Goal: Task Accomplishment & Management: Use online tool/utility

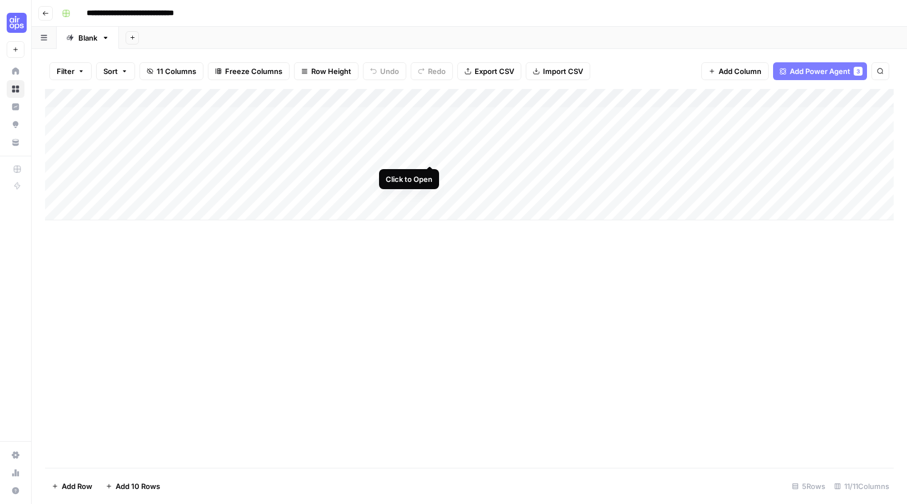
click at [428, 151] on div "Add Column" at bounding box center [469, 154] width 849 height 131
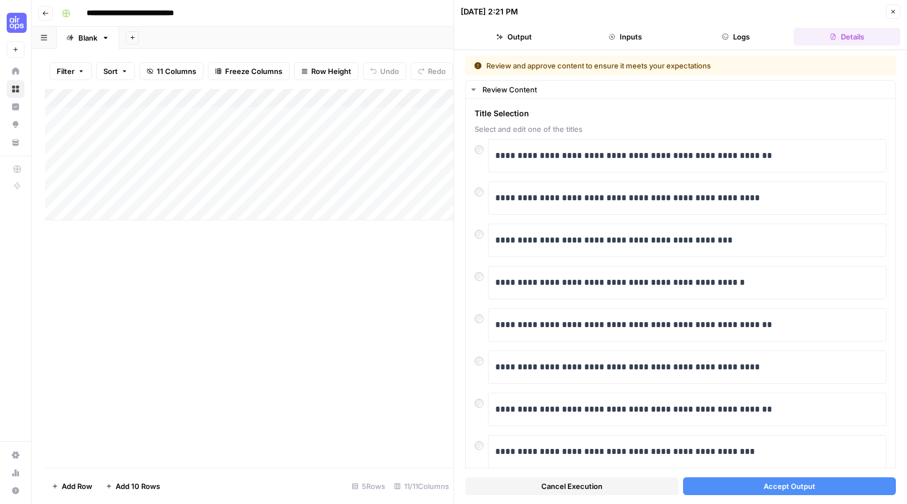
click at [791, 484] on span "Accept Output" at bounding box center [790, 485] width 52 height 11
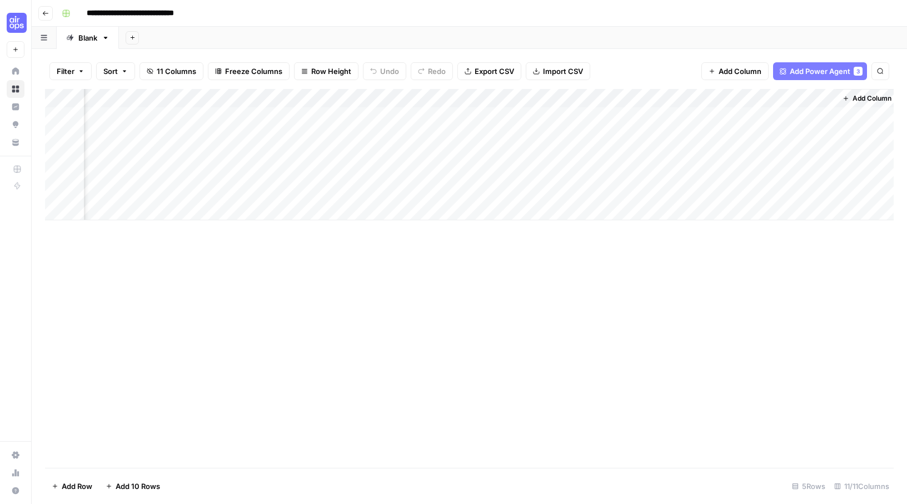
scroll to position [0, 553]
click at [744, 98] on div "Add Column" at bounding box center [469, 154] width 849 height 131
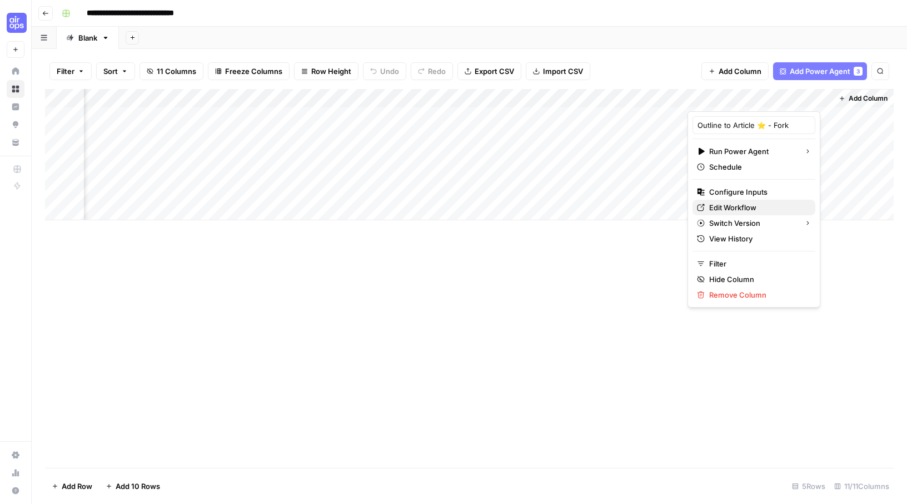
click at [746, 208] on span "Edit Workflow" at bounding box center [757, 207] width 97 height 11
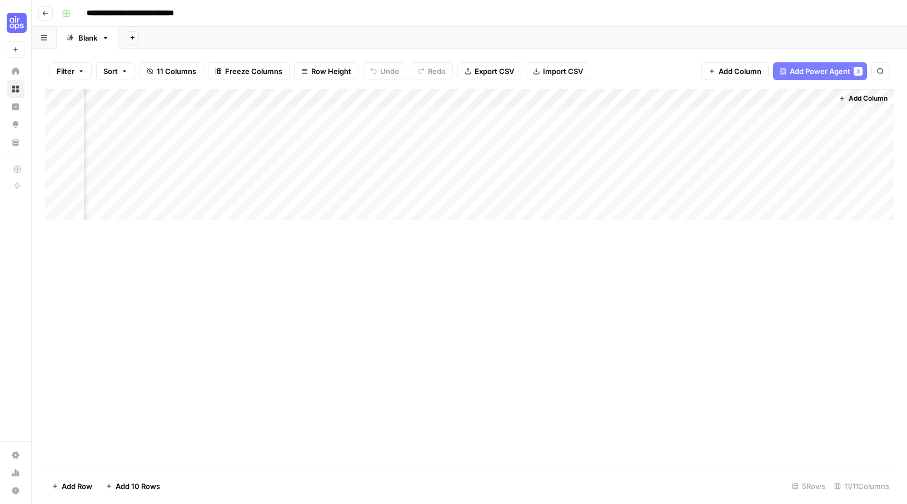
click at [759, 100] on div "Add Column" at bounding box center [469, 154] width 849 height 131
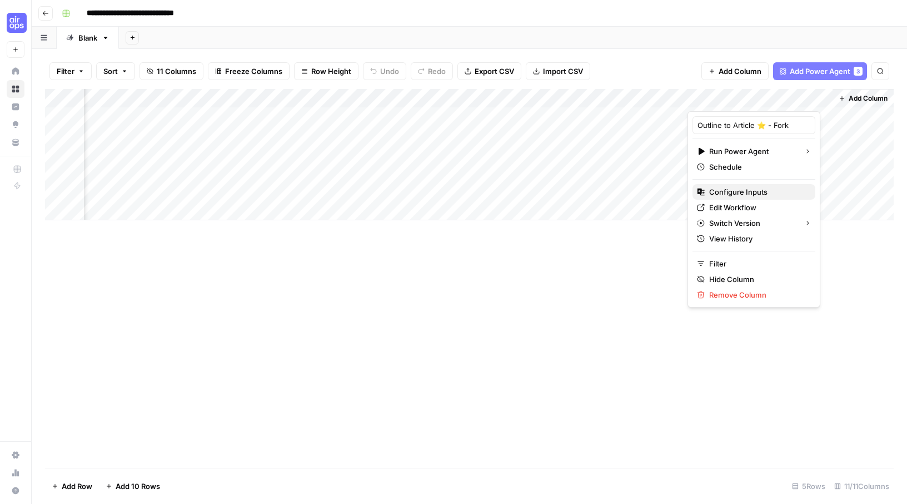
click at [754, 187] on span "Configure Inputs" at bounding box center [757, 191] width 97 height 11
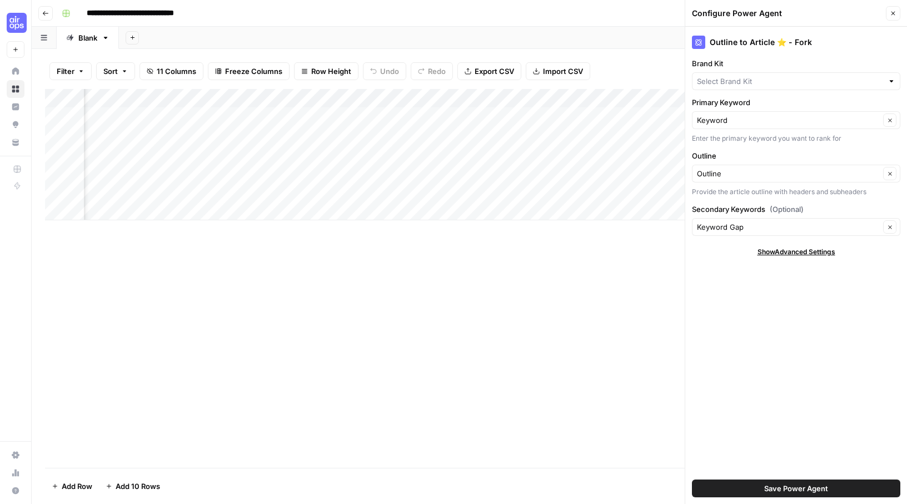
type input "Di's Brand Kit"
click at [899, 12] on button "Close" at bounding box center [893, 13] width 14 height 14
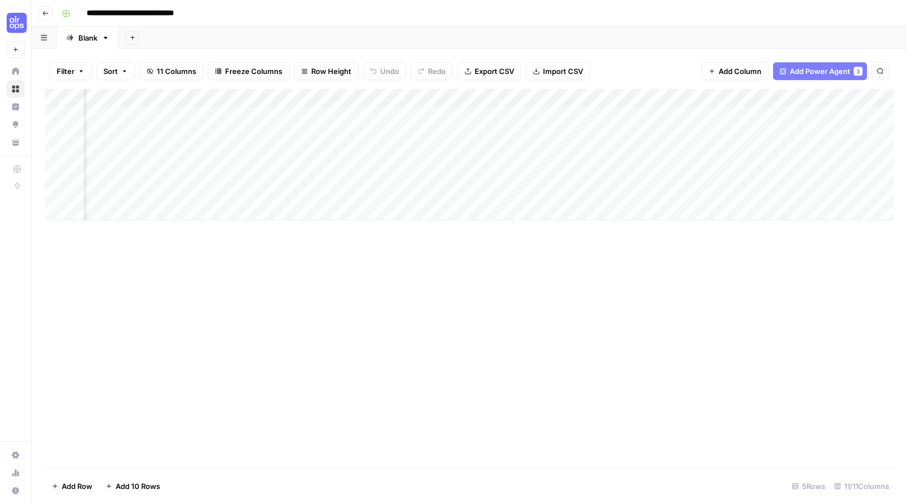
scroll to position [0, 0]
drag, startPoint x: 56, startPoint y: 134, endPoint x: 57, endPoint y: 123, distance: 10.7
click at [57, 130] on div "Add Column" at bounding box center [469, 154] width 849 height 131
click at [56, 114] on div "Add Column" at bounding box center [469, 154] width 849 height 131
click at [76, 486] on span "Delete 2 Rows" at bounding box center [76, 485] width 49 height 11
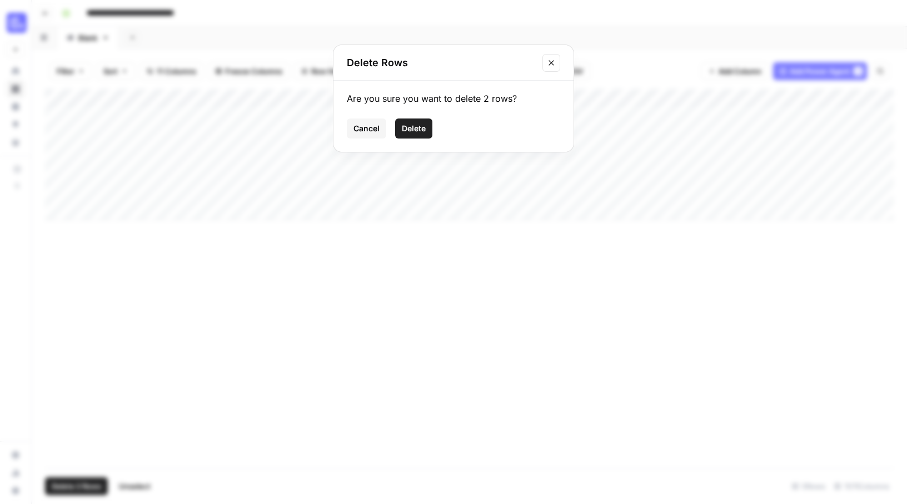
click at [425, 128] on span "Delete" at bounding box center [414, 128] width 24 height 11
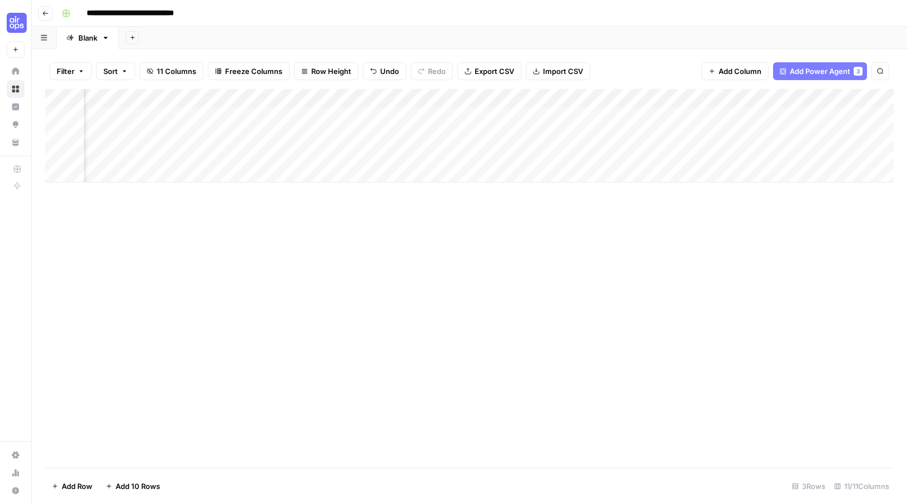
scroll to position [0, 553]
click at [234, 118] on div "Add Column" at bounding box center [469, 135] width 849 height 93
click at [279, 118] on div "Add Column" at bounding box center [469, 135] width 849 height 93
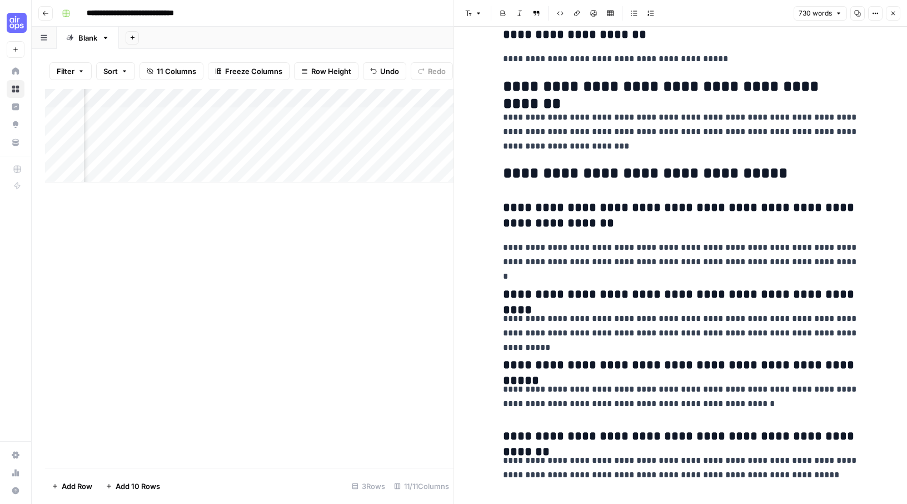
scroll to position [2767, 0]
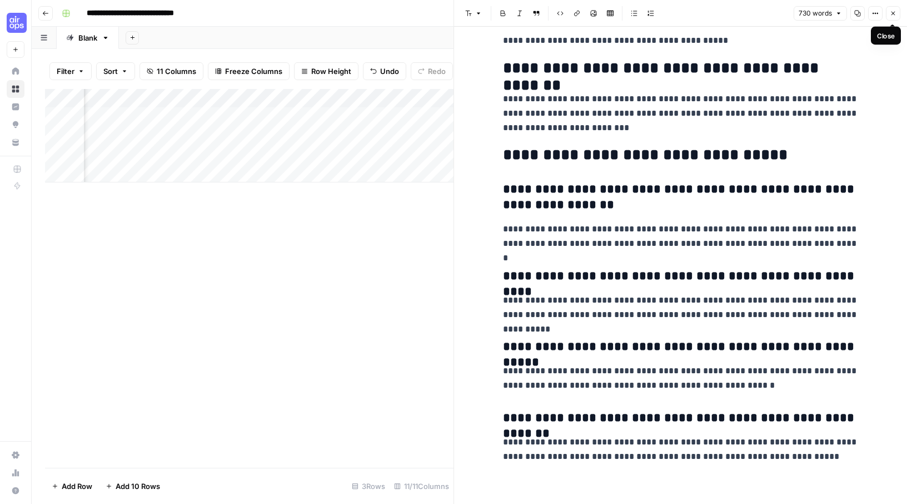
click at [896, 12] on icon "button" at bounding box center [893, 13] width 7 height 7
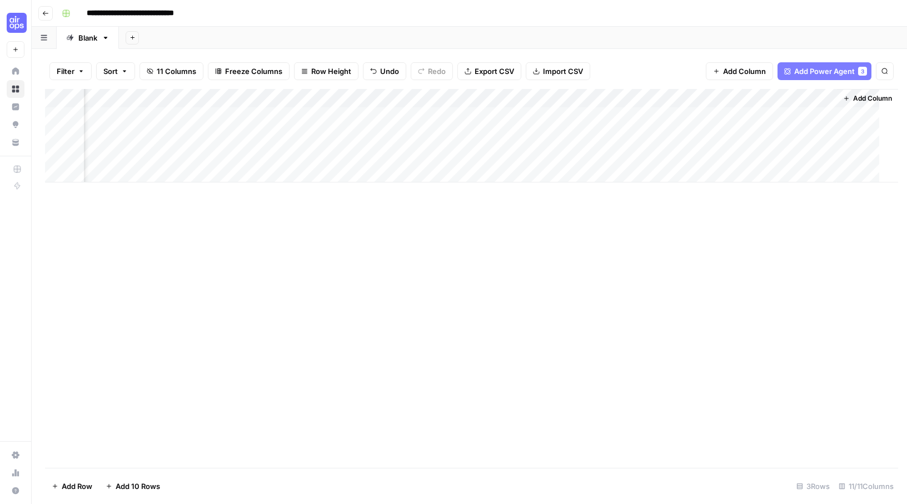
scroll to position [0, 540]
click at [773, 116] on div "Add Column" at bounding box center [469, 135] width 849 height 93
click at [351, 99] on div "Add Column" at bounding box center [469, 135] width 849 height 93
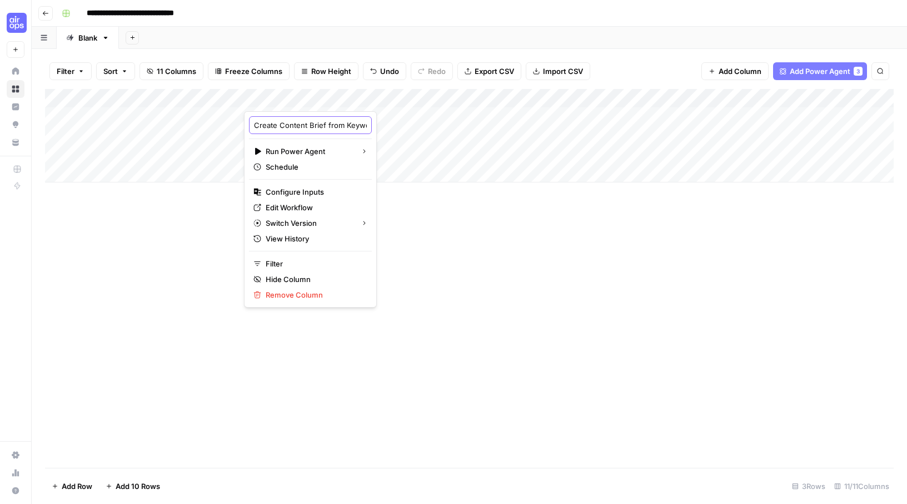
click at [316, 127] on input "Create Content Brief from Keyword - Fork" at bounding box center [310, 125] width 113 height 11
drag, startPoint x: 319, startPoint y: 123, endPoint x: 362, endPoint y: 124, distance: 43.9
click at [362, 124] on body "**********" at bounding box center [453, 252] width 907 height 504
type input "Create Content Brief from Keyword"
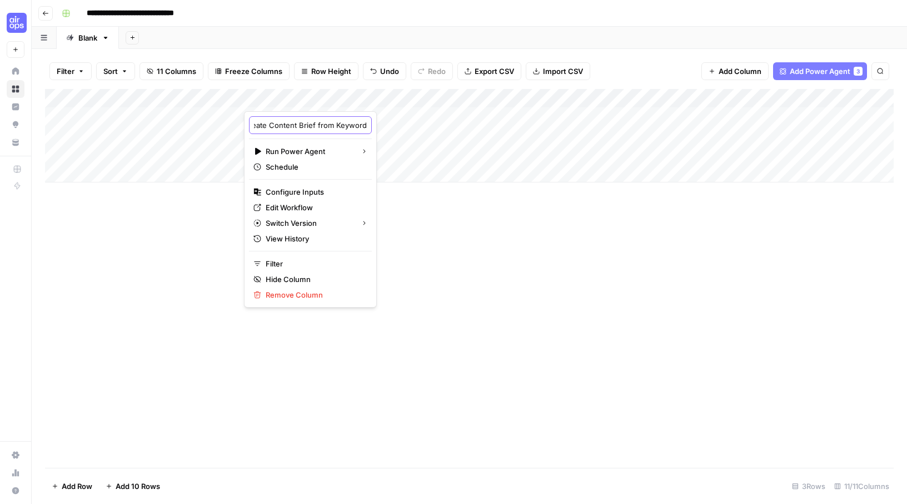
scroll to position [0, 34]
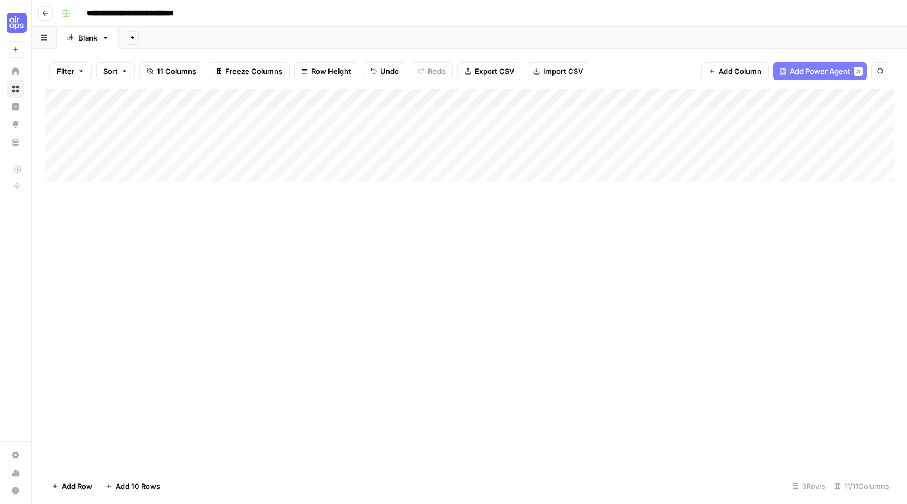
click at [423, 237] on div "Add Column" at bounding box center [469, 278] width 849 height 379
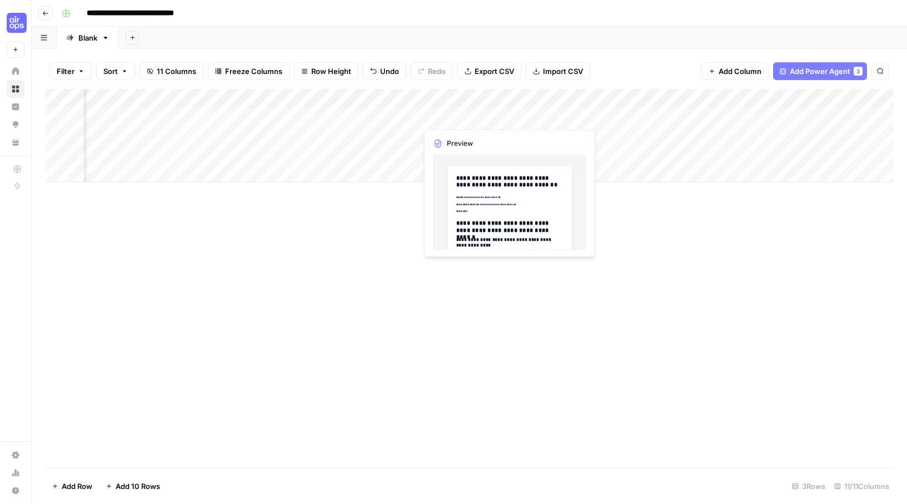
scroll to position [0, 530]
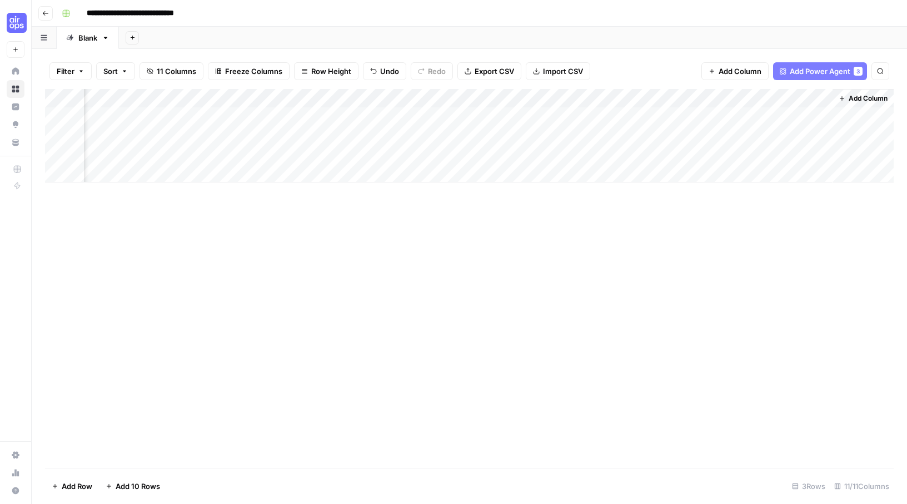
click at [737, 100] on div "Add Column" at bounding box center [469, 135] width 849 height 93
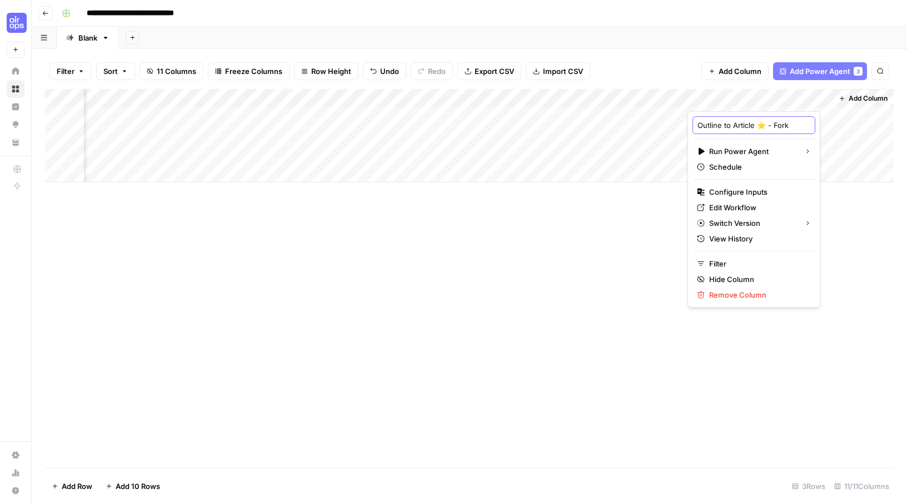
drag, startPoint x: 766, startPoint y: 125, endPoint x: 829, endPoint y: 120, distance: 63.6
click at [830, 120] on body "**********" at bounding box center [453, 252] width 907 height 504
drag, startPoint x: 767, startPoint y: 123, endPoint x: 816, endPoint y: 133, distance: 49.3
click at [816, 133] on body "**********" at bounding box center [453, 252] width 907 height 504
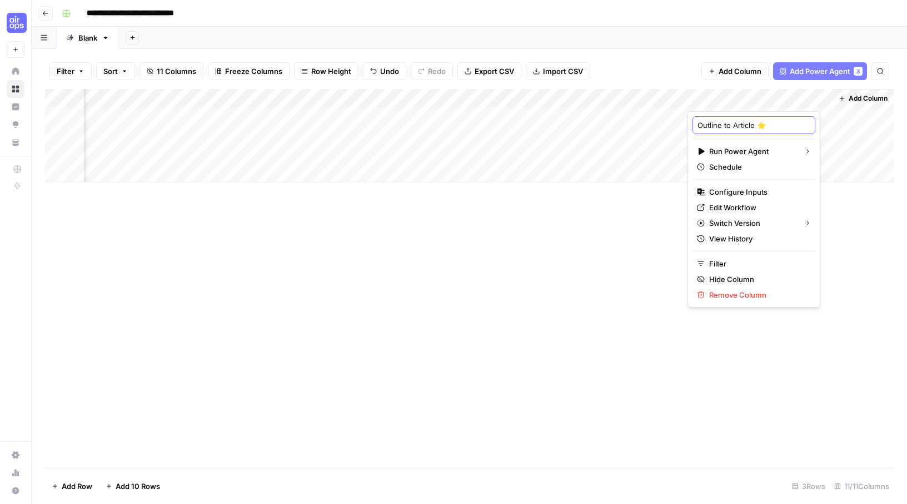
scroll to position [0, 0]
type input "Outline to Article ⭐️"
click at [819, 232] on div "Add Column" at bounding box center [469, 278] width 849 height 379
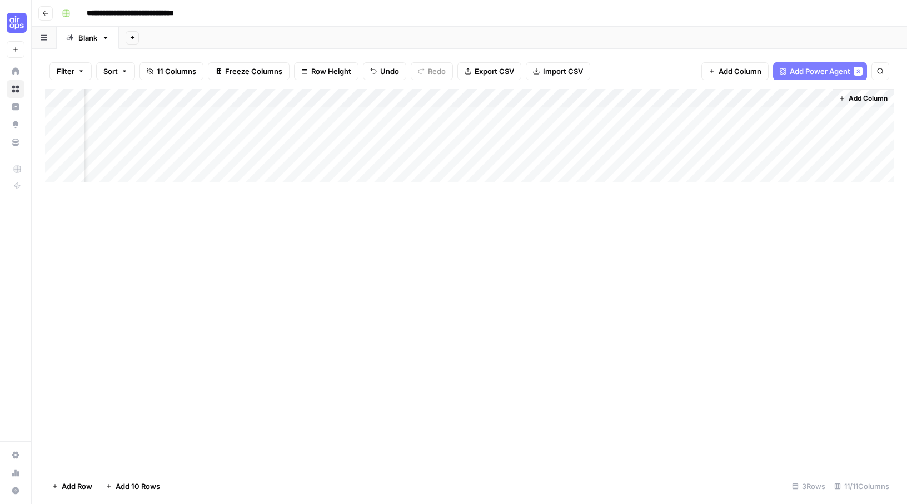
click at [862, 98] on span "Add Column" at bounding box center [868, 98] width 39 height 10
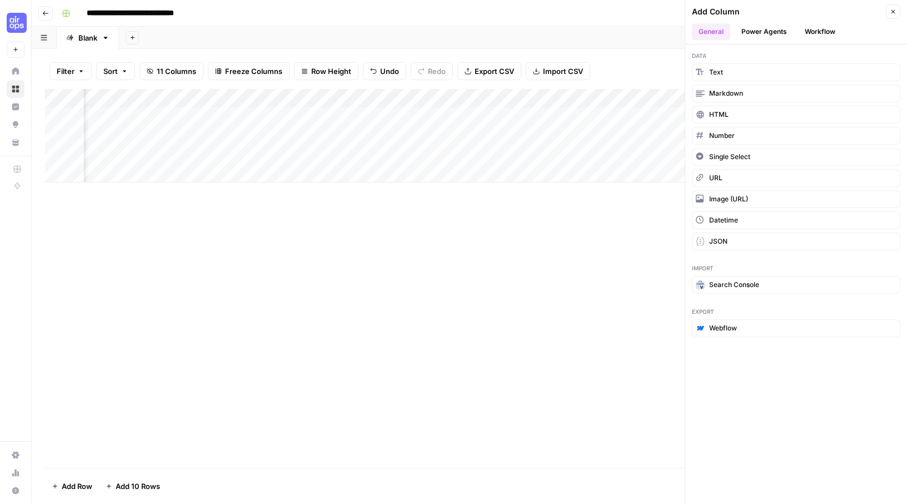
click at [821, 26] on button "Workflow" at bounding box center [820, 31] width 44 height 17
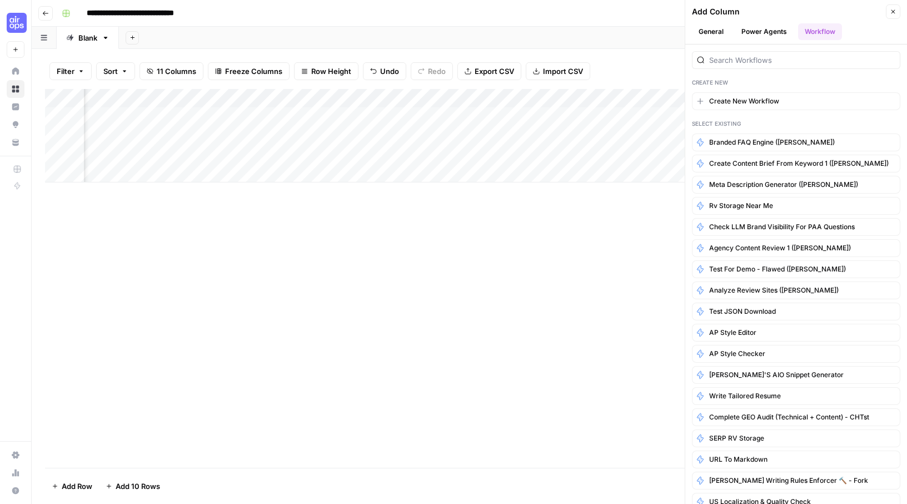
click at [769, 31] on button "Power Agents" at bounding box center [764, 31] width 59 height 17
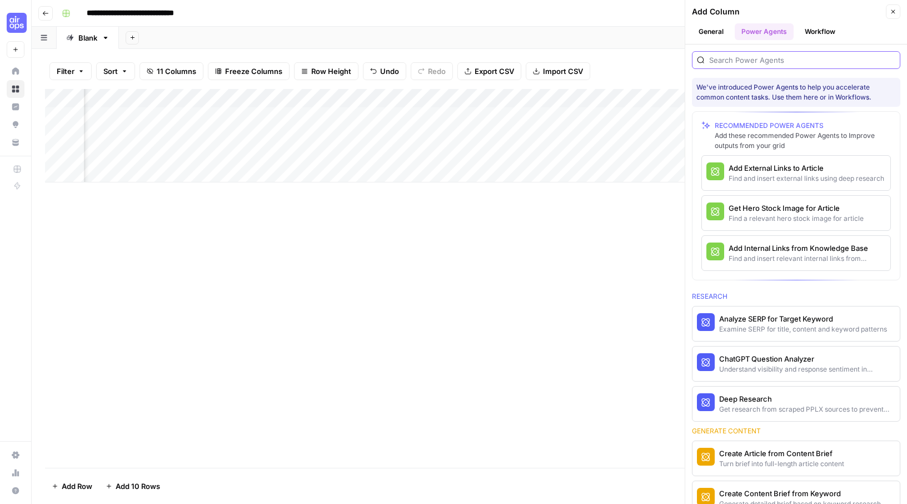
click at [760, 59] on input "search" at bounding box center [802, 59] width 186 height 11
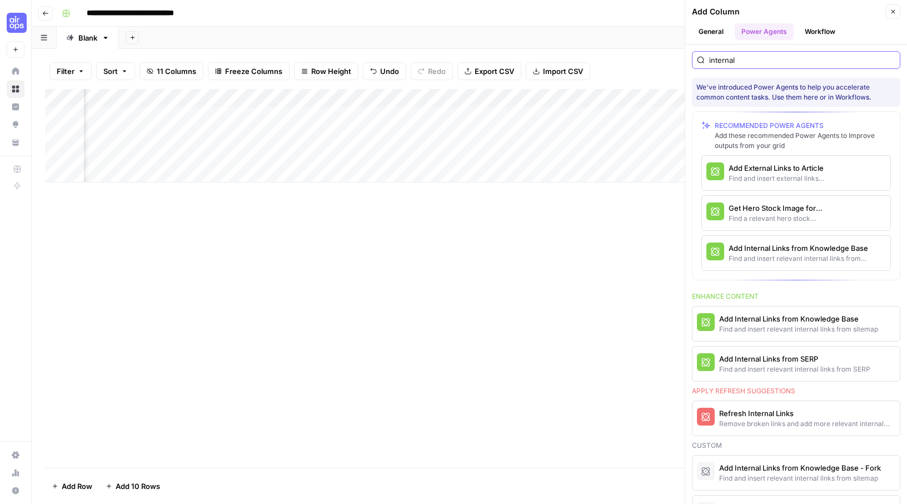
scroll to position [0, 691]
type input "internal"
click at [784, 322] on div "Add Internal Links from Knowledge Base" at bounding box center [777, 318] width 117 height 11
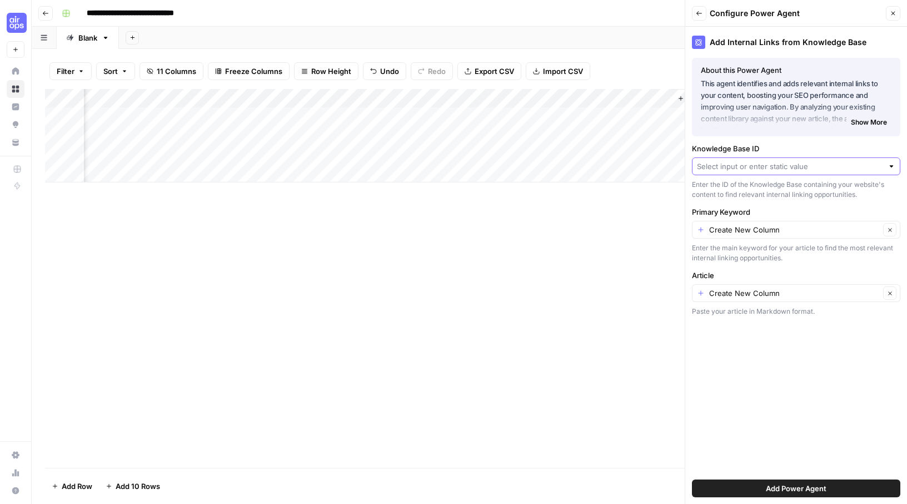
click at [765, 168] on input "Knowledge Base ID" at bounding box center [790, 166] width 186 height 11
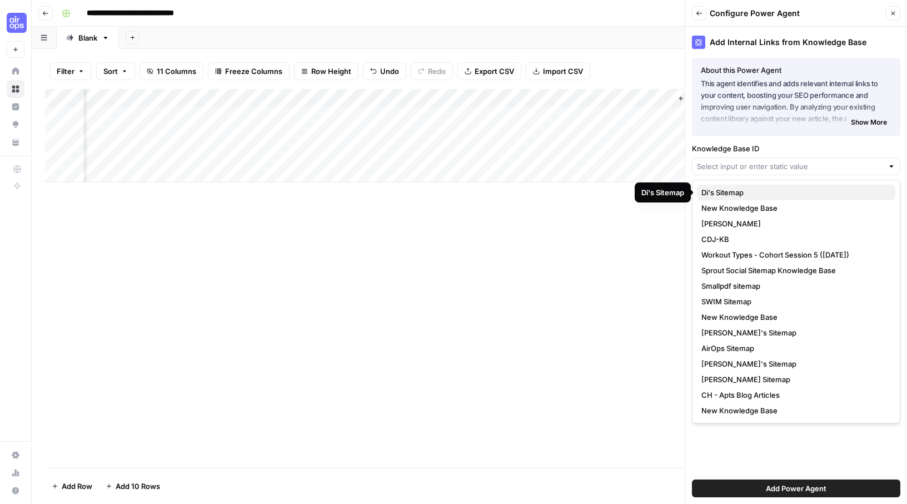
click at [758, 188] on span "Di's Sitemap" at bounding box center [794, 192] width 185 height 11
type input "Di's Sitemap"
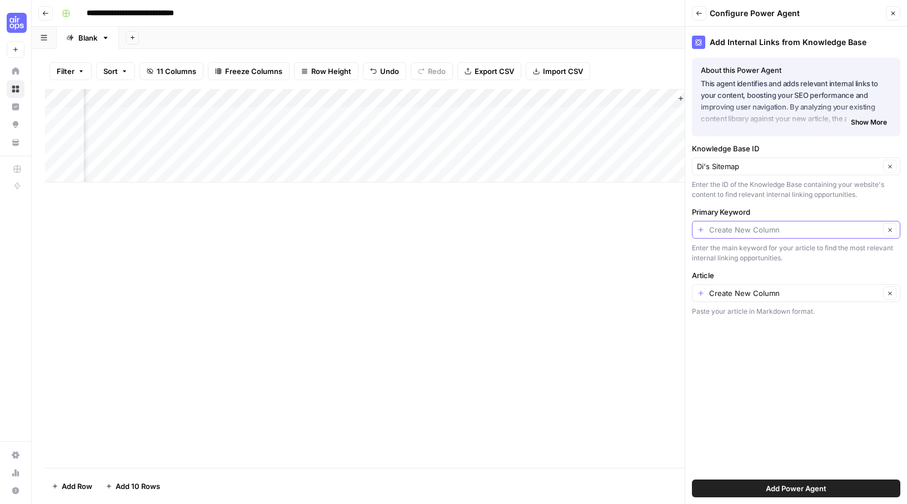
click at [756, 230] on input "Primary Keyword" at bounding box center [794, 229] width 171 height 11
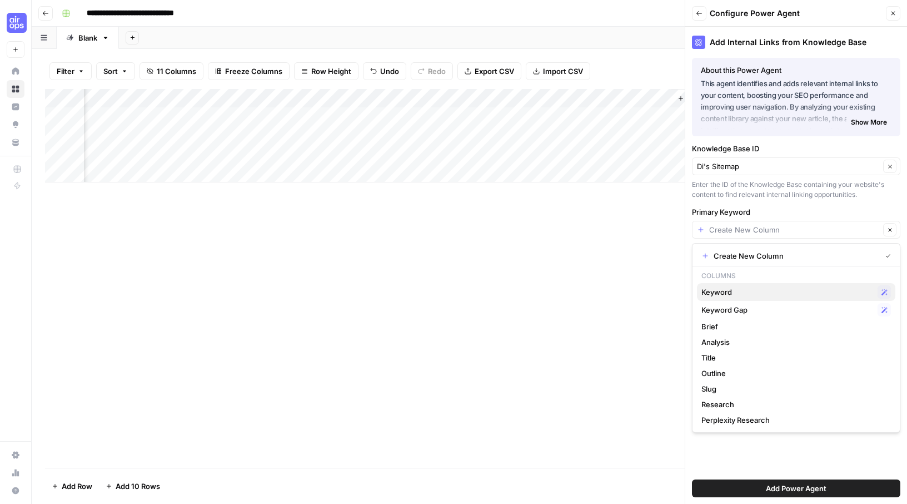
click at [726, 292] on span "Keyword" at bounding box center [788, 291] width 172 height 11
type input "Keyword"
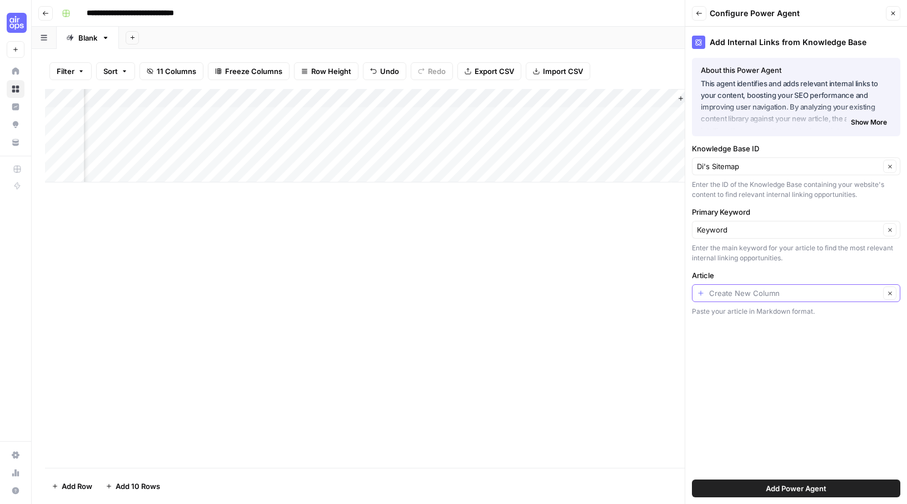
click at [727, 292] on input "Article" at bounding box center [794, 292] width 171 height 11
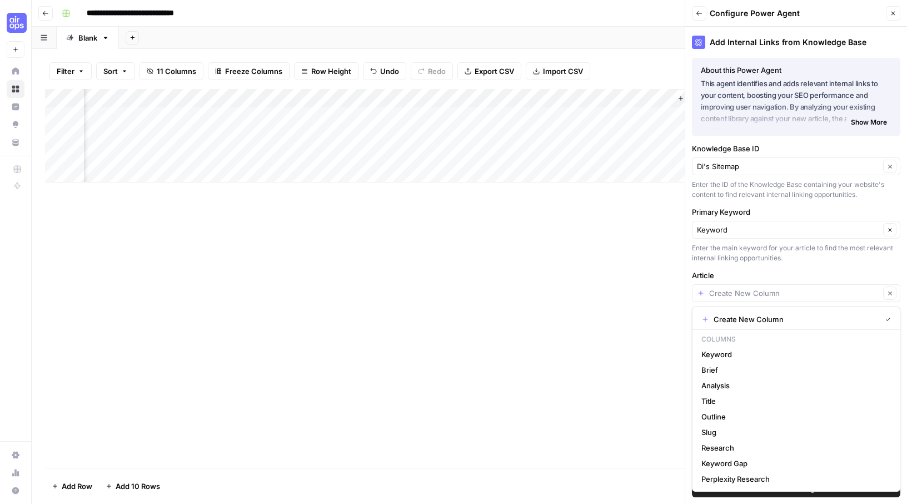
type input "Create New Column"
click at [896, 10] on icon "button" at bounding box center [893, 13] width 7 height 7
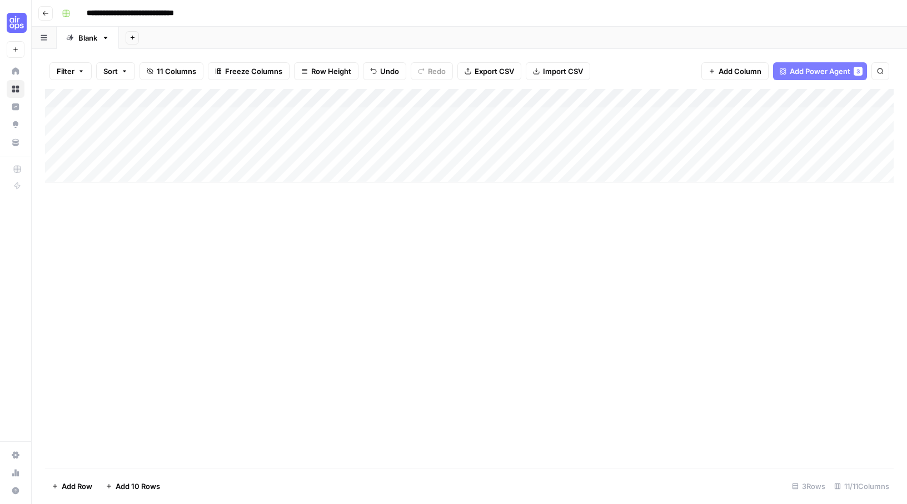
scroll to position [0, 0]
click at [178, 133] on div "Add Column" at bounding box center [469, 135] width 849 height 93
click at [157, 132] on div "Add Column" at bounding box center [469, 135] width 849 height 93
type textarea "**********"
click at [331, 133] on div "Add Column" at bounding box center [469, 135] width 849 height 93
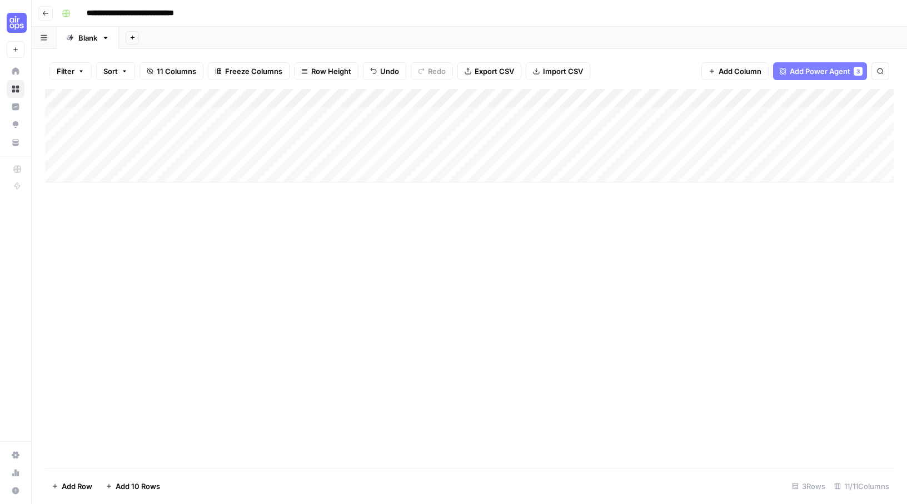
click at [130, 10] on input "**********" at bounding box center [143, 13] width 122 height 18
drag, startPoint x: 127, startPoint y: 12, endPoint x: 183, endPoint y: 12, distance: 56.1
click at [183, 12] on input "**********" at bounding box center [143, 13] width 122 height 18
click at [220, 11] on input "**********" at bounding box center [155, 13] width 147 height 18
type input "**********"
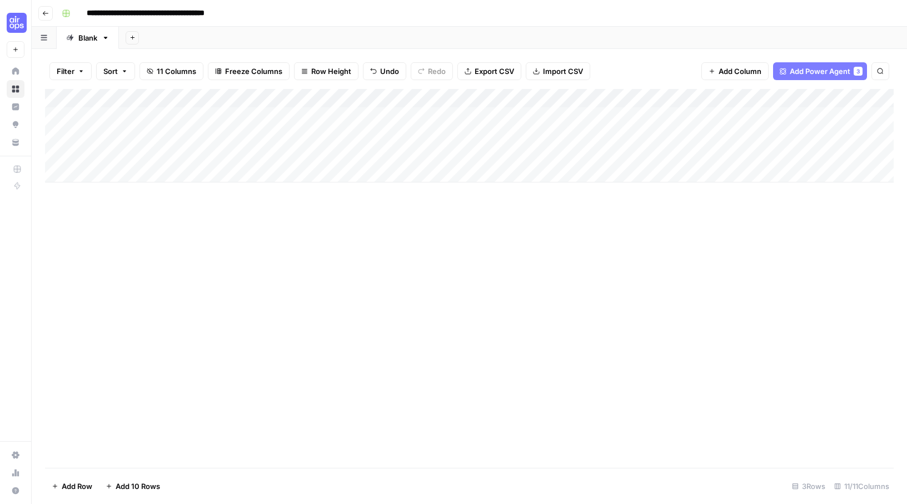
click at [270, 19] on div "**********" at bounding box center [476, 13] width 839 height 18
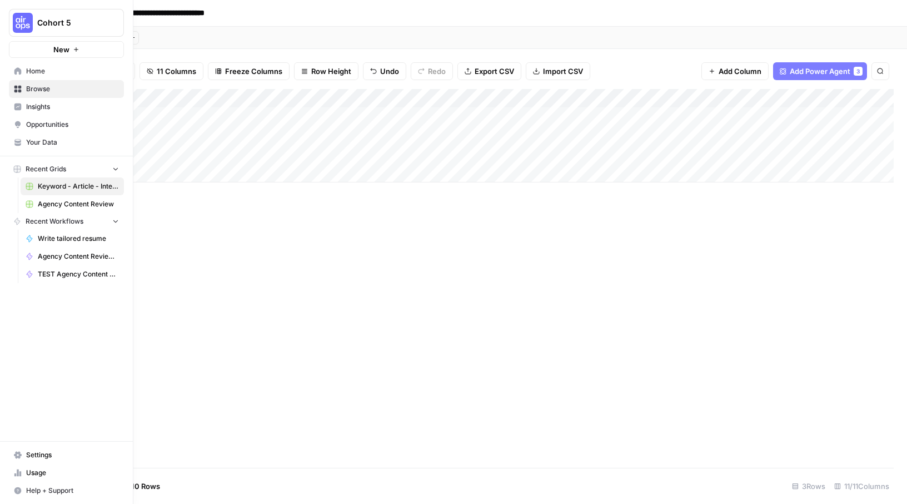
click at [48, 46] on button "New" at bounding box center [66, 49] width 115 height 17
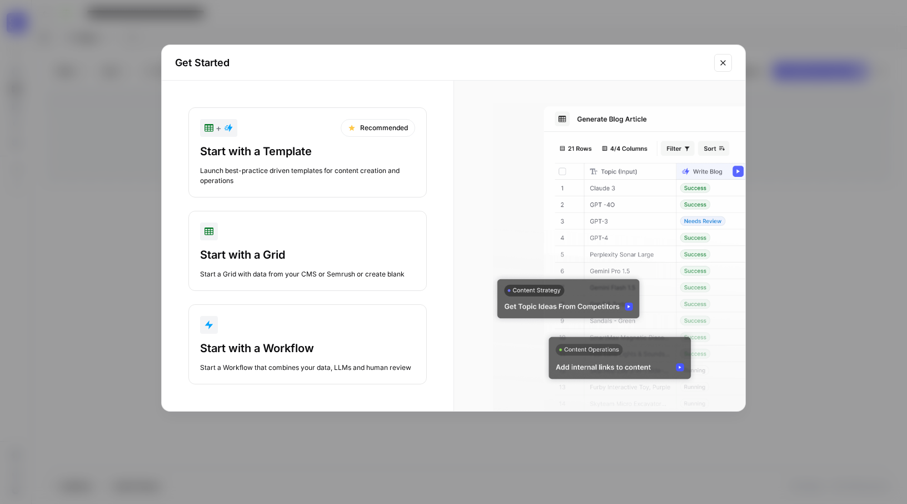
click at [294, 147] on div "Start with a Template" at bounding box center [307, 151] width 215 height 16
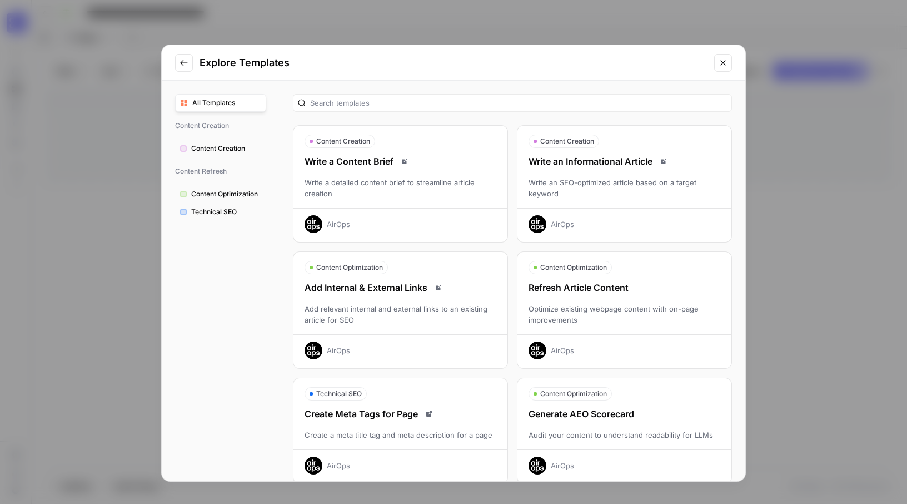
click at [674, 313] on div "Optimize existing webpage content with on-page improvements" at bounding box center [625, 314] width 214 height 22
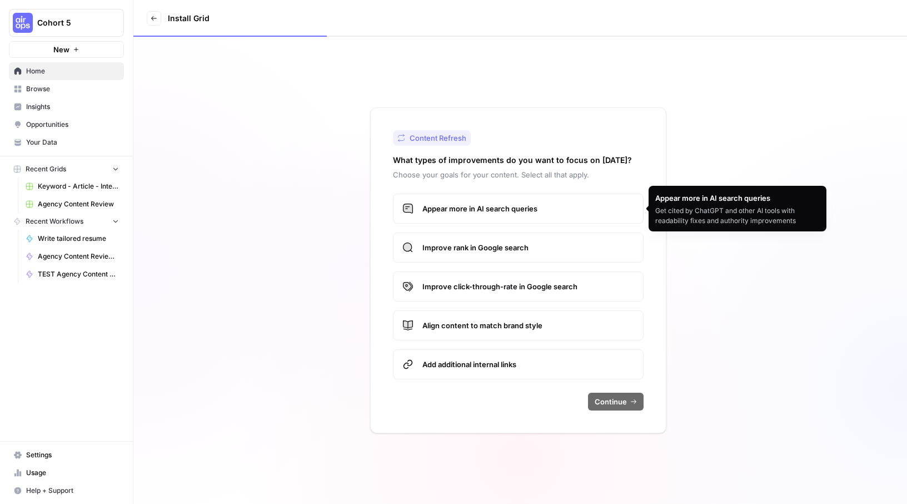
click at [505, 210] on span "Appear more in AI search queries" at bounding box center [529, 208] width 212 height 11
click at [505, 245] on span "Improve rank in Google search" at bounding box center [529, 247] width 212 height 11
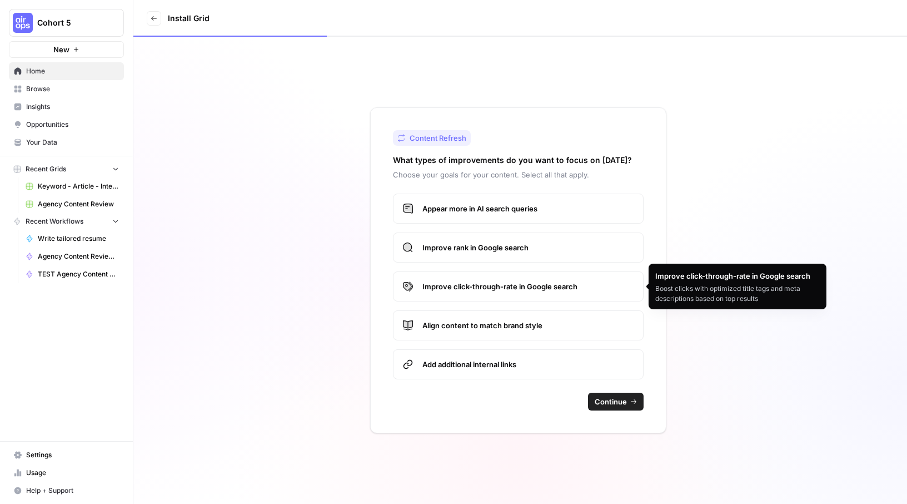
click at [511, 289] on span "Improve click-through-rate in Google search" at bounding box center [529, 286] width 212 height 11
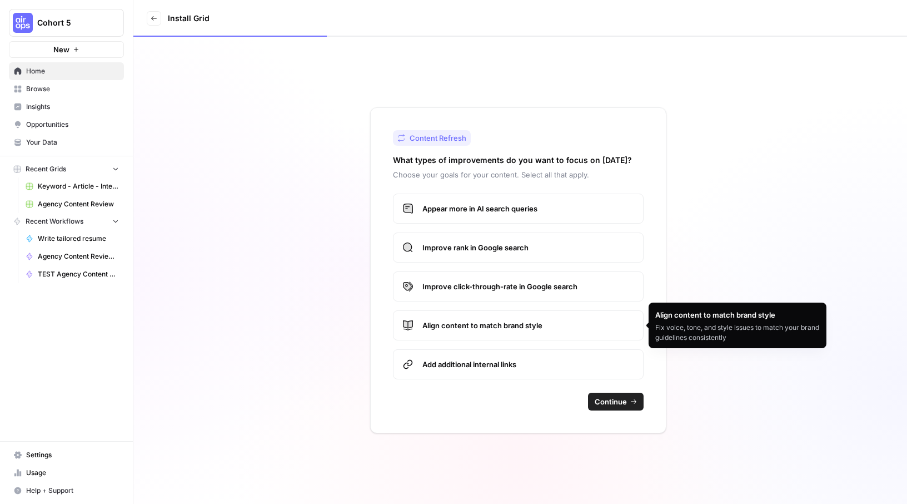
click at [506, 327] on span "Align content to match brand style" at bounding box center [529, 325] width 212 height 11
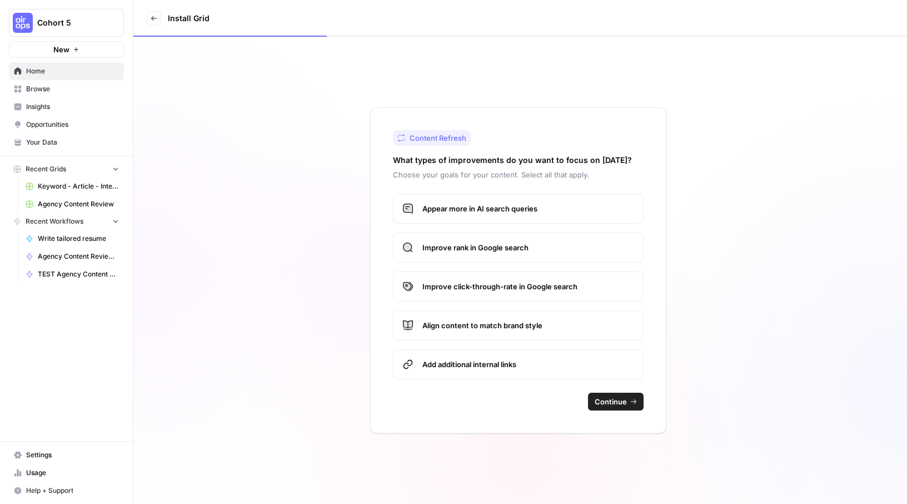
click at [504, 364] on span "Add additional internal links" at bounding box center [529, 364] width 212 height 11
click at [608, 401] on span "Continue" at bounding box center [611, 401] width 32 height 11
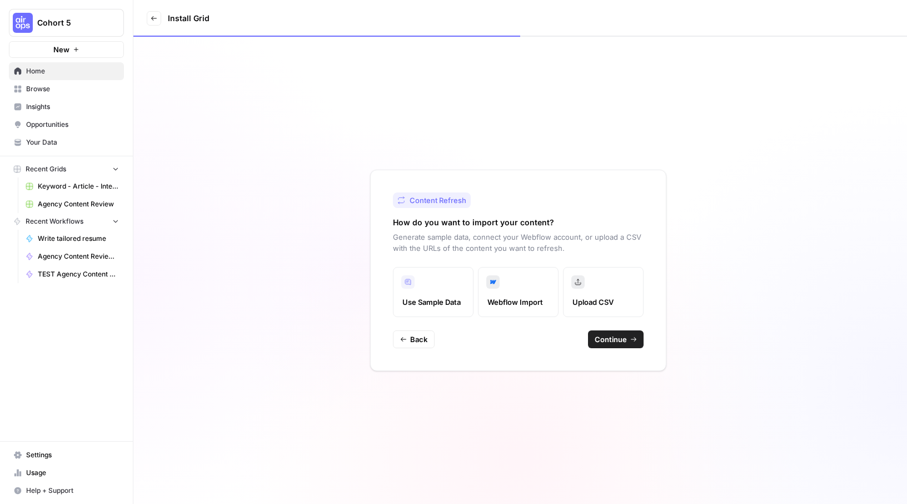
click at [588, 303] on span "Upload CSV" at bounding box center [604, 301] width 62 height 11
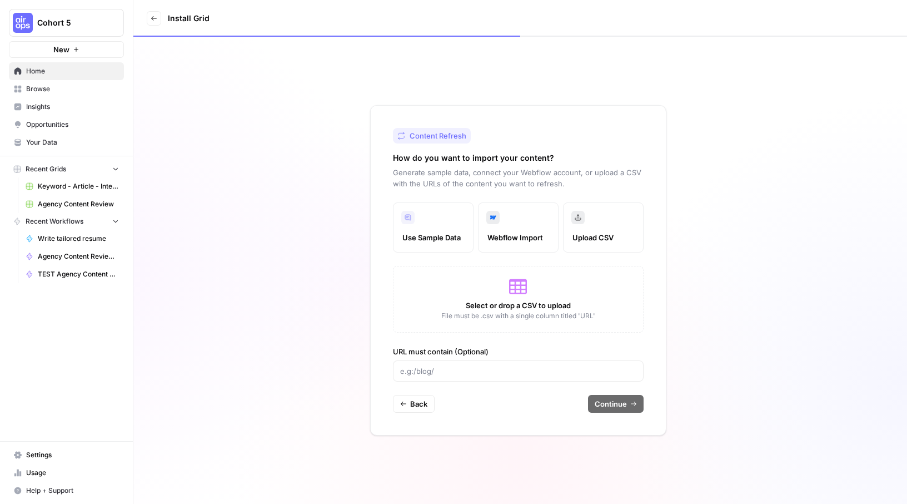
click at [588, 315] on span "File must be .csv with a single column titled 'URL'" at bounding box center [518, 316] width 154 height 10
click at [586, 312] on span "File must be .csv with a single column titled 'URL'" at bounding box center [518, 316] width 154 height 10
click at [441, 221] on label "Use Sample Data" at bounding box center [433, 227] width 81 height 50
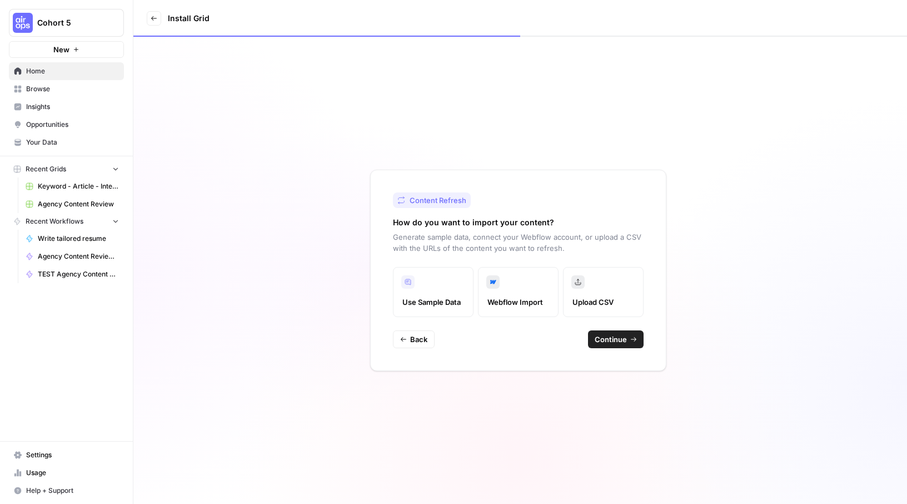
click at [580, 295] on label "Upload CSV" at bounding box center [603, 292] width 81 height 50
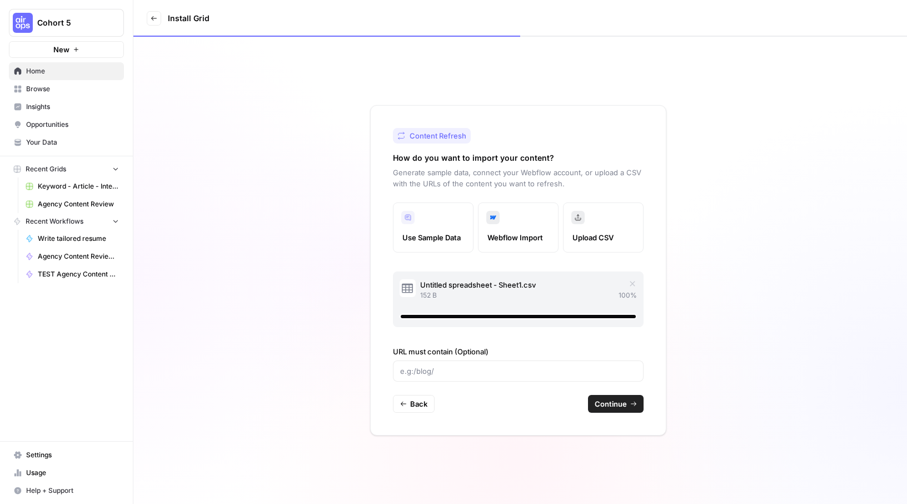
click at [623, 406] on span "Continue" at bounding box center [611, 403] width 32 height 11
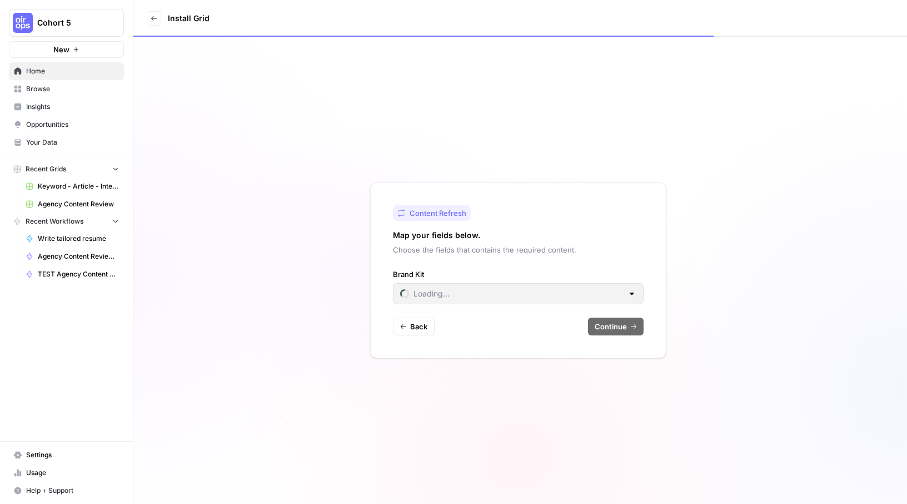
type input "ABC News"
click at [550, 297] on input "Brand Kit" at bounding box center [511, 293] width 223 height 11
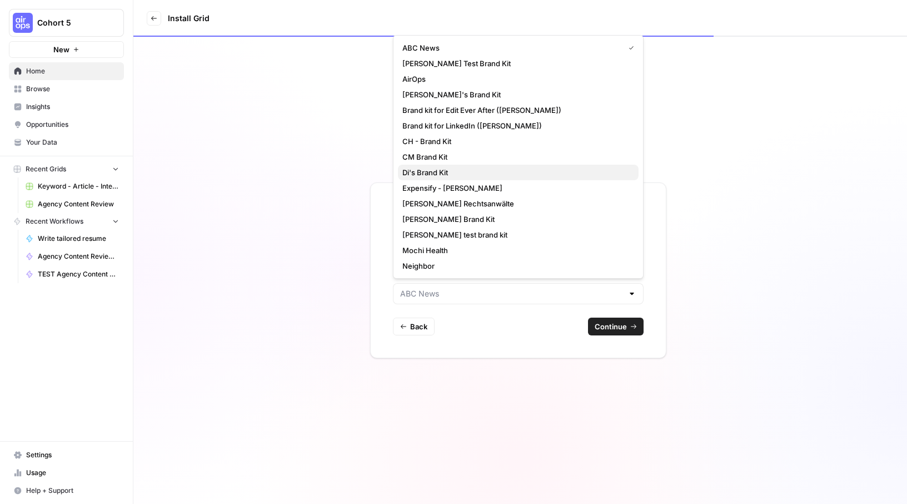
click at [458, 168] on span "Di's Brand Kit" at bounding box center [515, 172] width 227 height 11
type input "Di's Brand Kit"
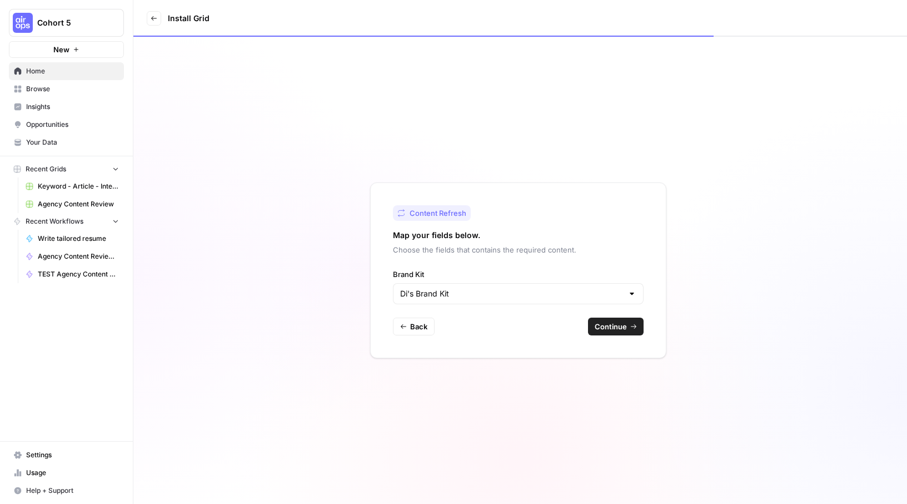
click at [614, 329] on span "Continue" at bounding box center [611, 326] width 32 height 11
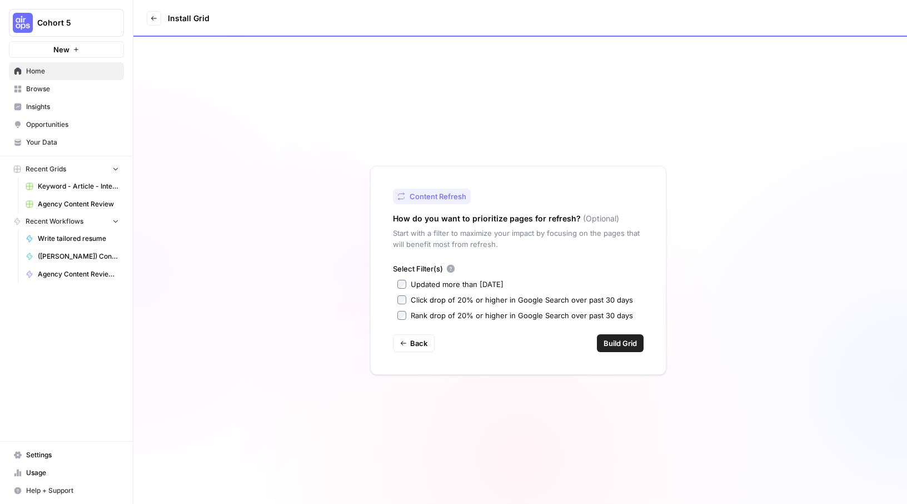
click at [620, 345] on span "Build Grid" at bounding box center [620, 342] width 33 height 11
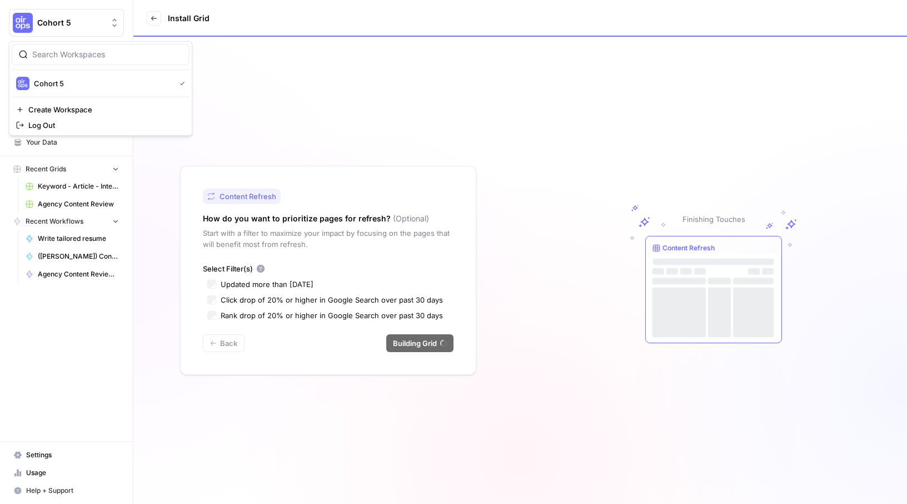
click at [89, 27] on span "Cohort 5" at bounding box center [70, 22] width 67 height 11
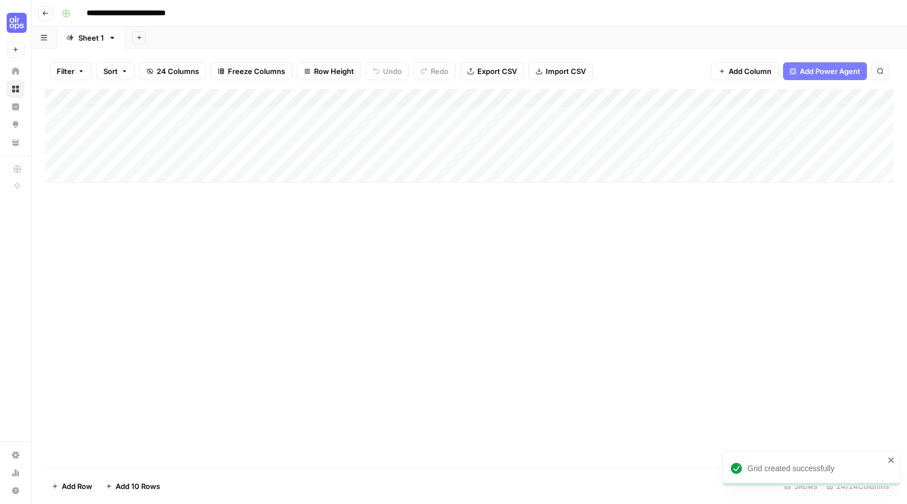
click at [161, 15] on input "**********" at bounding box center [140, 13] width 116 height 18
drag, startPoint x: 181, startPoint y: 11, endPoint x: 208, endPoint y: 12, distance: 26.7
click at [208, 12] on div "**********" at bounding box center [476, 13] width 839 height 18
click at [277, 22] on header "**********" at bounding box center [470, 13] width 876 height 27
click at [257, 100] on div "Add Column" at bounding box center [469, 135] width 849 height 93
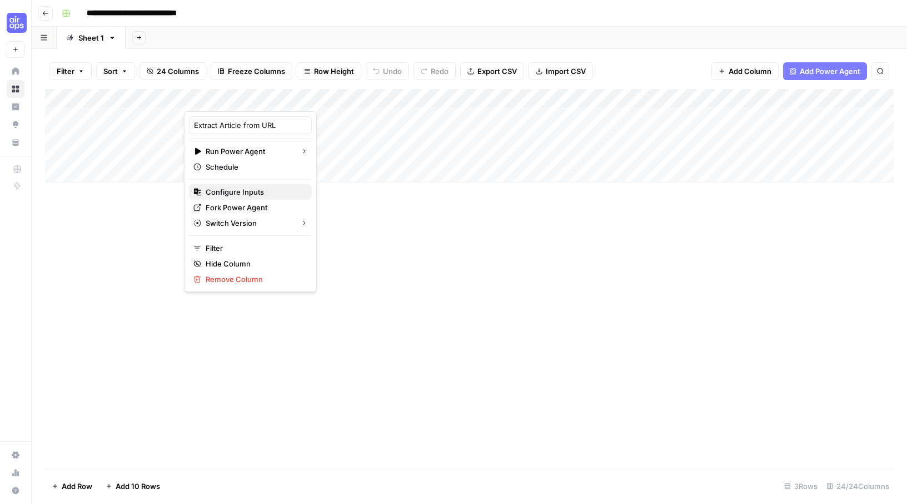
drag, startPoint x: 238, startPoint y: 192, endPoint x: 262, endPoint y: 188, distance: 23.6
click at [262, 188] on span "Configure Inputs" at bounding box center [254, 191] width 97 height 11
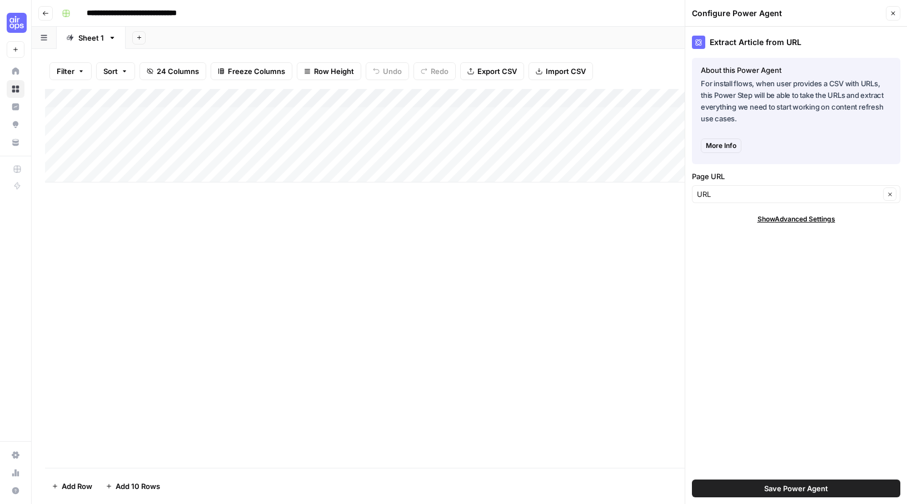
click at [788, 491] on span "Save Power Agent" at bounding box center [796, 488] width 64 height 11
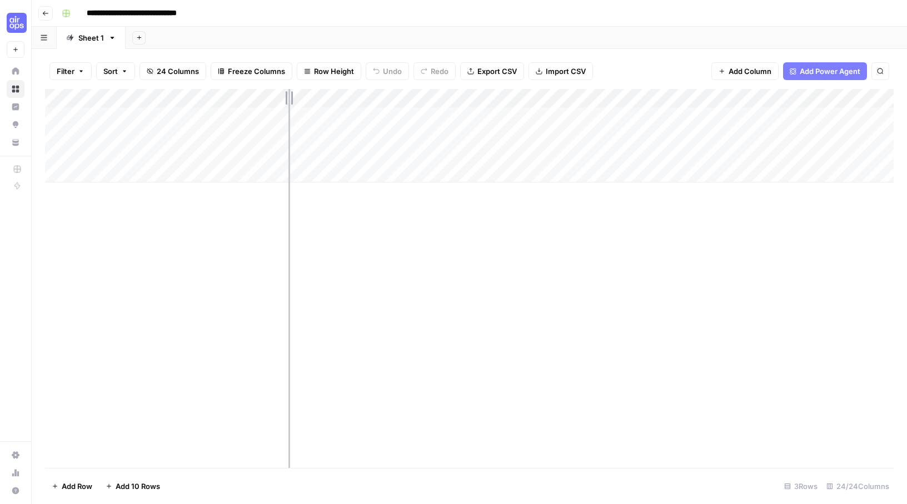
drag, startPoint x: 183, startPoint y: 95, endPoint x: 289, endPoint y: 94, distance: 105.1
click at [289, 94] on div "Add Column" at bounding box center [469, 135] width 849 height 93
drag, startPoint x: 267, startPoint y: 95, endPoint x: 221, endPoint y: 102, distance: 46.7
click at [221, 102] on div "Add Column" at bounding box center [469, 135] width 849 height 93
click at [287, 115] on div "Add Column" at bounding box center [469, 135] width 849 height 93
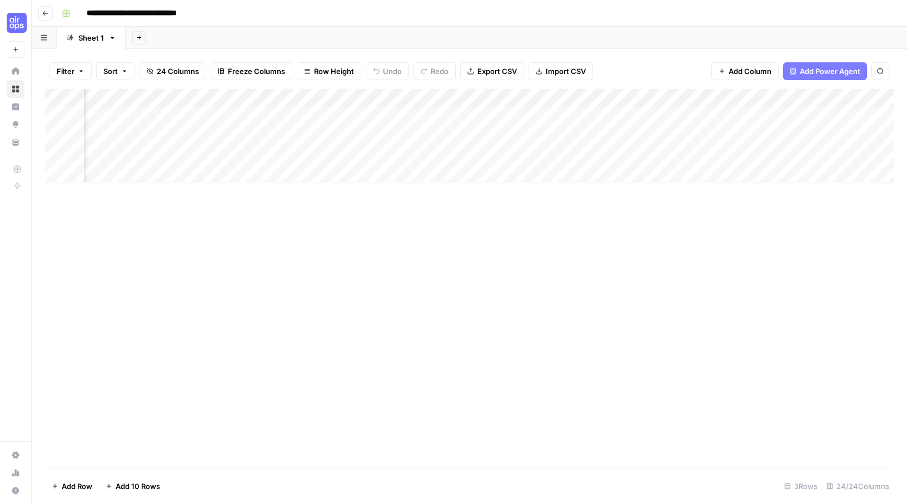
scroll to position [0, 232]
click at [621, 99] on div "Add Column" at bounding box center [469, 135] width 849 height 93
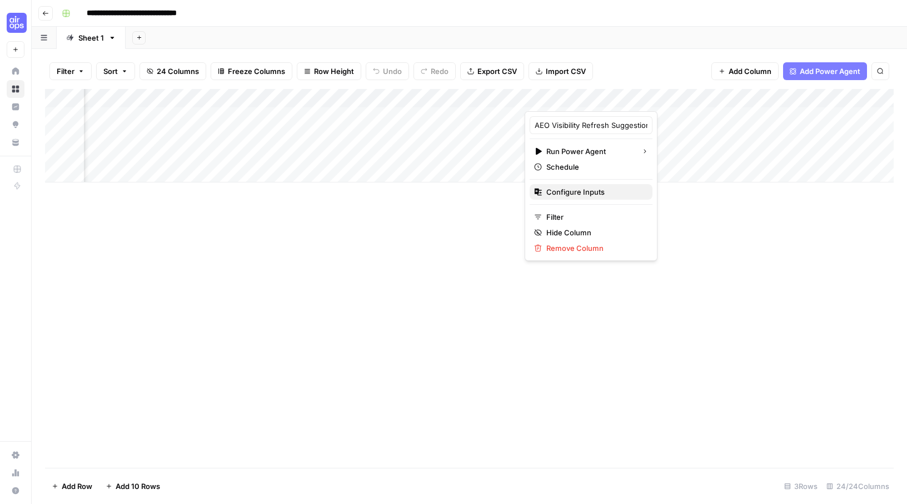
click at [577, 193] on span "Configure Inputs" at bounding box center [594, 191] width 97 height 11
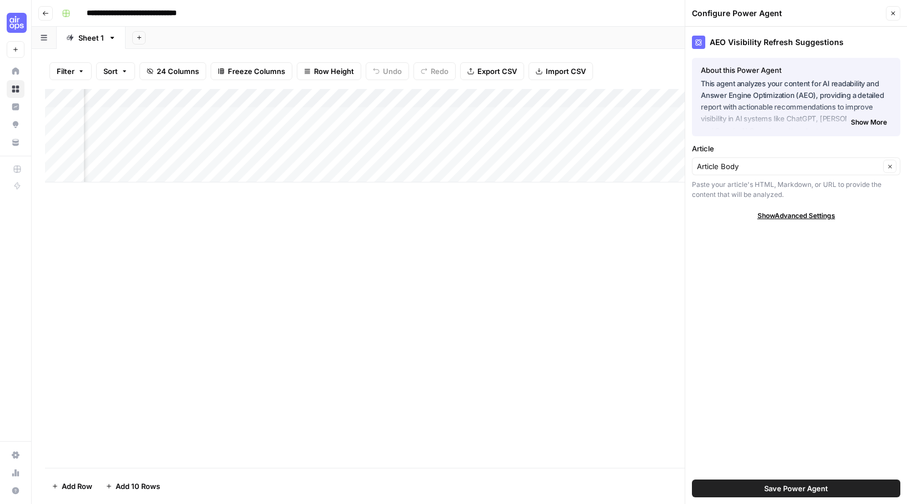
click at [863, 120] on span "Show More" at bounding box center [869, 122] width 36 height 10
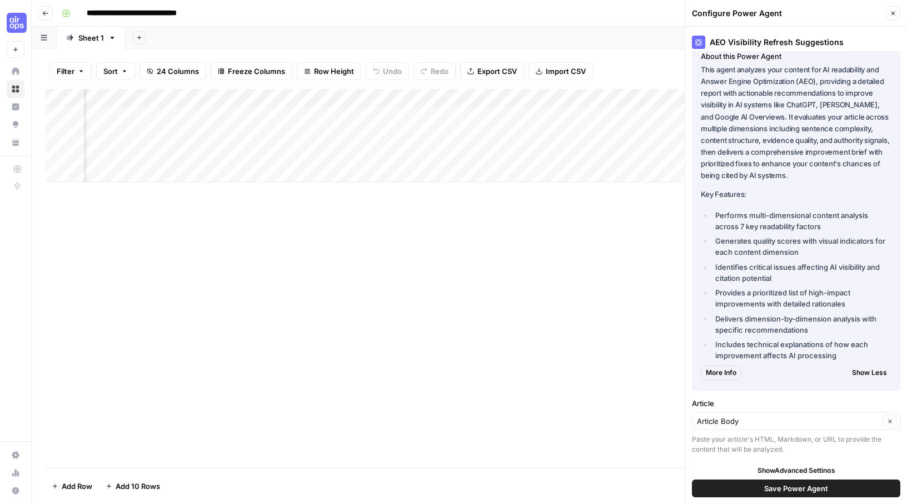
scroll to position [21, 0]
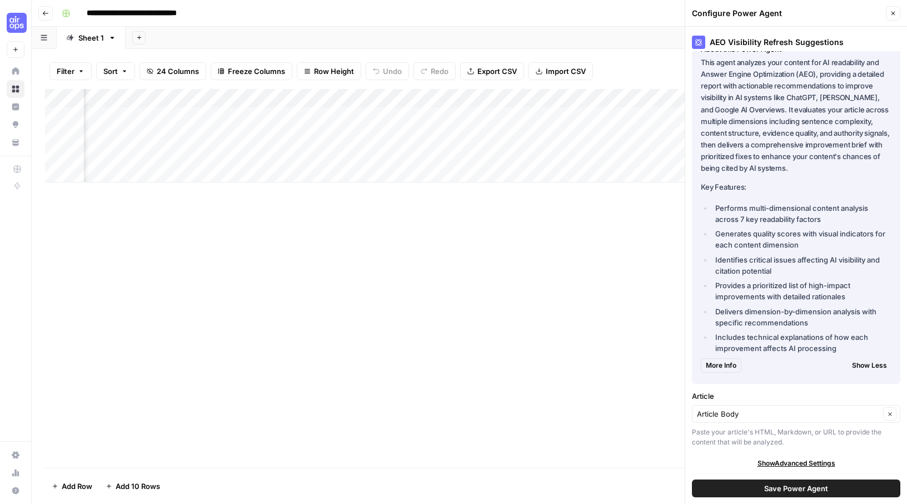
click at [893, 15] on icon "button" at bounding box center [893, 13] width 7 height 7
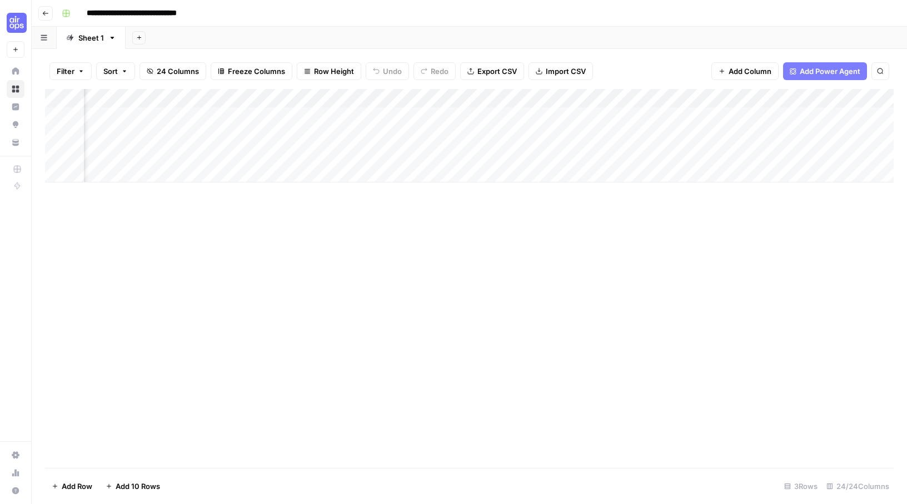
click at [161, 118] on div "Add Column" at bounding box center [469, 135] width 849 height 93
click at [162, 115] on div "Add Column" at bounding box center [469, 135] width 849 height 93
click at [344, 227] on div "Add Column" at bounding box center [469, 278] width 849 height 379
click at [653, 94] on div "Add Column" at bounding box center [469, 135] width 849 height 93
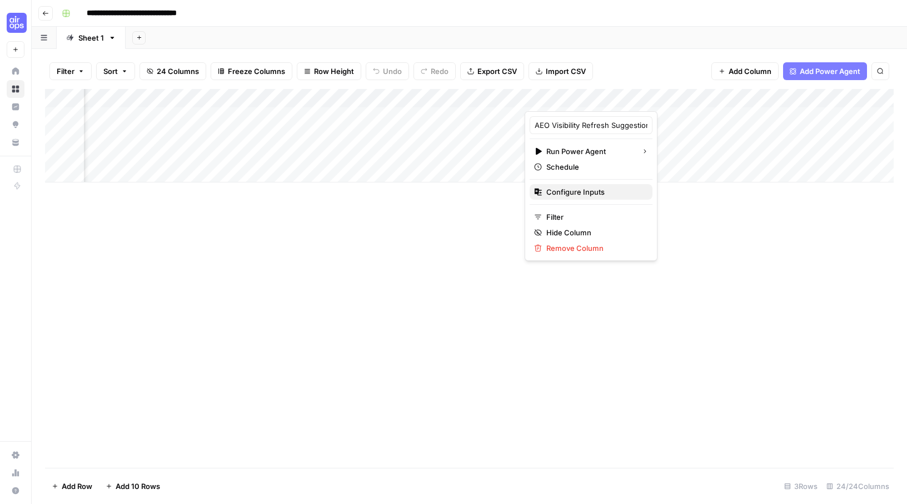
click at [583, 196] on span "Configure Inputs" at bounding box center [594, 191] width 97 height 11
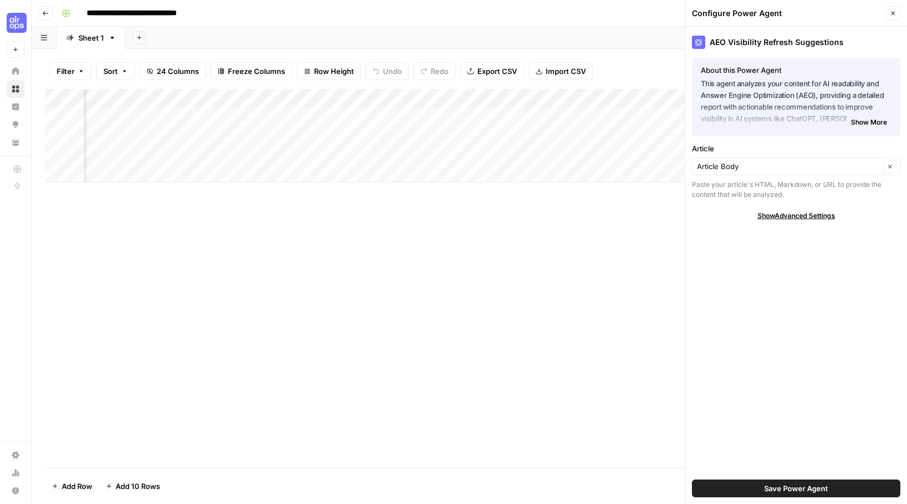
drag, startPoint x: 450, startPoint y: 202, endPoint x: 394, endPoint y: 155, distance: 73.4
click at [449, 202] on div "Add Column" at bounding box center [469, 278] width 849 height 379
click at [372, 99] on div "Add Column" at bounding box center [469, 135] width 849 height 93
click at [498, 250] on div "Add Column" at bounding box center [469, 278] width 849 height 379
click at [381, 113] on div "Add Column" at bounding box center [469, 135] width 849 height 93
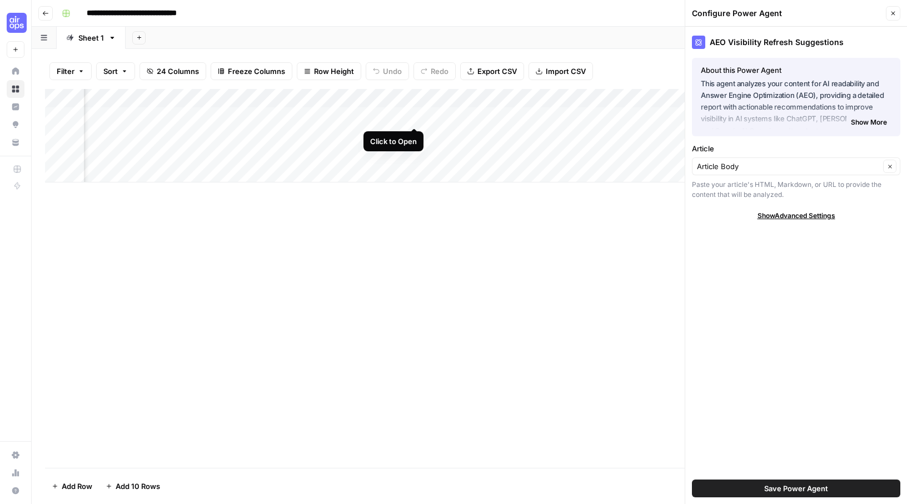
click at [414, 115] on div "Add Column" at bounding box center [469, 135] width 849 height 93
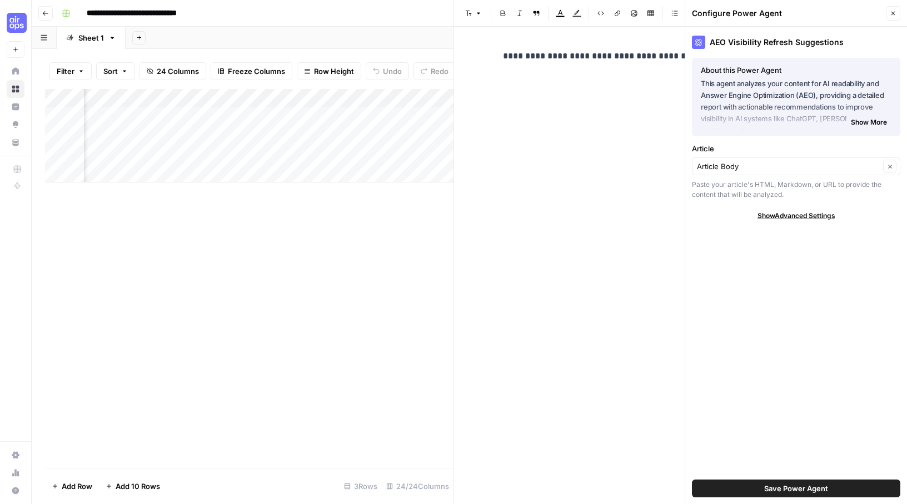
click at [539, 54] on p "**********" at bounding box center [681, 56] width 356 height 14
click at [900, 16] on button "Close" at bounding box center [893, 13] width 14 height 14
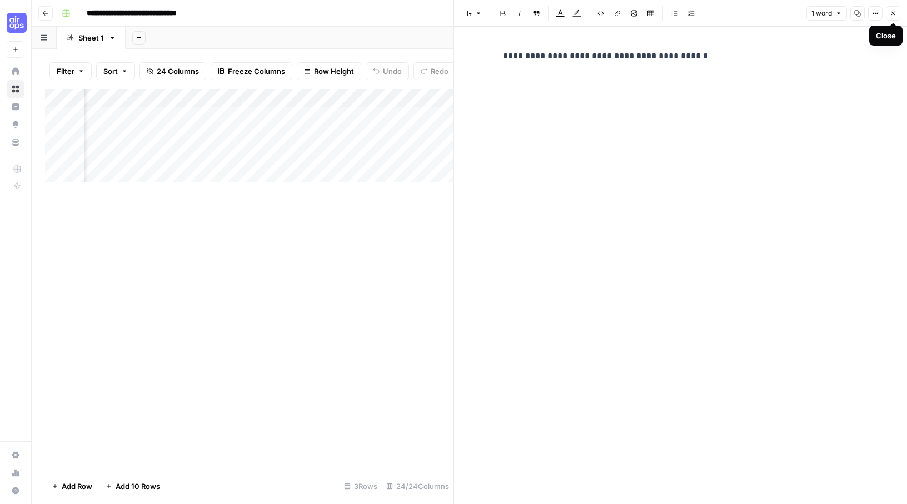
click at [892, 11] on icon "button" at bounding box center [893, 13] width 7 height 7
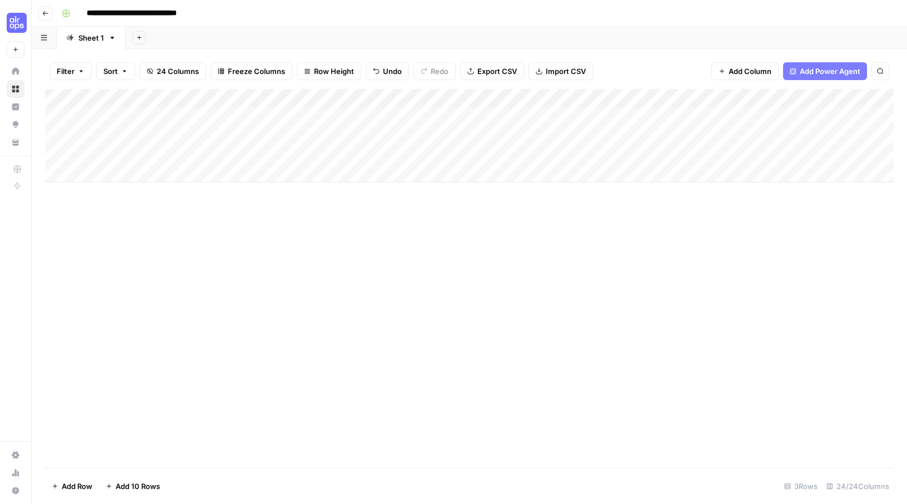
click at [315, 97] on div "Add Column" at bounding box center [469, 135] width 849 height 93
click at [430, 222] on div "Add Column" at bounding box center [469, 278] width 849 height 379
click at [411, 97] on div "Add Column" at bounding box center [469, 135] width 849 height 93
click at [594, 262] on div "Add Column" at bounding box center [469, 278] width 849 height 379
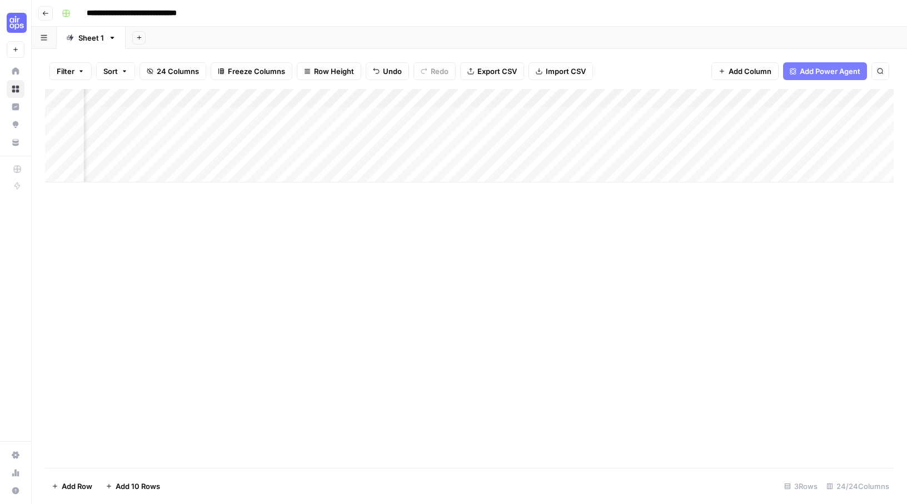
click at [422, 113] on div "Add Column" at bounding box center [469, 135] width 849 height 93
drag, startPoint x: 543, startPoint y: 223, endPoint x: 538, endPoint y: 221, distance: 5.7
click at [543, 223] on div "Add Column" at bounding box center [469, 278] width 849 height 379
click at [525, 95] on div "Add Column" at bounding box center [469, 135] width 849 height 93
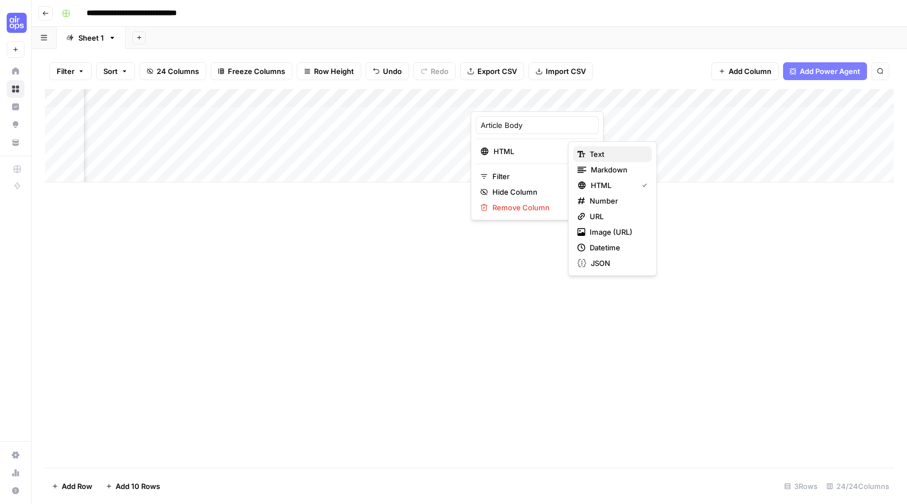
click at [614, 154] on span "Text" at bounding box center [616, 153] width 53 height 11
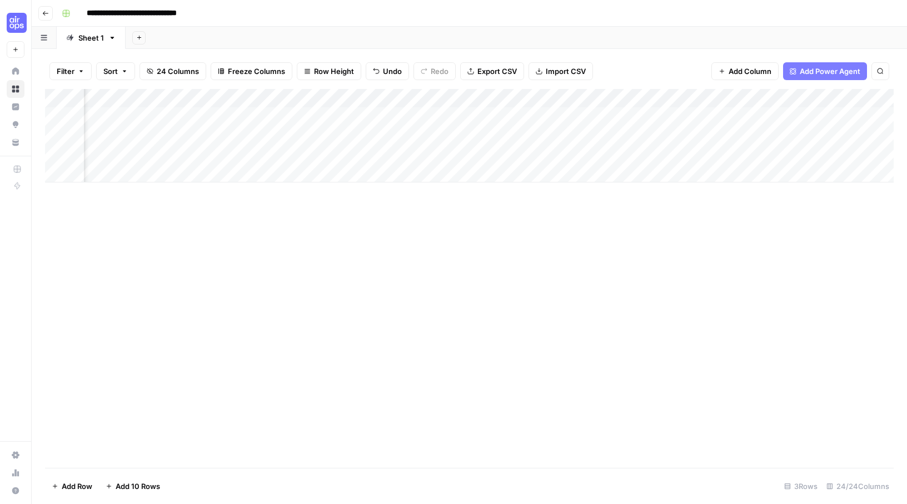
click at [535, 115] on div "Add Column" at bounding box center [469, 135] width 849 height 93
click at [536, 95] on div "Add Column" at bounding box center [469, 135] width 849 height 93
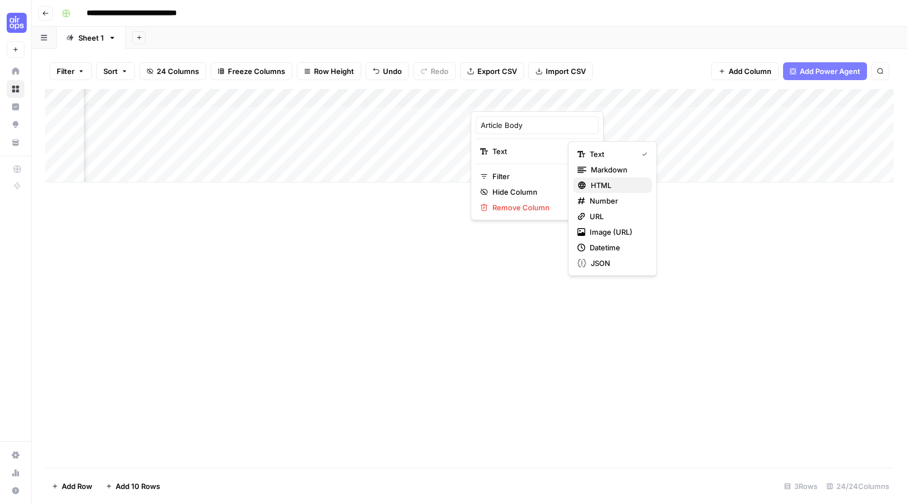
click at [609, 182] on span "HTML" at bounding box center [617, 185] width 52 height 11
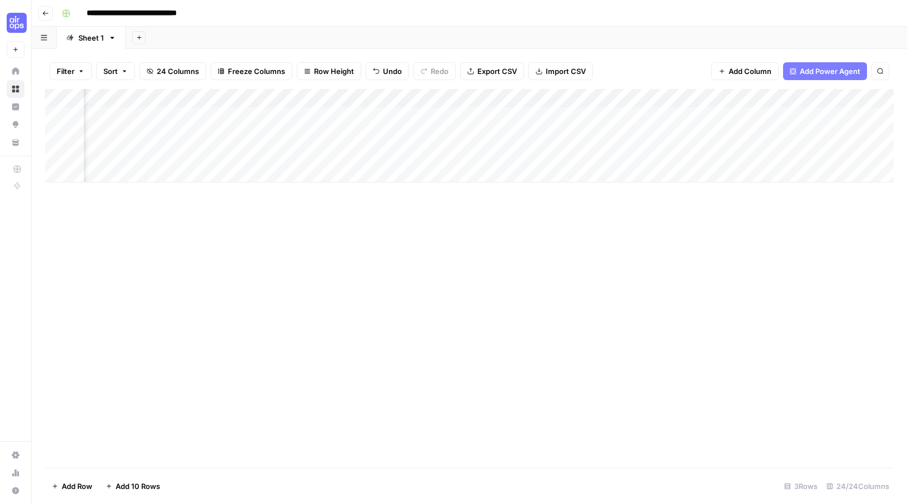
scroll to position [0, 264]
click at [578, 113] on div "Add Column" at bounding box center [469, 135] width 849 height 93
click at [159, 14] on input "**********" at bounding box center [148, 13] width 132 height 18
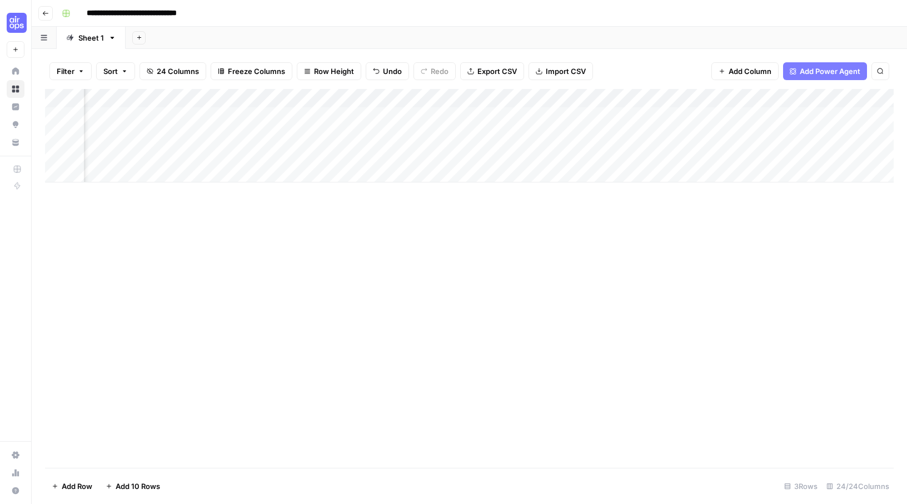
type input "**********"
drag, startPoint x: 430, startPoint y: 228, endPoint x: 431, endPoint y: 217, distance: 10.6
click at [431, 226] on div "Add Column" at bounding box center [469, 278] width 849 height 379
click at [466, 115] on div "Add Column" at bounding box center [469, 135] width 849 height 93
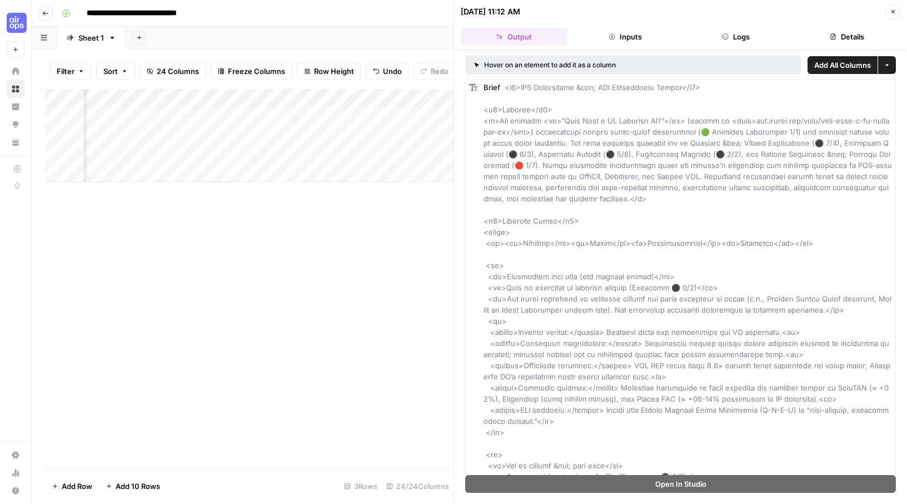
click at [899, 8] on button "Close" at bounding box center [893, 11] width 14 height 14
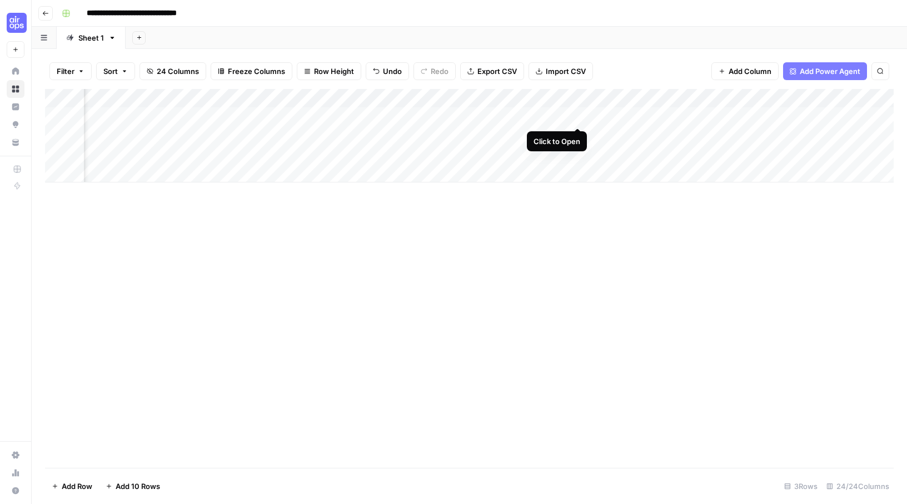
click at [579, 115] on div "Add Column" at bounding box center [469, 135] width 849 height 93
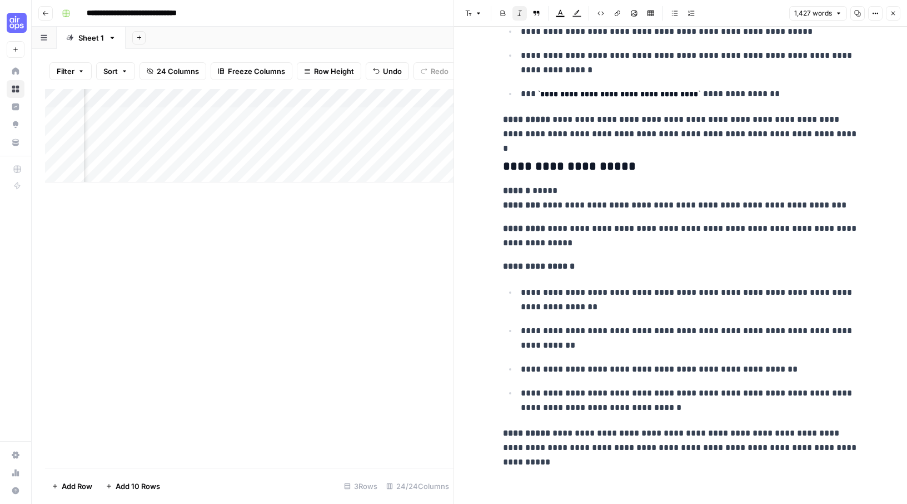
scroll to position [4916, 0]
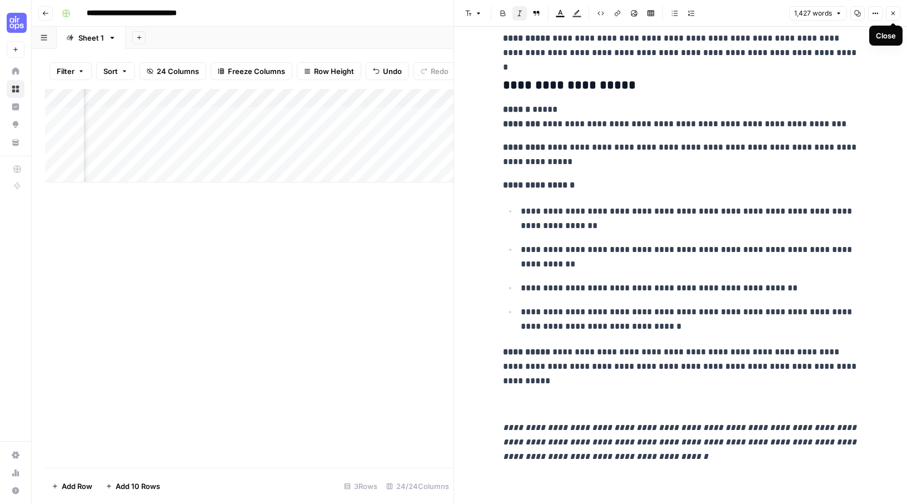
click at [894, 12] on icon "button" at bounding box center [893, 13] width 7 height 7
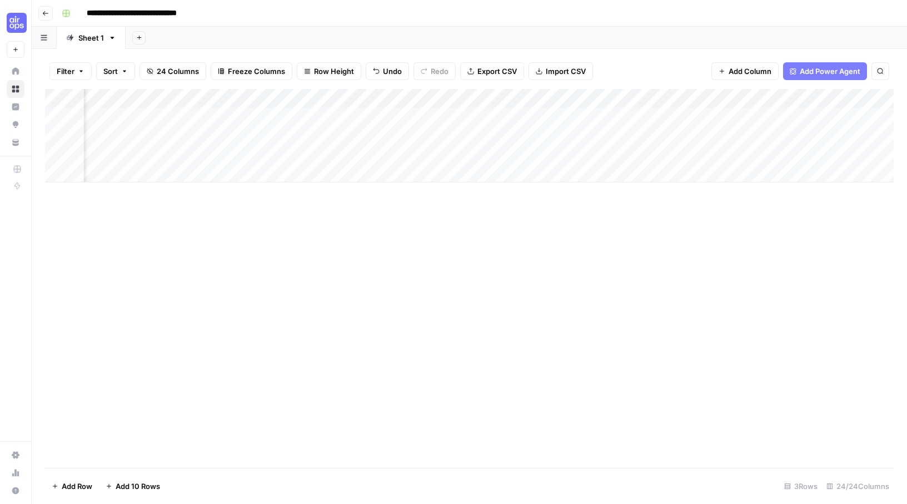
scroll to position [0, 693]
click at [449, 96] on div "Add Column" at bounding box center [469, 135] width 849 height 93
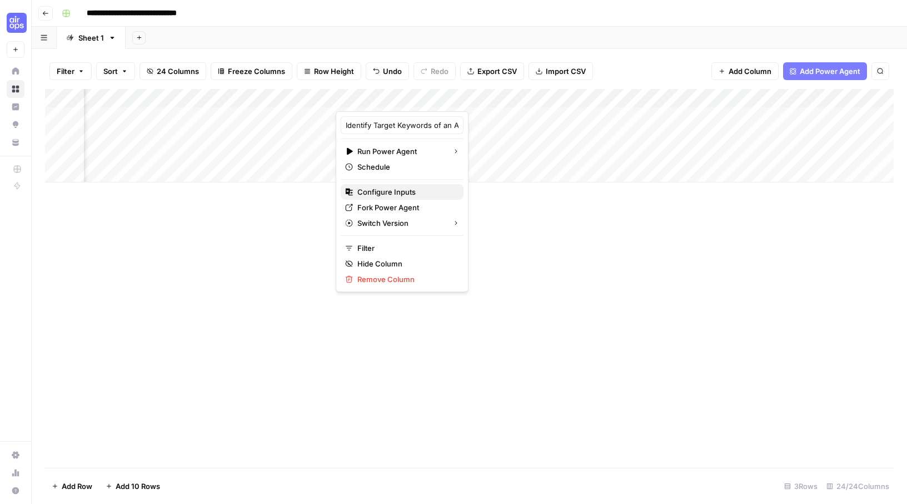
click at [392, 191] on span "Configure Inputs" at bounding box center [405, 191] width 97 height 11
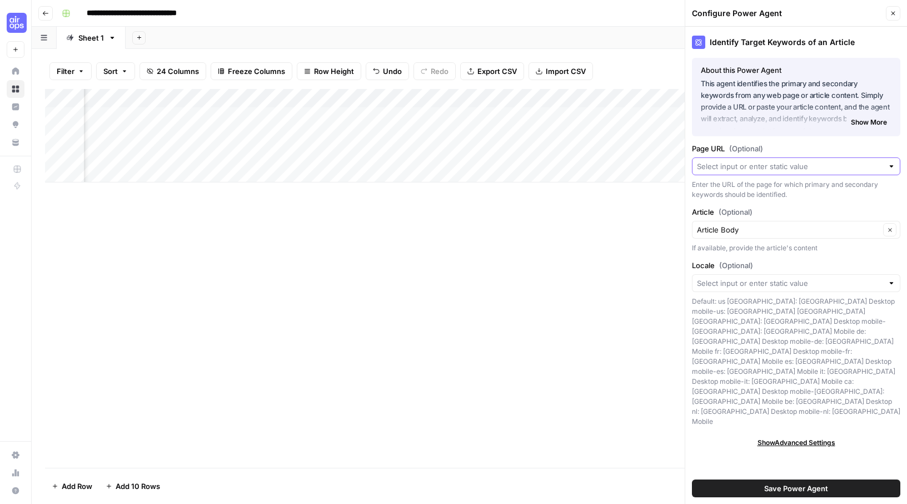
click at [790, 166] on input "Page URL (Optional)" at bounding box center [790, 166] width 186 height 11
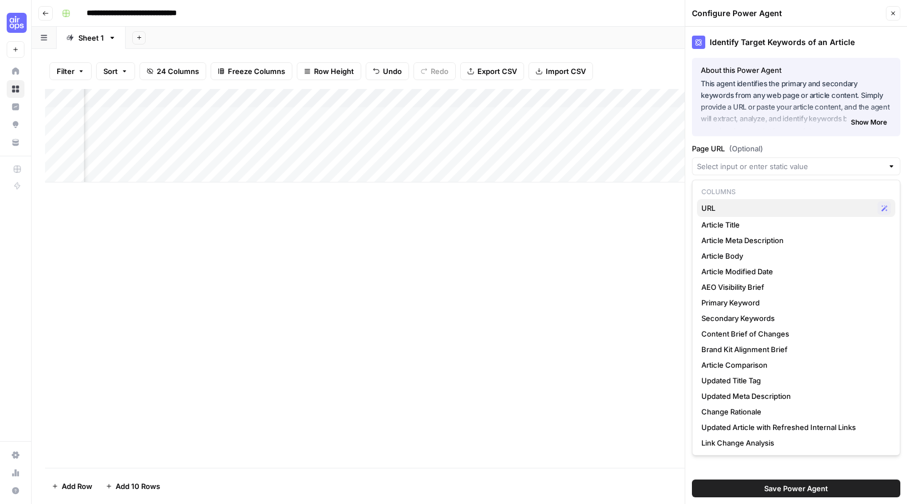
click at [771, 209] on span "URL" at bounding box center [788, 207] width 172 height 11
type input "URL"
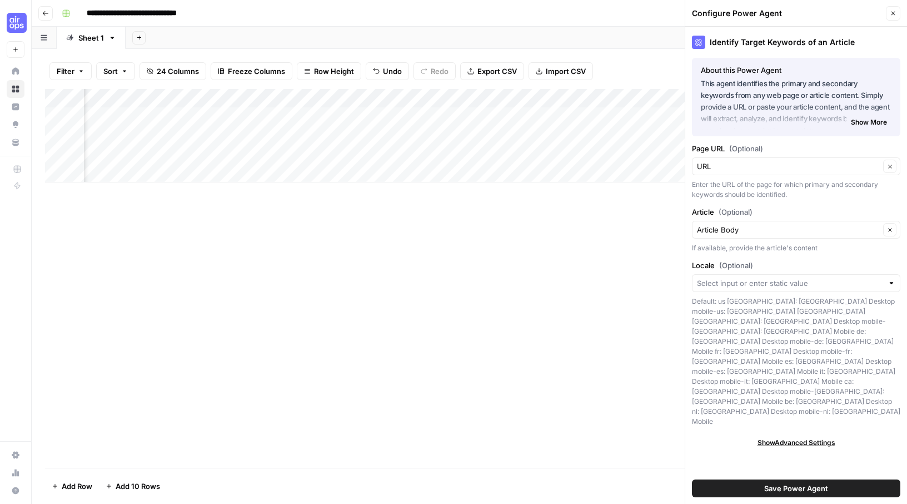
scroll to position [0, 1041]
click at [763, 282] on input "Locale (Optional)" at bounding box center [790, 282] width 186 height 11
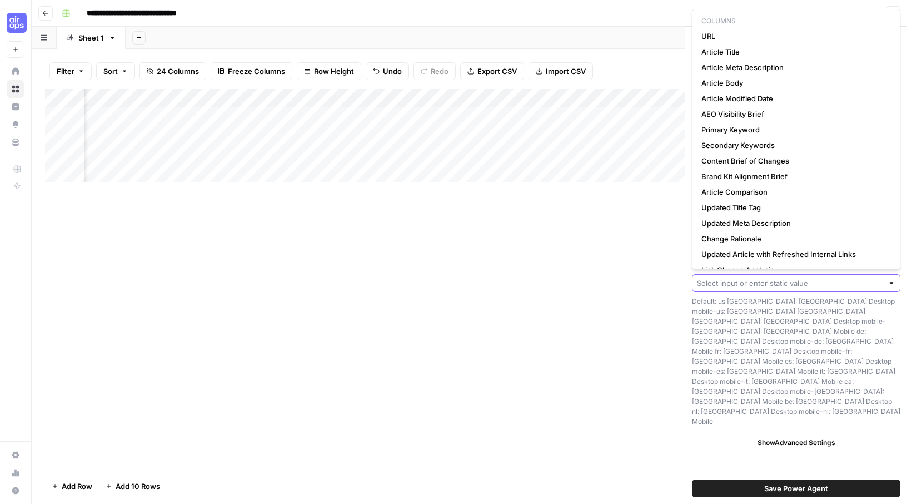
click at [763, 282] on input "Locale (Optional)" at bounding box center [790, 282] width 186 height 11
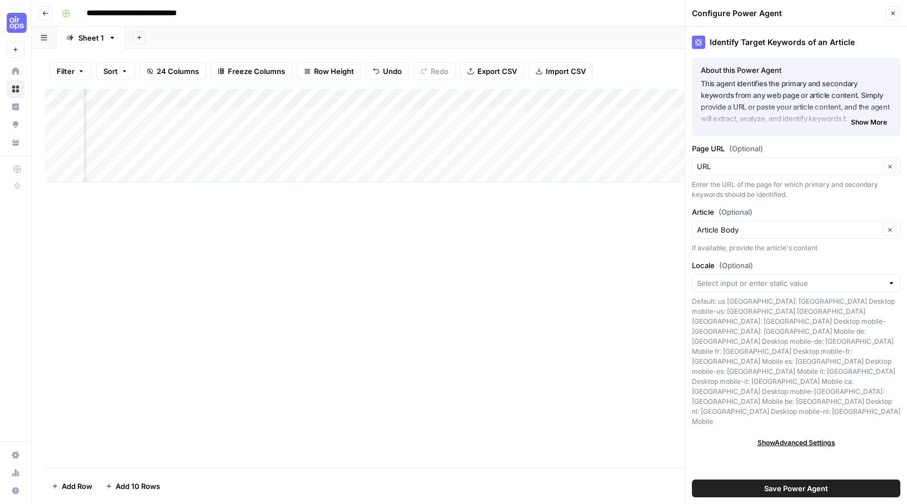
click at [746, 316] on div "Default: us [GEOGRAPHIC_DATA]: [GEOGRAPHIC_DATA] Desktop mobile-us: [GEOGRAPHIC…" at bounding box center [796, 361] width 208 height 130
click at [795, 487] on span "Save Power Agent" at bounding box center [796, 488] width 64 height 11
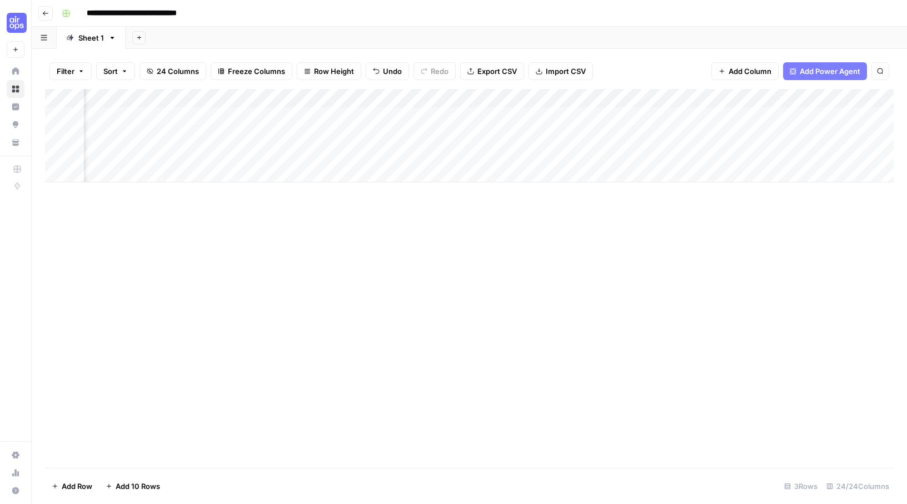
scroll to position [0, 695]
click at [415, 95] on div "Add Column" at bounding box center [469, 135] width 849 height 93
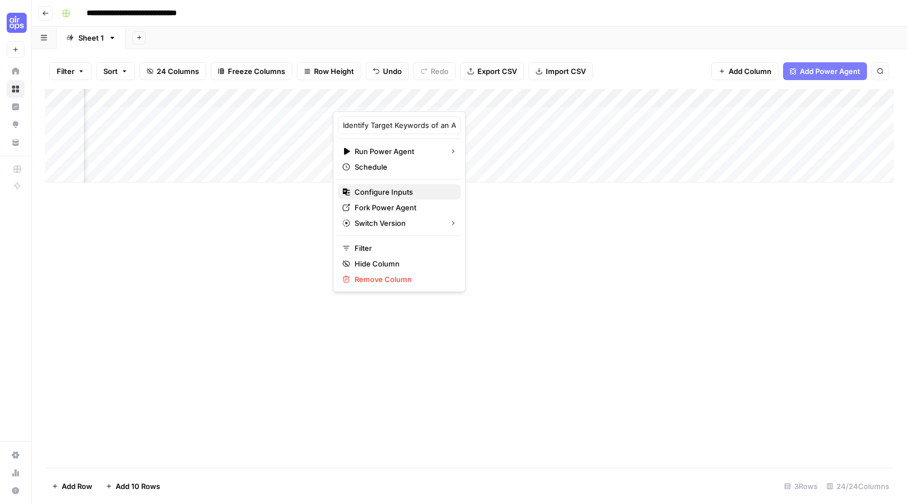
click at [397, 189] on span "Configure Inputs" at bounding box center [403, 191] width 97 height 11
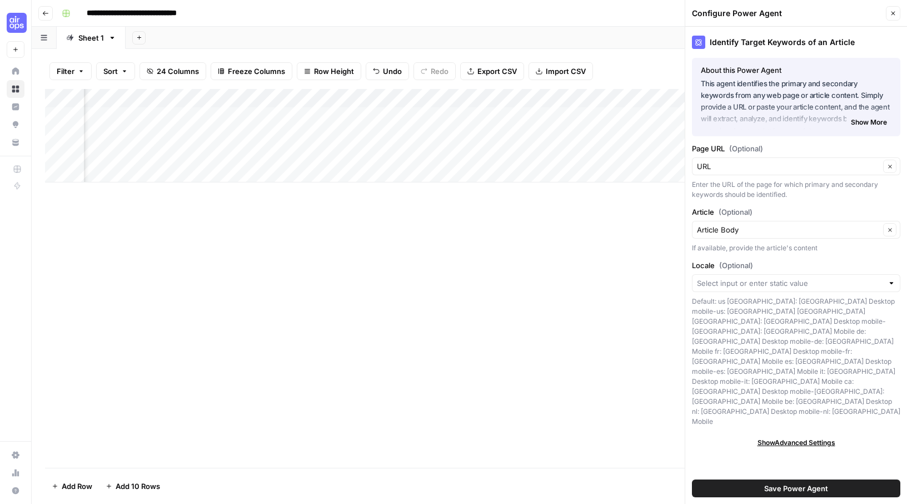
click at [896, 12] on icon "button" at bounding box center [893, 13] width 7 height 7
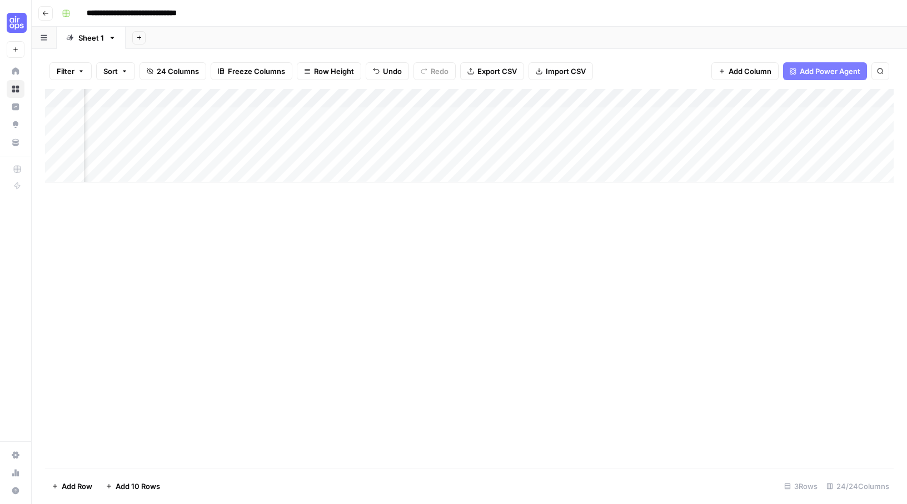
click at [424, 112] on div "Add Column" at bounding box center [469, 135] width 849 height 93
click at [411, 117] on div "Add Column" at bounding box center [469, 135] width 849 height 93
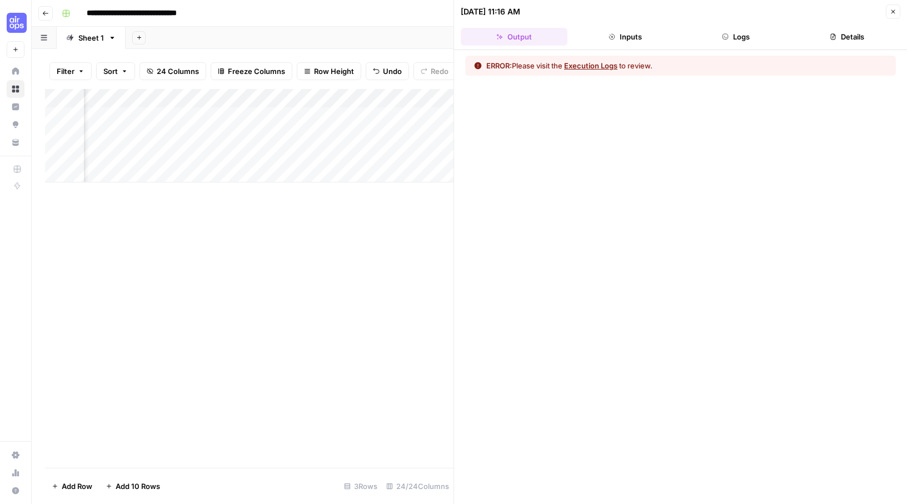
click at [606, 63] on button "Execution Logs" at bounding box center [590, 65] width 53 height 11
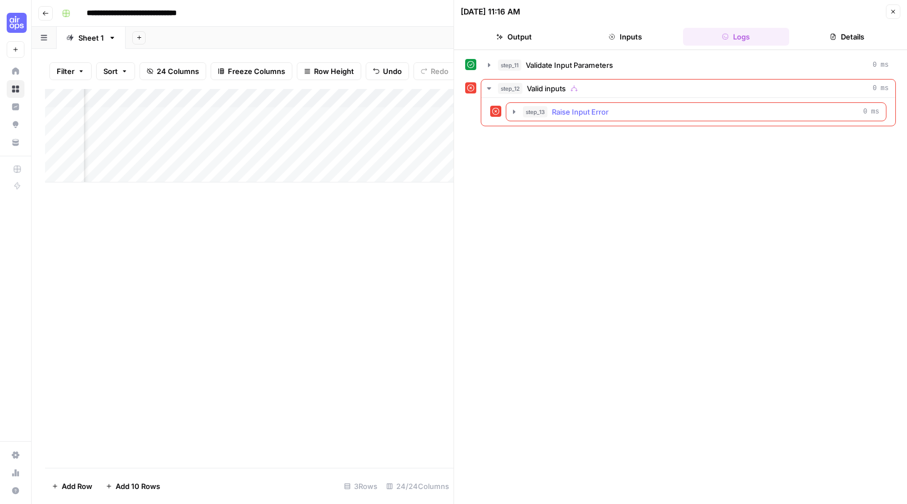
click at [589, 115] on span "Raise Input Error" at bounding box center [580, 111] width 57 height 11
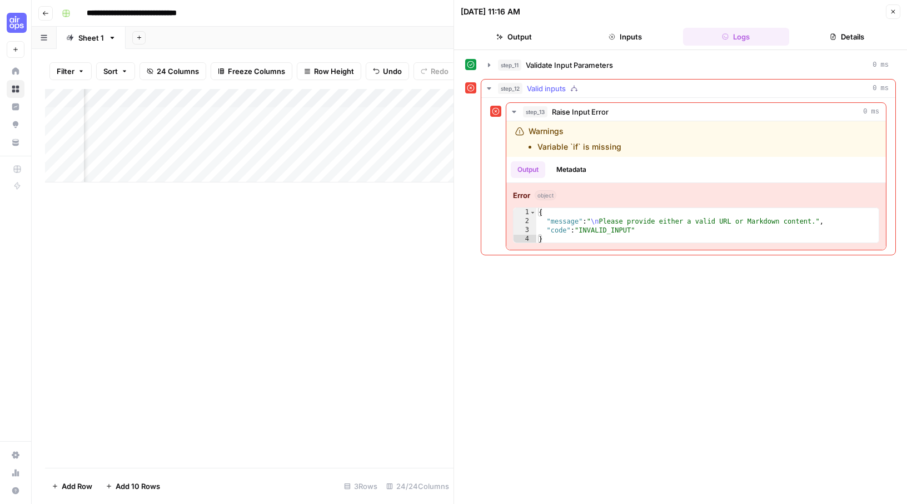
click at [554, 88] on span "Valid inputs" at bounding box center [546, 88] width 39 height 11
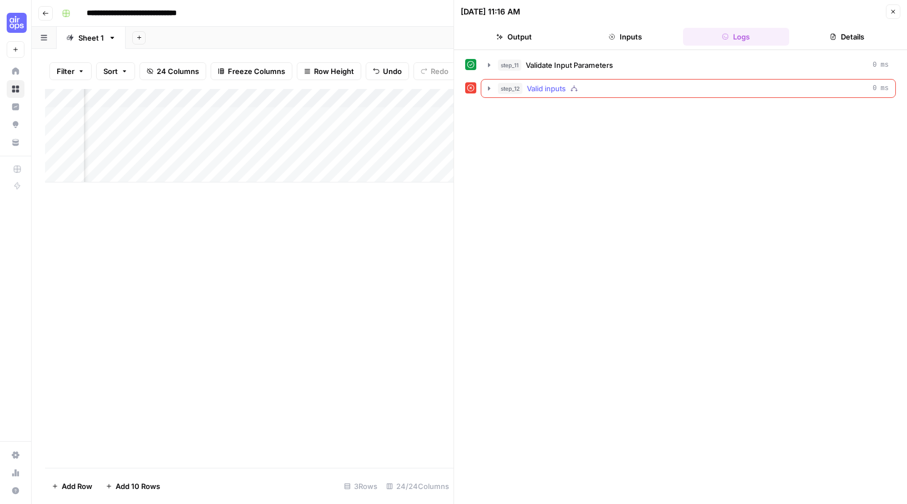
click at [554, 88] on span "Valid inputs" at bounding box center [546, 88] width 39 height 11
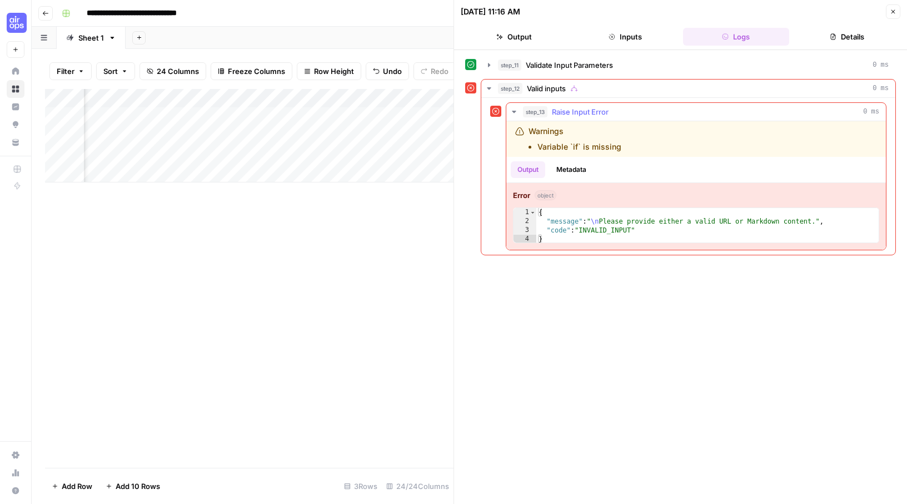
click at [567, 163] on button "Metadata" at bounding box center [571, 169] width 43 height 17
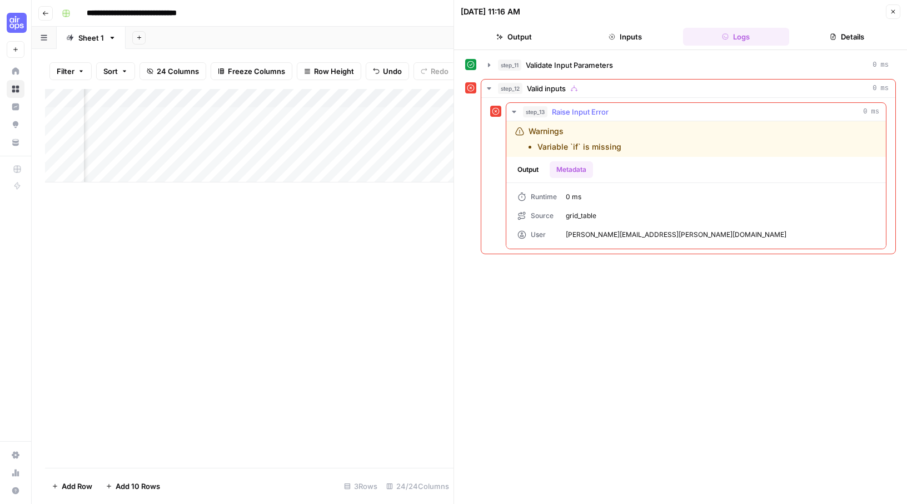
click at [524, 164] on button "Output" at bounding box center [528, 169] width 34 height 17
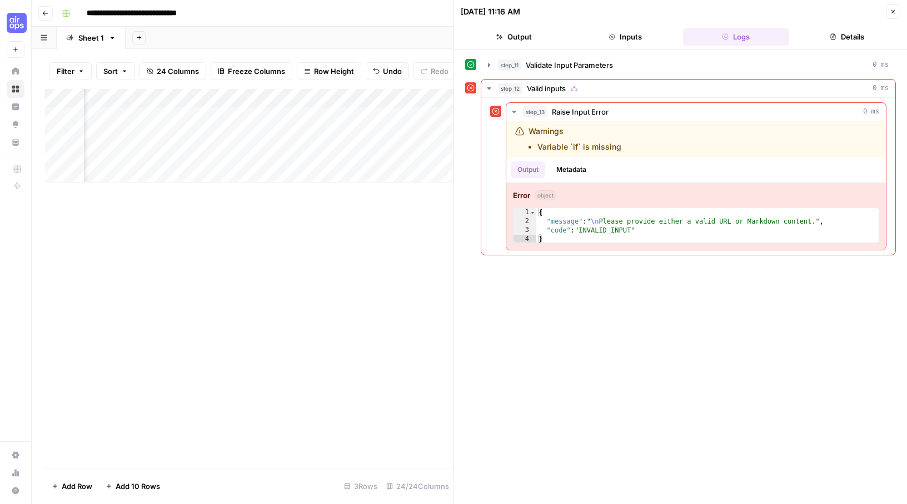
click at [198, 96] on div "Add Column" at bounding box center [249, 135] width 409 height 93
click at [322, 219] on div "Add Column" at bounding box center [249, 278] width 409 height 379
click at [168, 96] on div "Add Column" at bounding box center [249, 135] width 409 height 93
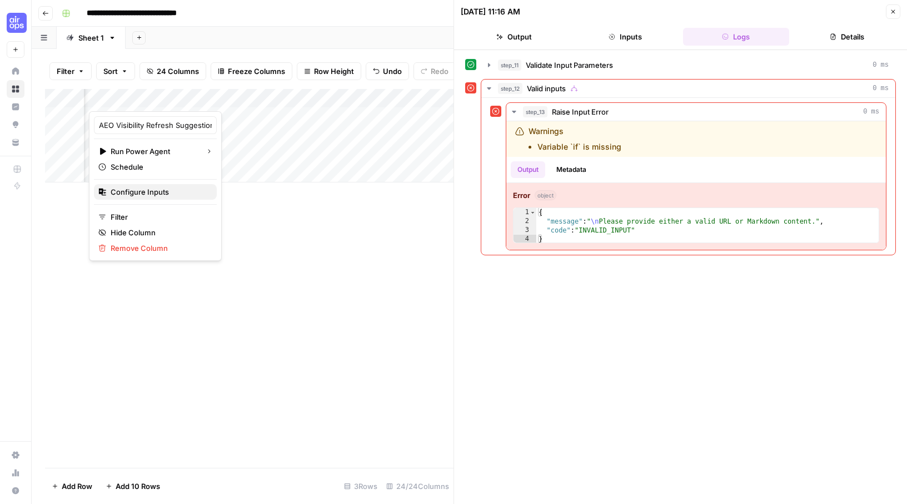
click at [159, 191] on span "Configure Inputs" at bounding box center [159, 191] width 97 height 11
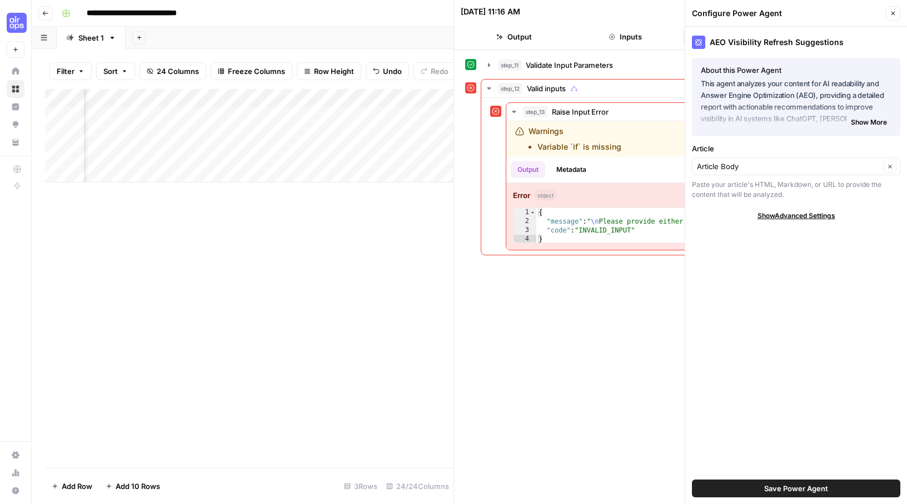
drag, startPoint x: 892, startPoint y: 11, endPoint x: 883, endPoint y: 12, distance: 8.9
click at [890, 11] on icon "button" at bounding box center [893, 13] width 7 height 7
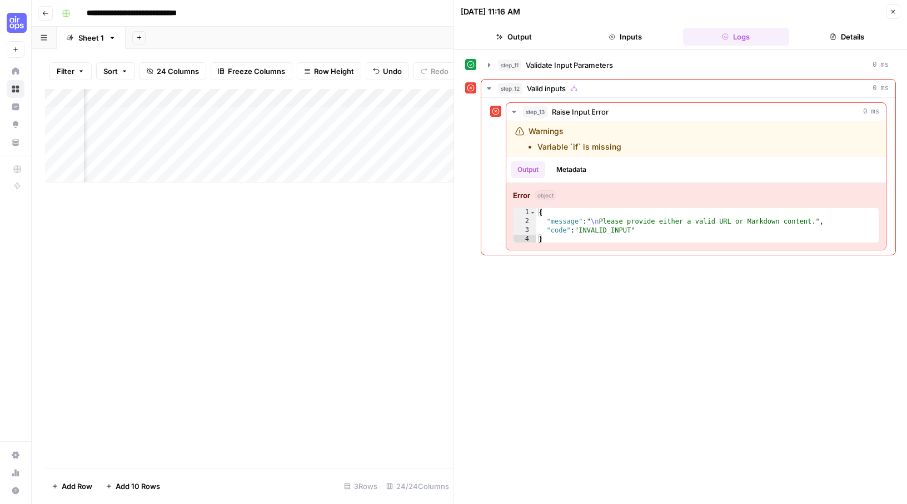
click at [411, 96] on div "Add Column" at bounding box center [249, 135] width 409 height 93
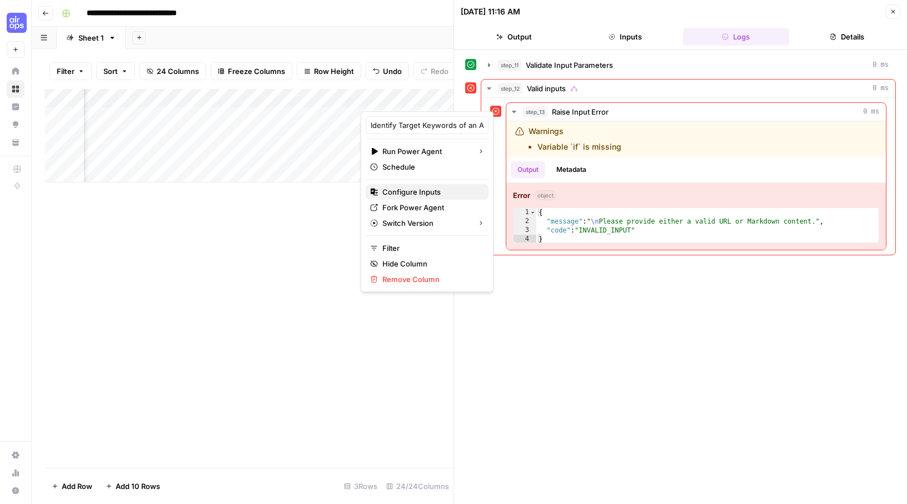
click at [411, 193] on span "Configure Inputs" at bounding box center [430, 191] width 97 height 11
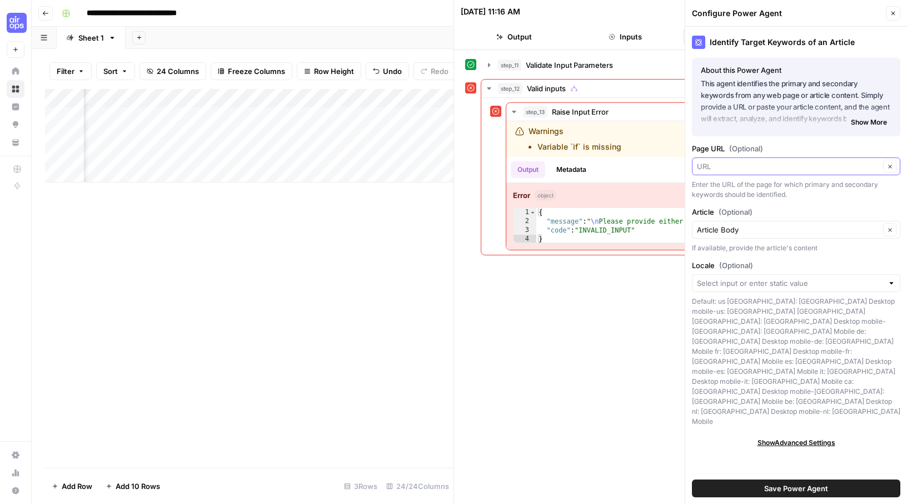
click at [748, 164] on input "Page URL (Optional)" at bounding box center [788, 166] width 183 height 11
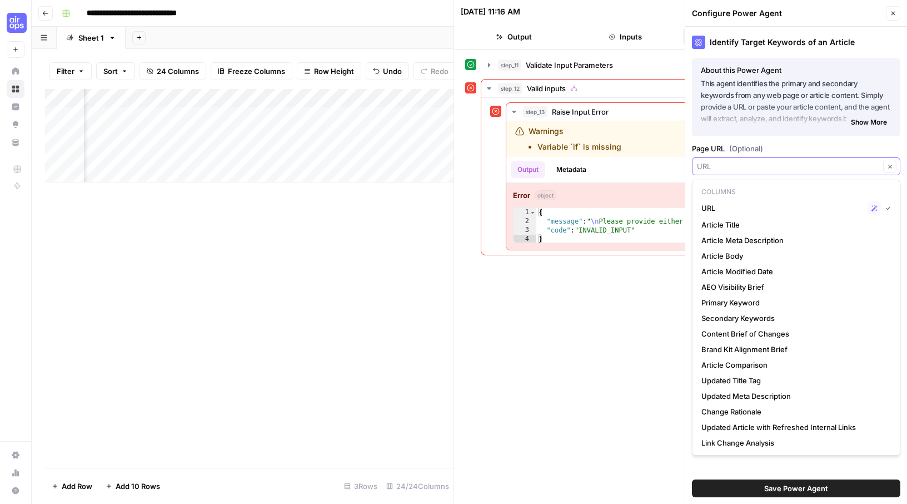
click at [888, 166] on icon "button" at bounding box center [890, 166] width 6 height 6
type input "URL"
click at [837, 140] on div "Identify Target Keywords of an Article About this Power Agent This agent identi…" at bounding box center [796, 265] width 222 height 477
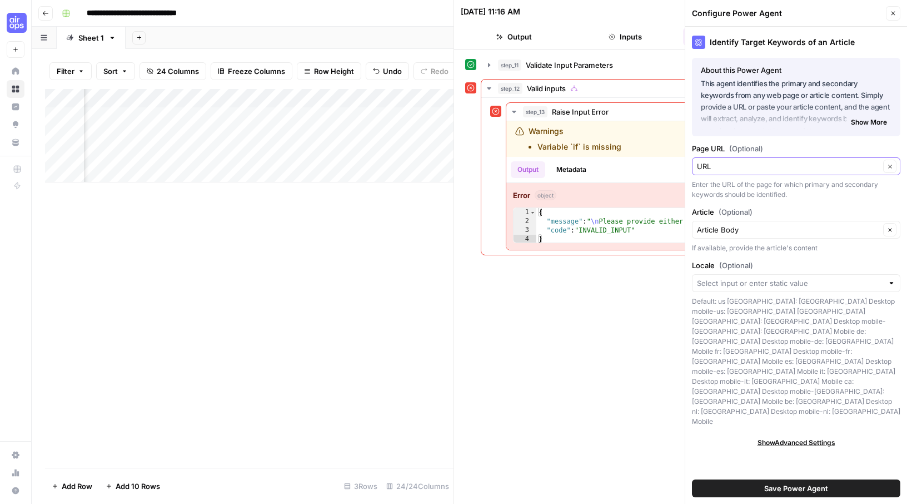
click at [888, 166] on icon "button" at bounding box center [890, 166] width 6 height 6
click at [892, 167] on icon "button" at bounding box center [890, 166] width 6 height 6
click at [839, 166] on input "Page URL (Optional)" at bounding box center [788, 166] width 183 height 11
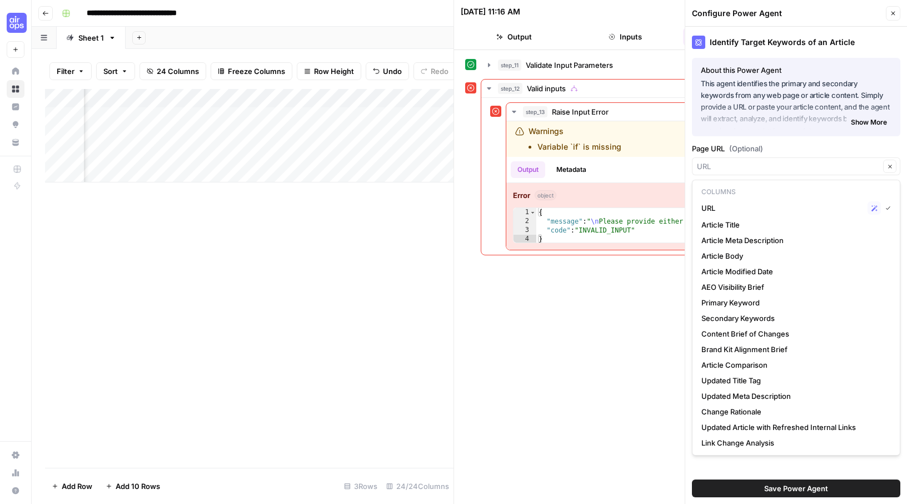
click at [822, 190] on p "Columns" at bounding box center [796, 192] width 198 height 14
click at [893, 207] on button "URL Possible Match" at bounding box center [796, 208] width 198 height 18
type input "URL"
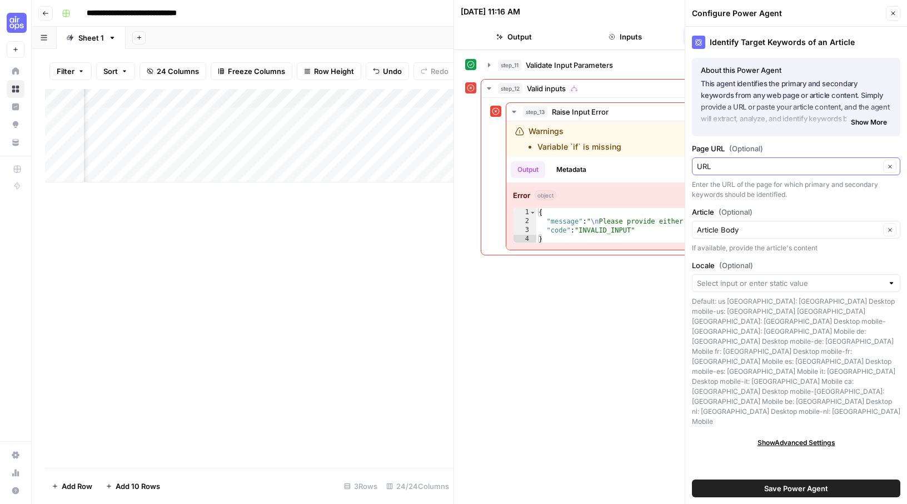
click at [889, 163] on icon "button" at bounding box center [890, 166] width 6 height 6
click at [826, 166] on input "Page URL (Optional)" at bounding box center [788, 166] width 183 height 11
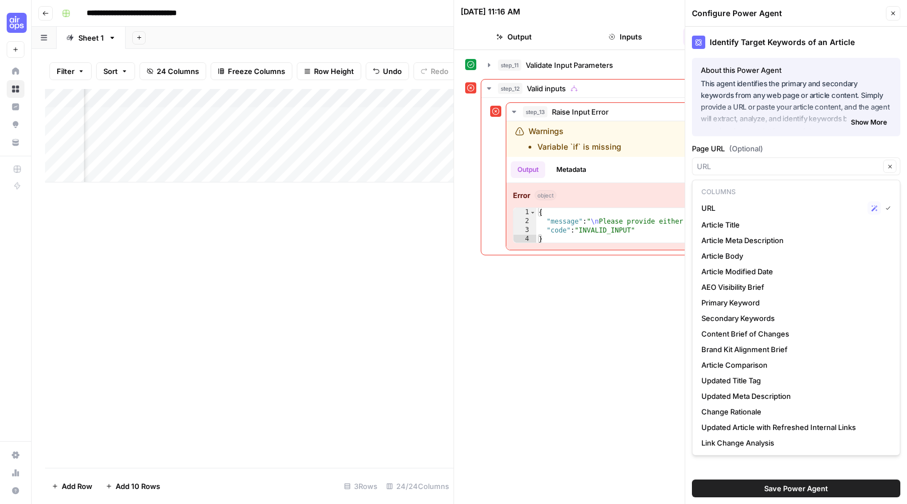
click at [756, 188] on p "Columns" at bounding box center [796, 192] width 198 height 14
type input "URL"
click at [753, 144] on span "(Optional)" at bounding box center [746, 148] width 34 height 11
click at [753, 161] on input "URL" at bounding box center [788, 166] width 183 height 11
click at [878, 207] on div "Possible Match" at bounding box center [874, 207] width 13 height 13
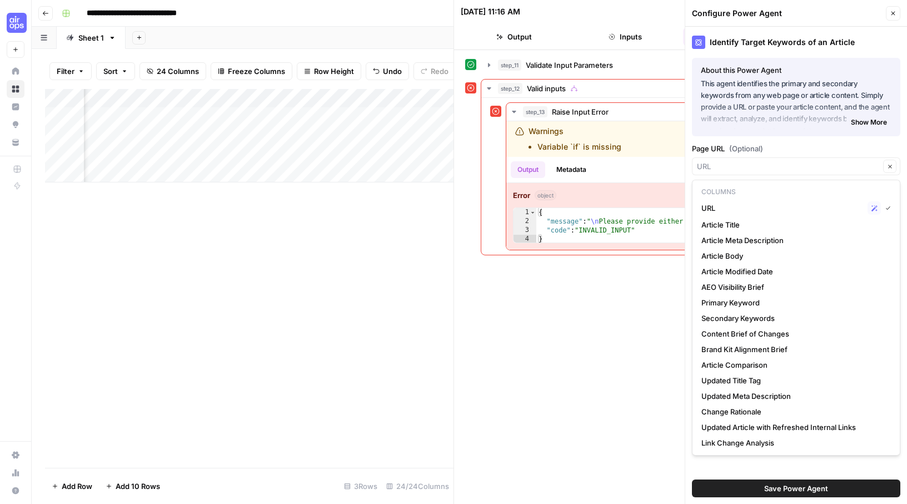
type input "URL"
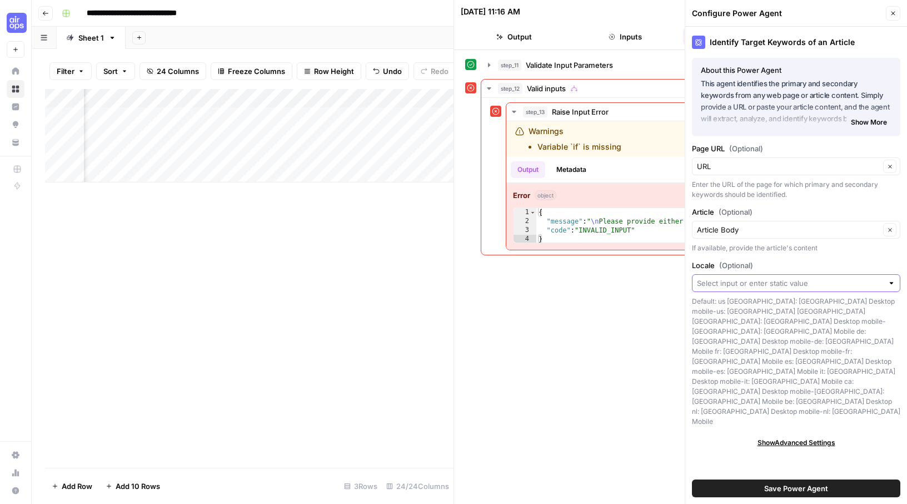
click at [837, 282] on input "Locale (Optional)" at bounding box center [790, 282] width 186 height 11
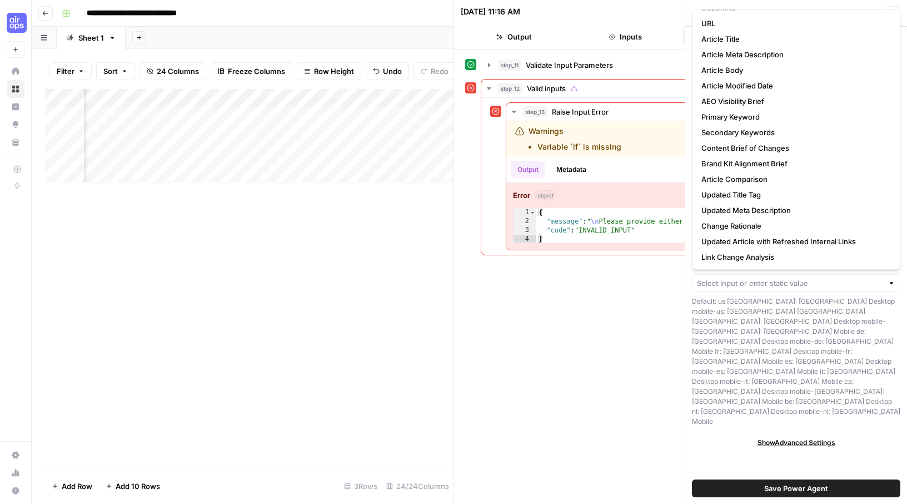
scroll to position [0, 0]
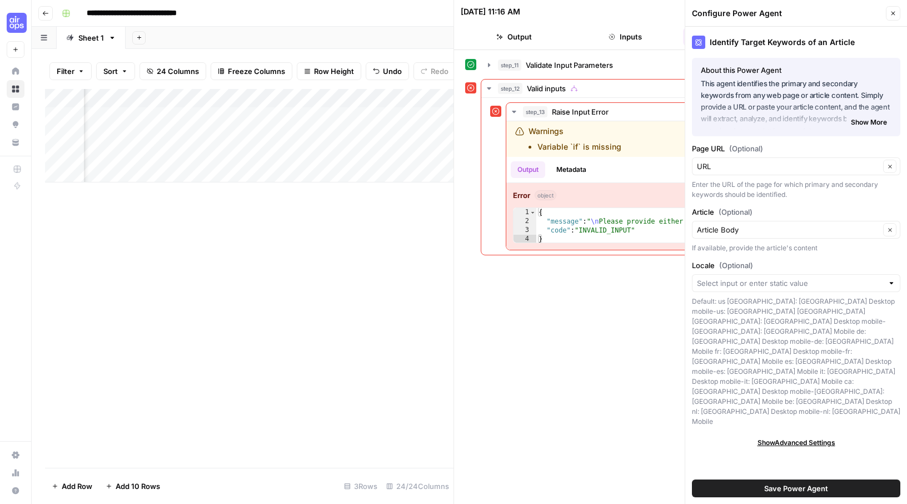
click at [833, 336] on div "Default: us [GEOGRAPHIC_DATA]: [GEOGRAPHIC_DATA] Desktop mobile-us: [GEOGRAPHIC…" at bounding box center [796, 361] width 208 height 130
click at [810, 438] on span "Show Advanced Settings" at bounding box center [797, 443] width 78 height 10
click at [891, 166] on icon "button" at bounding box center [890, 166] width 6 height 6
click at [845, 170] on input "Page URL (Optional)" at bounding box center [788, 166] width 183 height 11
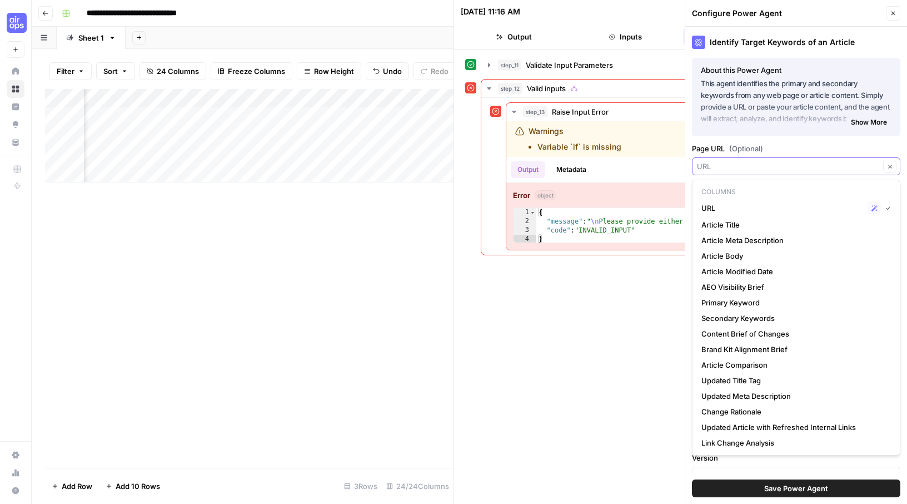
click at [885, 168] on button "Clear" at bounding box center [889, 166] width 13 height 13
click at [888, 164] on icon "button" at bounding box center [890, 166] width 6 height 6
type input "URL"
click at [831, 143] on label "Page URL (Optional)" at bounding box center [796, 148] width 208 height 11
click at [831, 161] on input "URL" at bounding box center [788, 166] width 183 height 11
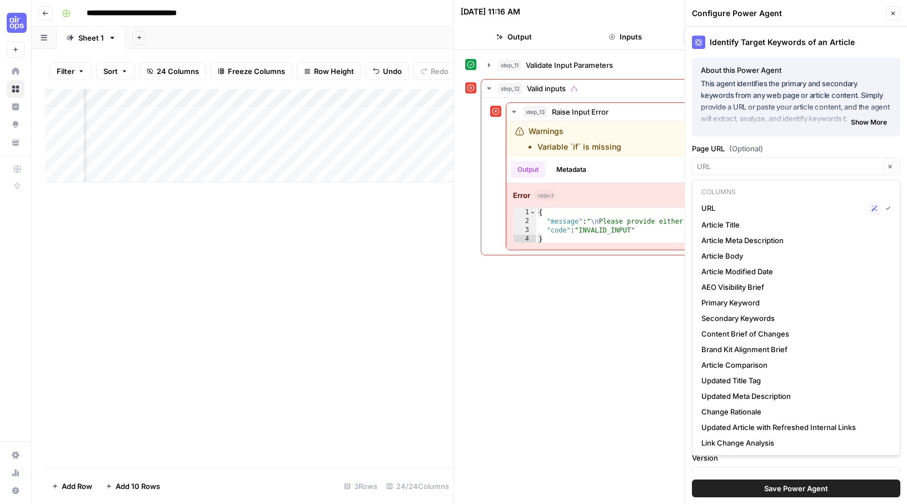
type input "URL"
click at [800, 483] on span "Save Power Agent" at bounding box center [796, 488] width 64 height 11
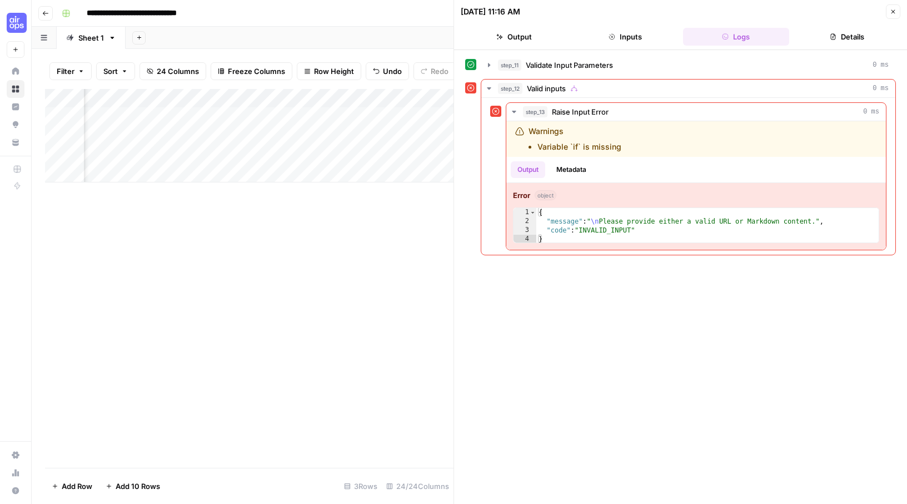
click at [641, 31] on button "Inputs" at bounding box center [625, 37] width 107 height 18
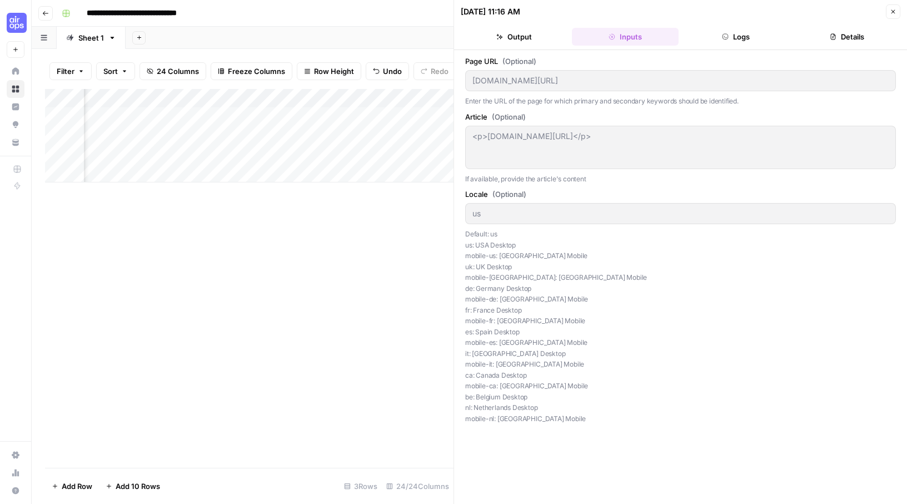
click at [745, 37] on button "Logs" at bounding box center [736, 37] width 107 height 18
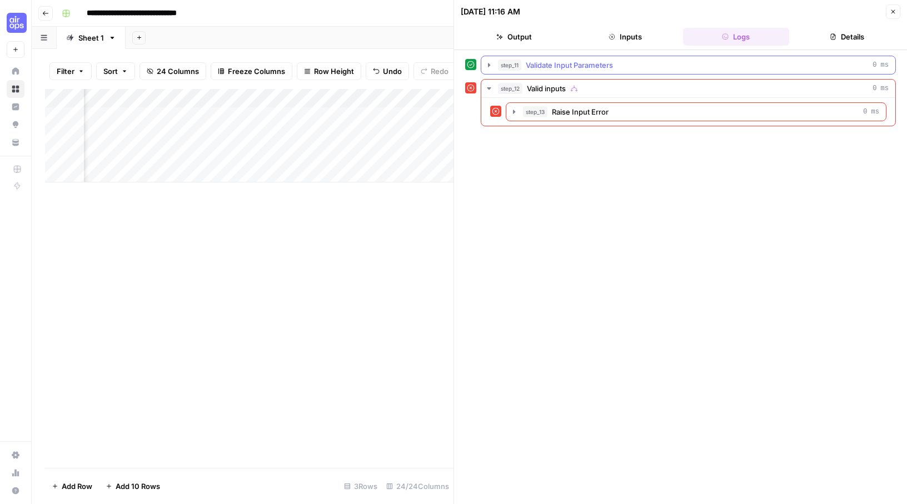
click at [490, 63] on icon "button" at bounding box center [489, 65] width 9 height 9
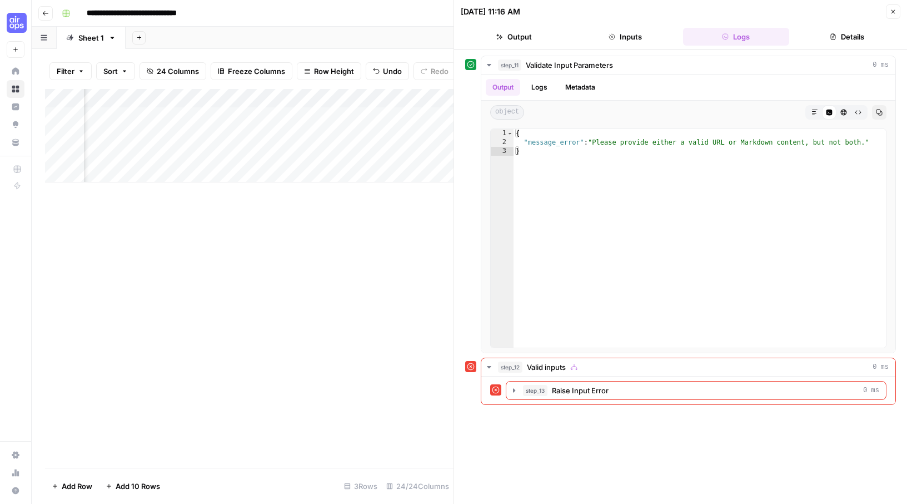
click at [405, 98] on div "Add Column" at bounding box center [249, 135] width 409 height 93
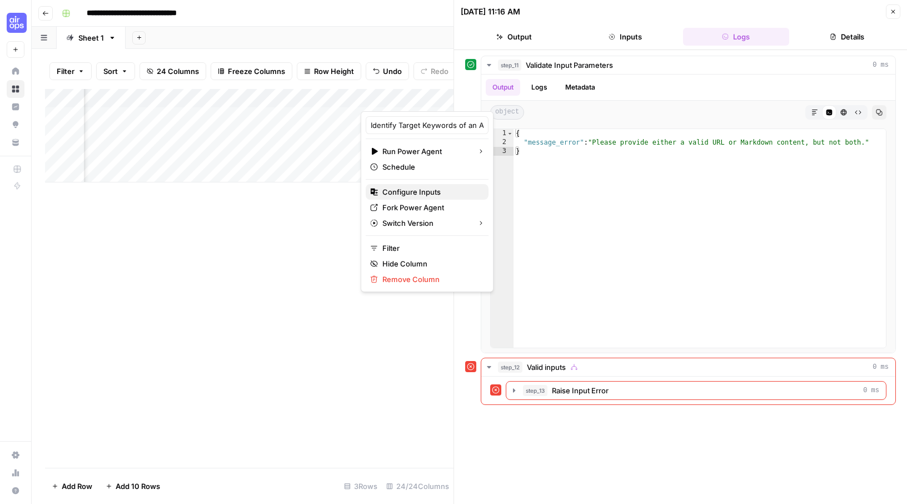
click at [418, 195] on span "Configure Inputs" at bounding box center [430, 191] width 97 height 11
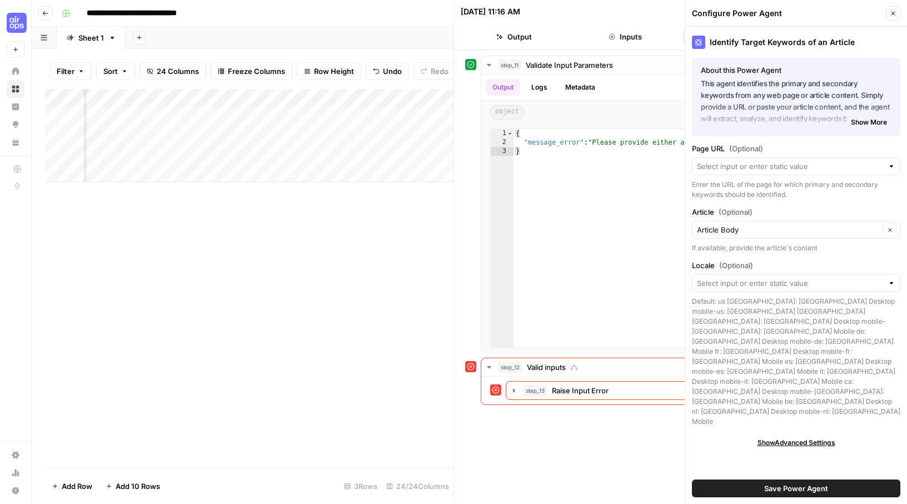
click at [816, 489] on span "Save Power Agent" at bounding box center [796, 488] width 64 height 11
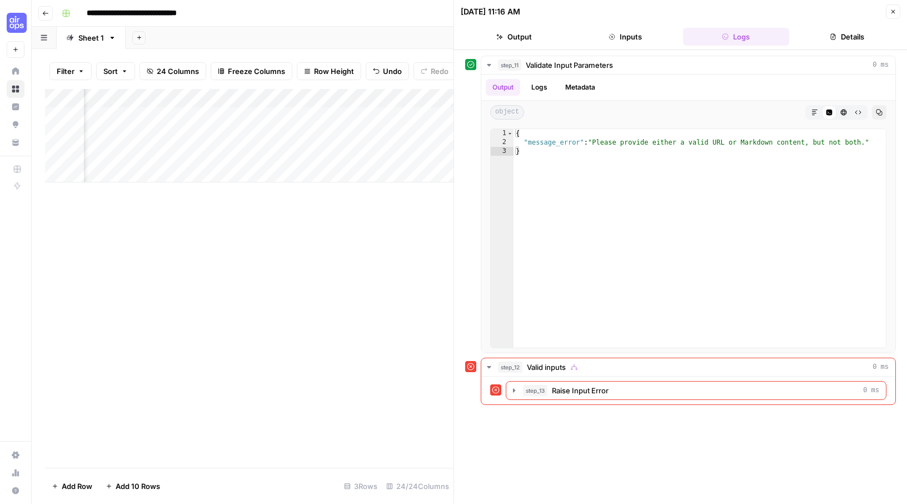
click at [892, 7] on button "Close" at bounding box center [893, 11] width 14 height 14
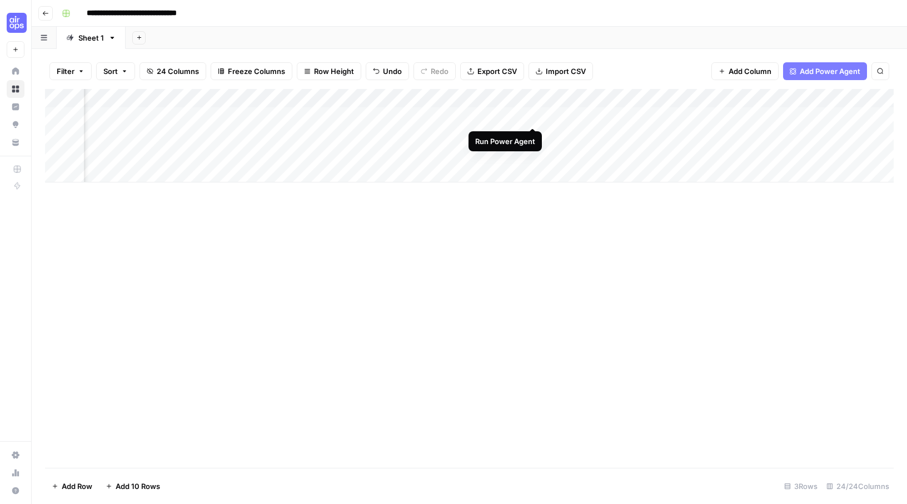
click at [531, 115] on div "Add Column" at bounding box center [469, 135] width 849 height 93
click at [500, 118] on div "Add Column" at bounding box center [469, 135] width 849 height 93
click at [500, 117] on div "Add Column" at bounding box center [469, 135] width 849 height 93
drag, startPoint x: 682, startPoint y: 201, endPoint x: 675, endPoint y: 198, distance: 7.2
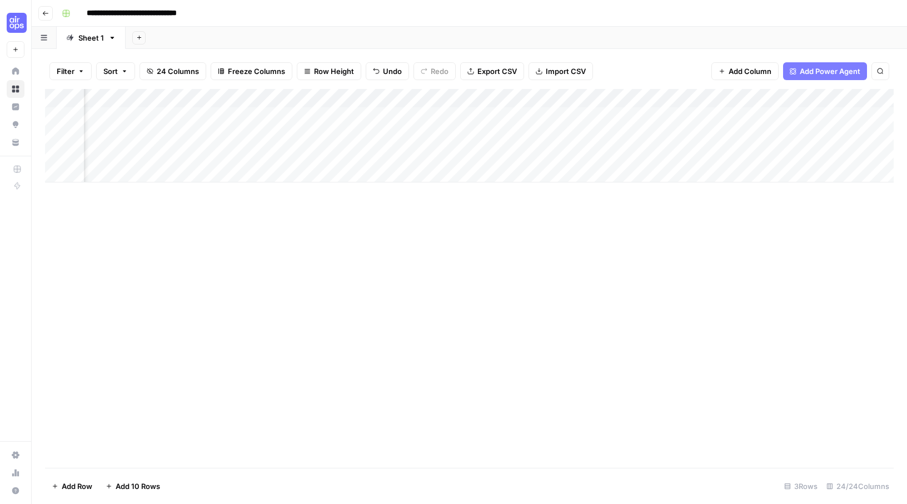
click at [682, 201] on div "Add Column" at bounding box center [469, 278] width 849 height 379
click at [670, 97] on div "Add Column" at bounding box center [469, 135] width 849 height 93
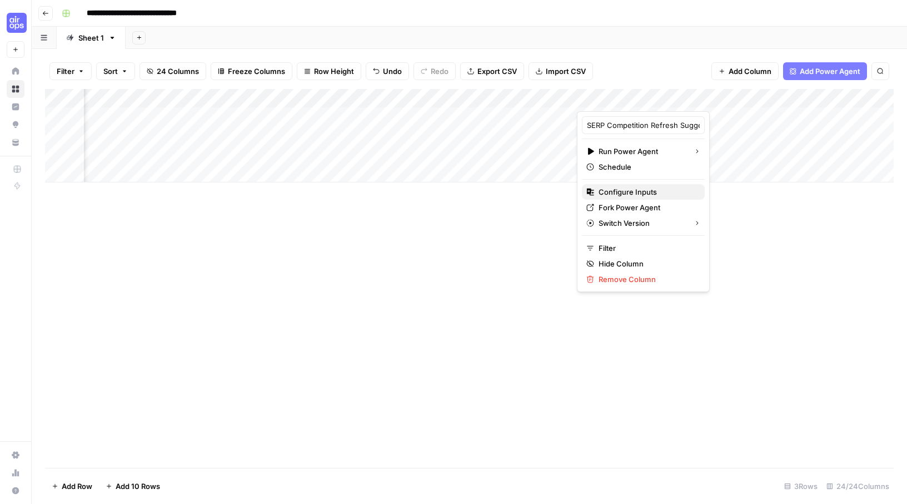
click at [638, 193] on span "Configure Inputs" at bounding box center [647, 191] width 97 height 11
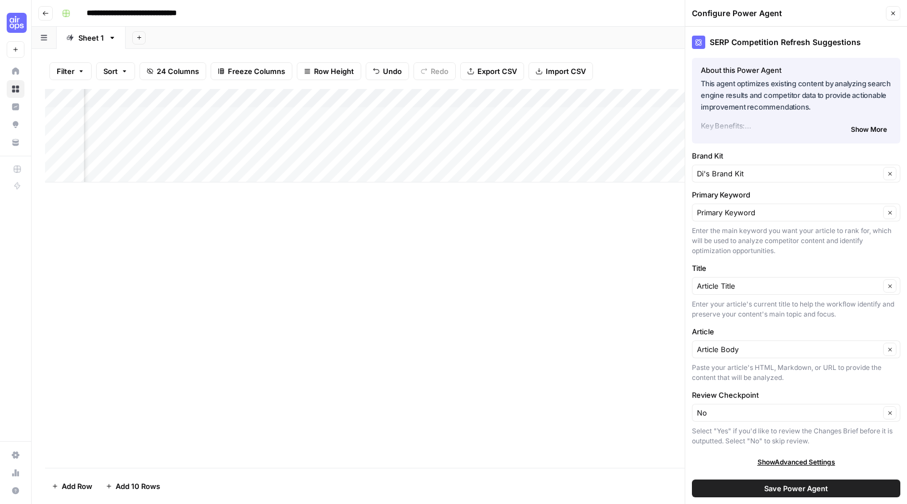
scroll to position [0, 999]
click at [877, 129] on span "Show More" at bounding box center [869, 130] width 36 height 10
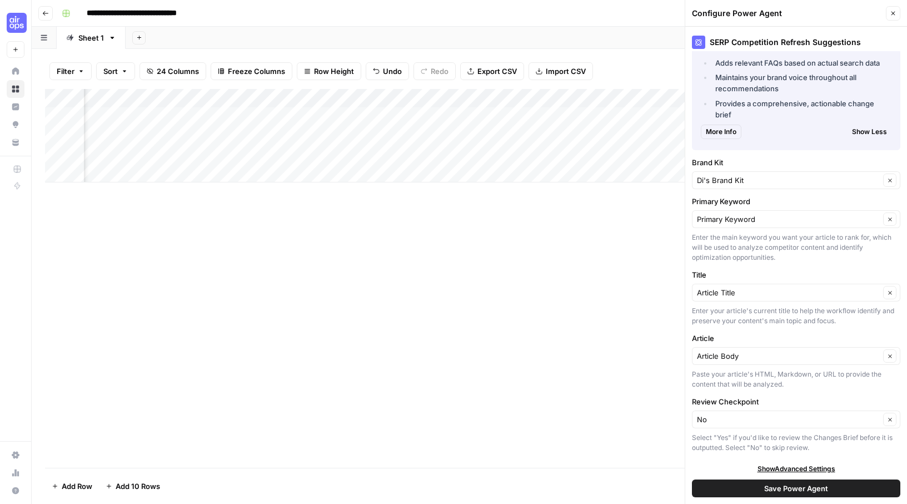
scroll to position [141, 0]
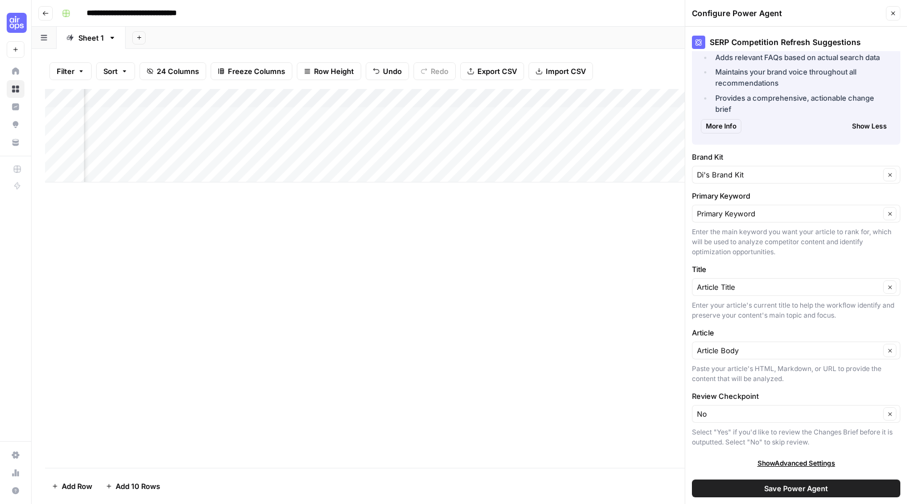
click at [891, 12] on icon "button" at bounding box center [893, 13] width 7 height 7
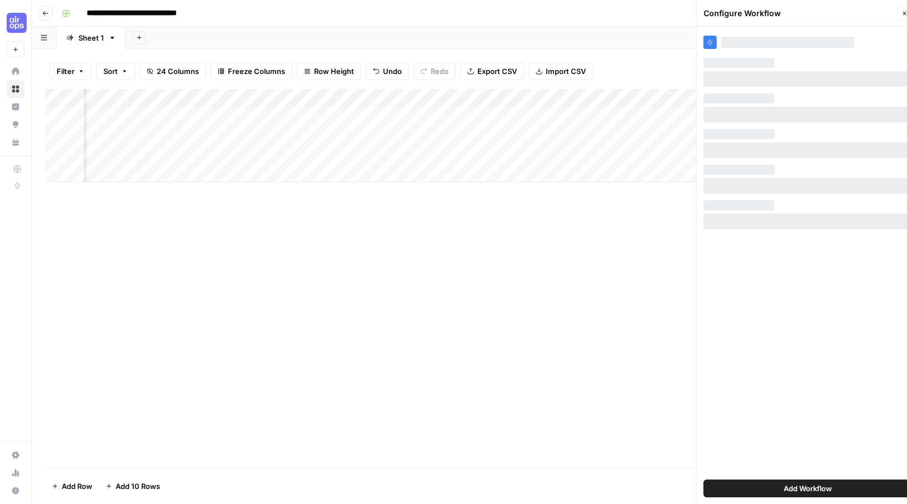
scroll to position [0, 0]
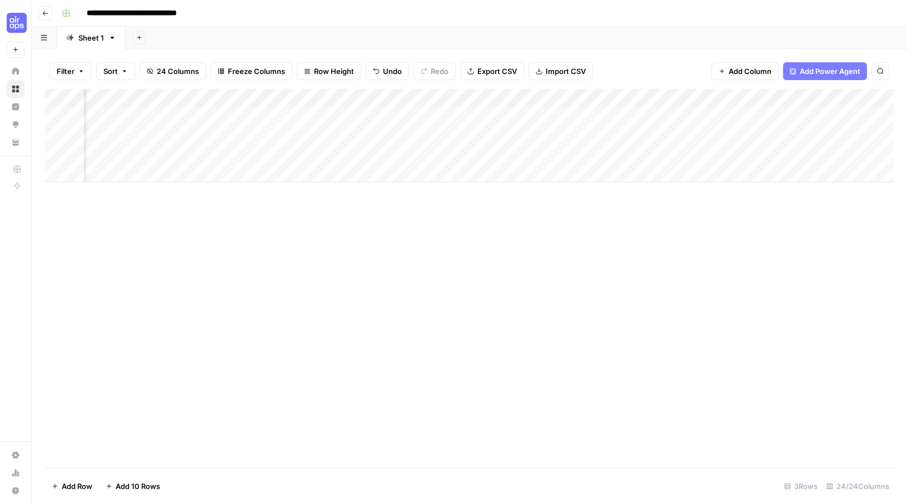
click at [505, 115] on div "Add Column" at bounding box center [469, 135] width 849 height 93
click at [623, 95] on div "Add Column" at bounding box center [469, 135] width 849 height 93
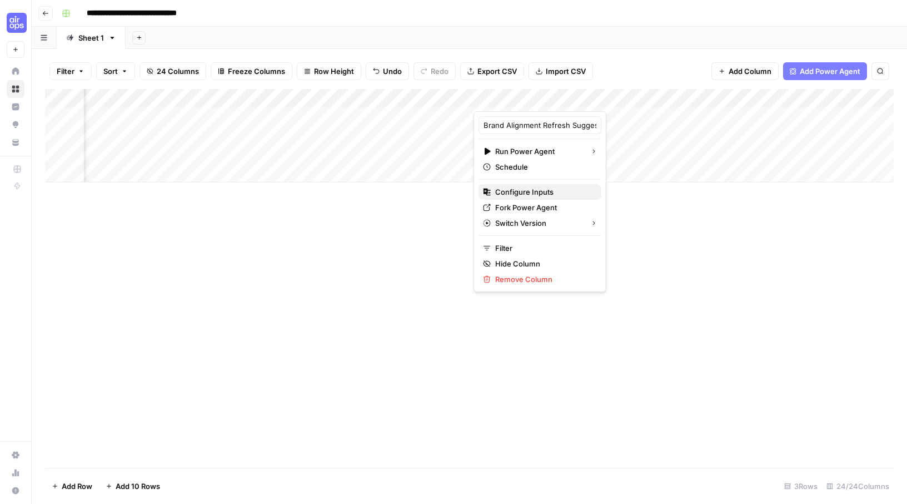
click at [543, 188] on span "Configure Inputs" at bounding box center [543, 191] width 97 height 11
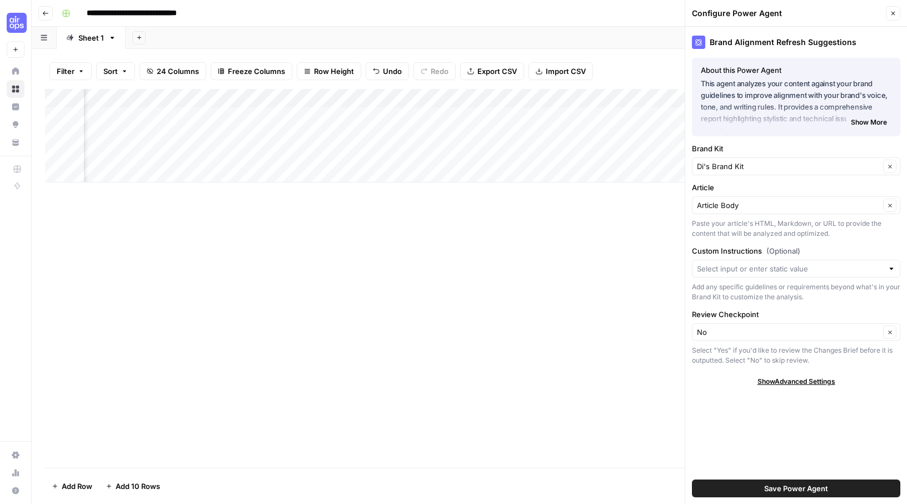
click at [866, 122] on span "Show More" at bounding box center [869, 122] width 36 height 10
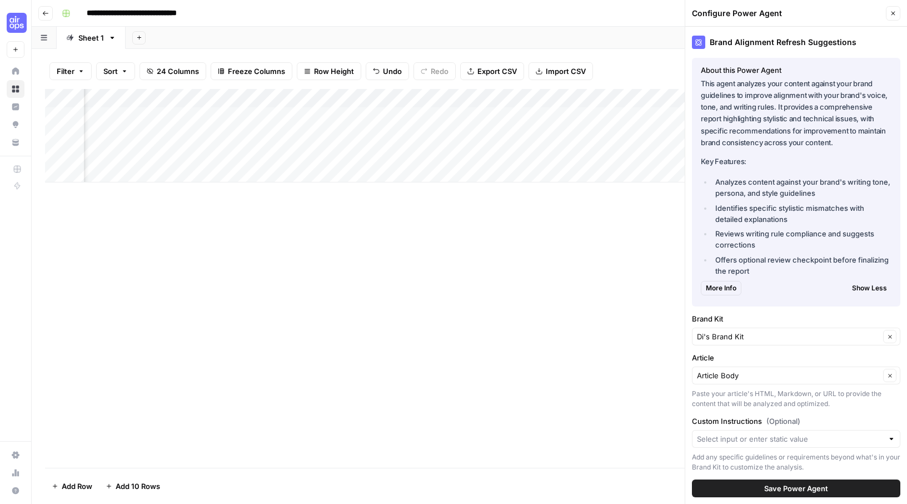
scroll to position [0, 1530]
click at [541, 96] on div "Add Column" at bounding box center [469, 135] width 849 height 93
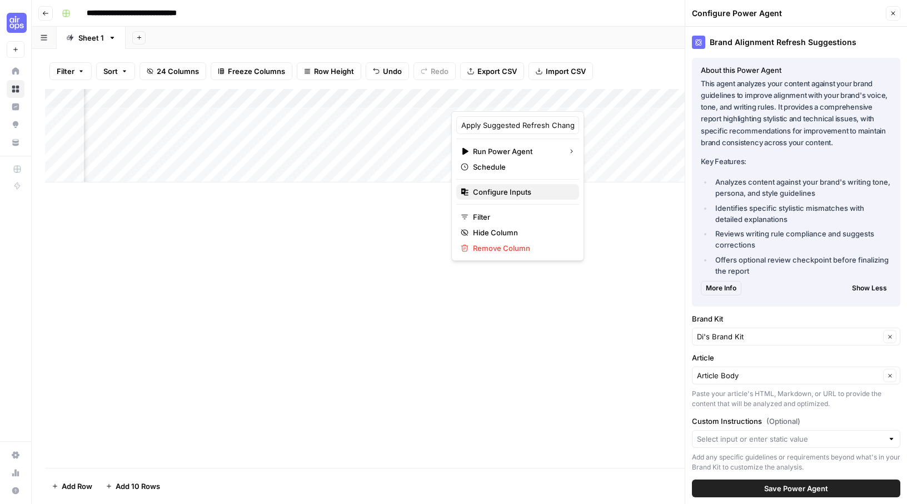
click at [529, 195] on span "Configure Inputs" at bounding box center [521, 191] width 97 height 11
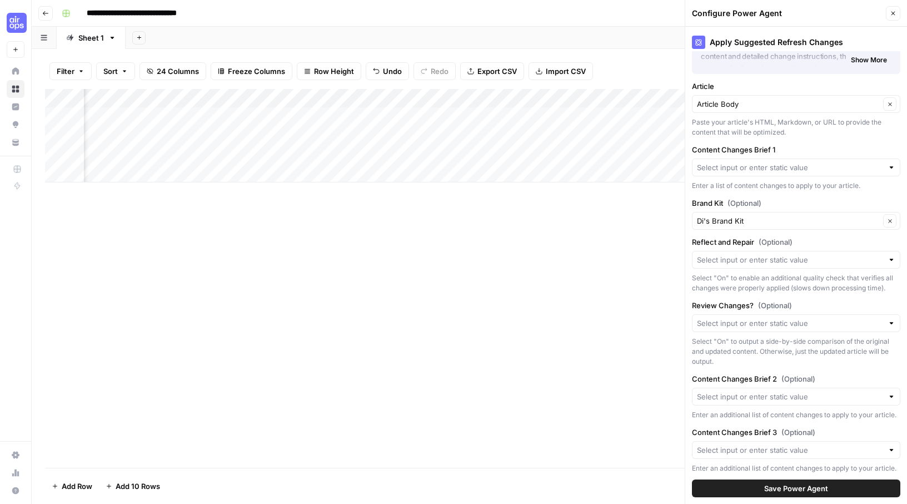
scroll to position [0, 0]
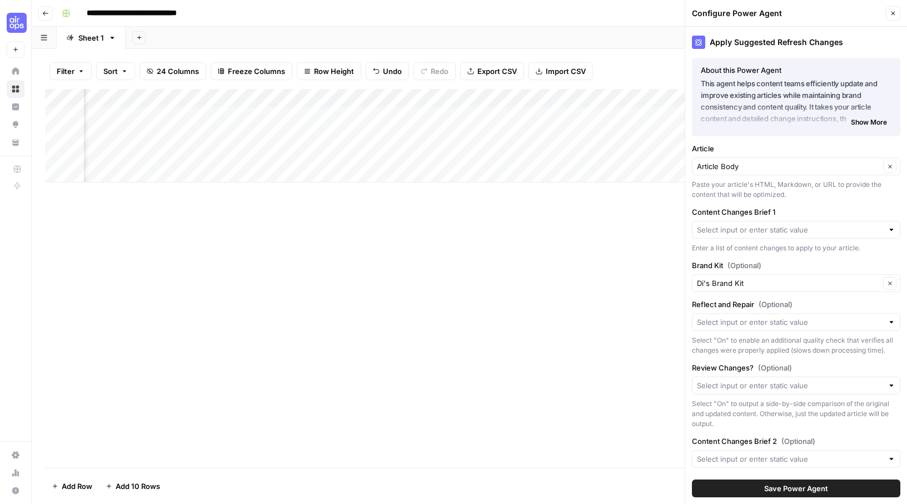
drag, startPoint x: 893, startPoint y: 18, endPoint x: 850, endPoint y: 27, distance: 43.6
click at [892, 18] on button "Close" at bounding box center [893, 13] width 14 height 14
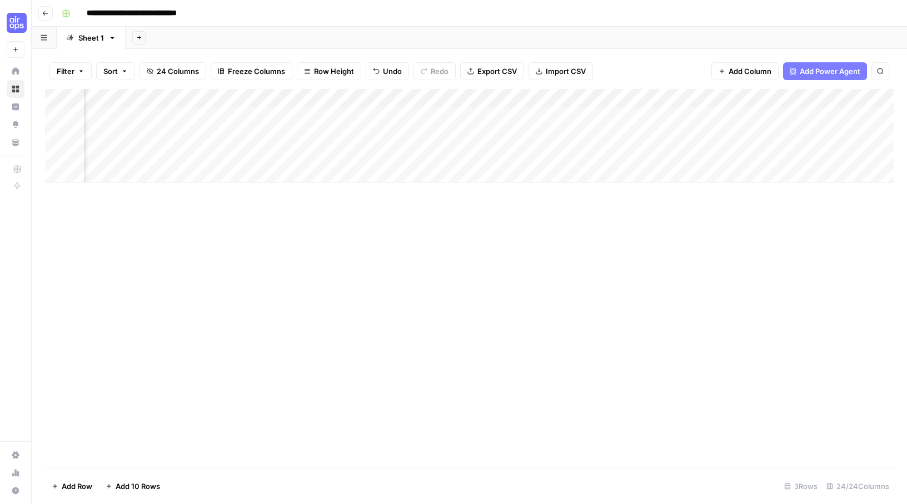
scroll to position [0, 1434]
click at [646, 100] on div "Add Column" at bounding box center [469, 135] width 849 height 93
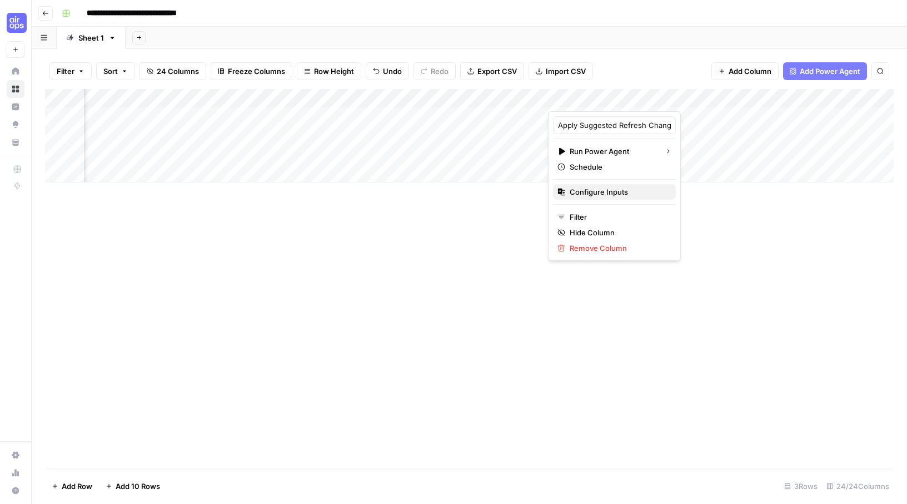
click at [606, 194] on span "Configure Inputs" at bounding box center [618, 191] width 97 height 11
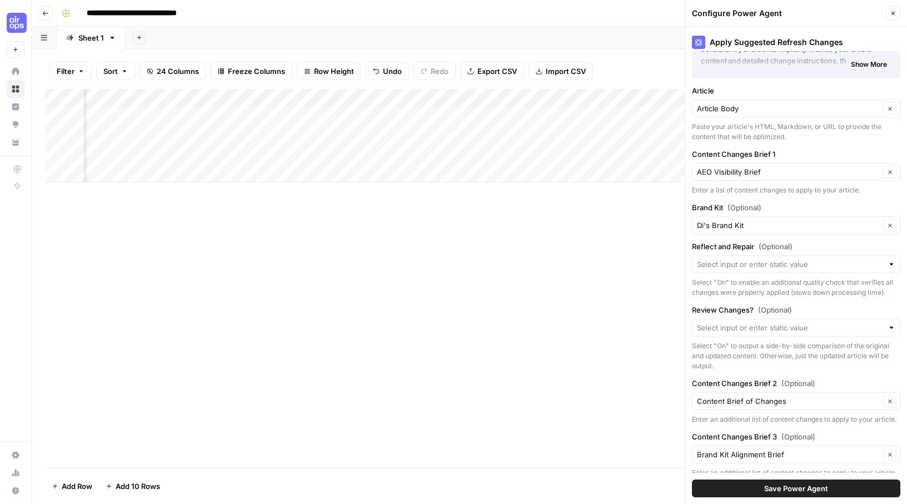
scroll to position [61, 0]
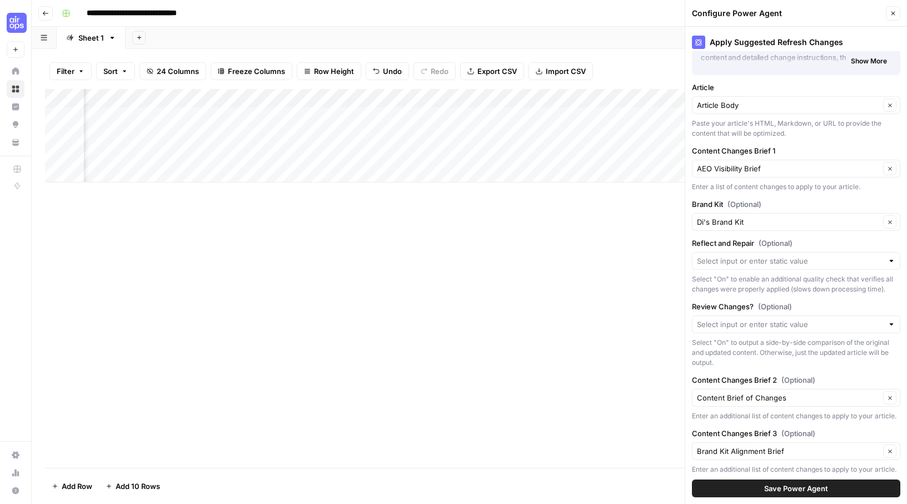
click at [892, 14] on icon "button" at bounding box center [893, 13] width 7 height 7
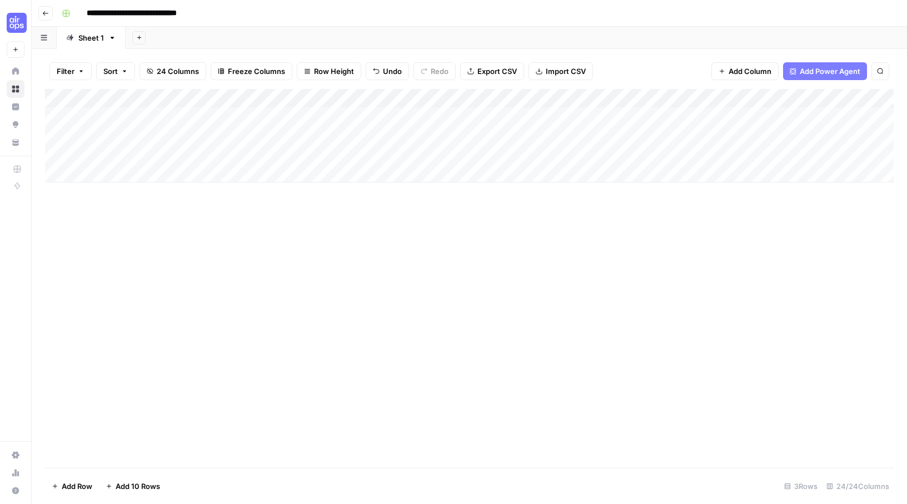
scroll to position [0, 0]
click at [815, 73] on span "Add Power Agent" at bounding box center [830, 71] width 61 height 11
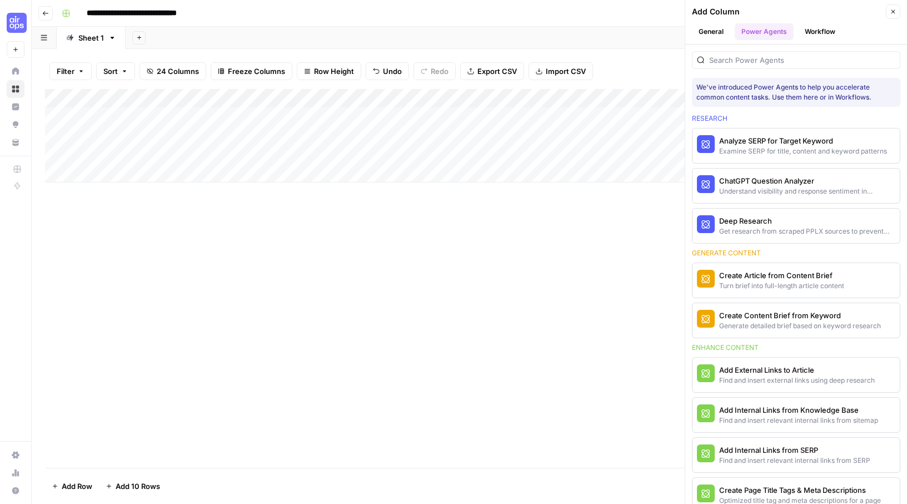
click at [821, 29] on button "Workflow" at bounding box center [820, 31] width 44 height 17
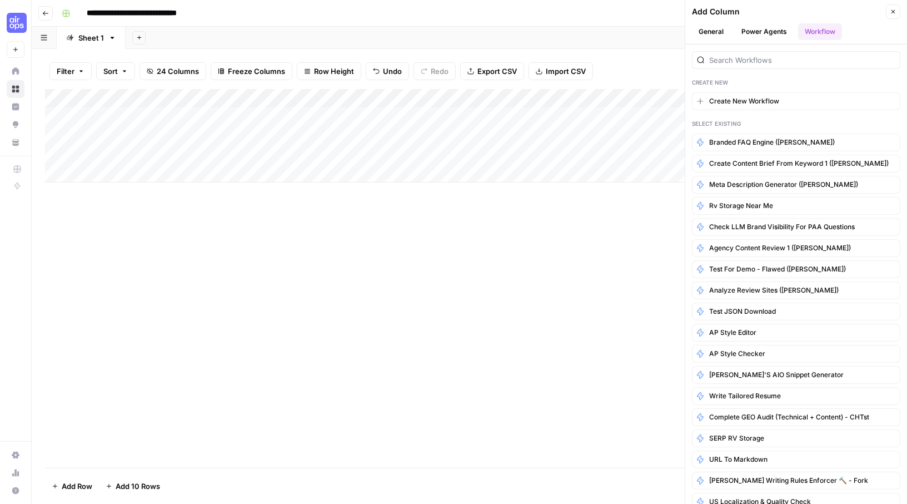
click at [703, 31] on button "General" at bounding box center [711, 31] width 38 height 17
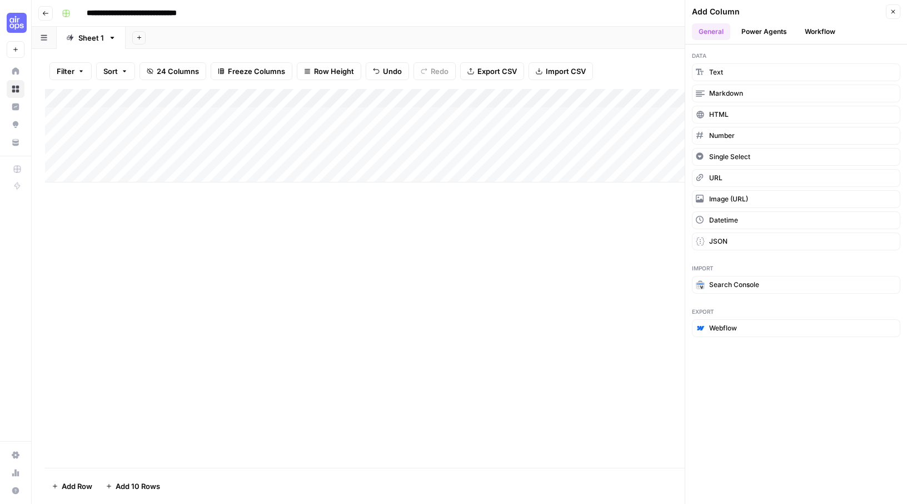
click at [754, 32] on button "Power Agents" at bounding box center [764, 31] width 59 height 17
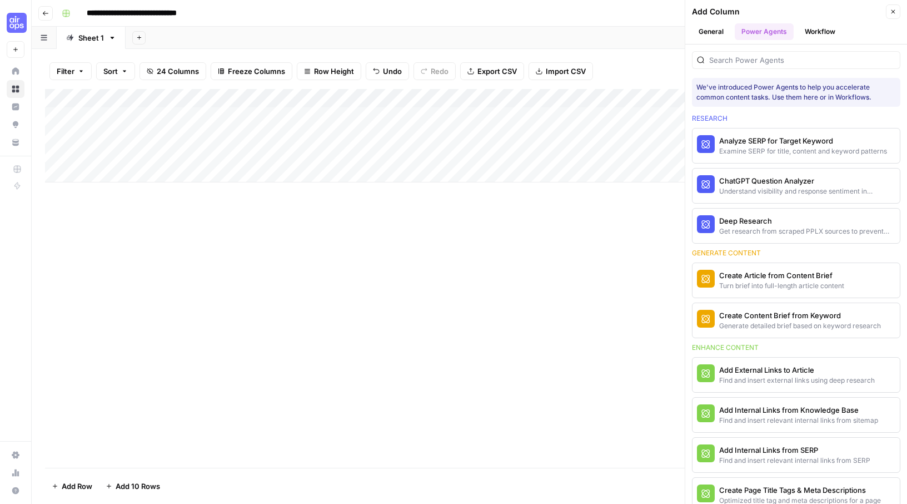
click at [891, 2] on header "Add Column Close General Power Agents Workflow" at bounding box center [796, 22] width 222 height 44
drag, startPoint x: 893, startPoint y: 8, endPoint x: 882, endPoint y: 12, distance: 12.0
click at [893, 8] on icon "button" at bounding box center [893, 11] width 7 height 7
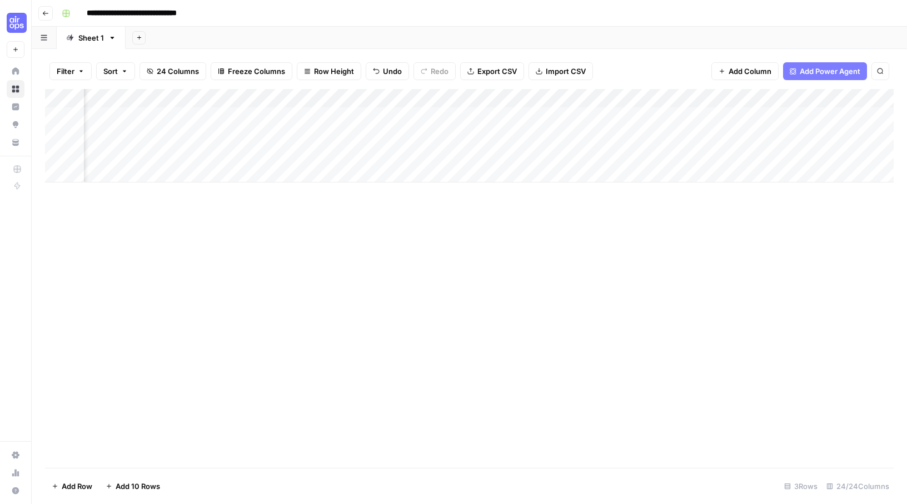
scroll to position [0, 1228]
click at [456, 115] on div "Add Column" at bounding box center [469, 135] width 849 height 93
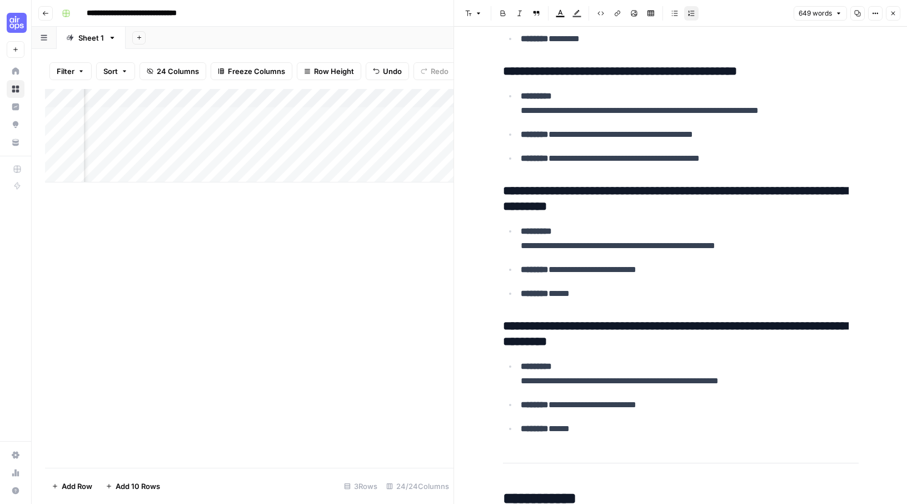
scroll to position [0, 1577]
click at [209, 115] on div "Add Column" at bounding box center [249, 135] width 409 height 93
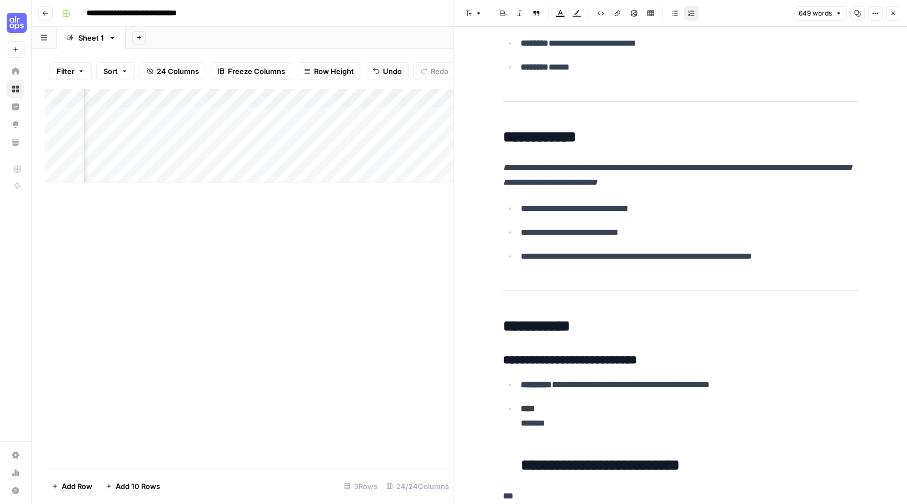
scroll to position [0, 343]
click at [286, 114] on div "Add Column" at bounding box center [249, 135] width 409 height 93
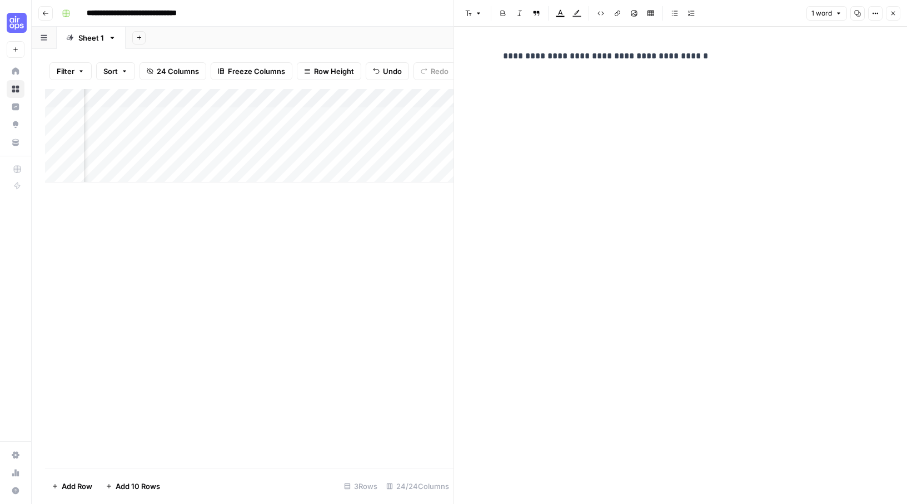
click at [607, 78] on div "**********" at bounding box center [680, 256] width 369 height 424
click at [877, 13] on icon "button" at bounding box center [878, 14] width 2 height 2
click at [648, 75] on div "**********" at bounding box center [680, 256] width 369 height 424
click at [649, 72] on div "**********" at bounding box center [680, 256] width 369 height 424
click at [675, 123] on div "**********" at bounding box center [680, 256] width 369 height 424
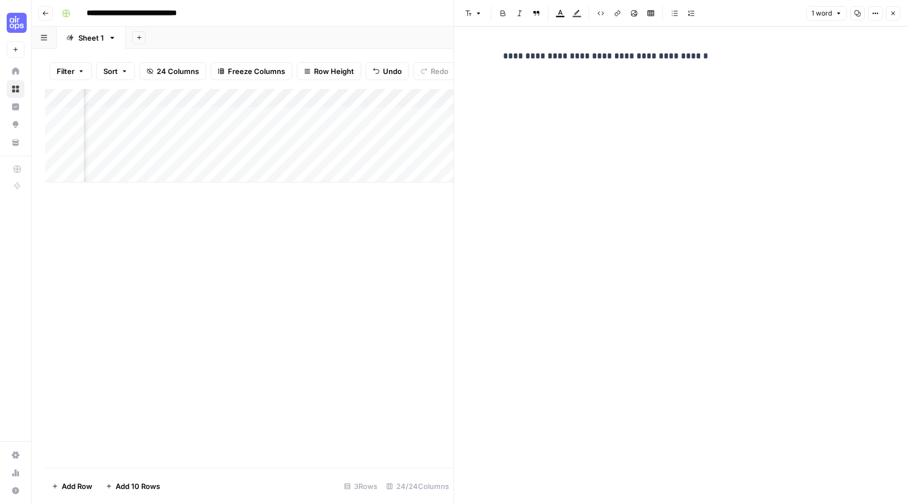
click at [667, 98] on div "**********" at bounding box center [680, 256] width 369 height 424
drag, startPoint x: 667, startPoint y: 73, endPoint x: 690, endPoint y: 66, distance: 25.0
click at [667, 73] on div "**********" at bounding box center [680, 256] width 369 height 424
click at [718, 61] on p "**********" at bounding box center [681, 56] width 356 height 14
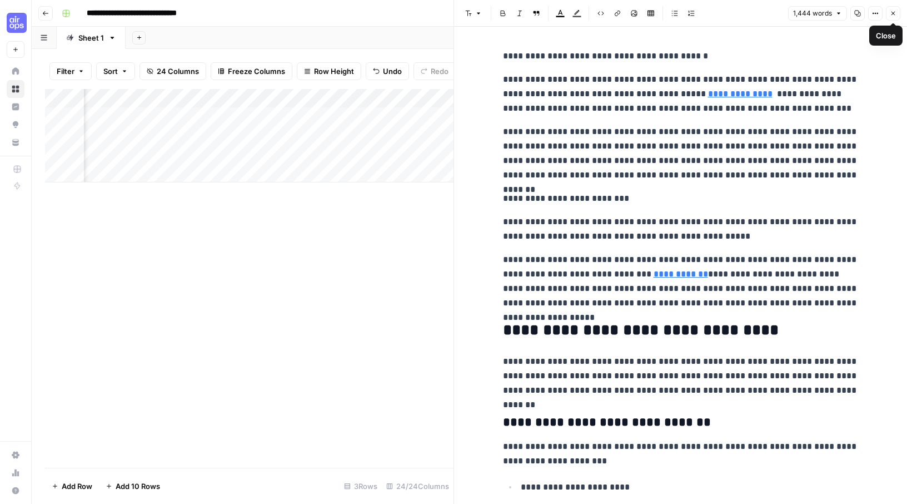
click at [893, 12] on icon "button" at bounding box center [893, 13] width 7 height 7
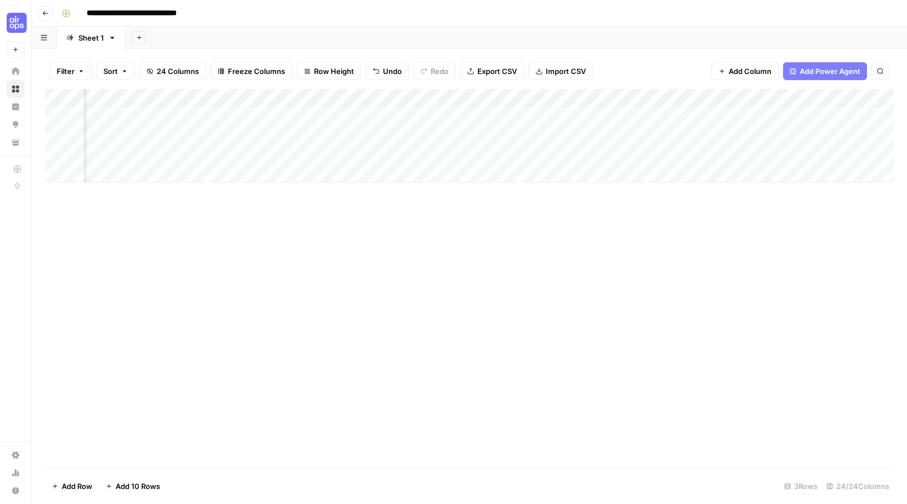
scroll to position [0, 1245]
click at [283, 97] on div "Add Column" at bounding box center [469, 135] width 849 height 93
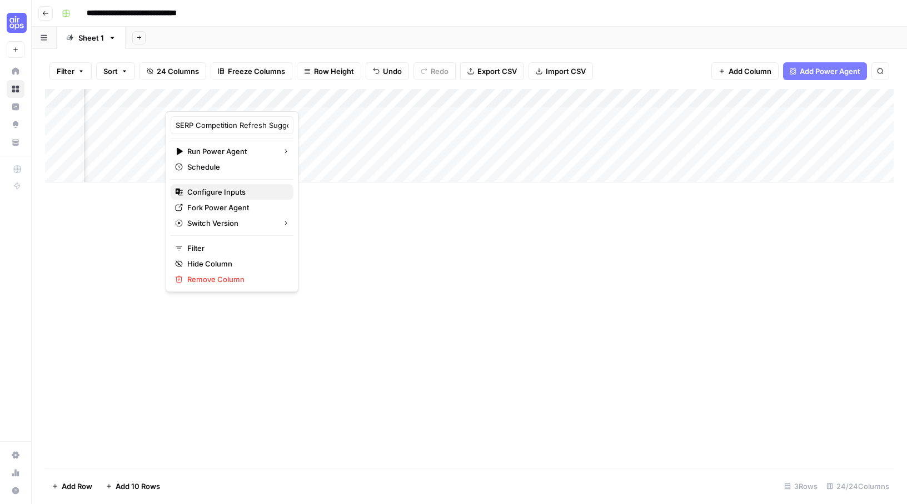
click at [231, 188] on span "Configure Inputs" at bounding box center [235, 191] width 97 height 11
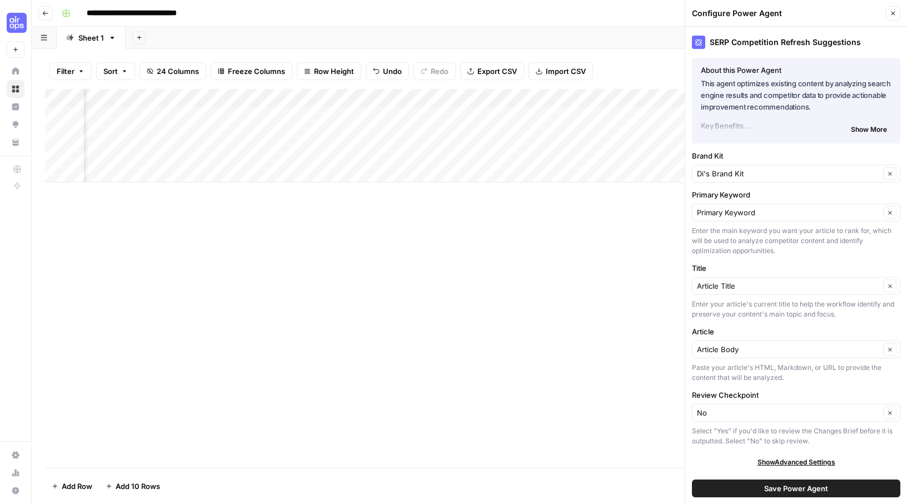
drag, startPoint x: 894, startPoint y: 11, endPoint x: 680, endPoint y: 57, distance: 219.1
click at [894, 11] on icon "button" at bounding box center [893, 13] width 7 height 7
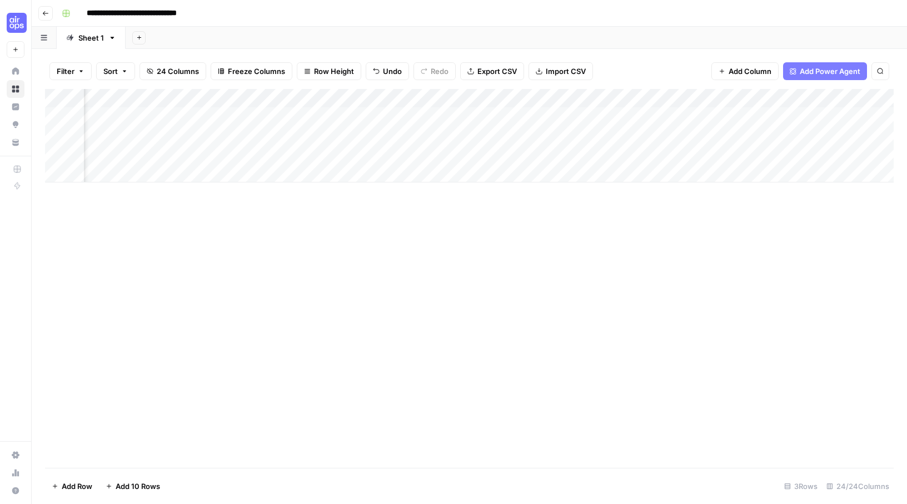
scroll to position [0, 394]
click at [233, 112] on div "Add Column" at bounding box center [469, 135] width 849 height 93
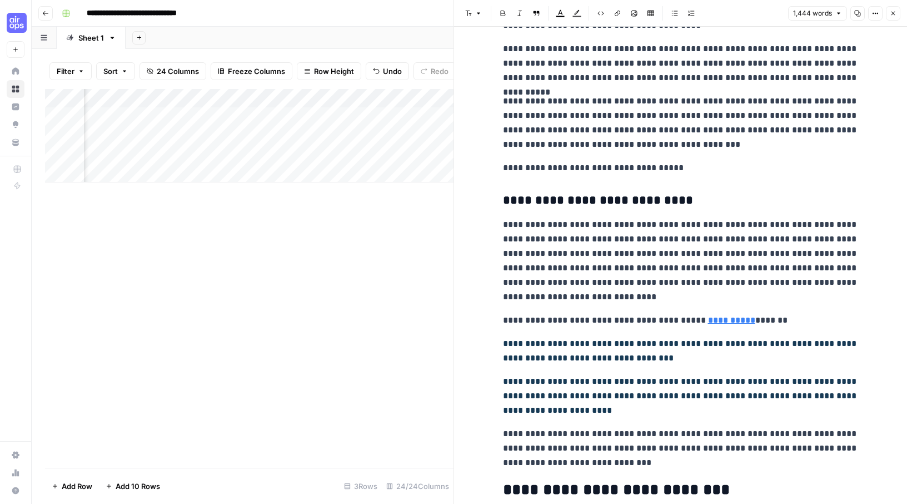
scroll to position [2280, 0]
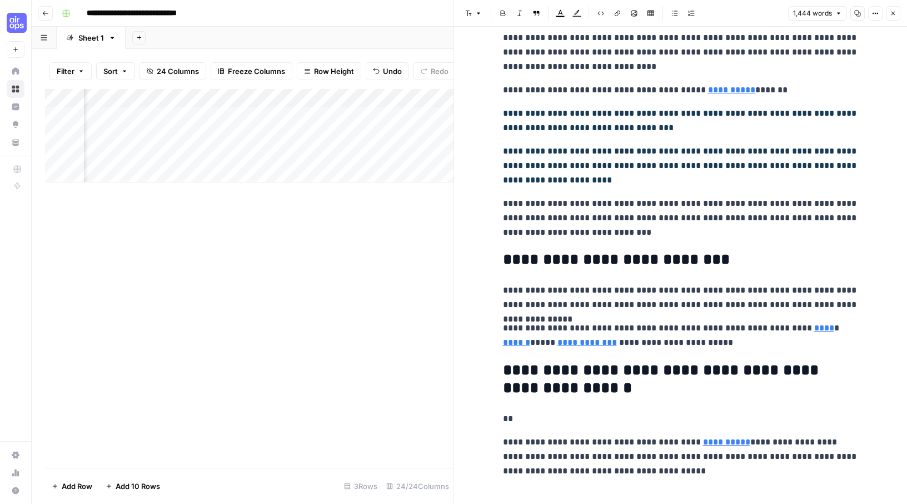
click at [680, 380] on h2 "**********" at bounding box center [681, 379] width 356 height 36
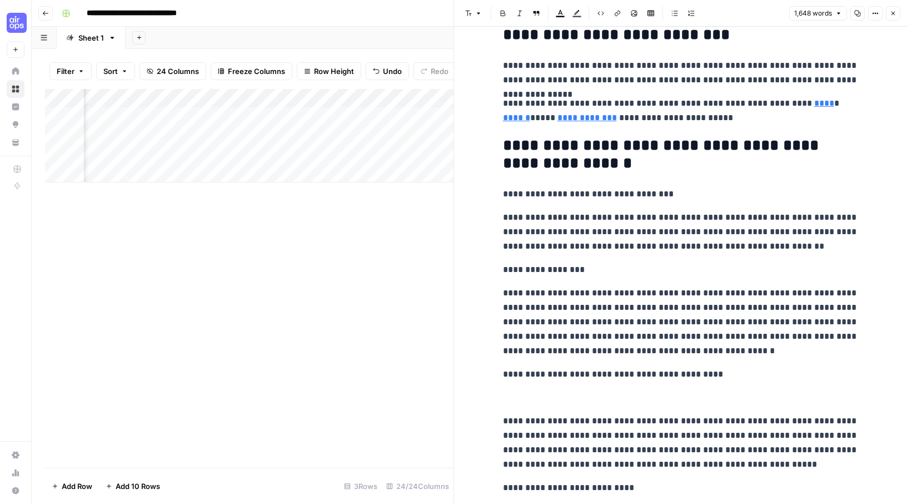
scroll to position [2309, 0]
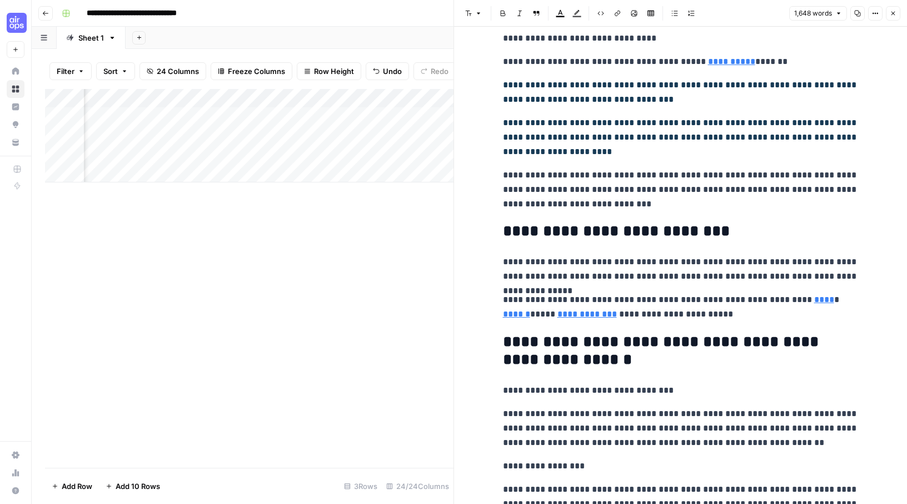
drag, startPoint x: 892, startPoint y: 9, endPoint x: 860, endPoint y: 18, distance: 33.3
click at [892, 10] on icon "button" at bounding box center [893, 13] width 7 height 7
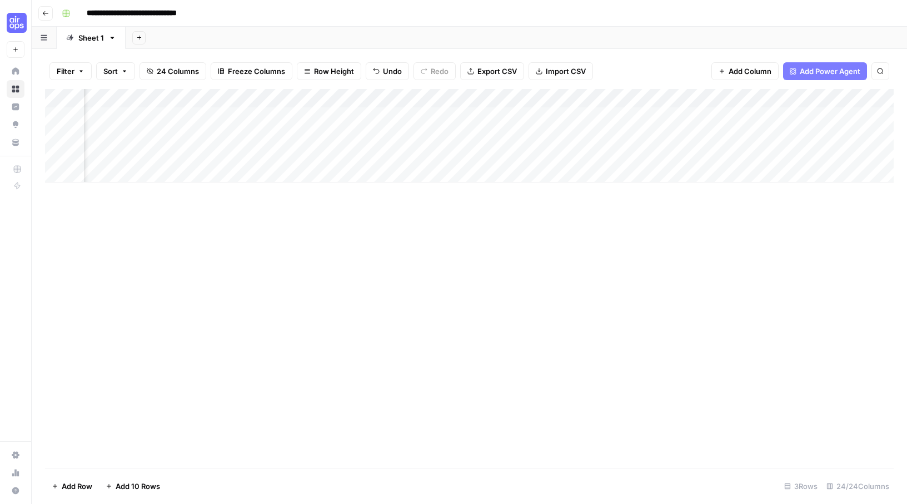
scroll to position [0, 1327]
click at [261, 113] on div "Add Column" at bounding box center [469, 135] width 849 height 93
click at [527, 116] on div "Add Column" at bounding box center [469, 135] width 849 height 93
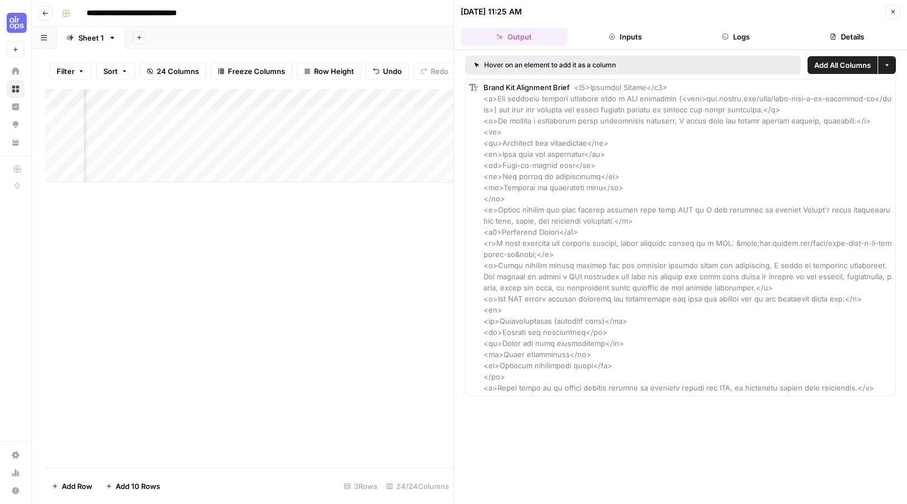
click at [399, 221] on div "Add Column" at bounding box center [249, 278] width 409 height 379
click at [893, 12] on icon "button" at bounding box center [893, 11] width 7 height 7
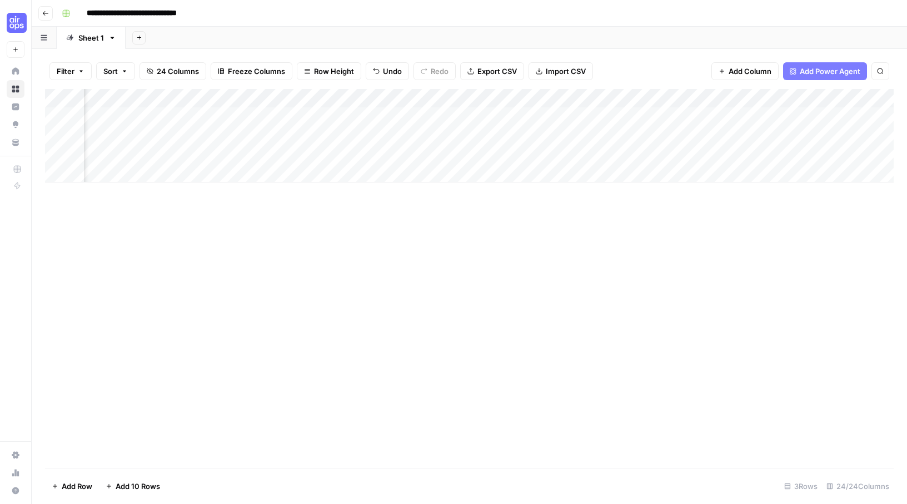
click at [643, 115] on div "Add Column" at bounding box center [469, 135] width 849 height 93
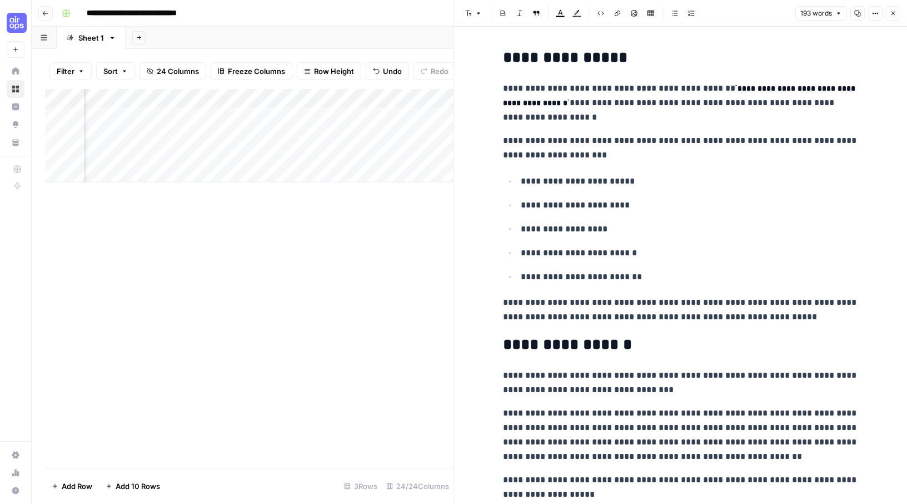
click at [891, 10] on icon "button" at bounding box center [893, 13] width 7 height 7
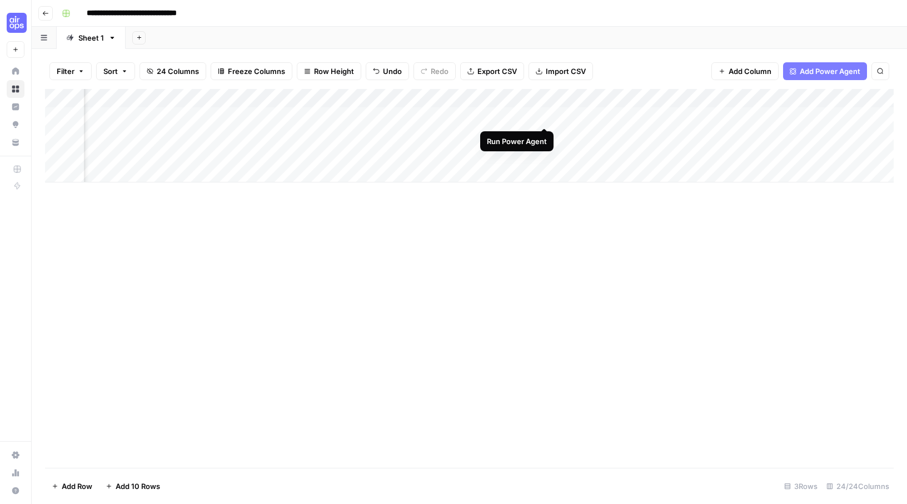
click at [546, 117] on div "Add Column" at bounding box center [469, 135] width 849 height 93
click at [235, 116] on div "Add Column" at bounding box center [469, 135] width 849 height 93
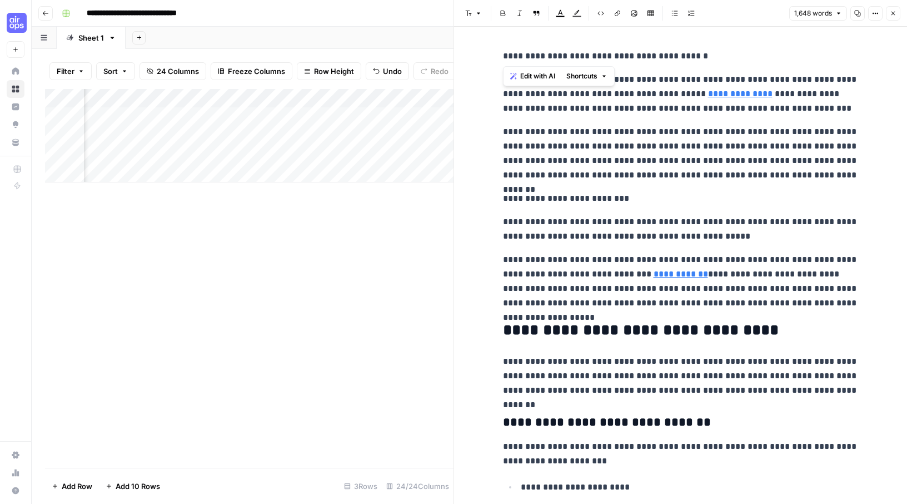
drag, startPoint x: 513, startPoint y: 55, endPoint x: 768, endPoint y: 52, distance: 255.2
click at [768, 52] on p "**********" at bounding box center [681, 56] width 356 height 14
click at [669, 157] on p "**********" at bounding box center [681, 154] width 356 height 58
click at [897, 13] on button "Close" at bounding box center [893, 13] width 14 height 14
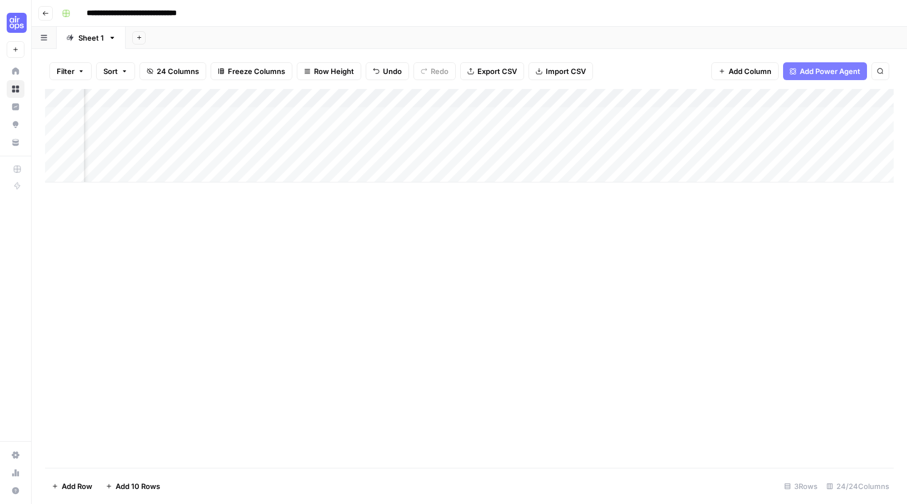
scroll to position [0, 439]
click at [463, 116] on div "Add Column" at bounding box center [469, 135] width 849 height 93
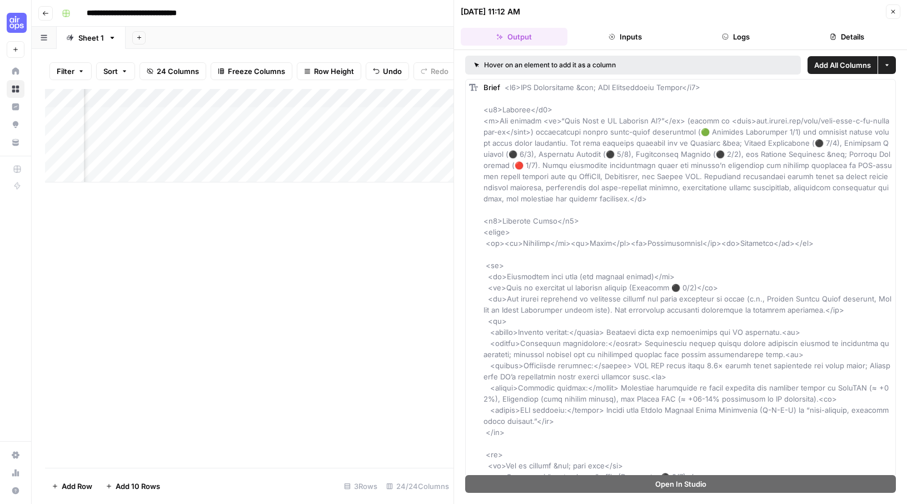
click at [890, 12] on icon "button" at bounding box center [893, 11] width 7 height 7
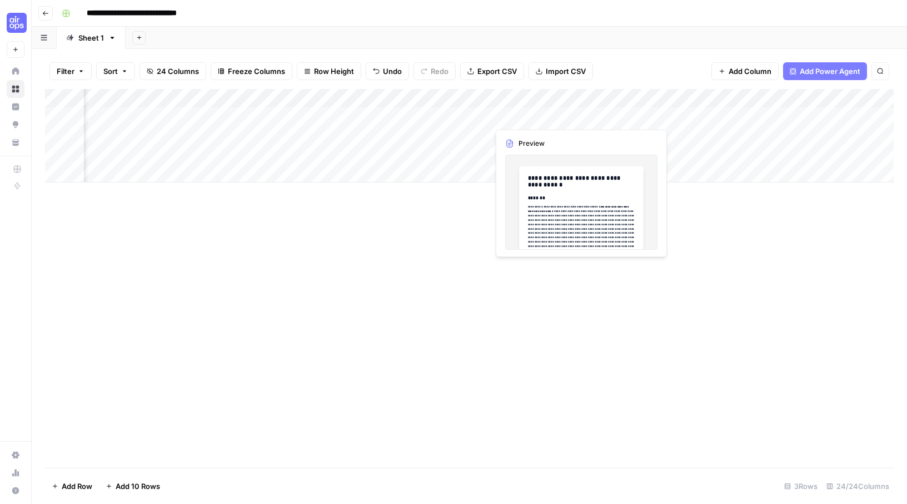
click at [564, 118] on div "Add Column" at bounding box center [469, 135] width 849 height 93
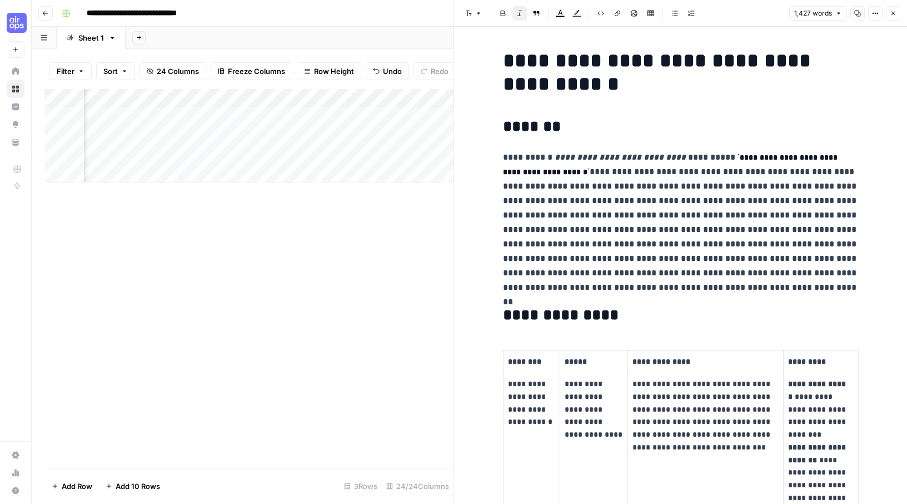
click at [888, 12] on button "Close" at bounding box center [893, 13] width 14 height 14
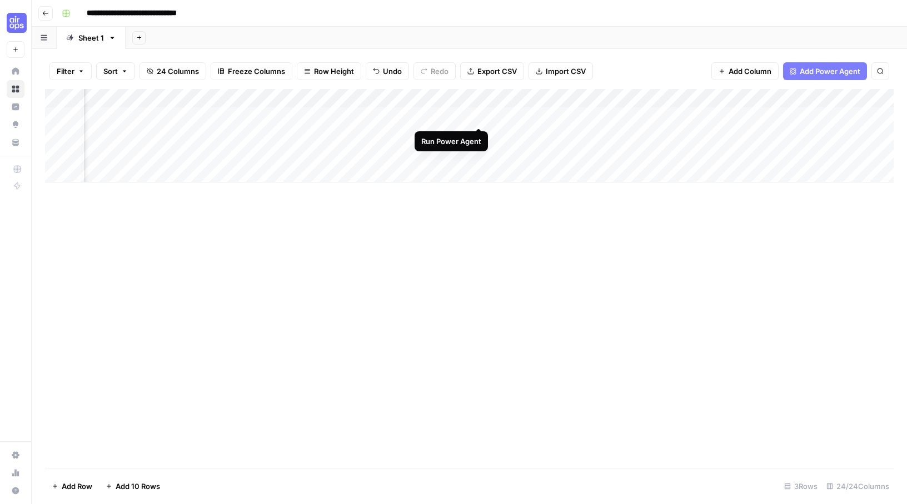
click at [477, 115] on div "Add Column" at bounding box center [469, 135] width 849 height 93
click at [718, 95] on div "Add Column" at bounding box center [469, 135] width 849 height 93
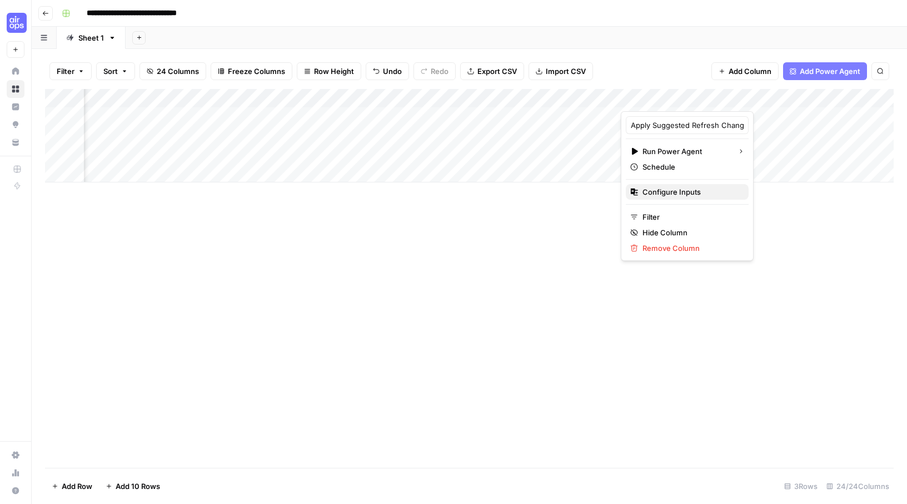
click at [673, 196] on span "Configure Inputs" at bounding box center [691, 191] width 97 height 11
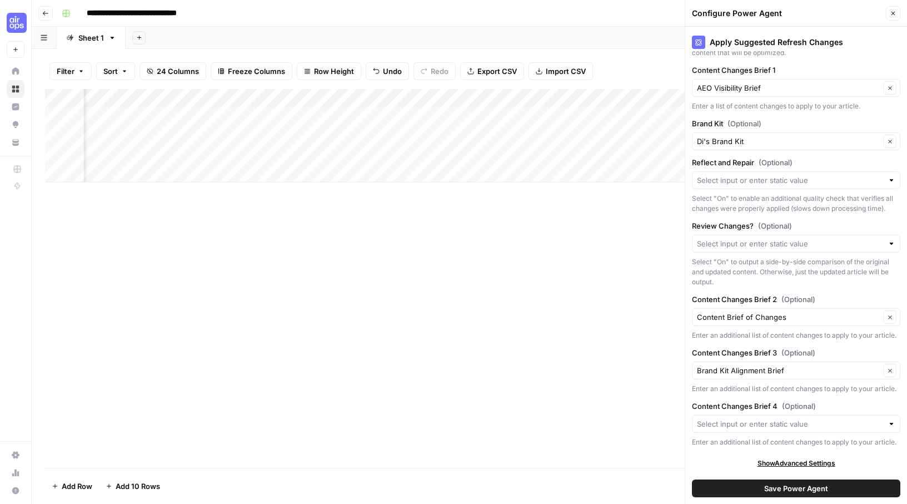
scroll to position [0, 1021]
drag, startPoint x: 890, startPoint y: 9, endPoint x: 853, endPoint y: 21, distance: 38.5
click at [890, 10] on icon "button" at bounding box center [893, 13] width 7 height 7
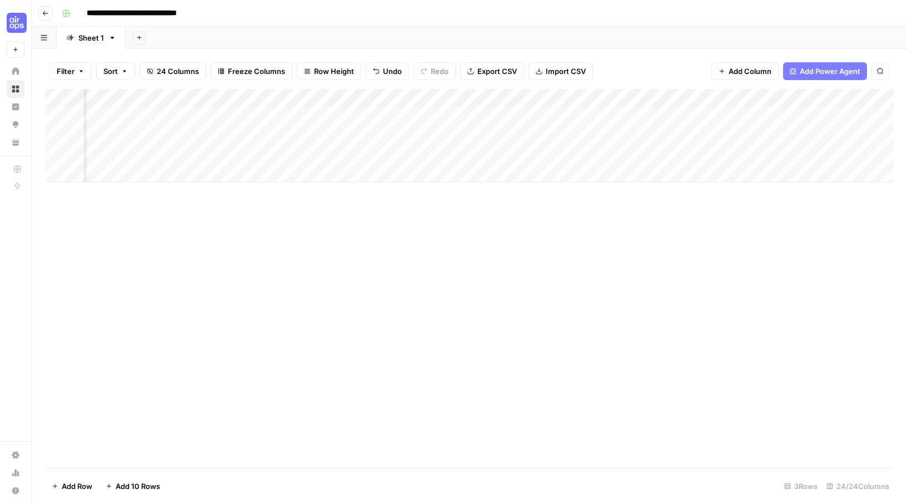
scroll to position [0, 598]
click at [425, 115] on div "Add Column" at bounding box center [469, 135] width 849 height 93
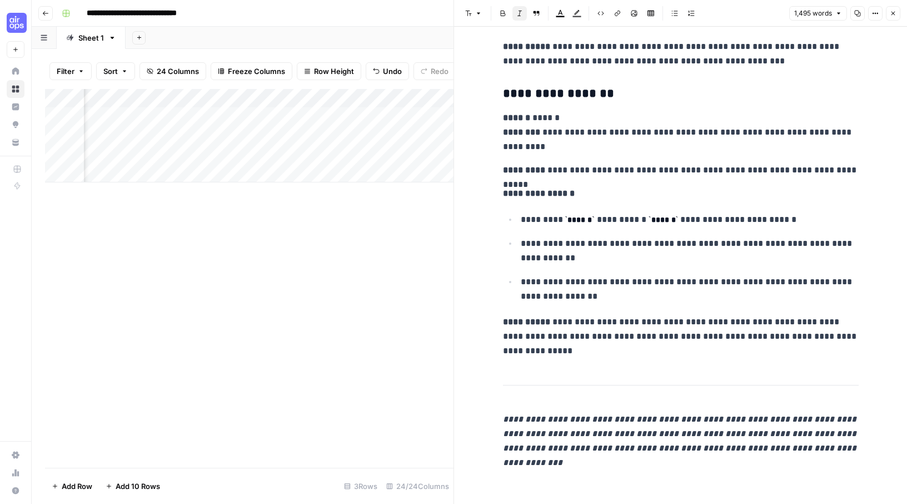
scroll to position [3791, 0]
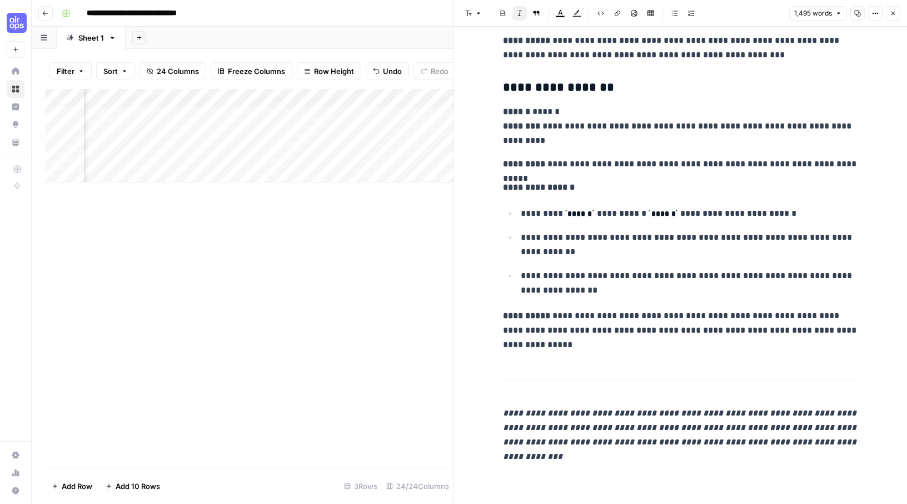
click at [893, 12] on icon "button" at bounding box center [893, 13] width 7 height 7
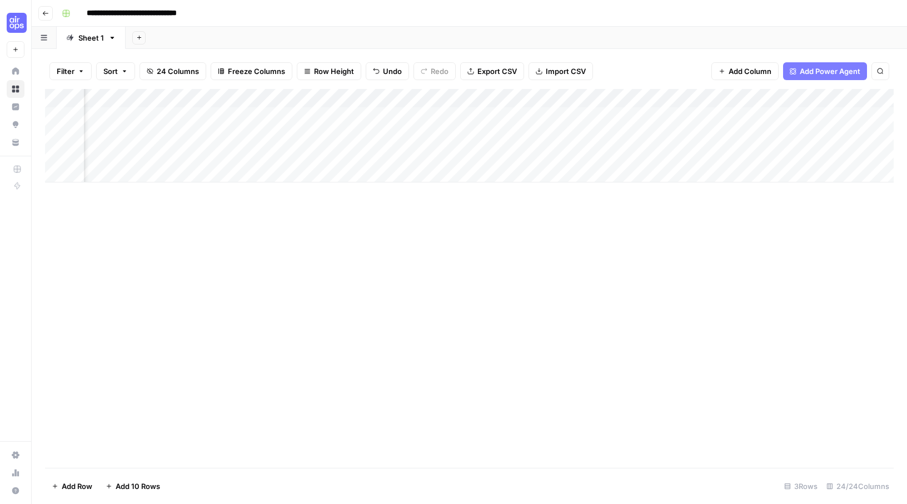
scroll to position [0, 1202]
click at [766, 113] on div "Add Column" at bounding box center [469, 135] width 849 height 93
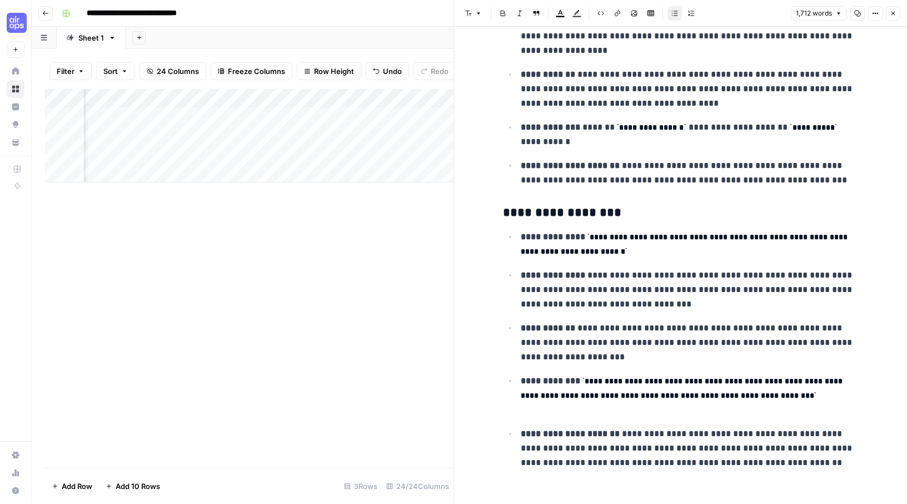
scroll to position [4531, 0]
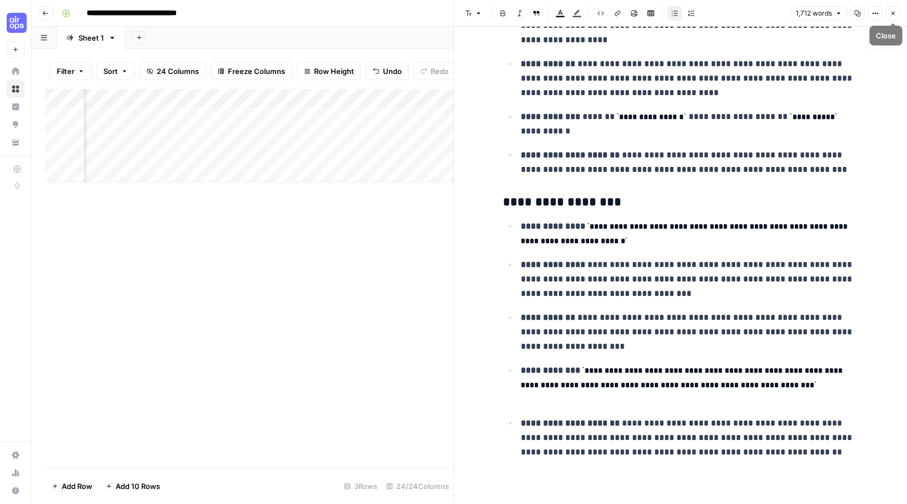
click at [892, 13] on icon "button" at bounding box center [893, 13] width 7 height 7
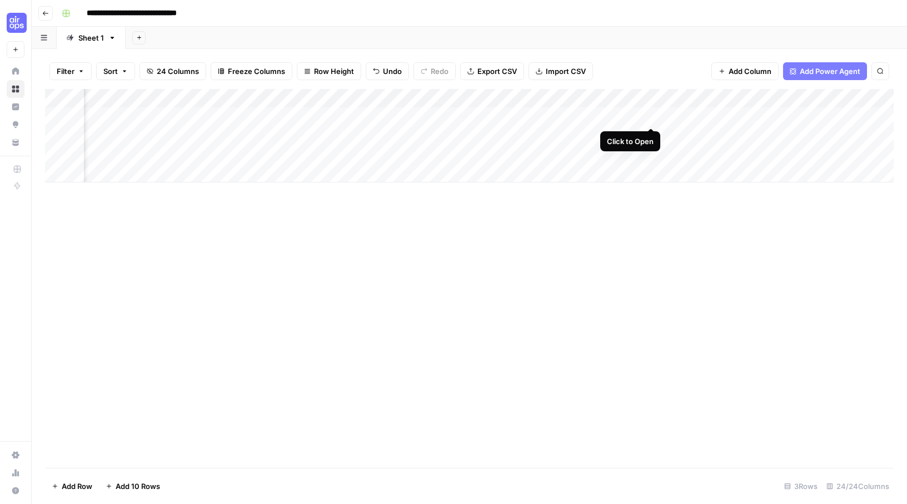
scroll to position [0, 1305]
click at [652, 115] on div "Add Column" at bounding box center [469, 135] width 849 height 93
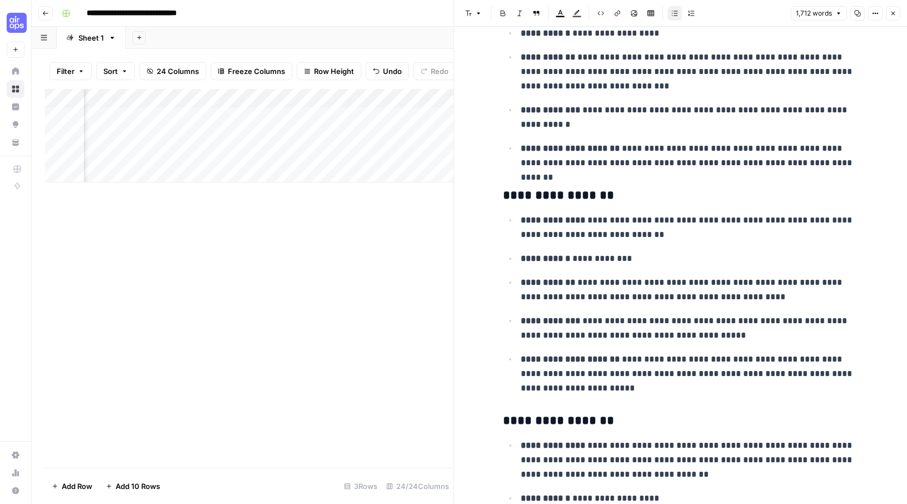
scroll to position [876, 0]
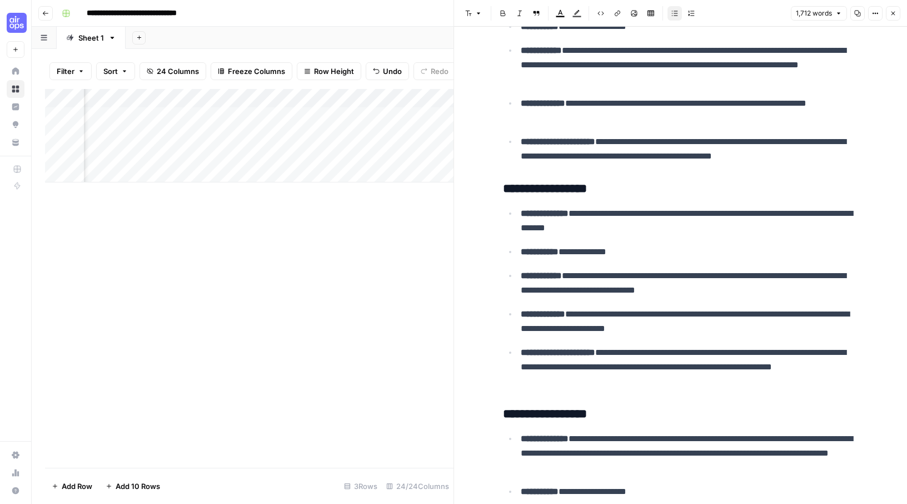
click at [382, 114] on div "Add Column" at bounding box center [249, 135] width 409 height 93
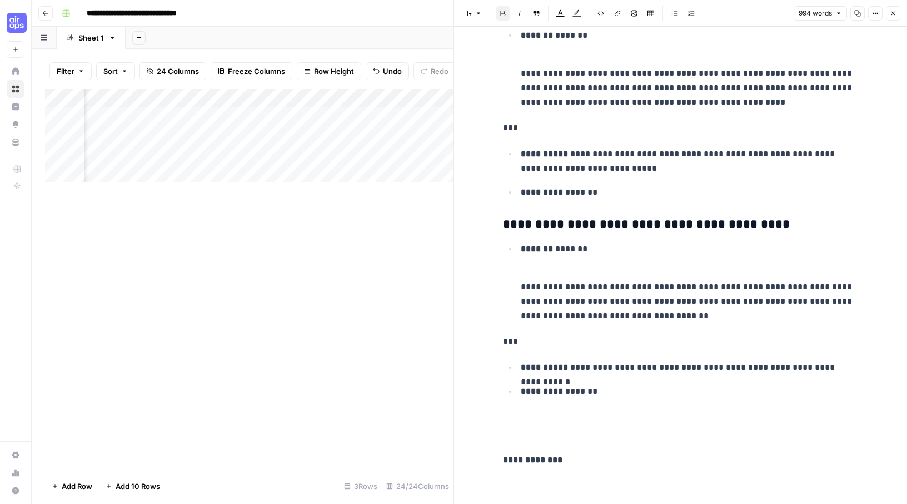
scroll to position [3668, 0]
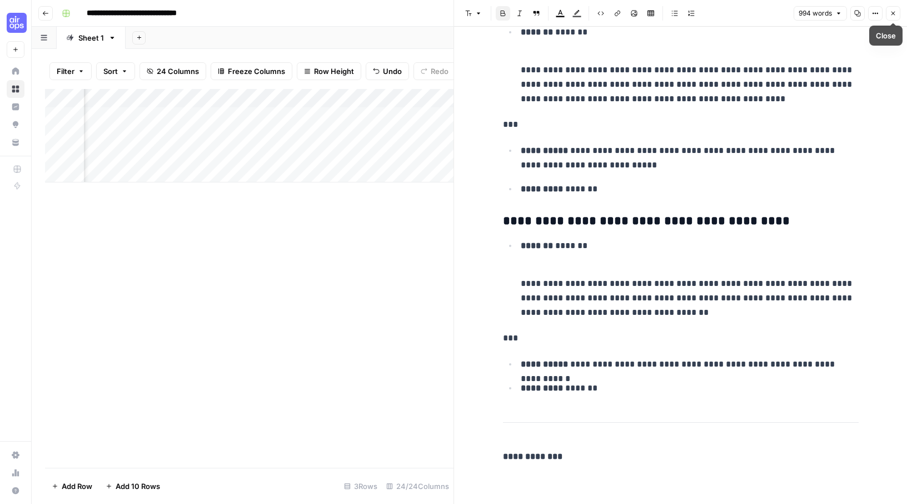
drag, startPoint x: 895, startPoint y: 10, endPoint x: 872, endPoint y: 20, distance: 24.9
click at [895, 10] on icon "button" at bounding box center [893, 13] width 7 height 7
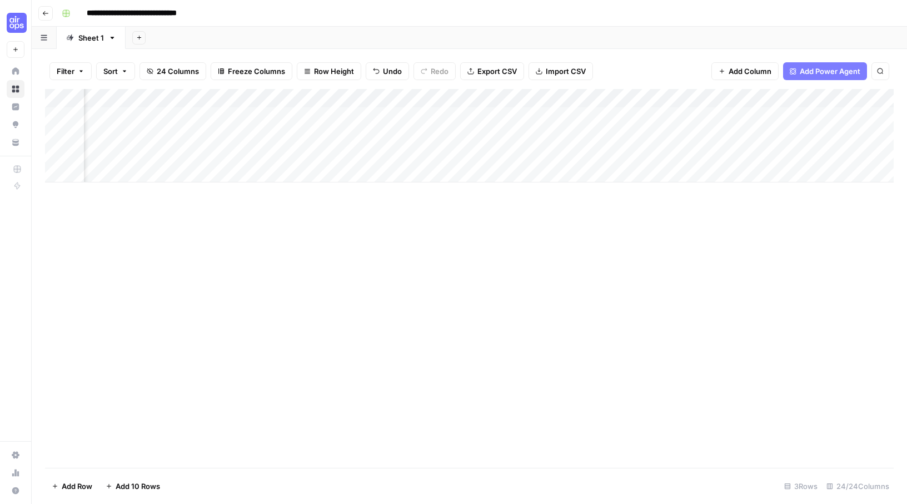
scroll to position [0, 1644]
click at [467, 97] on div "Add Column" at bounding box center [469, 135] width 849 height 93
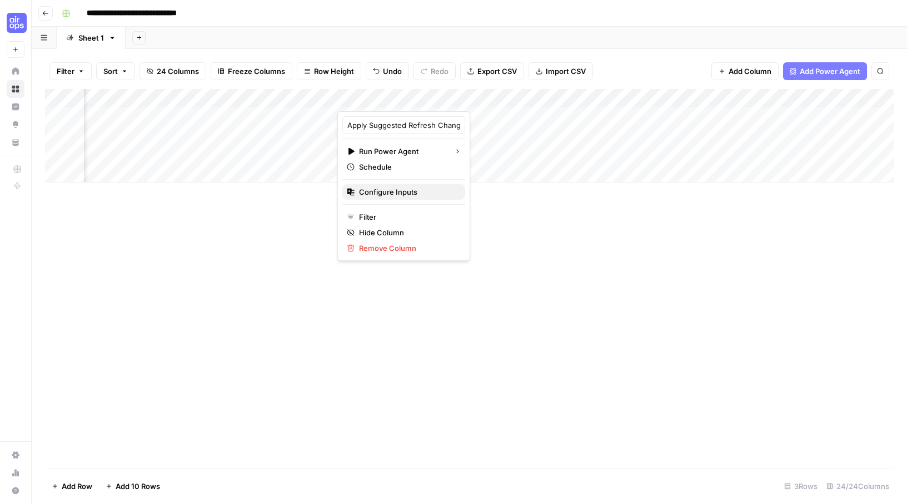
click at [406, 192] on span "Configure Inputs" at bounding box center [407, 191] width 97 height 11
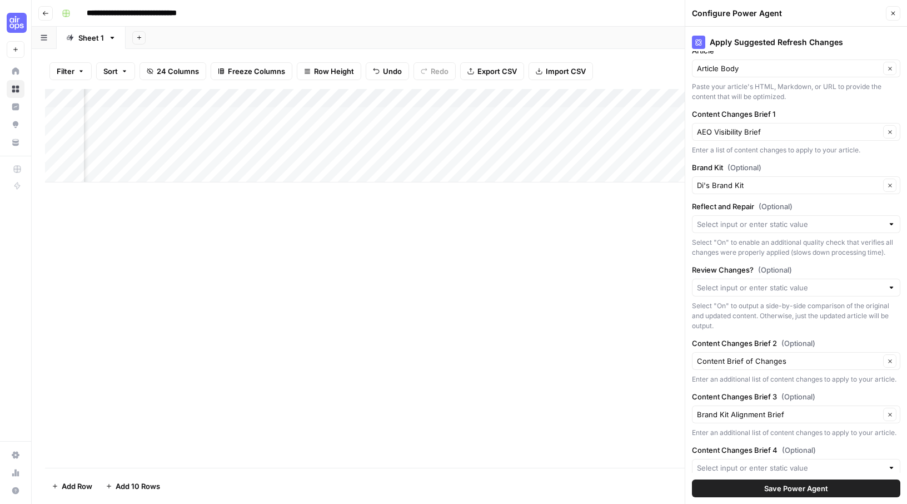
scroll to position [111, 0]
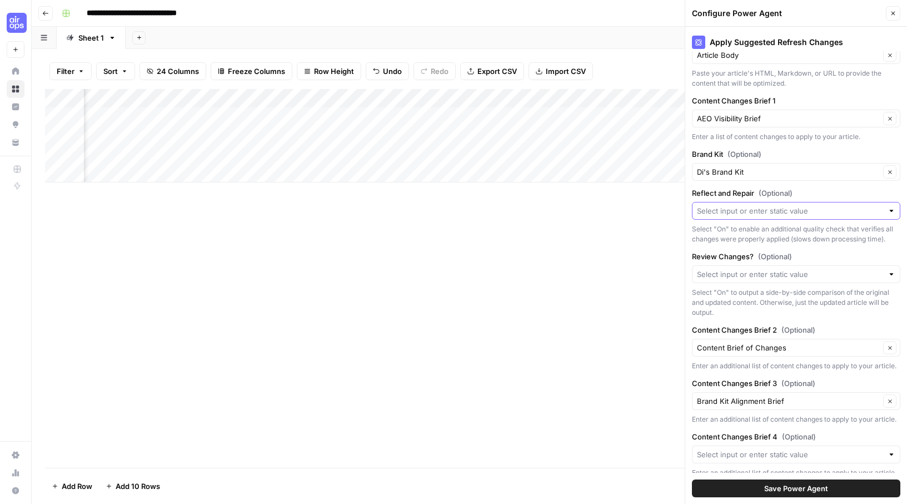
click at [811, 214] on input "Reflect and Repair (Optional)" at bounding box center [790, 210] width 186 height 11
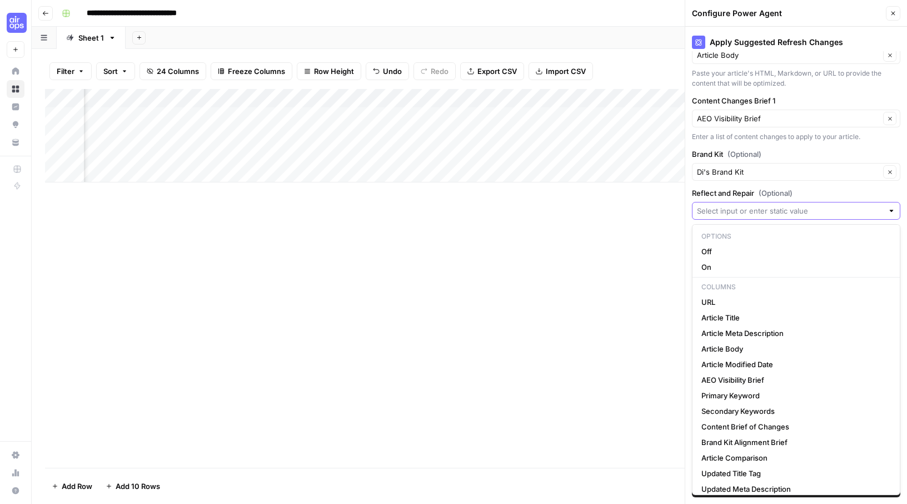
click at [811, 213] on input "Reflect and Repair (Optional)" at bounding box center [790, 210] width 186 height 11
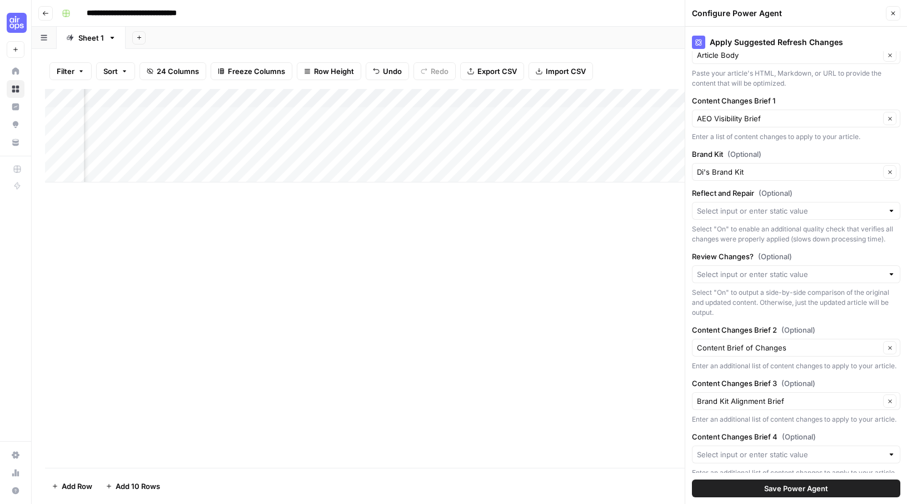
click at [808, 194] on label "Reflect and Repair (Optional)" at bounding box center [796, 192] width 208 height 11
click at [808, 205] on input "Reflect and Repair (Optional)" at bounding box center [790, 210] width 186 height 11
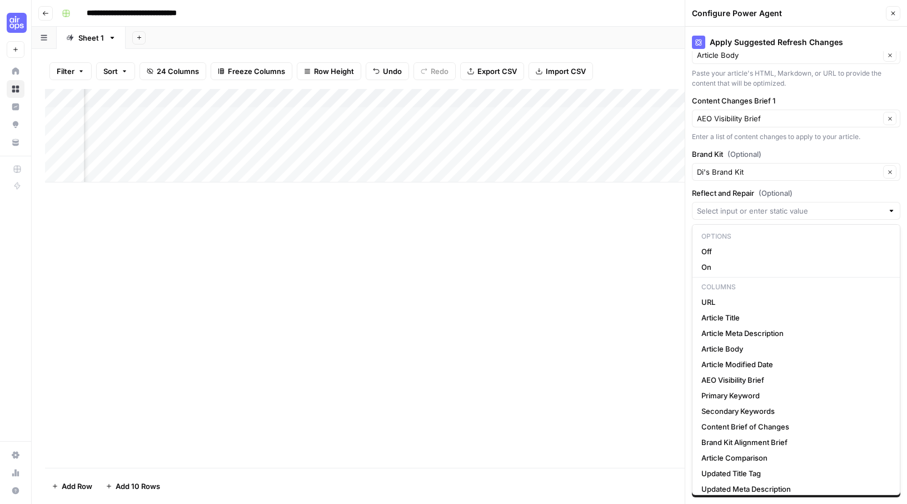
click at [808, 194] on label "Reflect and Repair (Optional)" at bounding box center [796, 192] width 208 height 11
click at [808, 205] on input "Reflect and Repair (Optional)" at bounding box center [790, 210] width 186 height 11
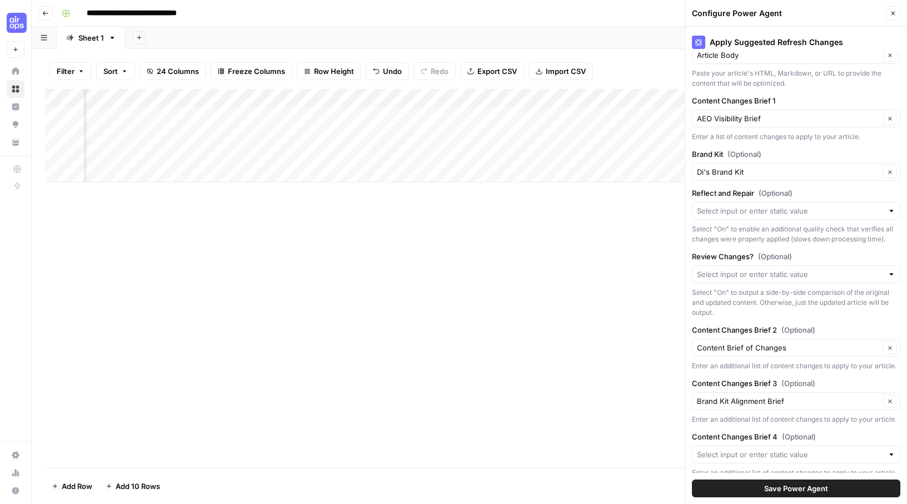
click at [848, 192] on label "Reflect and Repair (Optional)" at bounding box center [796, 192] width 208 height 11
click at [848, 205] on input "Reflect and Repair (Optional)" at bounding box center [790, 210] width 186 height 11
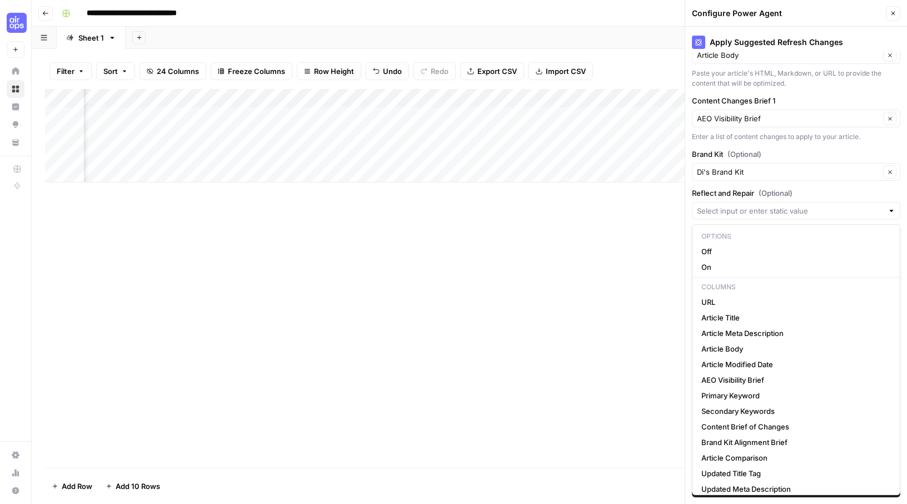
click at [892, 208] on div at bounding box center [892, 210] width 8 height 11
click at [894, 210] on div at bounding box center [892, 210] width 8 height 11
click at [879, 193] on label "Reflect and Repair (Optional)" at bounding box center [796, 192] width 208 height 11
click at [879, 205] on input "Reflect and Repair (Optional)" at bounding box center [790, 210] width 186 height 11
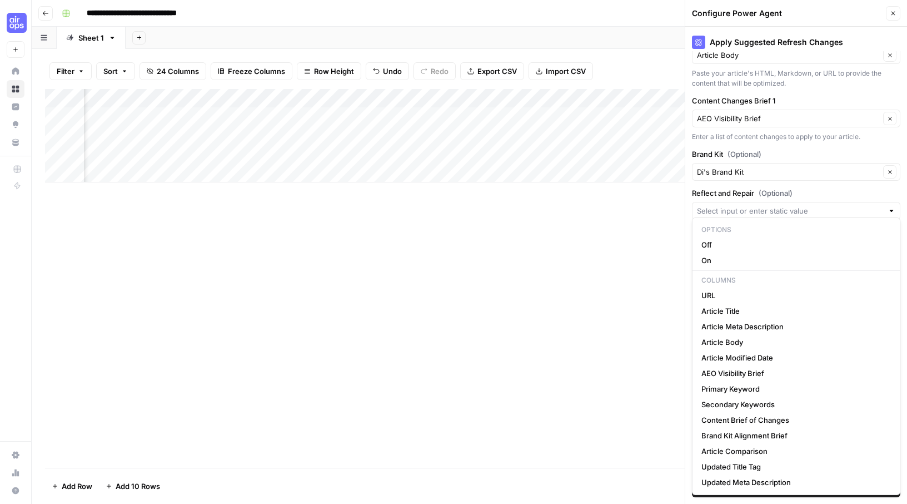
scroll to position [142, 0]
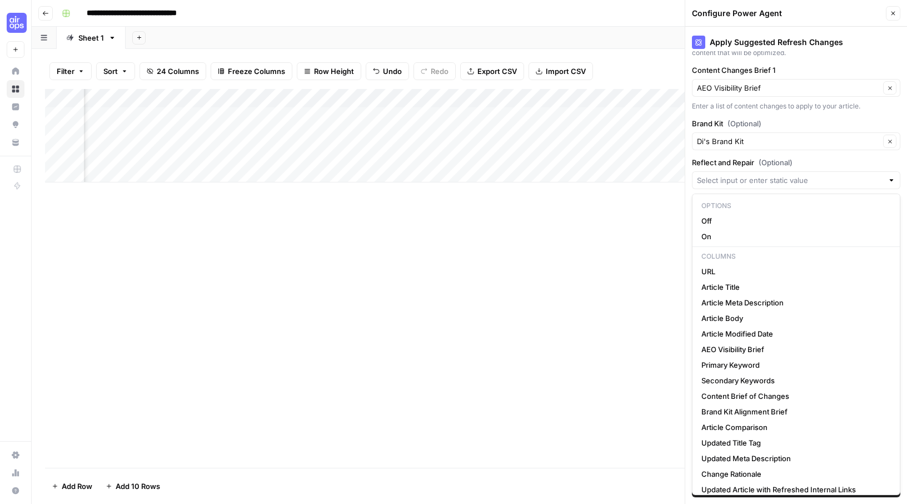
click at [550, 251] on div "Add Column" at bounding box center [469, 278] width 849 height 379
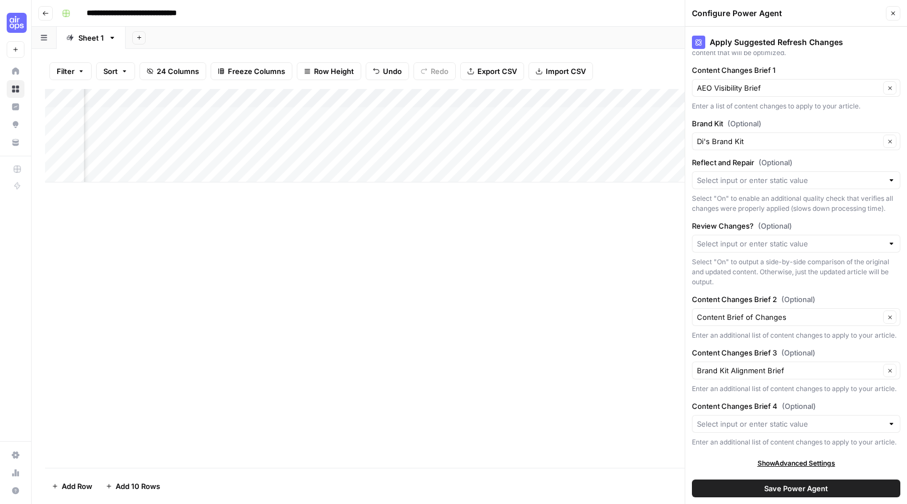
click at [896, 247] on div at bounding box center [796, 244] width 208 height 18
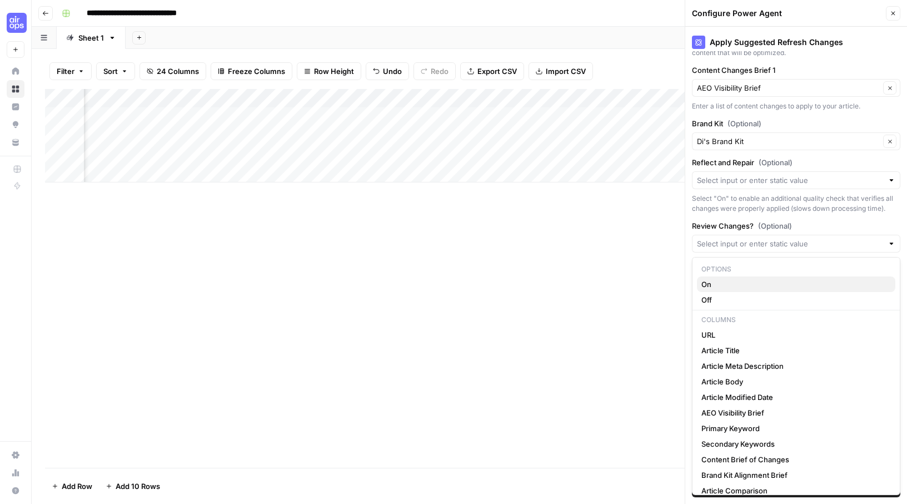
click at [806, 282] on span "On" at bounding box center [794, 284] width 185 height 11
type input "On"
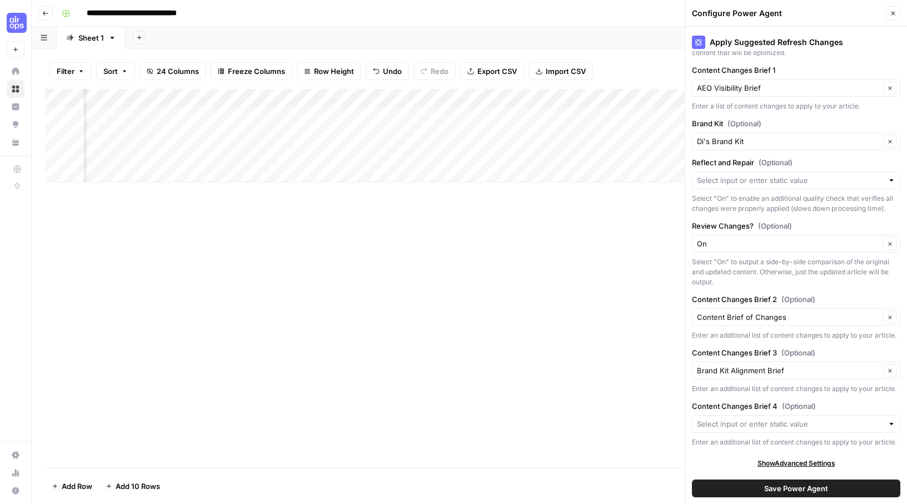
scroll to position [0, 1179]
click at [477, 97] on div "Add Column" at bounding box center [469, 135] width 849 height 93
click at [603, 281] on div "Add Column" at bounding box center [469, 278] width 849 height 379
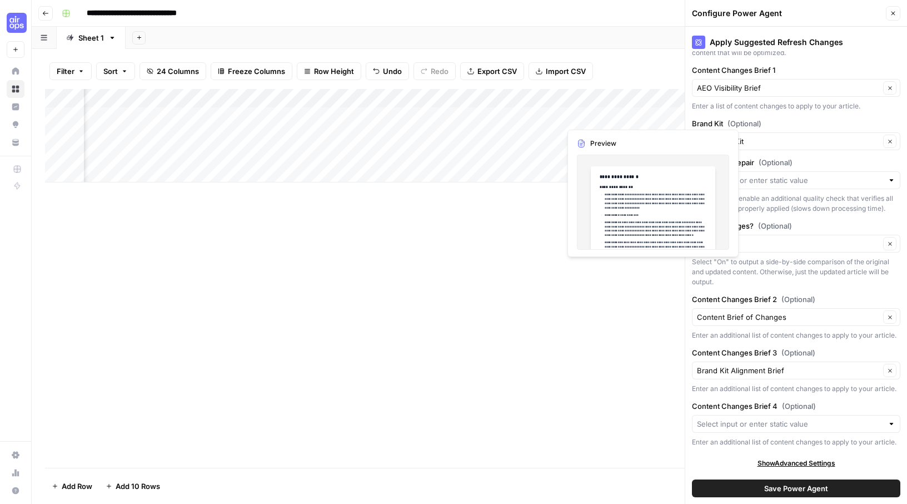
scroll to position [0, 1400]
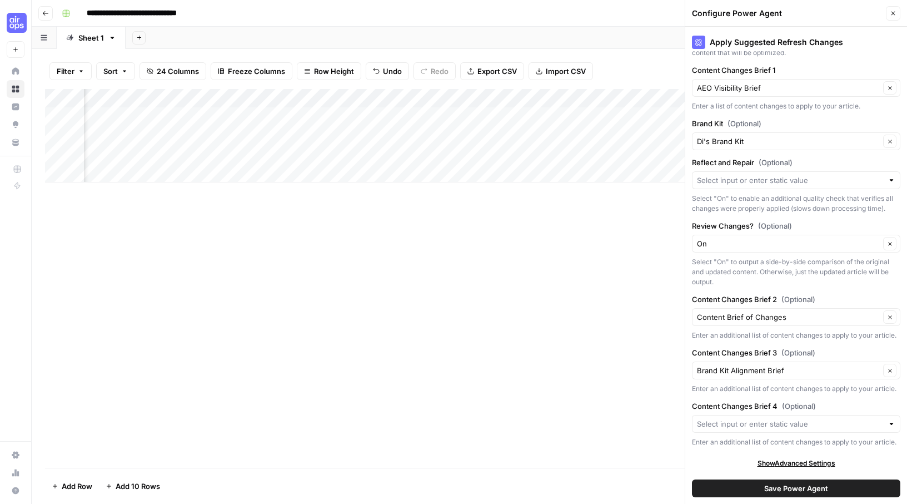
click at [536, 98] on div "Add Column" at bounding box center [469, 135] width 849 height 93
click at [604, 275] on div "Add Column" at bounding box center [469, 278] width 849 height 379
click at [792, 425] on input "Content Changes Brief 4 (Optional)" at bounding box center [790, 423] width 186 height 11
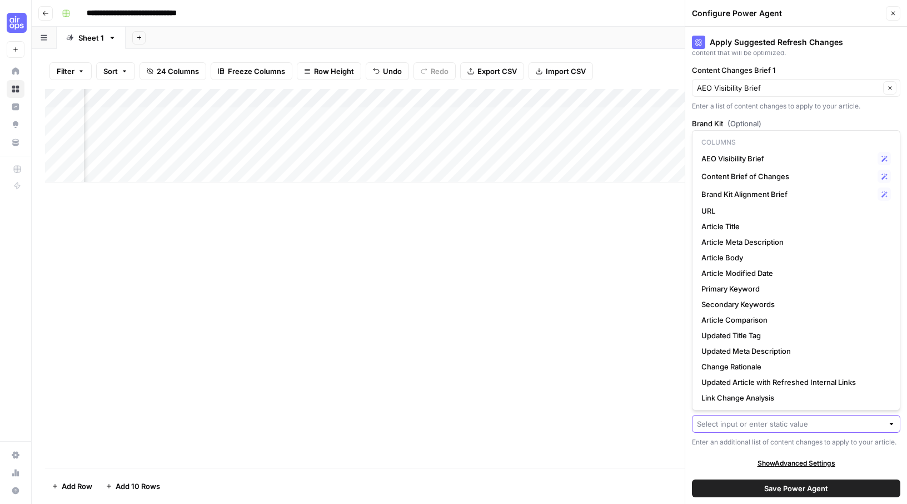
click at [792, 425] on input "Content Changes Brief 4 (Optional)" at bounding box center [790, 423] width 186 height 11
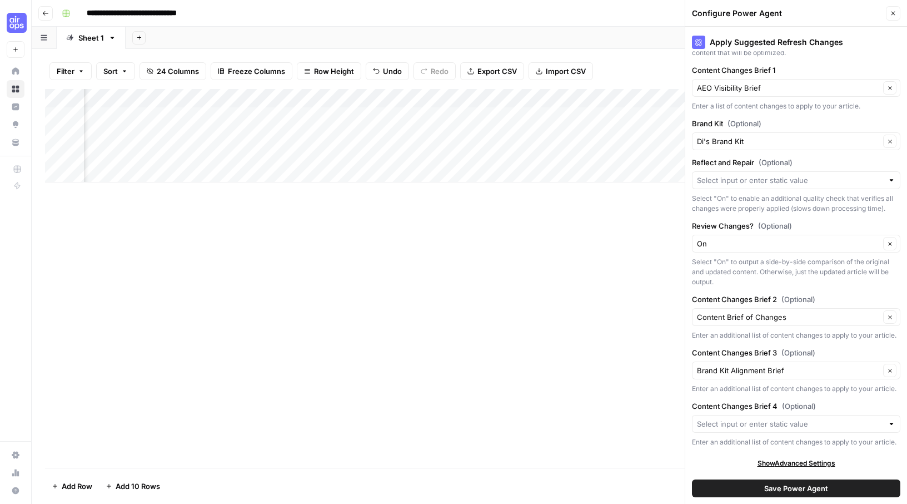
click at [537, 410] on div "Add Column" at bounding box center [469, 278] width 849 height 379
click at [178, 96] on div "Add Column" at bounding box center [469, 135] width 849 height 93
click at [324, 284] on div "Add Column" at bounding box center [469, 278] width 849 height 379
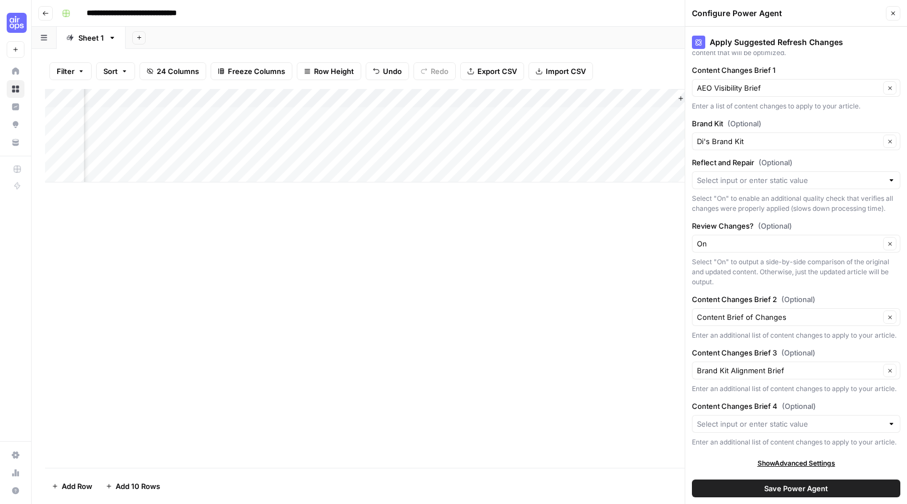
click at [893, 9] on button "Close" at bounding box center [893, 13] width 14 height 14
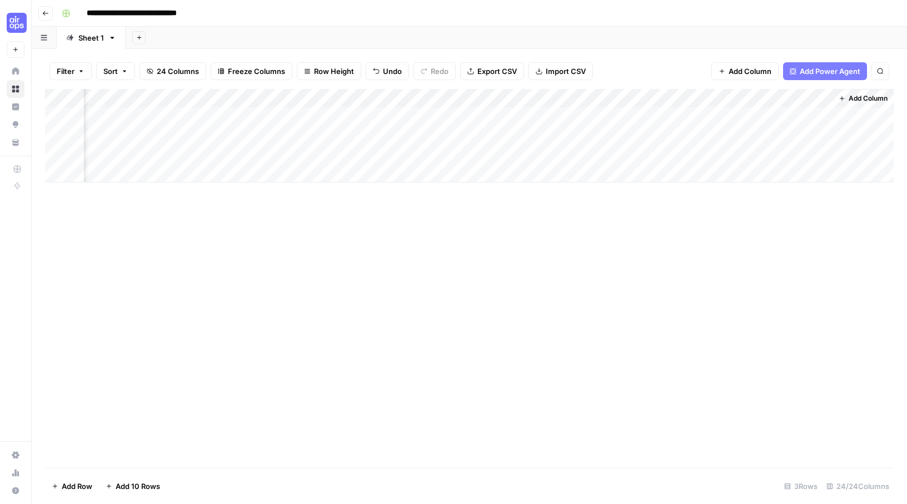
click at [760, 69] on span "Add Column" at bounding box center [750, 71] width 43 height 11
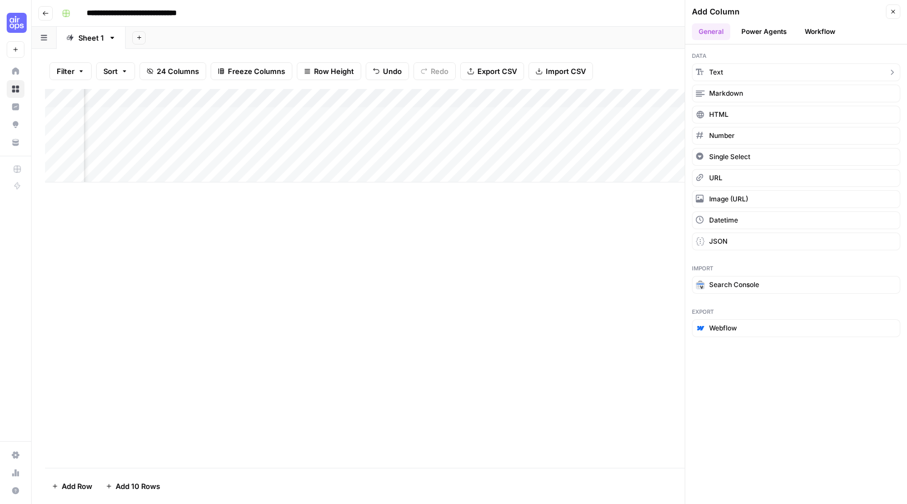
click at [747, 71] on button "Text" at bounding box center [796, 72] width 208 height 18
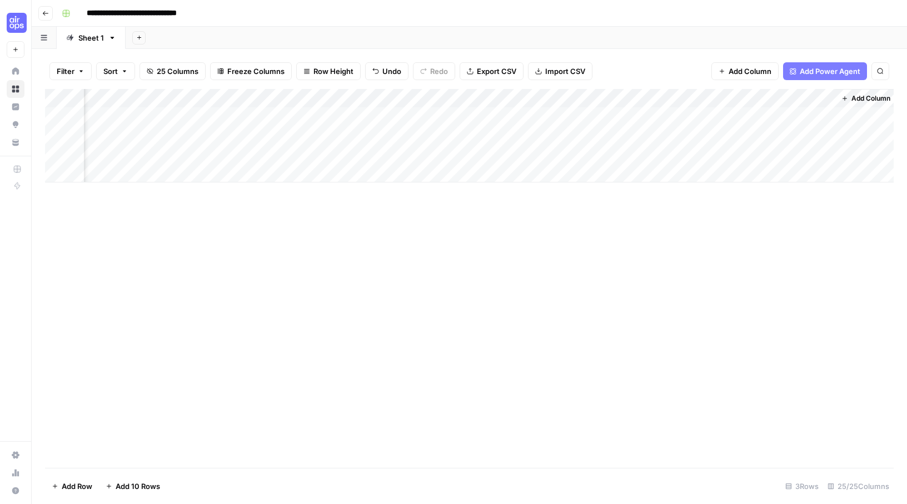
scroll to position [0, 2367]
drag, startPoint x: 717, startPoint y: 98, endPoint x: 88, endPoint y: 82, distance: 629.0
click at [81, 82] on div "Filter Sort 25 Columns Freeze Columns Row Height Undo Redo Export CSV Import CS…" at bounding box center [470, 276] width 876 height 455
drag, startPoint x: 551, startPoint y: 96, endPoint x: 210, endPoint y: 96, distance: 341.3
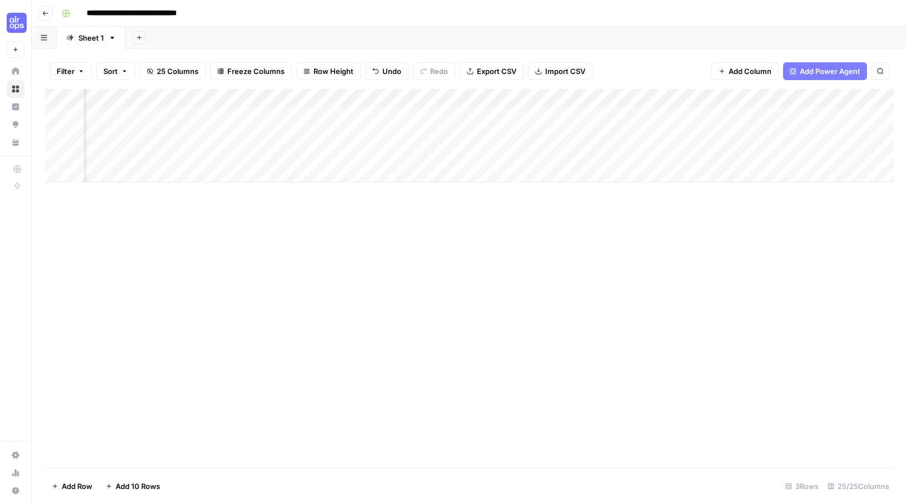
click at [209, 96] on div "Add Column" at bounding box center [469, 135] width 849 height 93
click at [417, 96] on div "Add Column" at bounding box center [469, 135] width 849 height 93
drag, startPoint x: 439, startPoint y: 127, endPoint x: 393, endPoint y: 119, distance: 46.2
click at [393, 120] on input "New Column" at bounding box center [444, 125] width 113 height 11
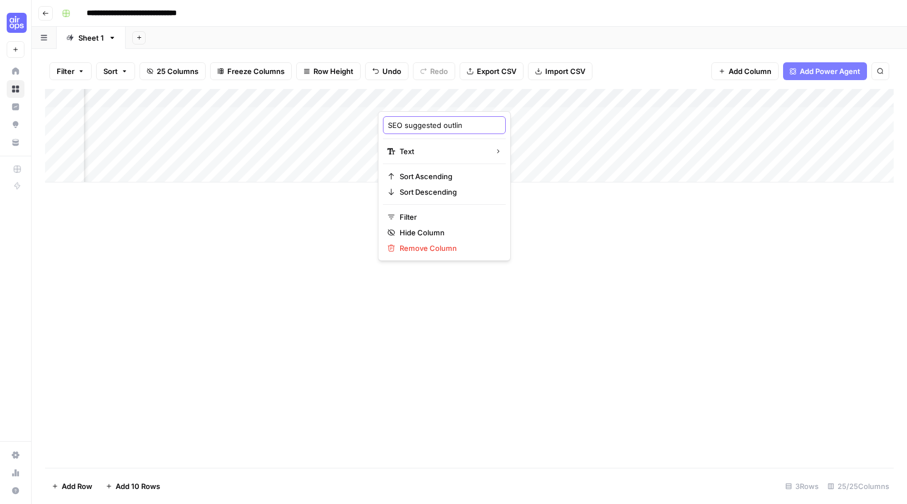
type input "SEO suggested outline"
click at [464, 113] on div "Add Column" at bounding box center [469, 135] width 849 height 93
click at [465, 115] on div "Add Column" at bounding box center [469, 135] width 849 height 93
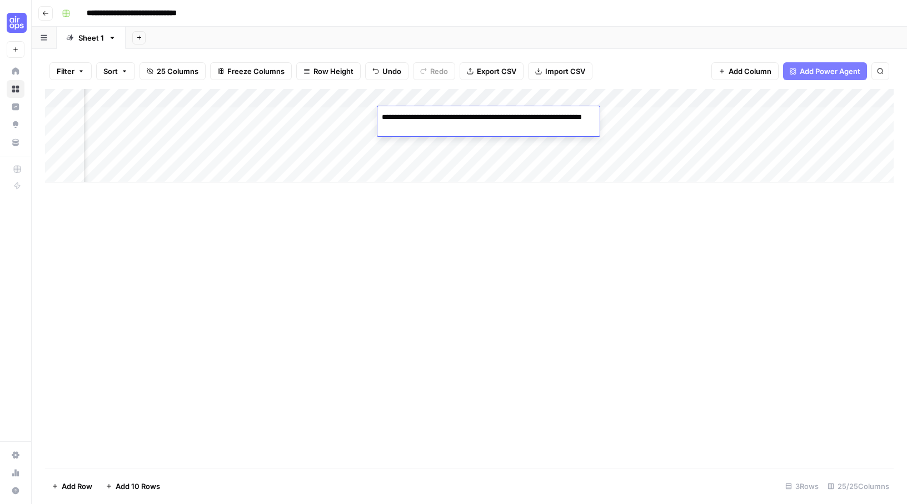
click at [507, 112] on textarea "**********" at bounding box center [488, 123] width 222 height 27
click at [501, 127] on textarea "**********" at bounding box center [488, 123] width 222 height 27
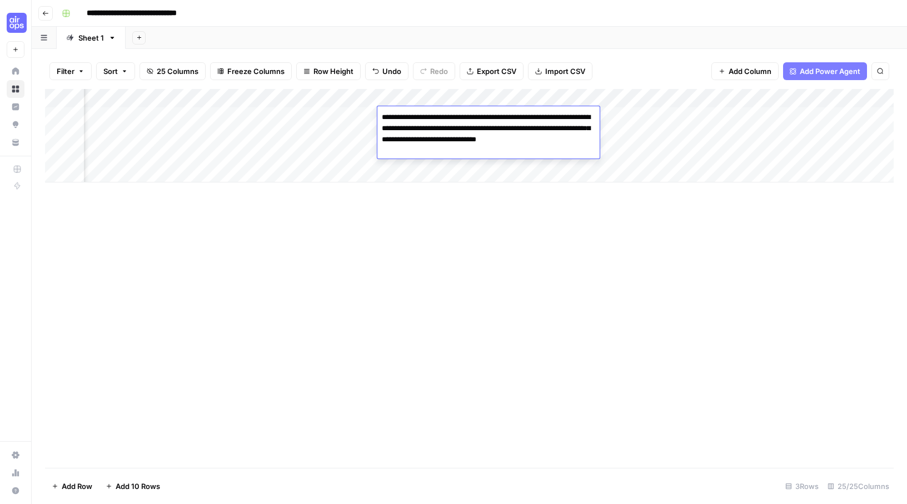
click at [465, 138] on textarea "**********" at bounding box center [488, 134] width 222 height 49
click at [534, 136] on textarea "**********" at bounding box center [488, 134] width 222 height 49
click at [412, 149] on textarea "**********" at bounding box center [488, 134] width 222 height 49
type textarea "**********"
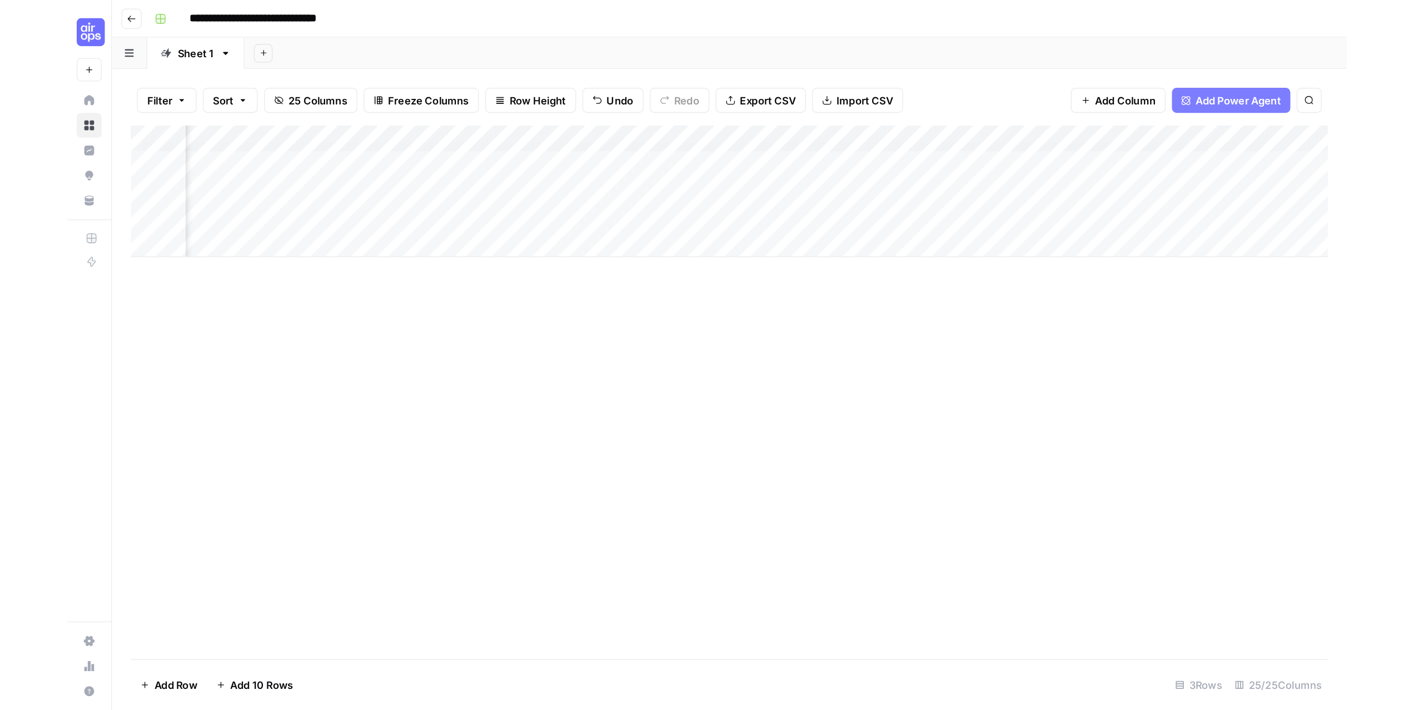
scroll to position [0, 1896]
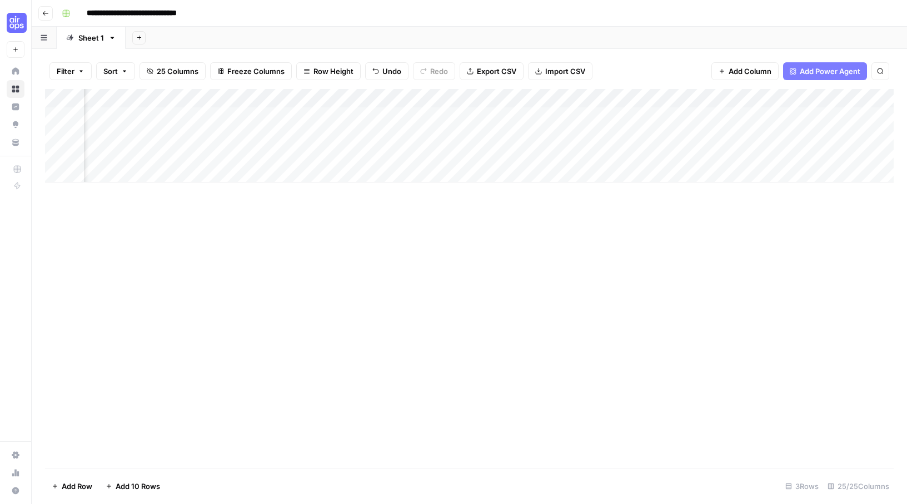
click at [364, 100] on div "Add Column" at bounding box center [469, 135] width 849 height 93
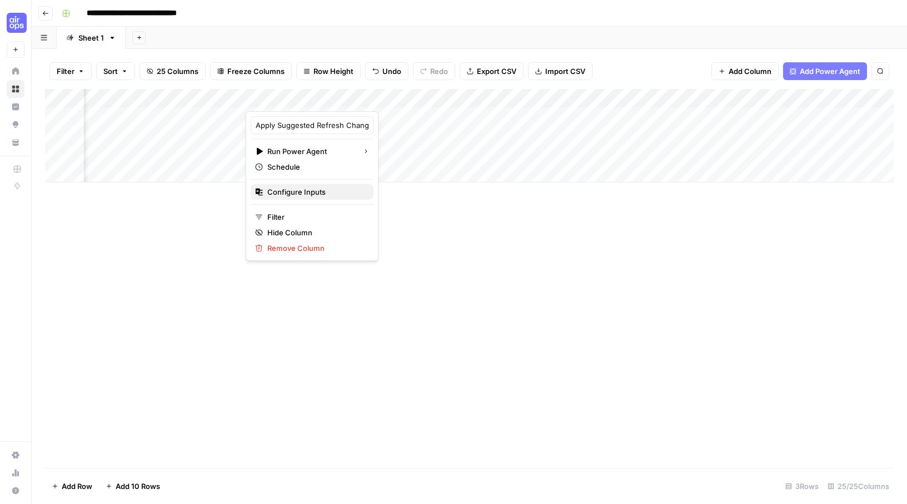
click at [310, 191] on span "Configure Inputs" at bounding box center [315, 191] width 97 height 11
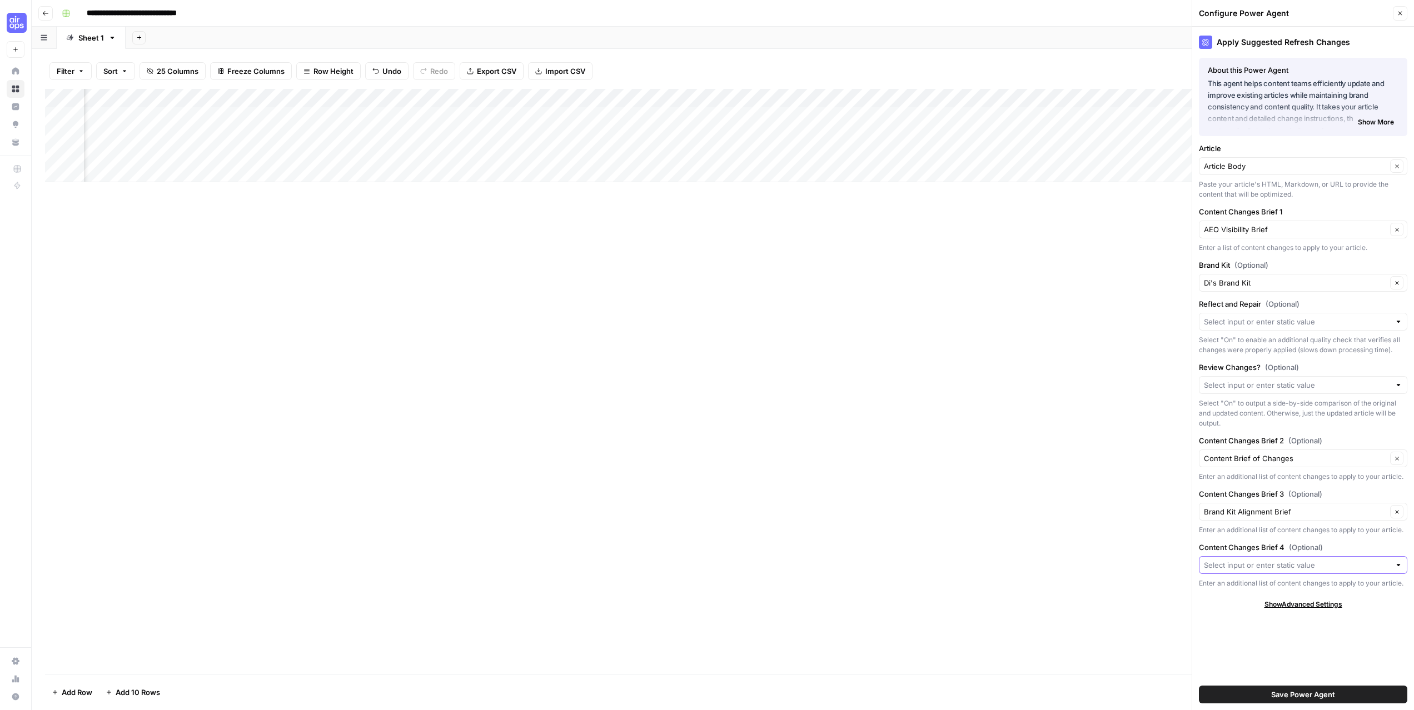
click at [907, 503] on input "Content Changes Brief 4 (Optional)" at bounding box center [1297, 565] width 186 height 11
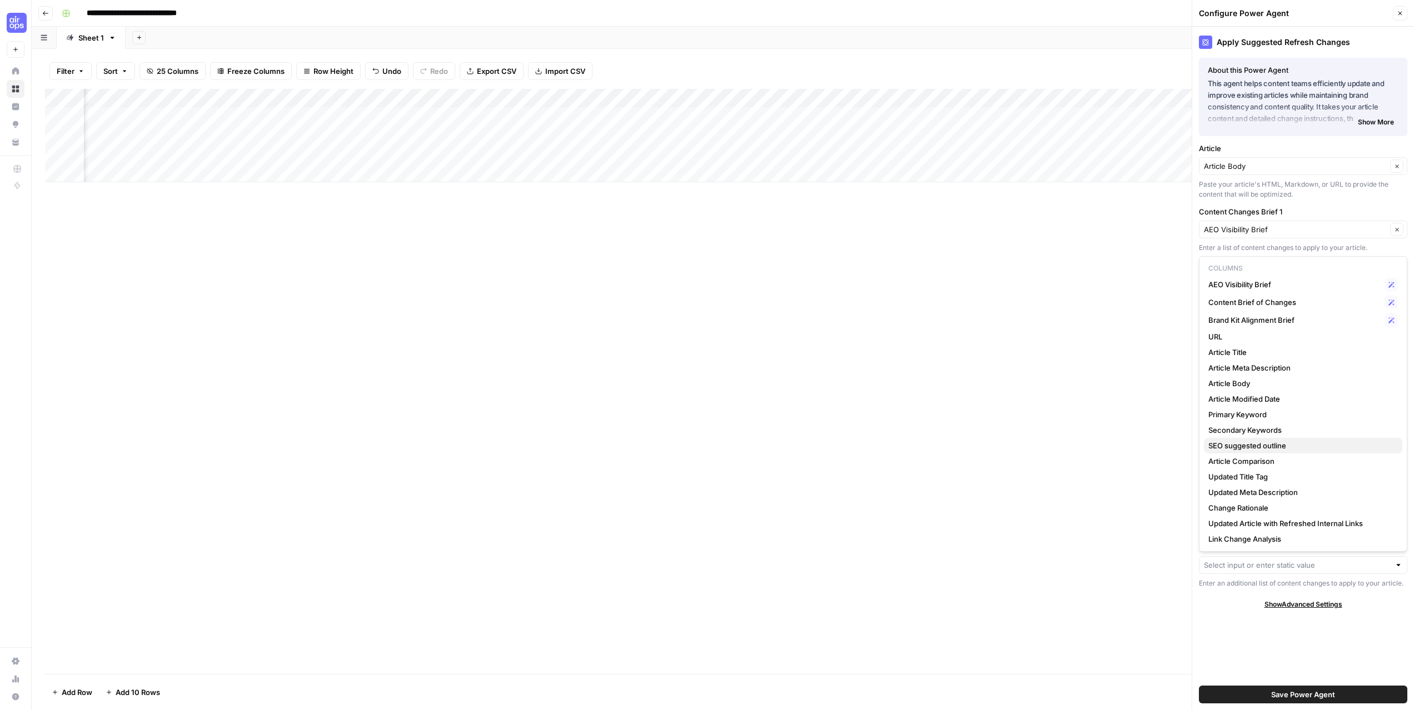
click at [907, 444] on span "SEO suggested outline" at bounding box center [1301, 445] width 185 height 11
type input "SEO suggested outline"
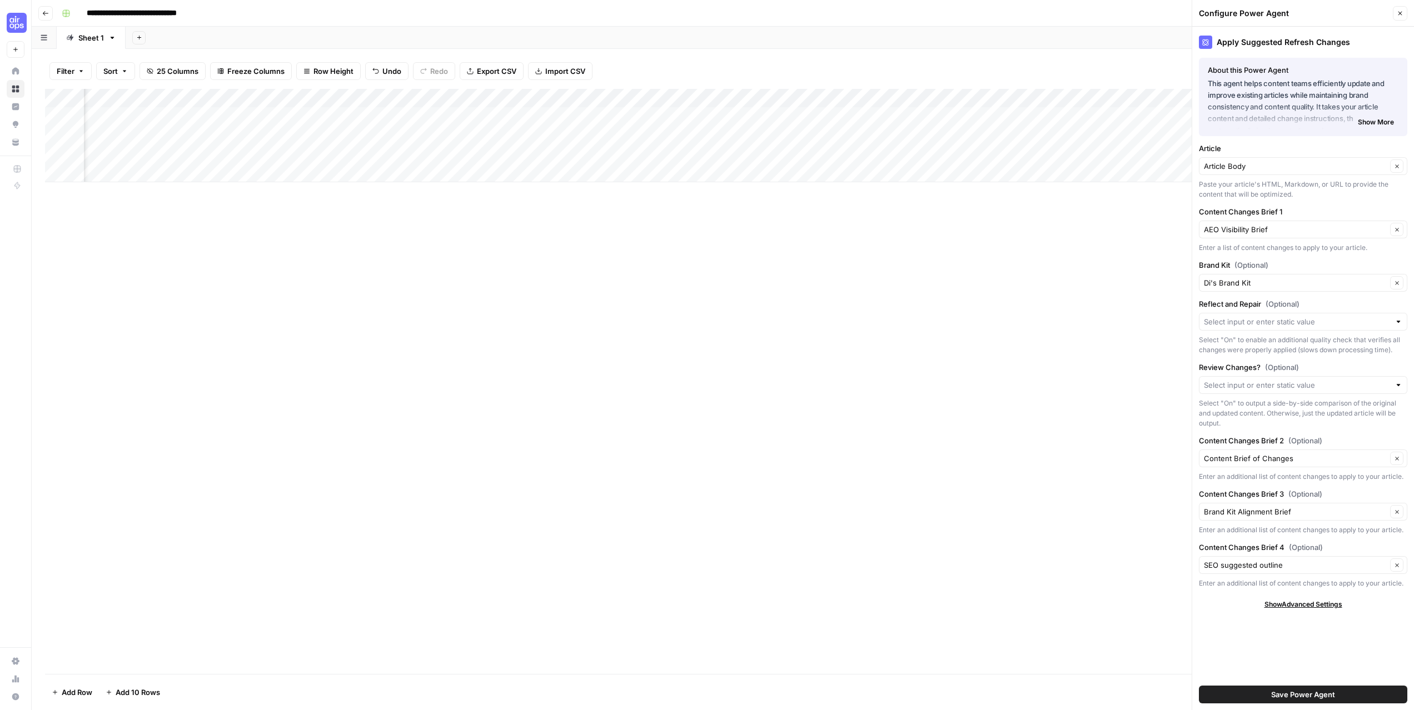
click at [907, 503] on span "Save Power Agent" at bounding box center [1303, 694] width 64 height 11
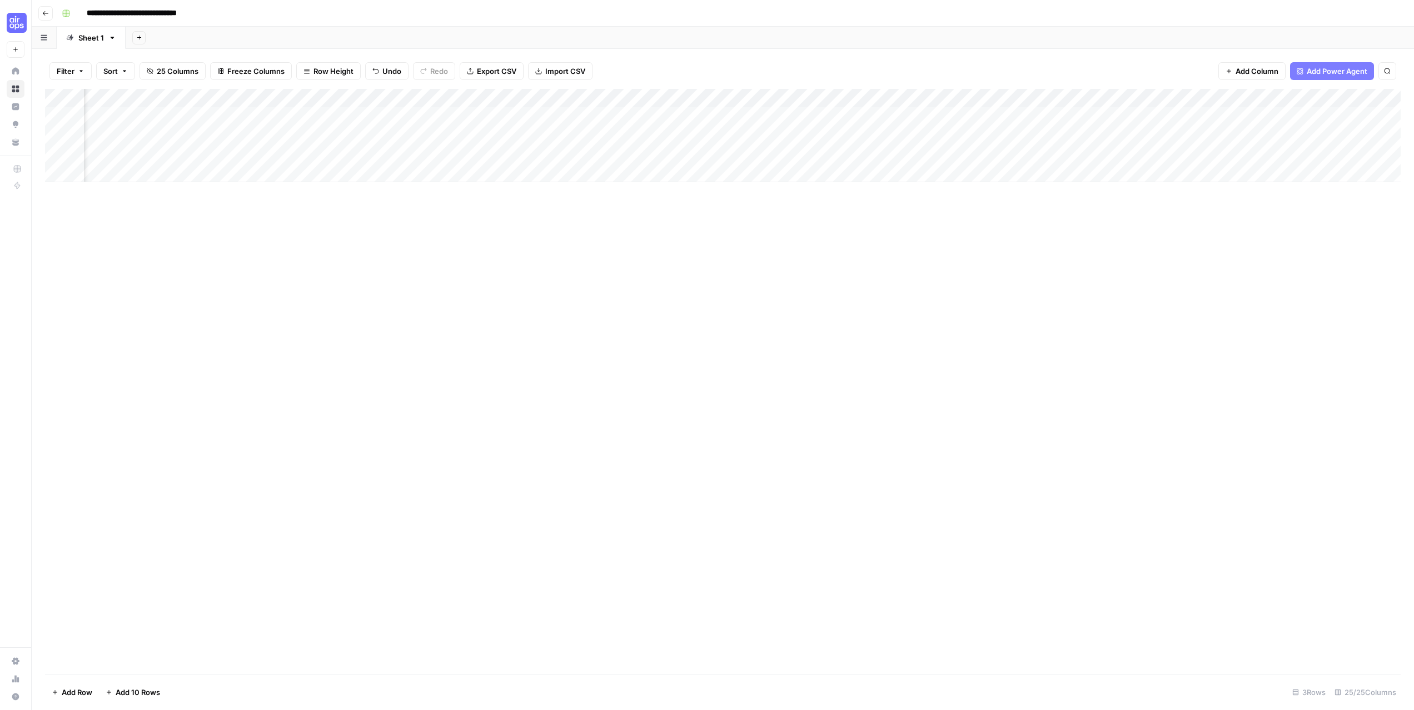
scroll to position [0, 1646]
click at [582, 113] on div "Add Column" at bounding box center [723, 135] width 1356 height 93
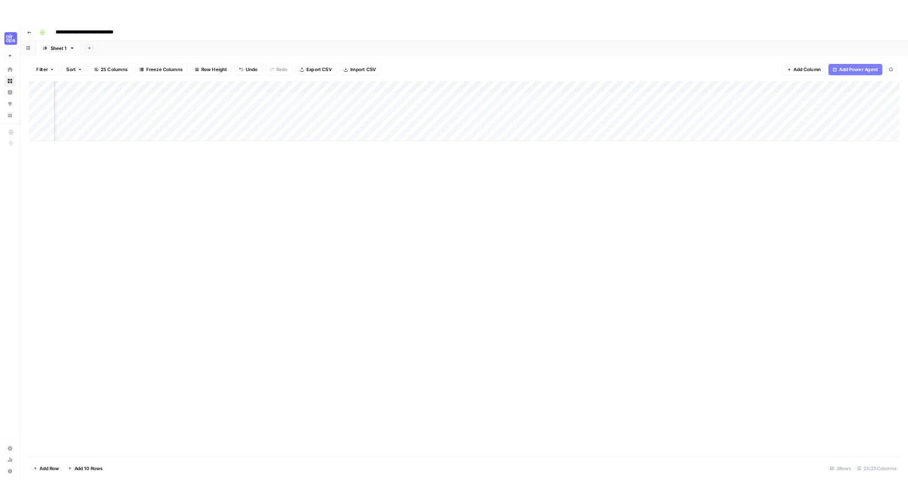
scroll to position [0, 1600]
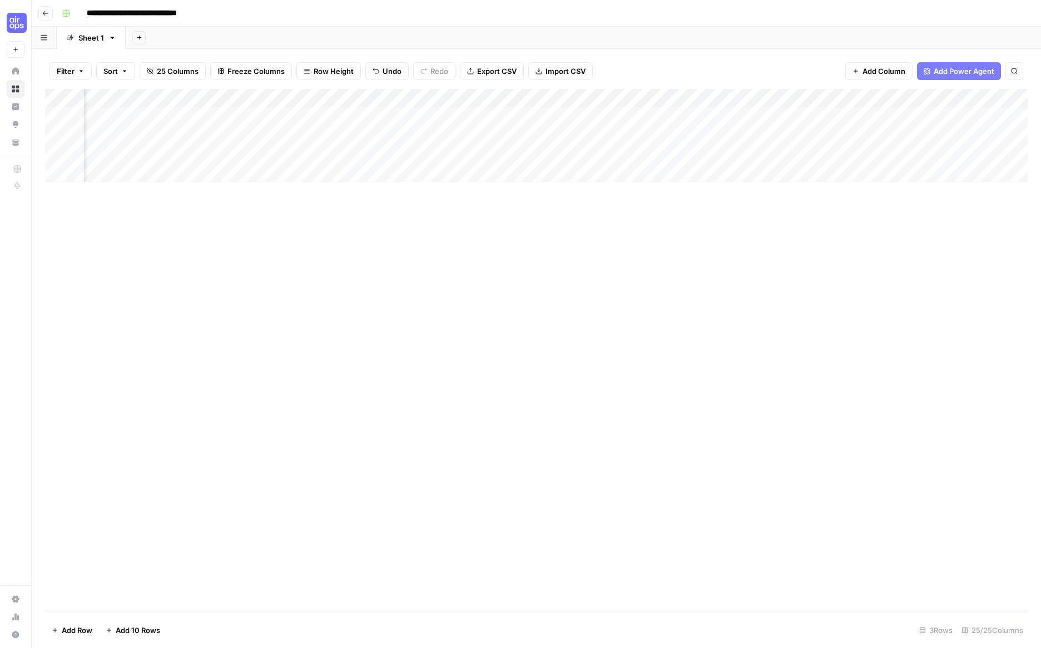
click at [232, 98] on div "Add Column" at bounding box center [536, 135] width 982 height 93
click at [363, 390] on div "Add Column" at bounding box center [536, 350] width 982 height 523
click at [595, 94] on div "Add Column" at bounding box center [536, 135] width 982 height 93
drag, startPoint x: 587, startPoint y: 192, endPoint x: 579, endPoint y: 192, distance: 7.8
click at [587, 192] on span "Configure Inputs" at bounding box center [612, 191] width 97 height 11
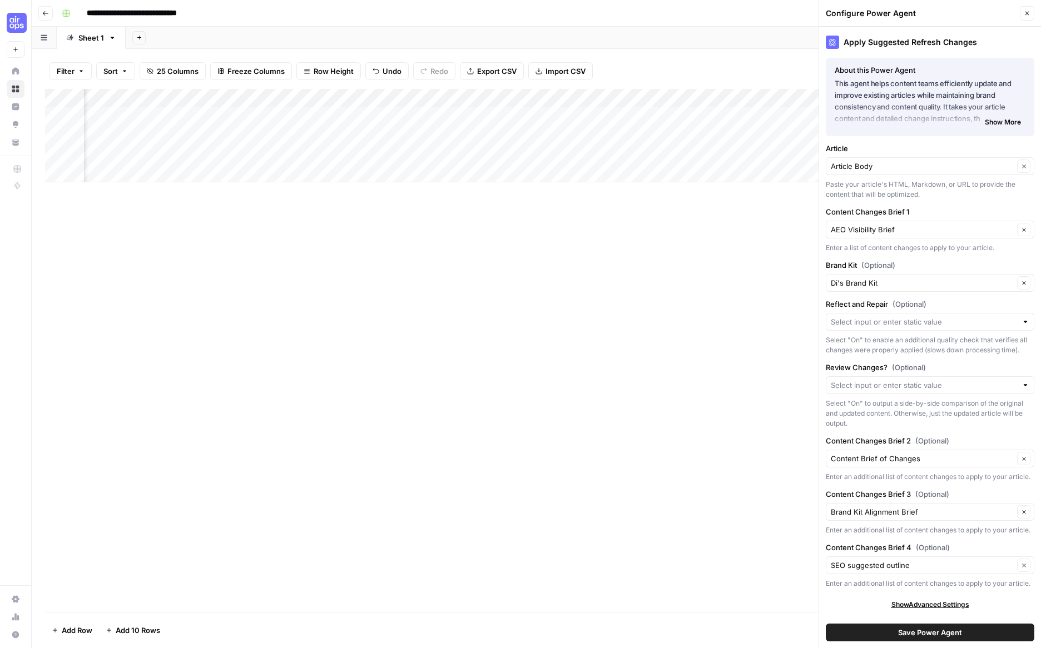
drag, startPoint x: 1026, startPoint y: 14, endPoint x: 997, endPoint y: 12, distance: 29.0
click at [907, 12] on div "Configure Power Agent Close" at bounding box center [930, 13] width 208 height 14
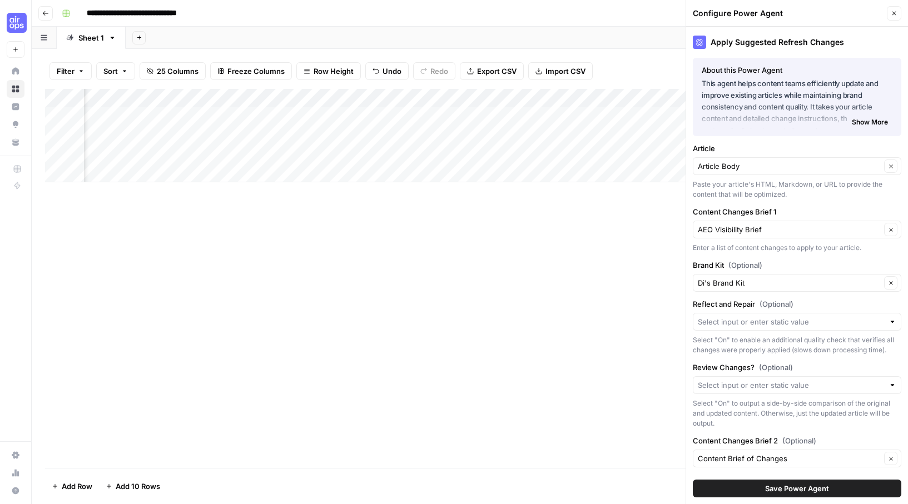
click at [895, 12] on icon "button" at bounding box center [894, 14] width 4 height 4
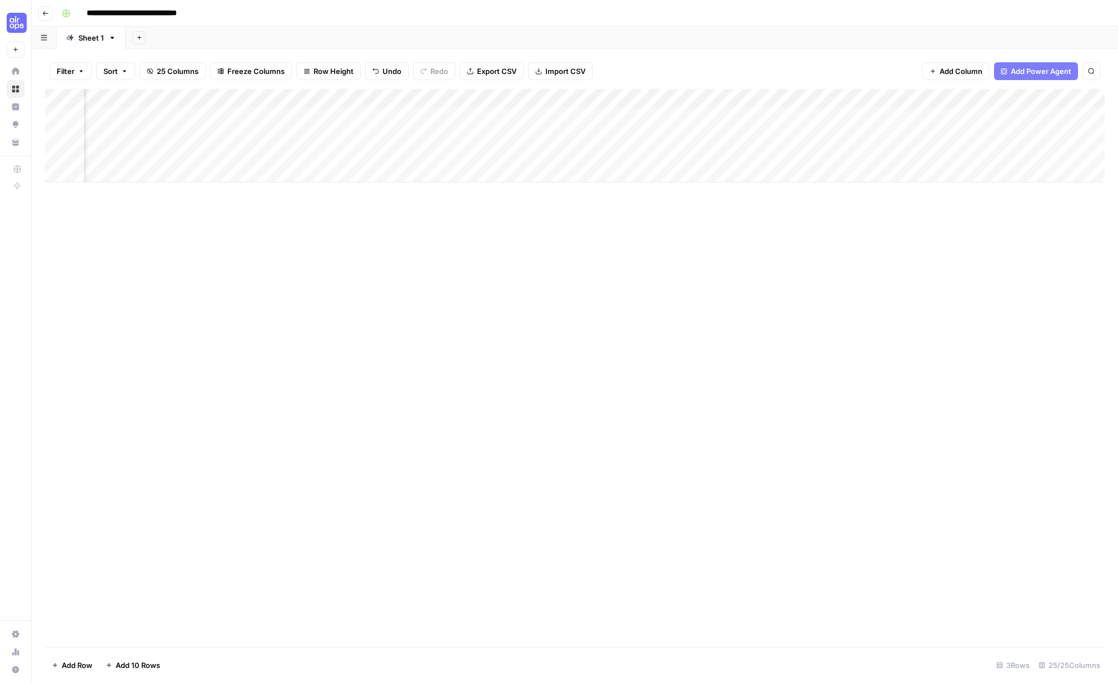
scroll to position [0, 1925]
click at [536, 96] on div "Add Column" at bounding box center [575, 135] width 1060 height 93
click at [546, 188] on span "Configure Inputs" at bounding box center [559, 191] width 97 height 11
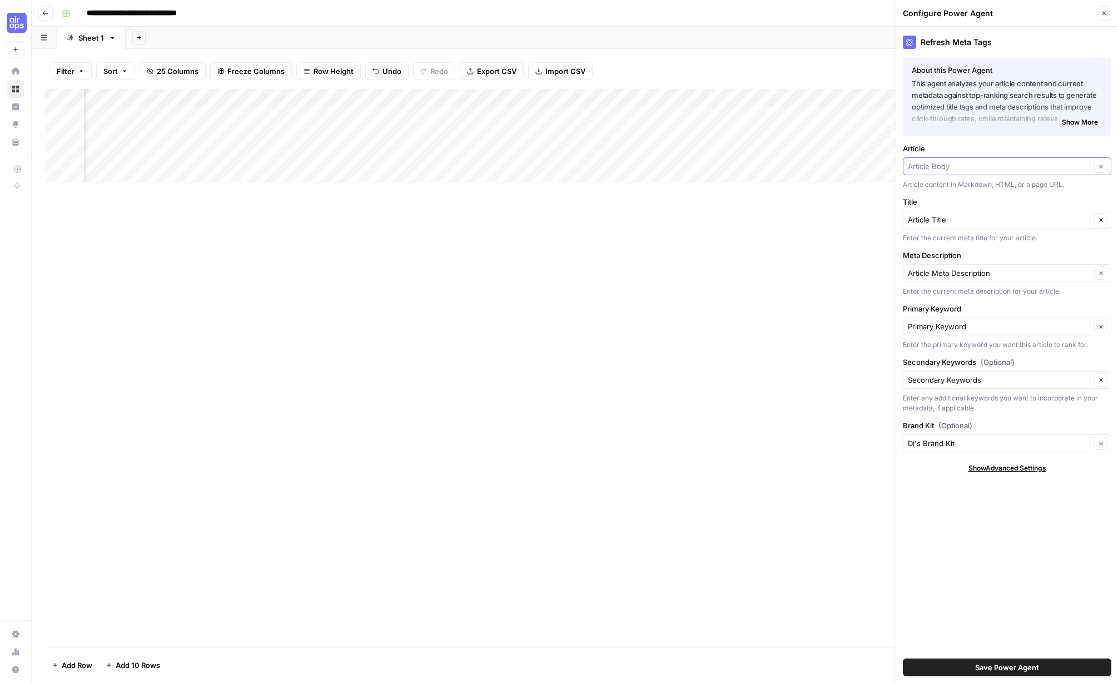
click at [907, 166] on input "Article" at bounding box center [999, 166] width 183 height 11
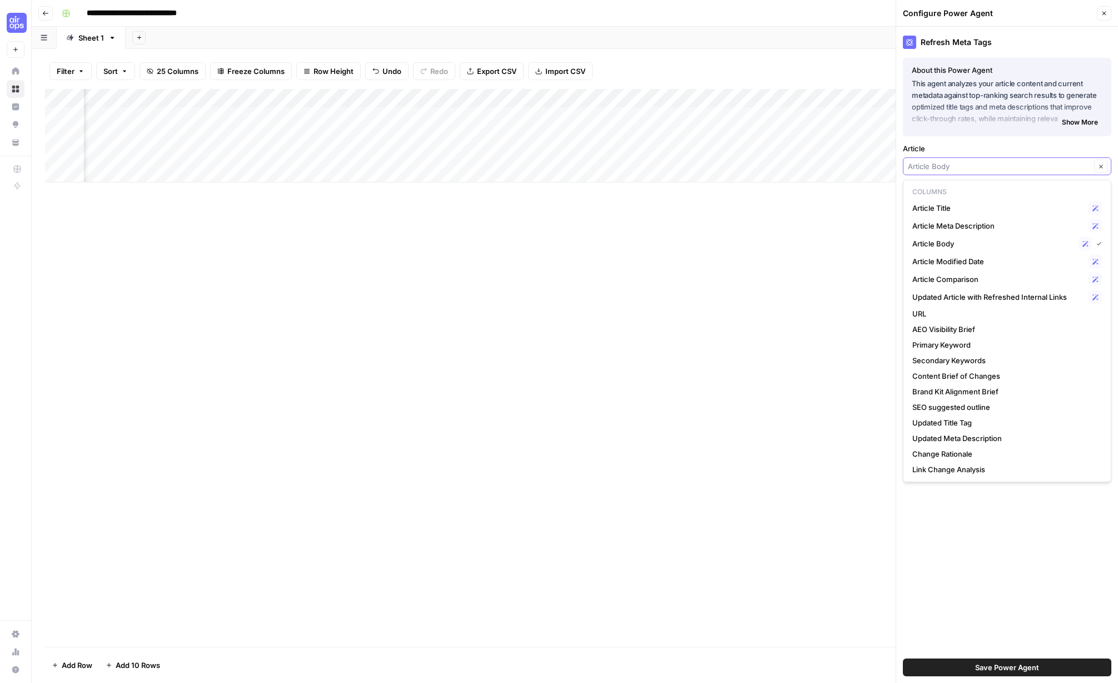
click at [907, 166] on input "Article" at bounding box center [999, 166] width 183 height 11
type input "Article Body"
click at [907, 143] on label "Article" at bounding box center [1007, 148] width 208 height 11
click at [907, 161] on input "Article Body" at bounding box center [999, 166] width 183 height 11
type input "Article Body"
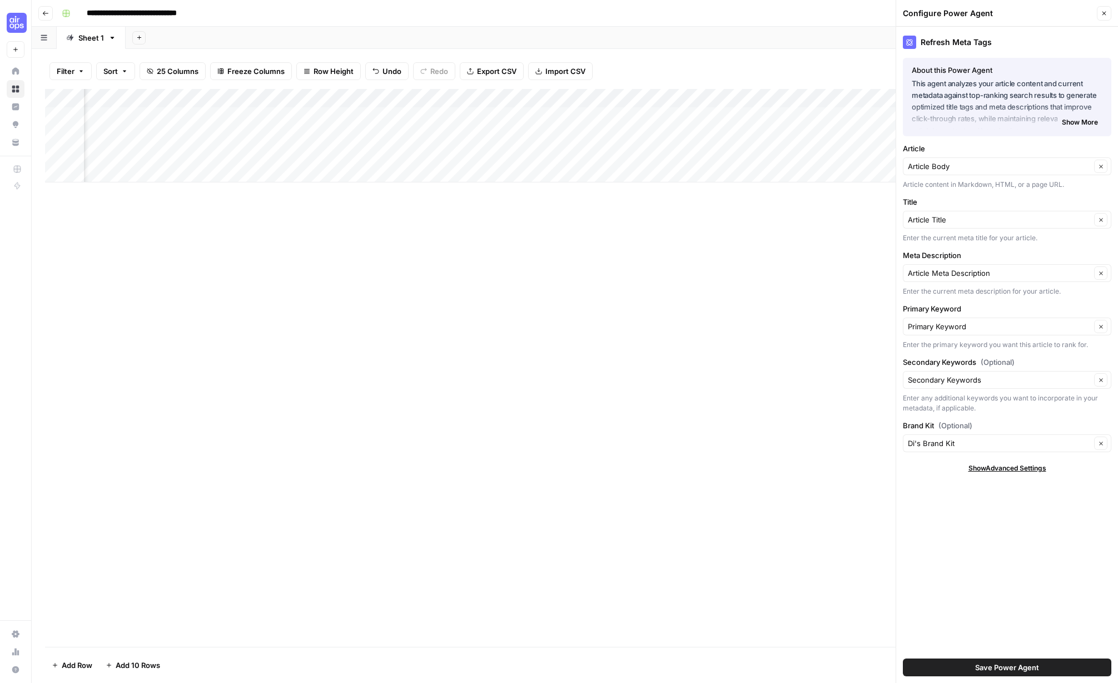
click at [907, 143] on label "Article" at bounding box center [1007, 148] width 208 height 11
click at [907, 161] on input "Article Body" at bounding box center [999, 166] width 183 height 11
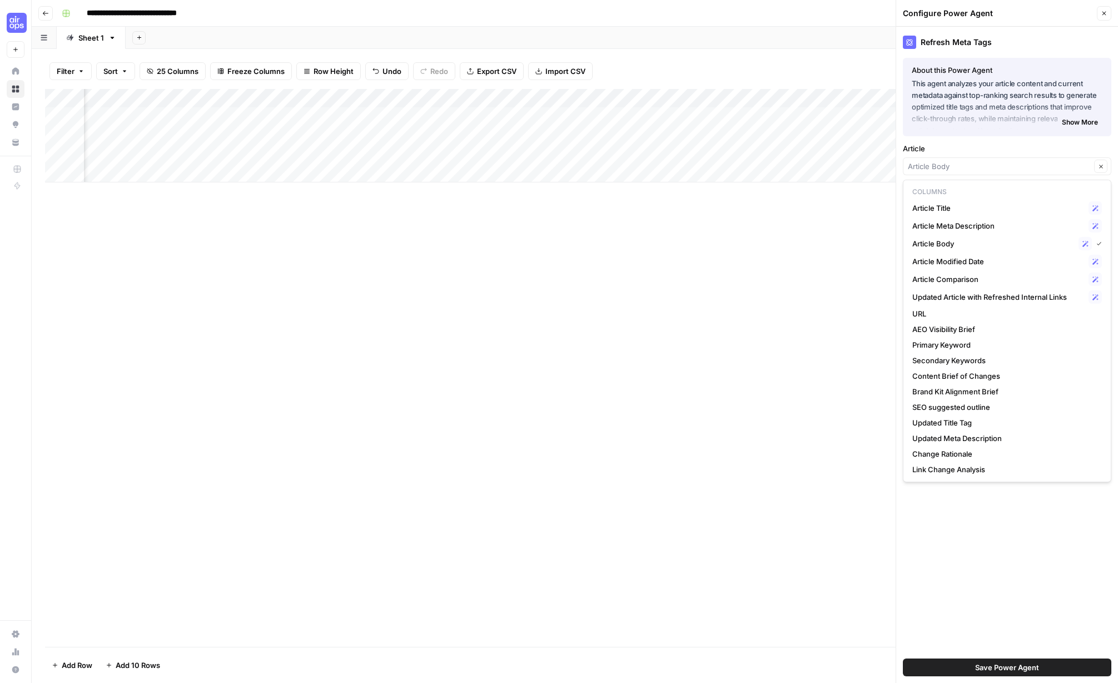
type input "Article Body"
click at [907, 143] on label "Article" at bounding box center [1007, 148] width 208 height 11
click at [907, 161] on input "Article Body" at bounding box center [999, 166] width 183 height 11
type input "Article Body"
click at [863, 206] on div "Add Column" at bounding box center [575, 368] width 1060 height 558
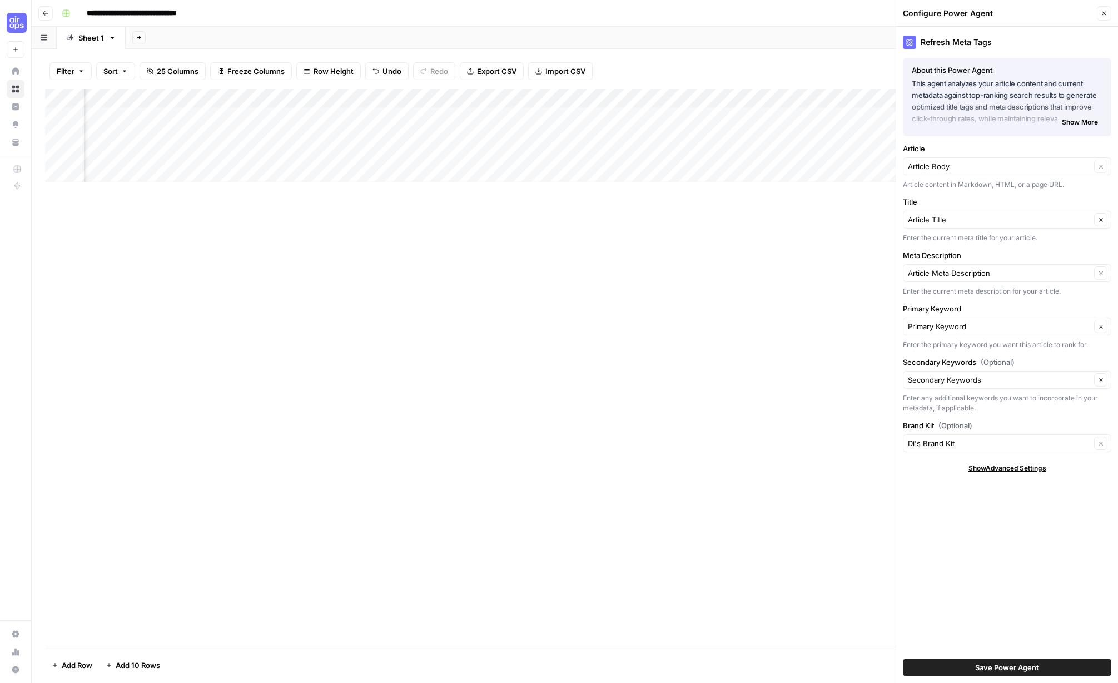
scroll to position [0, 2087]
click at [907, 463] on span "Show Advanced Settings" at bounding box center [1007, 468] width 78 height 10
click at [907, 465] on span "Hide Advanced Settings" at bounding box center [1007, 468] width 75 height 10
click at [907, 120] on span "Show More" at bounding box center [1080, 122] width 36 height 10
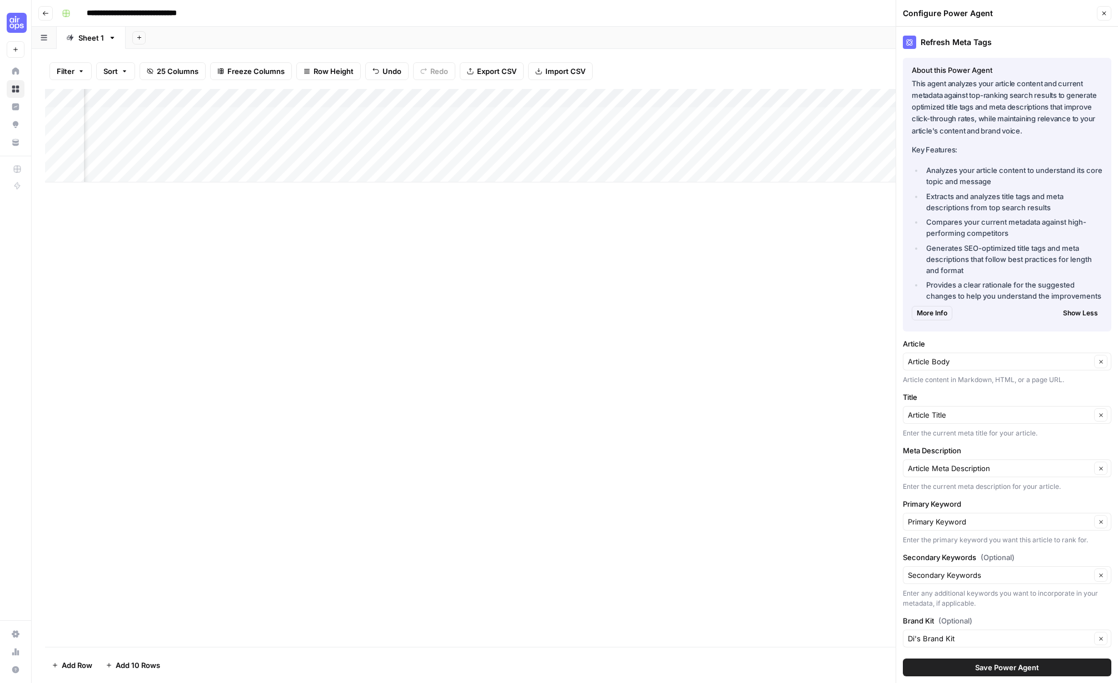
click at [907, 13] on button "Close" at bounding box center [1104, 13] width 14 height 14
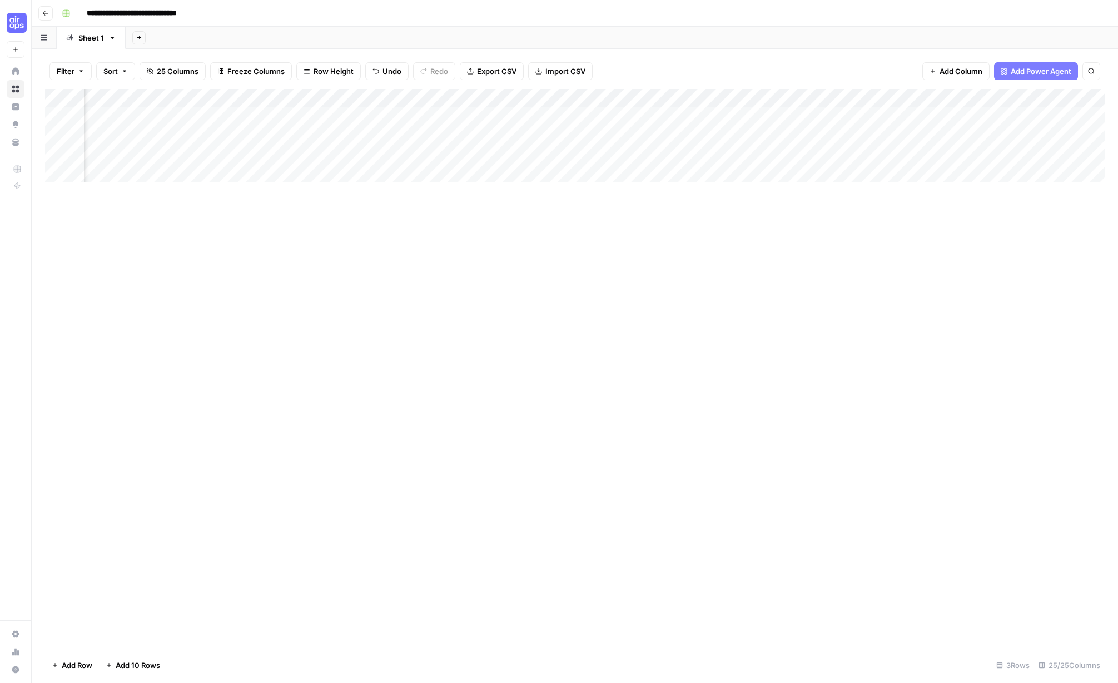
click at [811, 97] on div "Add Column" at bounding box center [575, 135] width 1060 height 93
click at [795, 191] on span "Configure Inputs" at bounding box center [816, 191] width 97 height 11
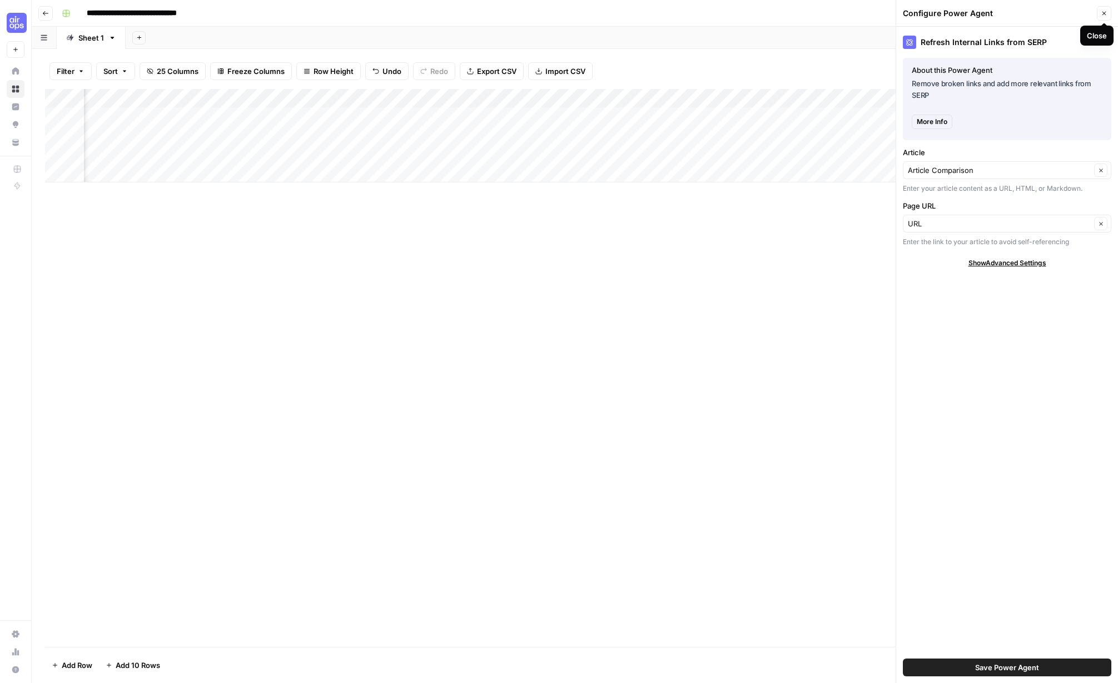
click at [907, 9] on button "Close" at bounding box center [1104, 13] width 14 height 14
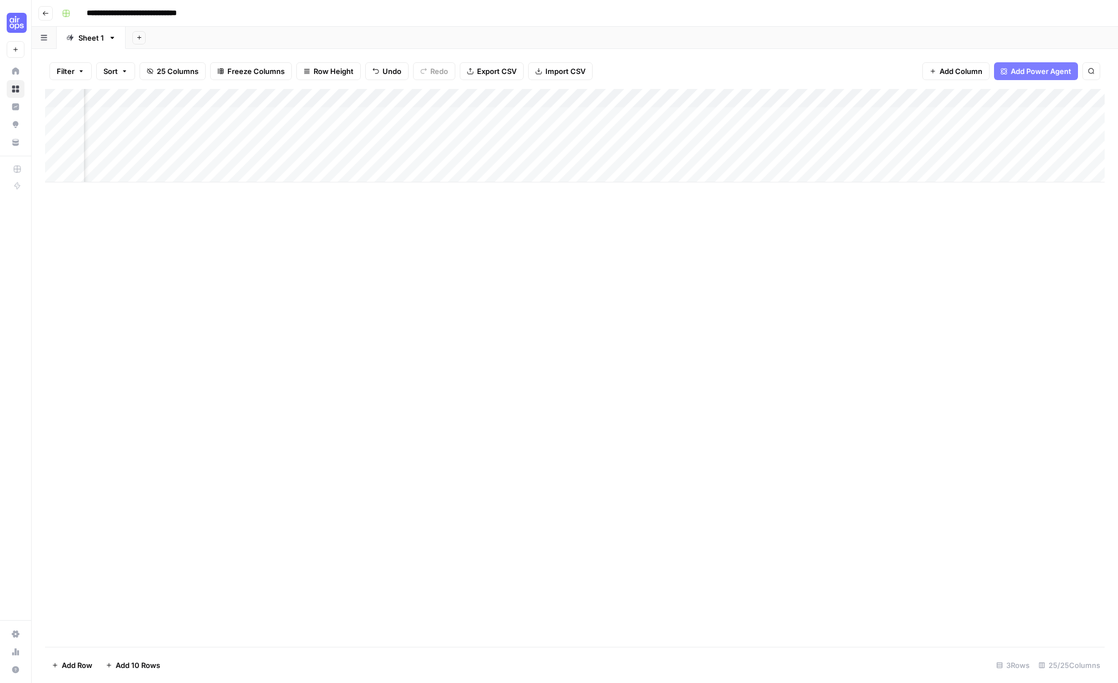
click at [844, 100] on div "Add Column" at bounding box center [575, 135] width 1060 height 93
click at [840, 48] on div "Add Sheet" at bounding box center [622, 38] width 992 height 22
click at [907, 73] on span "Add Power Agent" at bounding box center [1041, 71] width 61 height 11
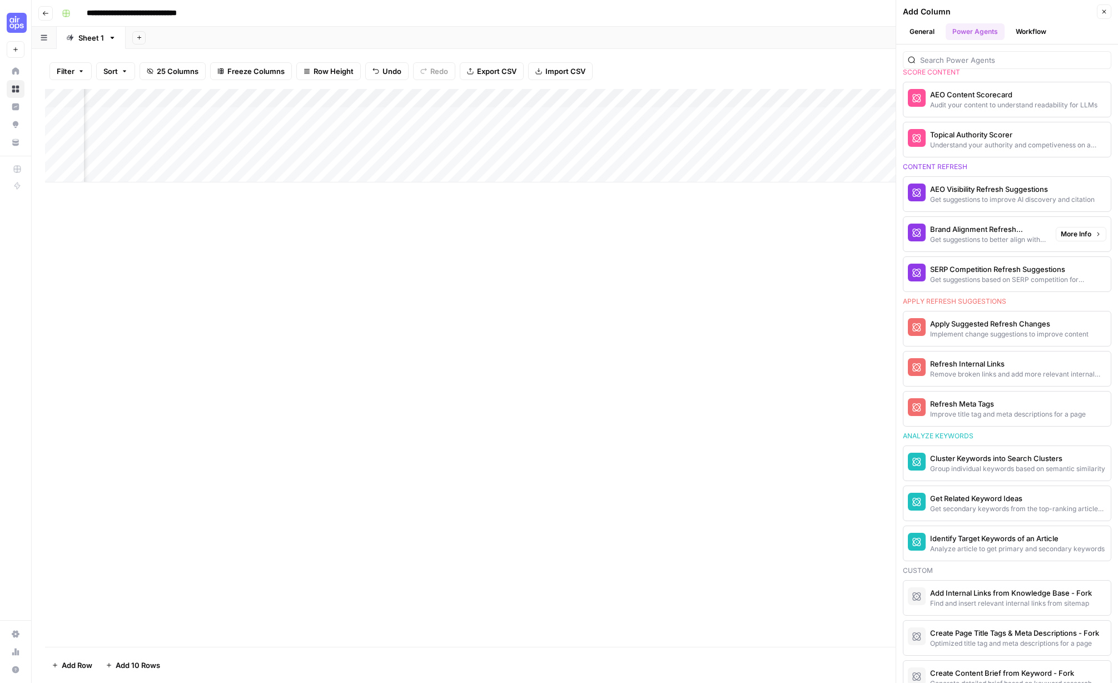
scroll to position [531, 0]
click at [907, 365] on span "More Info" at bounding box center [1076, 367] width 31 height 10
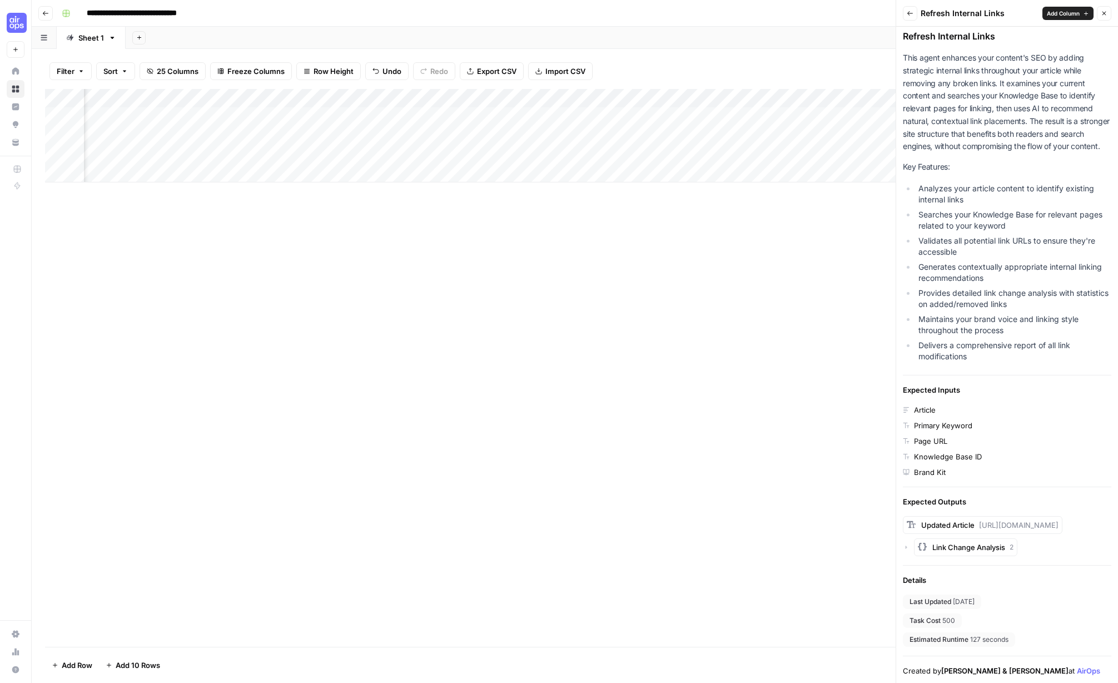
scroll to position [0, 0]
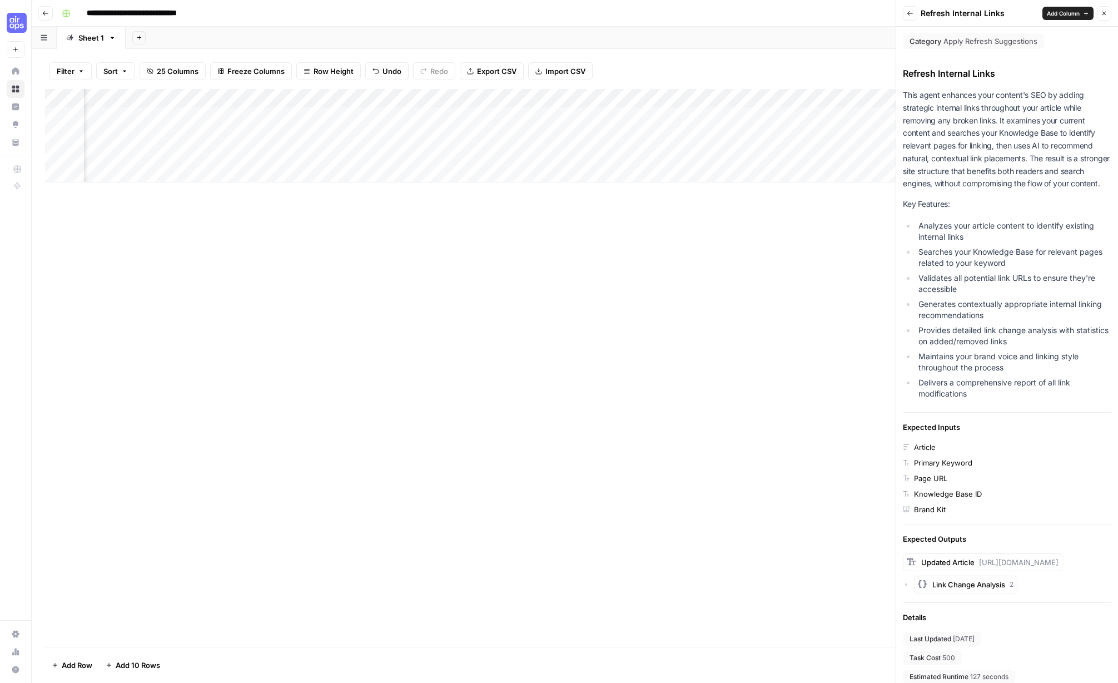
click at [907, 15] on icon "button" at bounding box center [910, 13] width 6 height 4
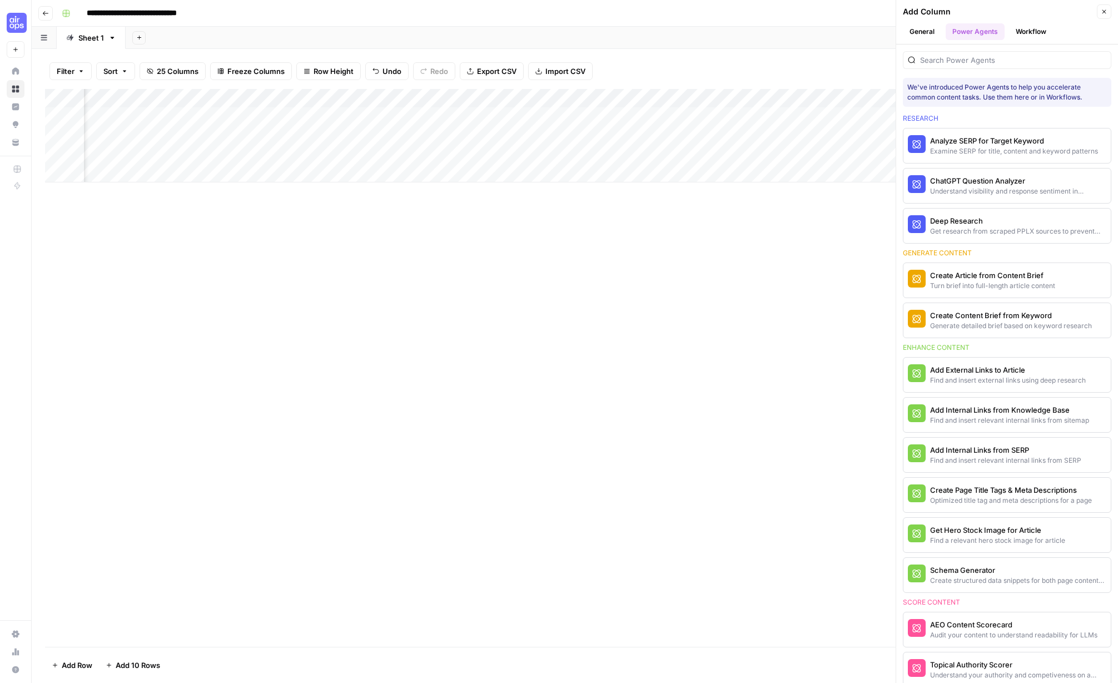
scroll to position [531, 0]
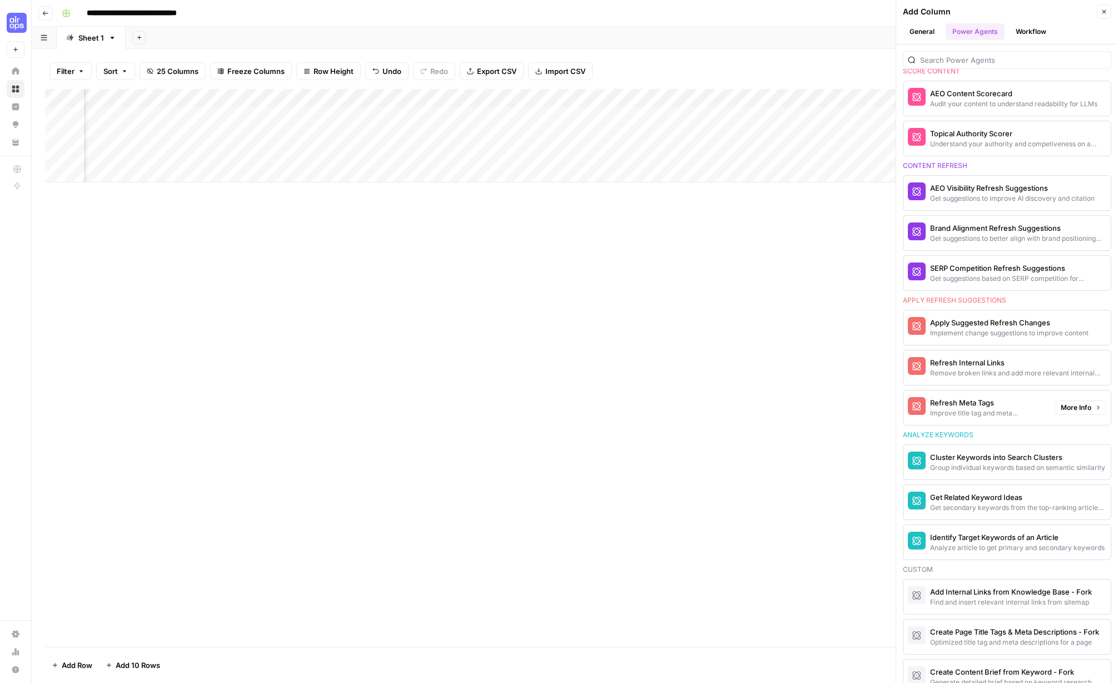
click at [907, 407] on span "More Info" at bounding box center [1076, 407] width 31 height 10
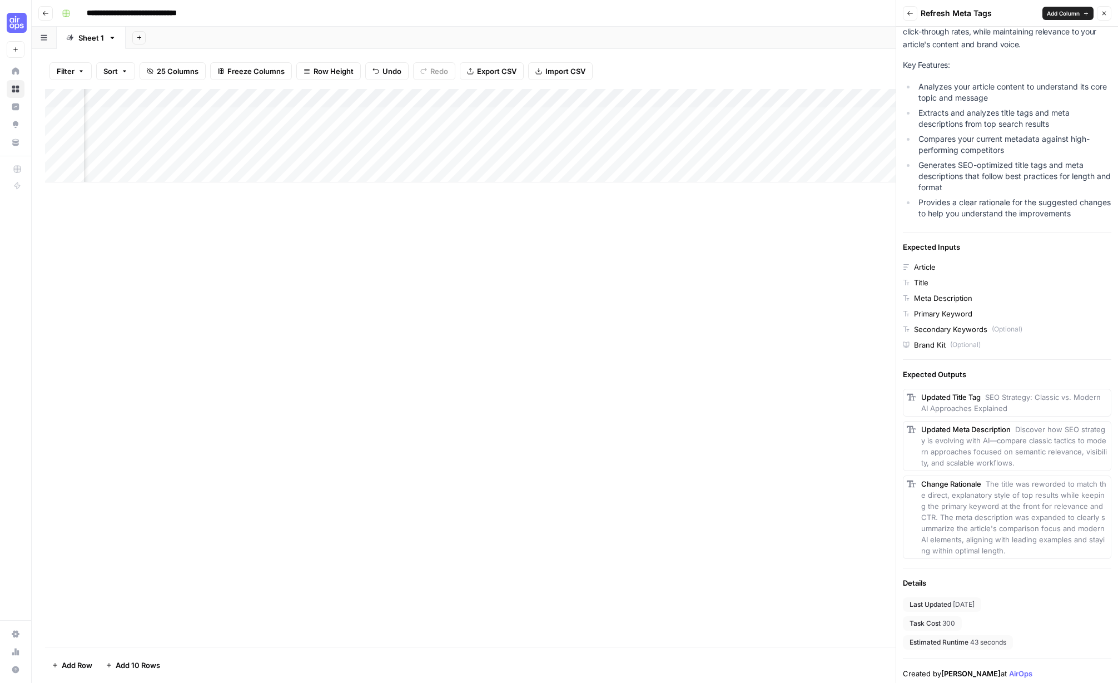
scroll to position [0, 0]
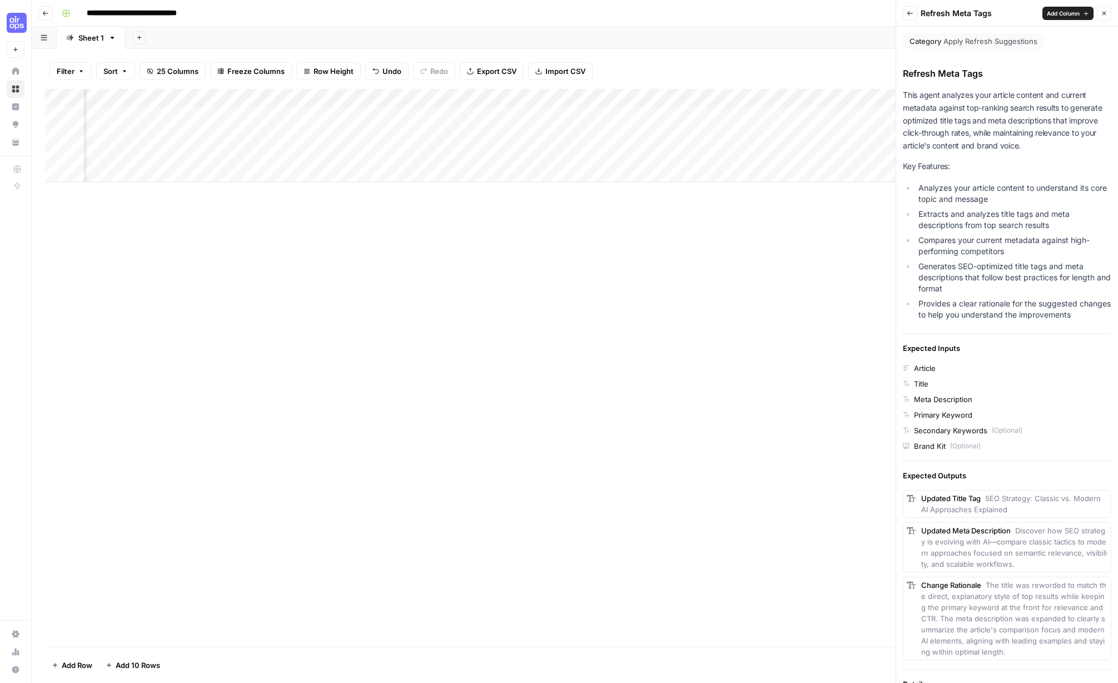
click at [906, 13] on button "Back" at bounding box center [910, 13] width 14 height 14
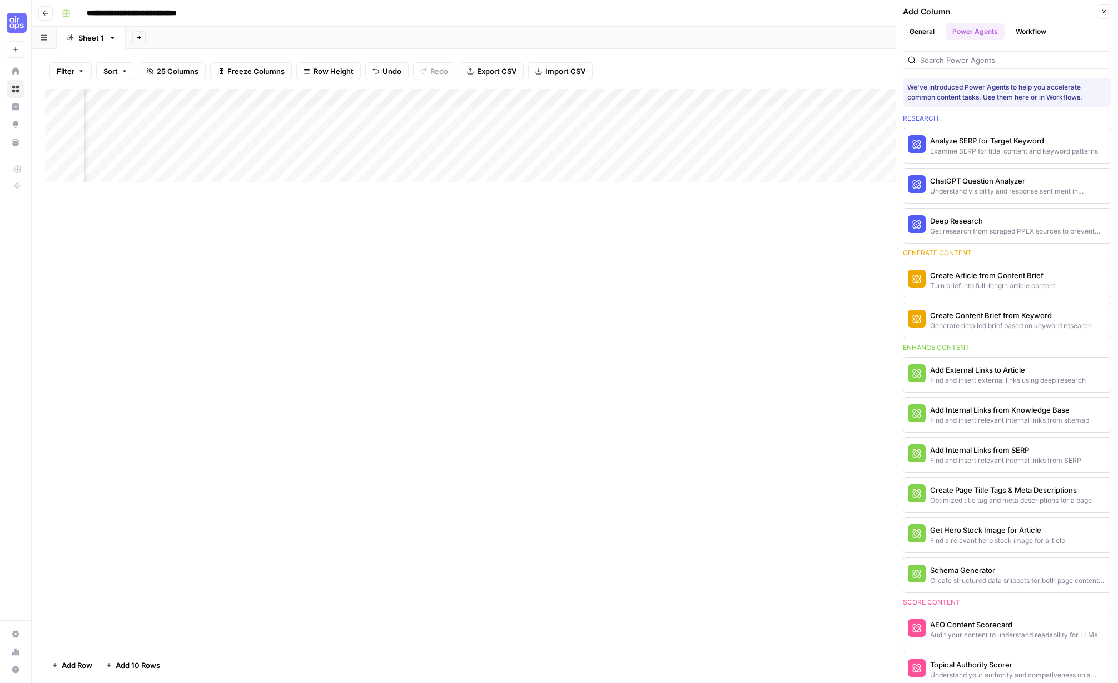
scroll to position [531, 0]
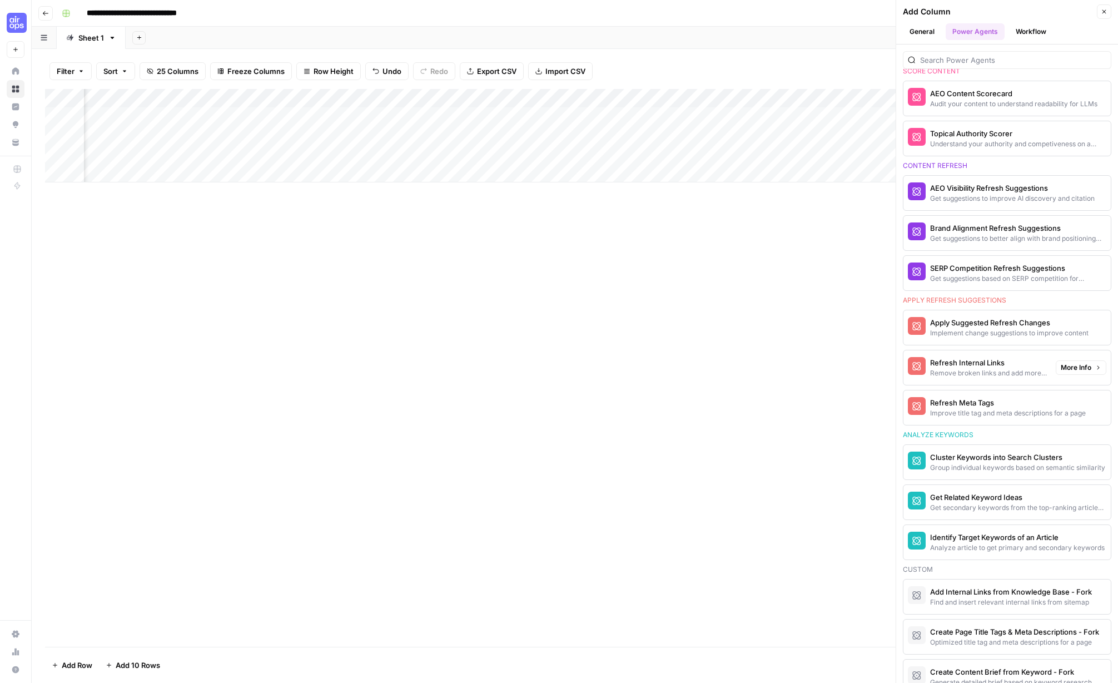
click at [907, 365] on span "More Info" at bounding box center [1076, 367] width 31 height 10
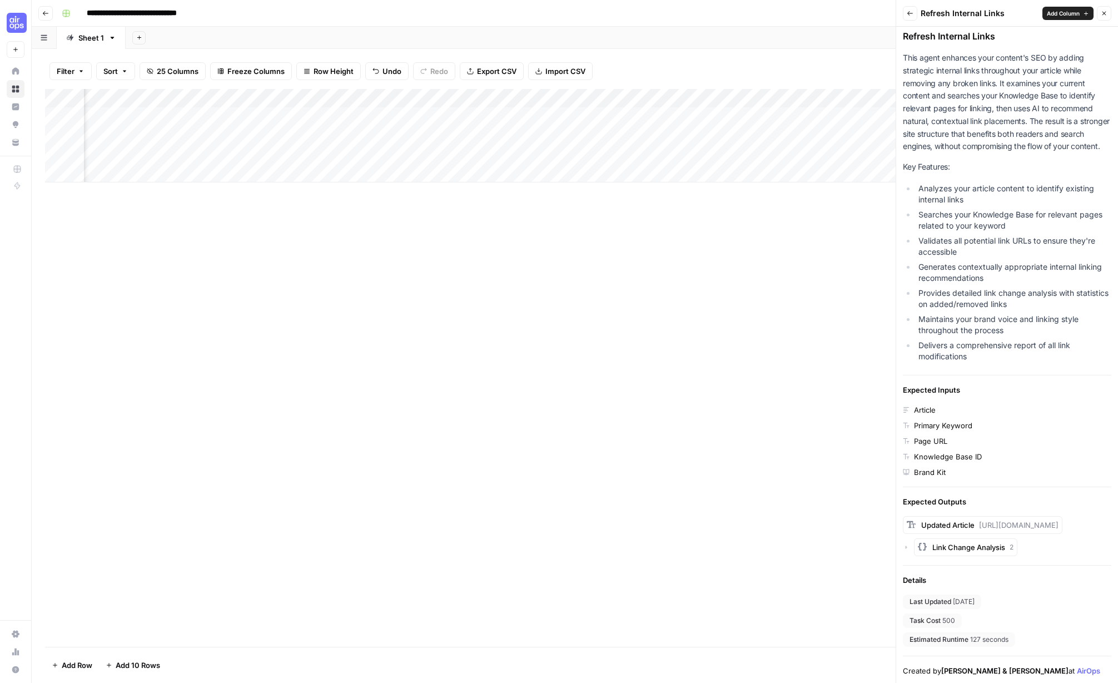
scroll to position [0, 0]
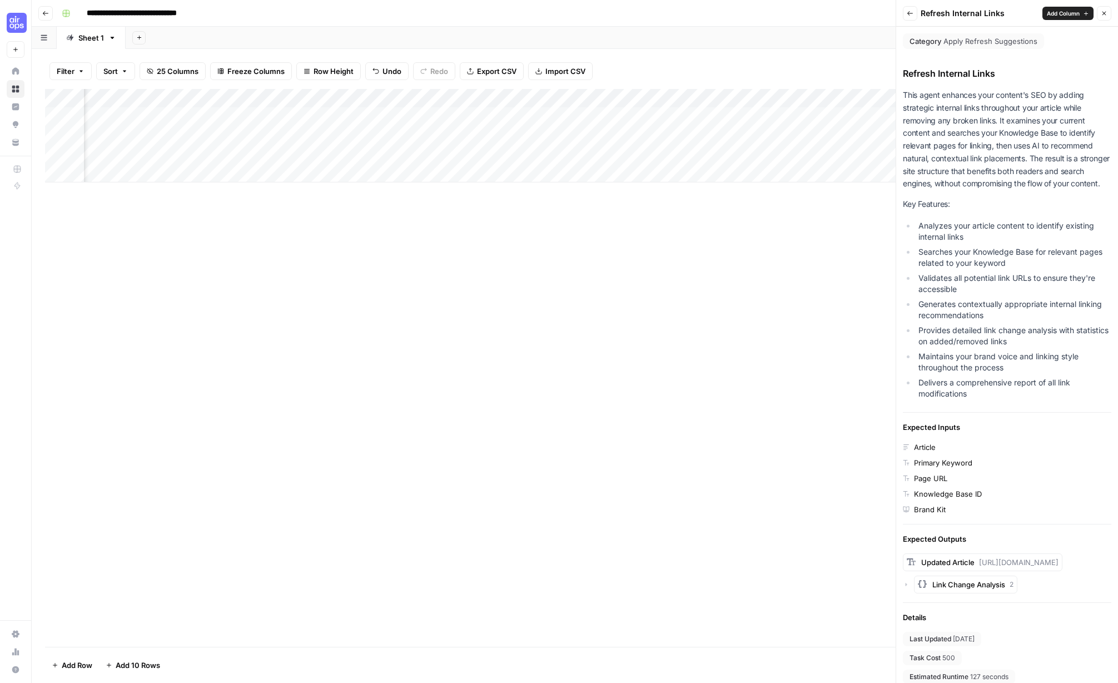
drag, startPoint x: 910, startPoint y: 13, endPoint x: 921, endPoint y: 19, distance: 13.2
click at [907, 13] on icon "button" at bounding box center [910, 13] width 6 height 4
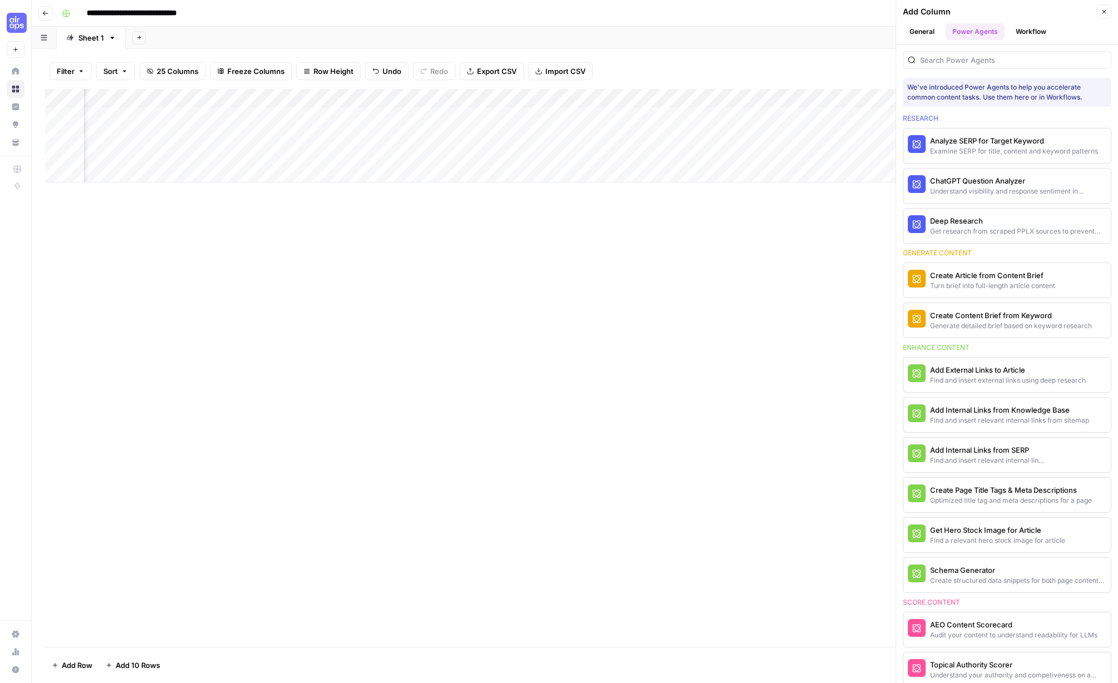
scroll to position [1, 0]
click at [907, 372] on span "More Info" at bounding box center [1076, 374] width 31 height 10
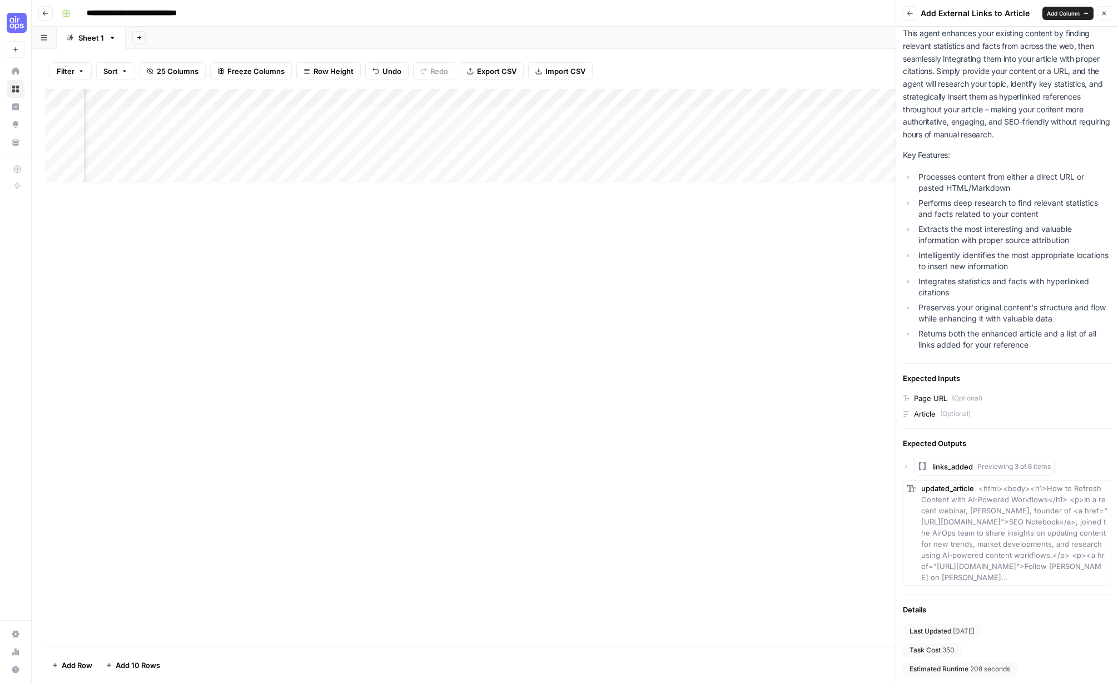
scroll to position [0, 0]
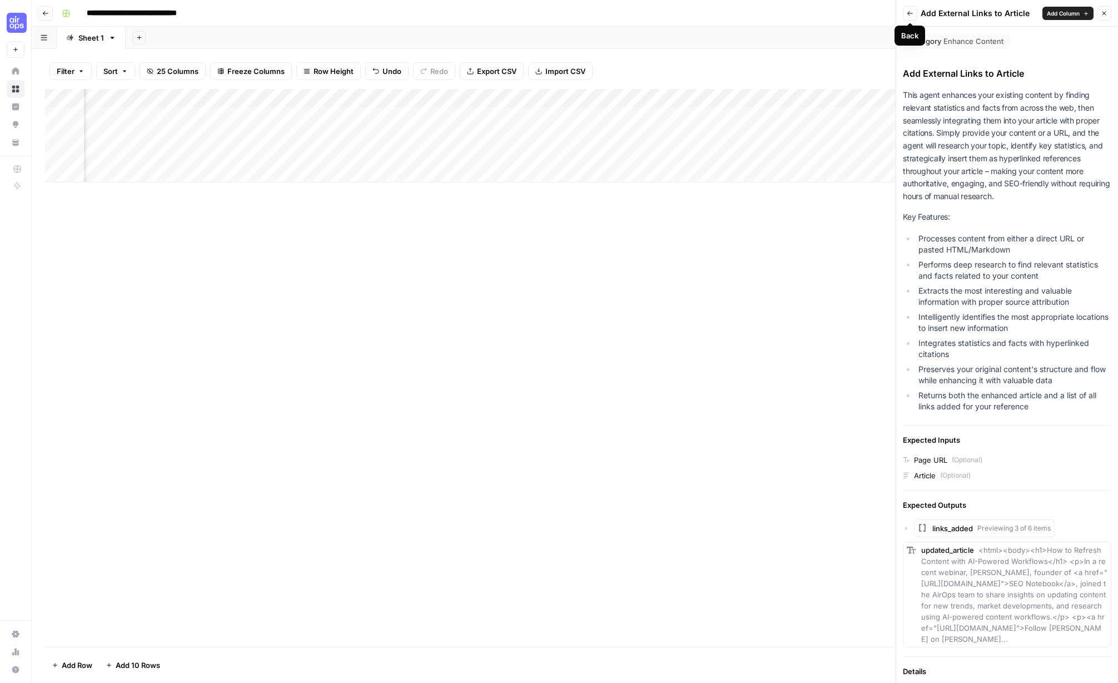
click at [907, 12] on icon "button" at bounding box center [910, 13] width 7 height 7
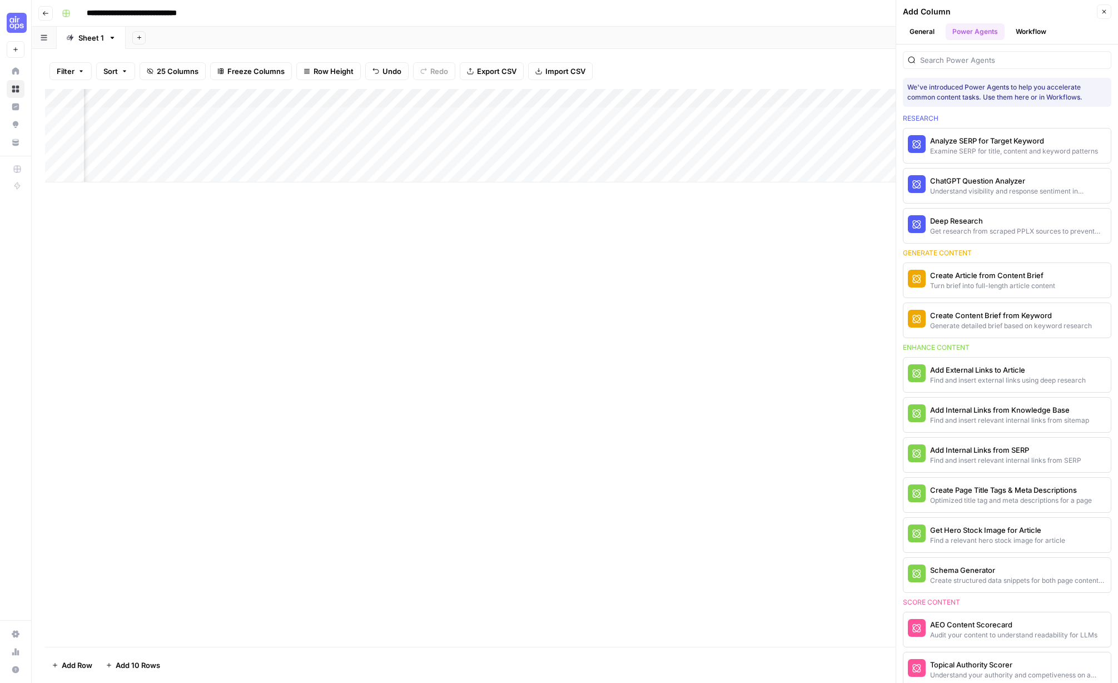
scroll to position [1, 0]
click at [907, 414] on span "More Info" at bounding box center [1076, 414] width 31 height 10
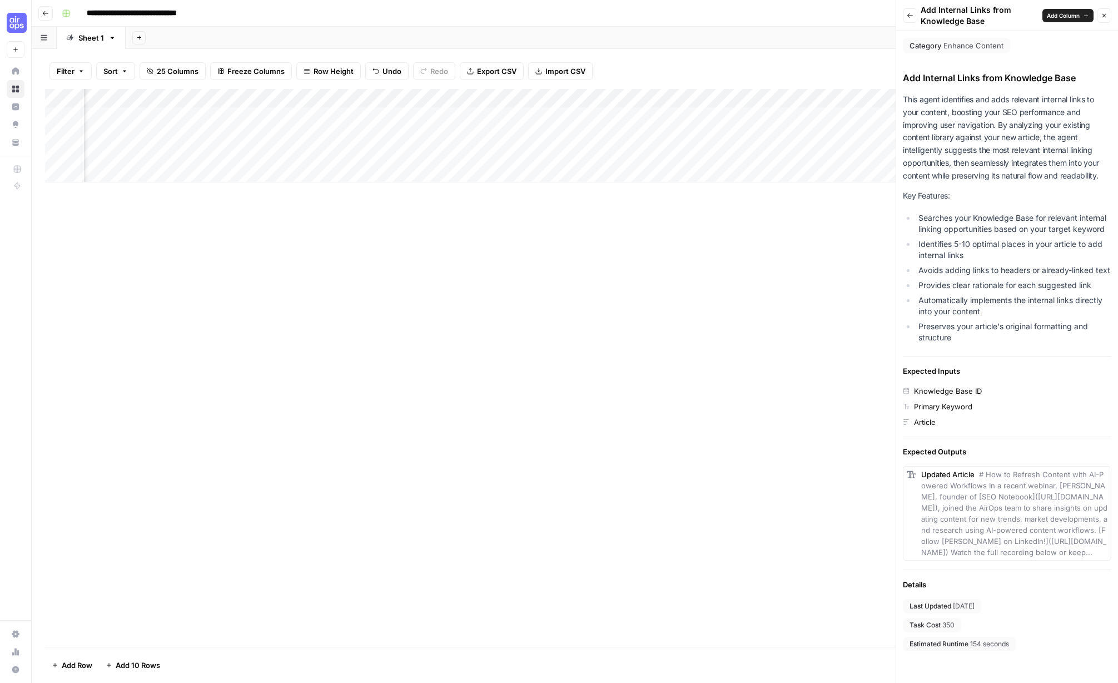
click at [907, 13] on icon "button" at bounding box center [910, 15] width 7 height 7
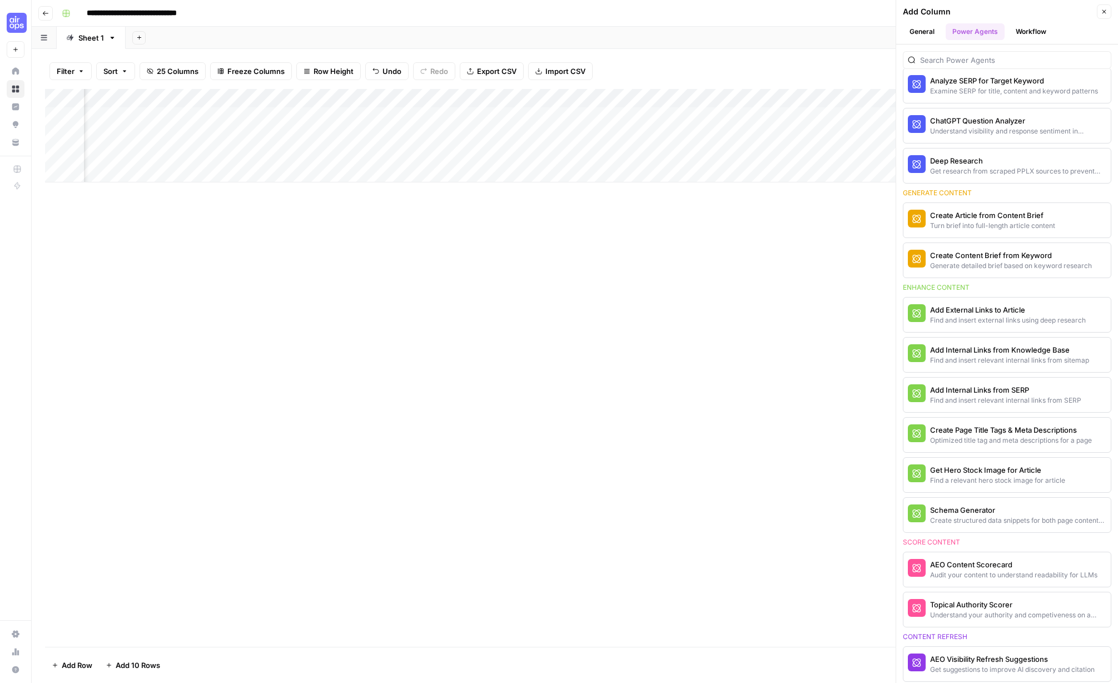
scroll to position [0, 0]
click at [569, 99] on div "Add Column" at bounding box center [575, 135] width 1060 height 93
click at [584, 97] on div at bounding box center [606, 100] width 101 height 22
click at [491, 238] on div "Add Column" at bounding box center [575, 368] width 1060 height 558
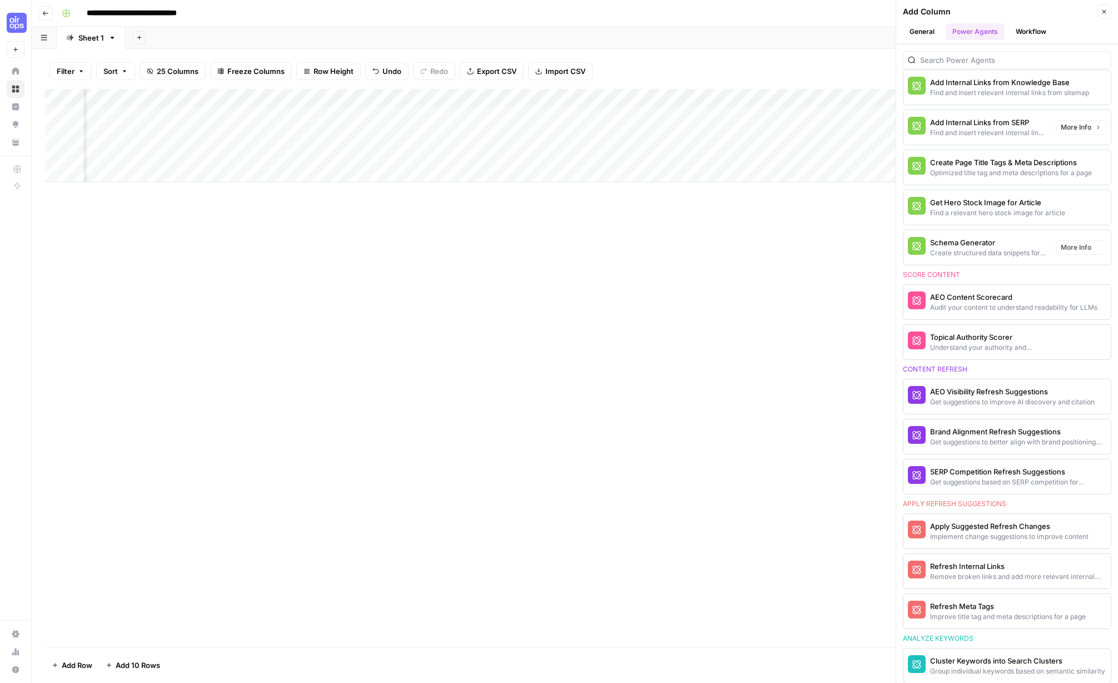
scroll to position [336, 0]
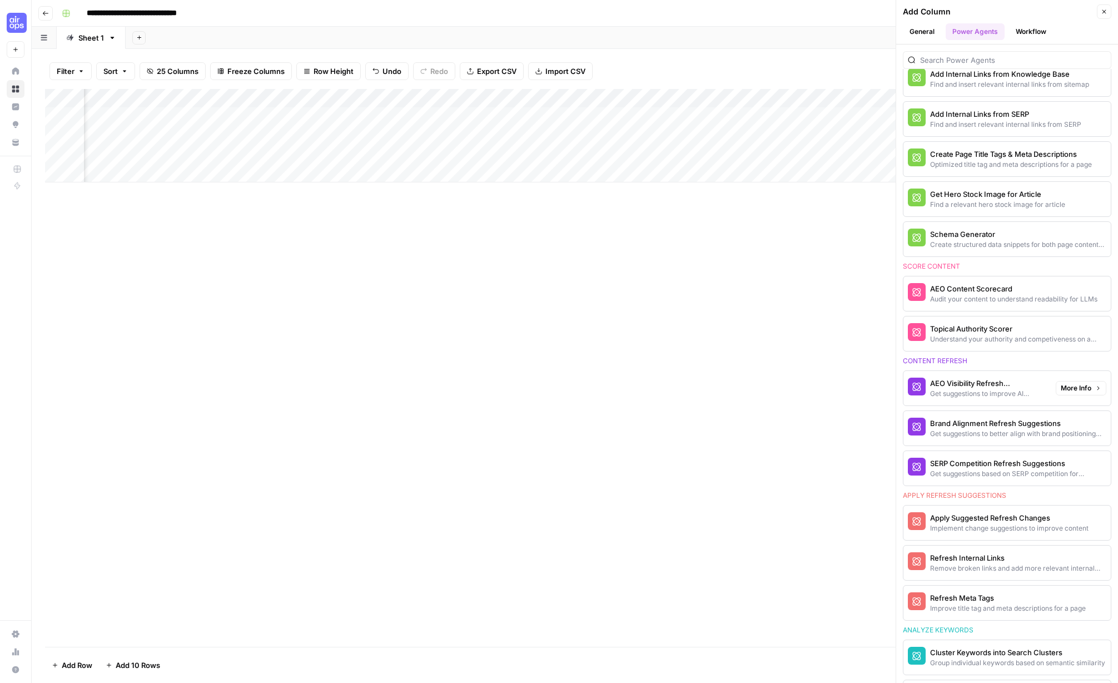
click at [907, 388] on span "More Info" at bounding box center [1076, 388] width 31 height 10
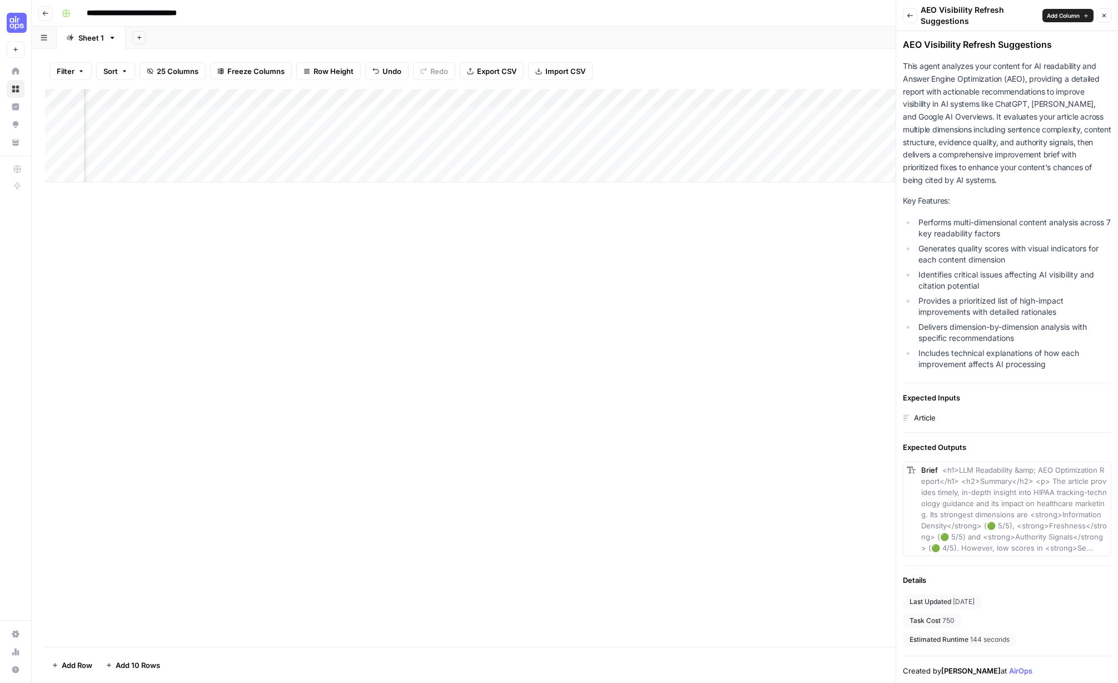
scroll to position [0, 0]
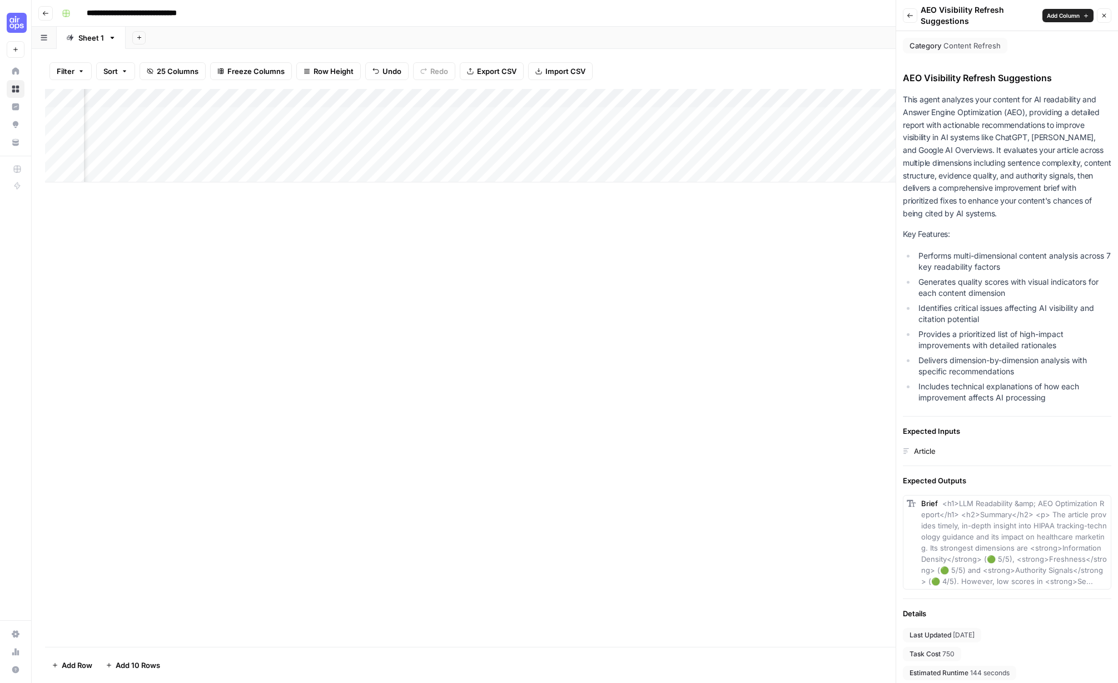
click at [907, 16] on icon "button" at bounding box center [910, 15] width 7 height 7
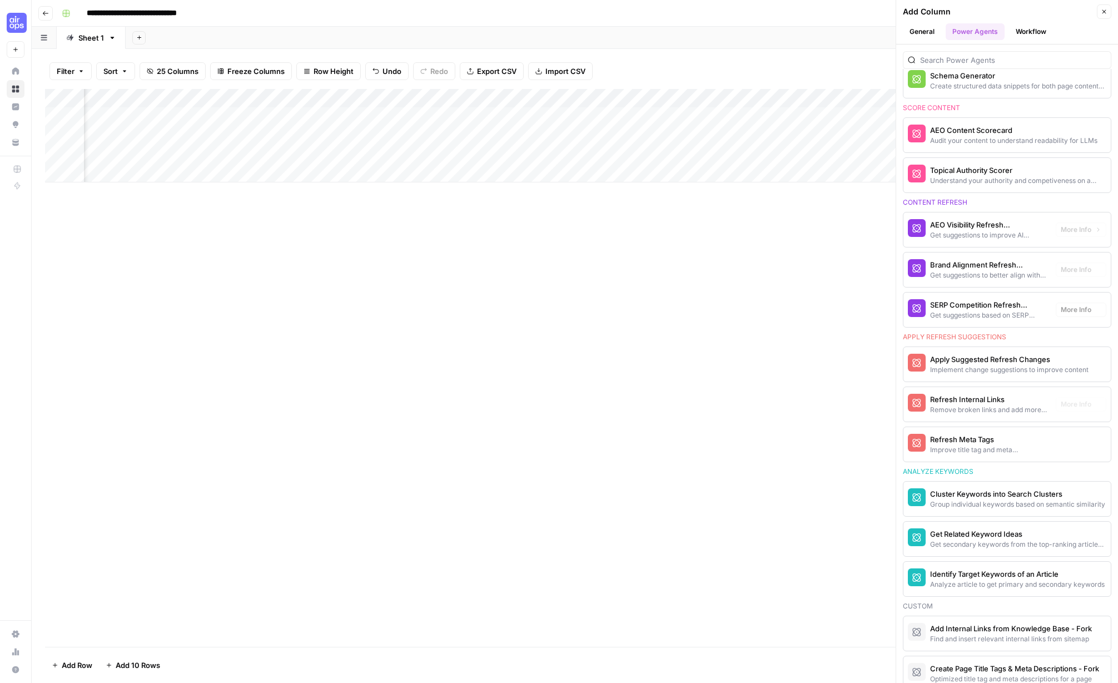
scroll to position [634, 0]
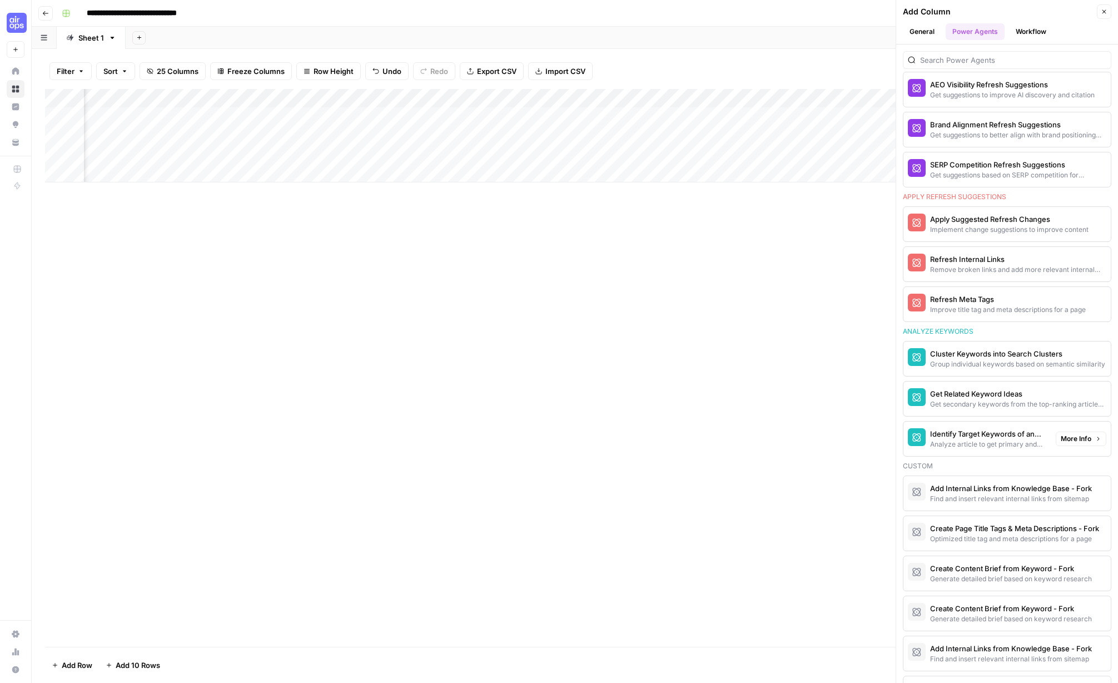
click at [907, 436] on span "More Info" at bounding box center [1076, 439] width 31 height 10
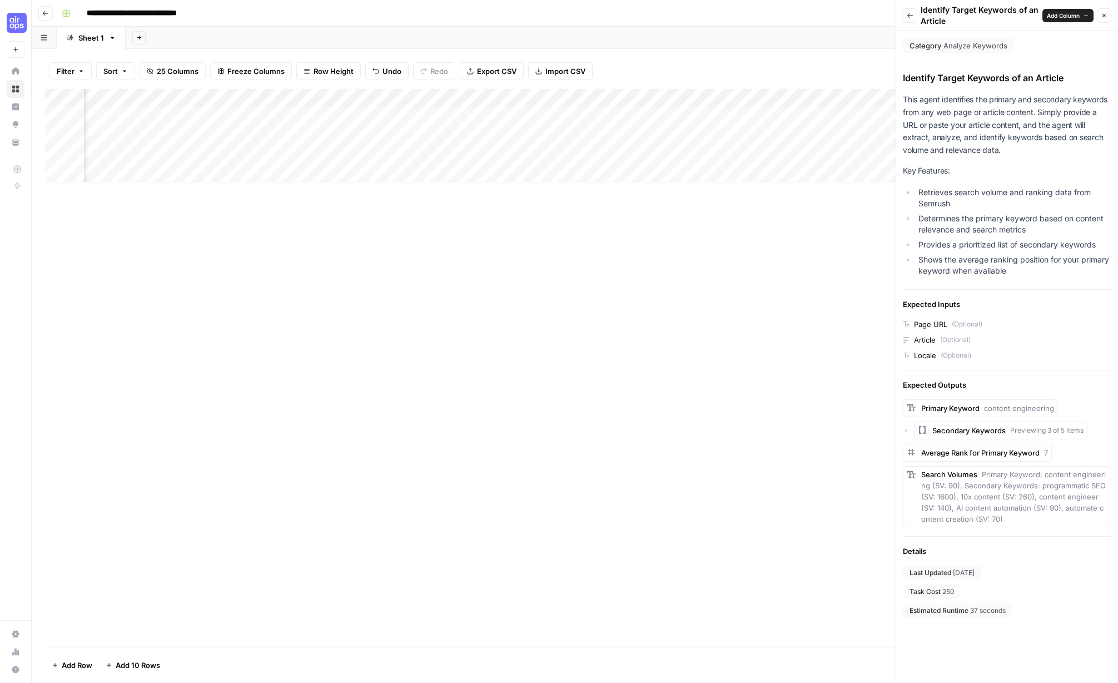
click at [907, 17] on icon "button" at bounding box center [910, 15] width 7 height 7
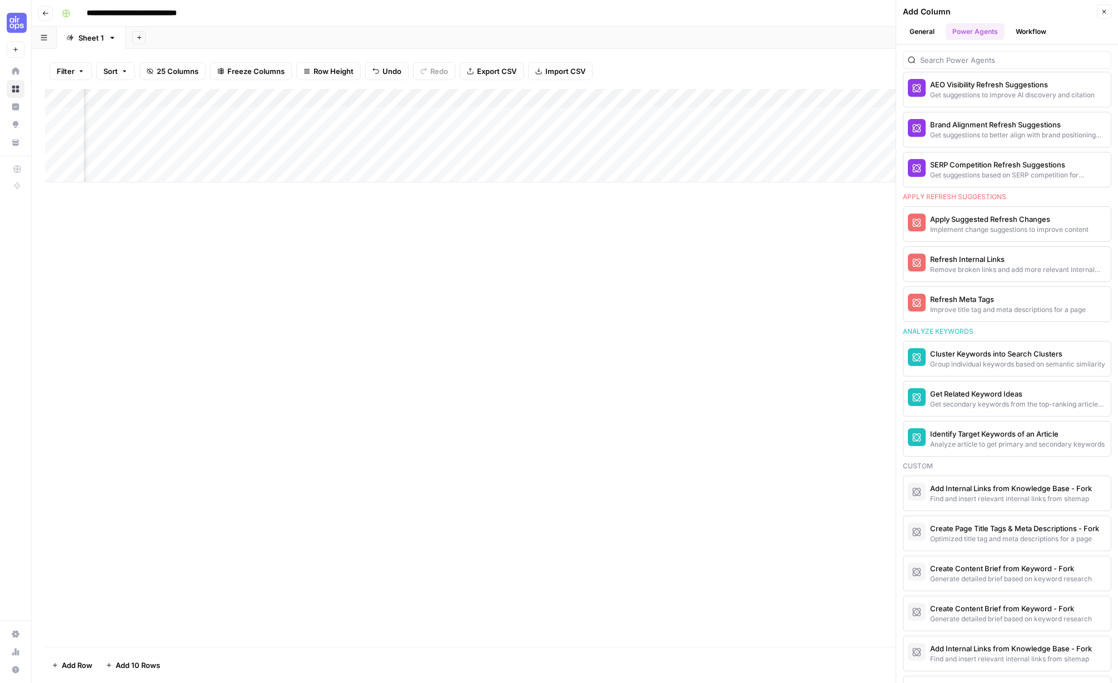
scroll to position [0, 912]
click at [907, 167] on span "More Info" at bounding box center [1076, 170] width 31 height 10
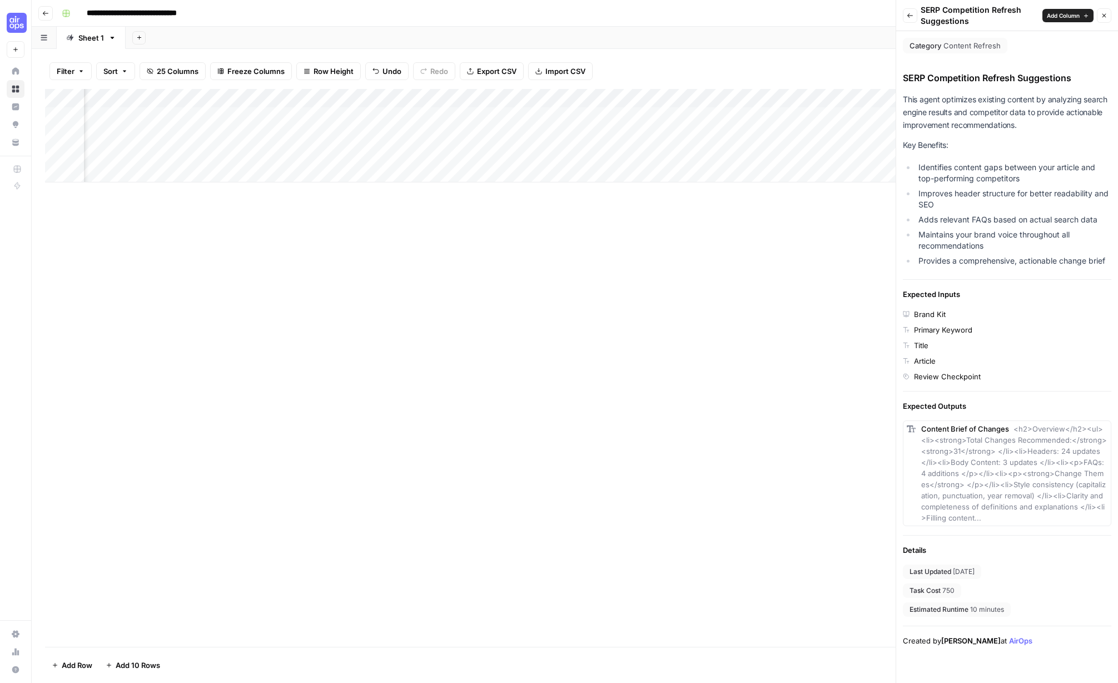
click at [907, 11] on button "Back" at bounding box center [910, 15] width 14 height 14
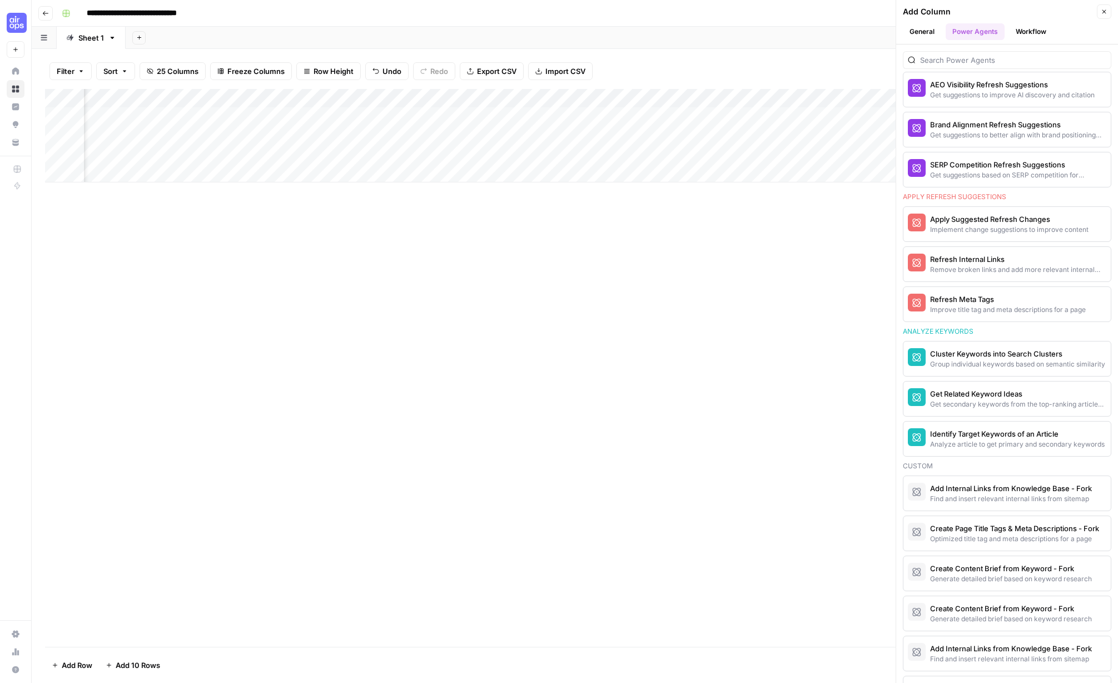
scroll to position [0, 1126]
click at [907, 130] on span "More Info" at bounding box center [1076, 130] width 31 height 10
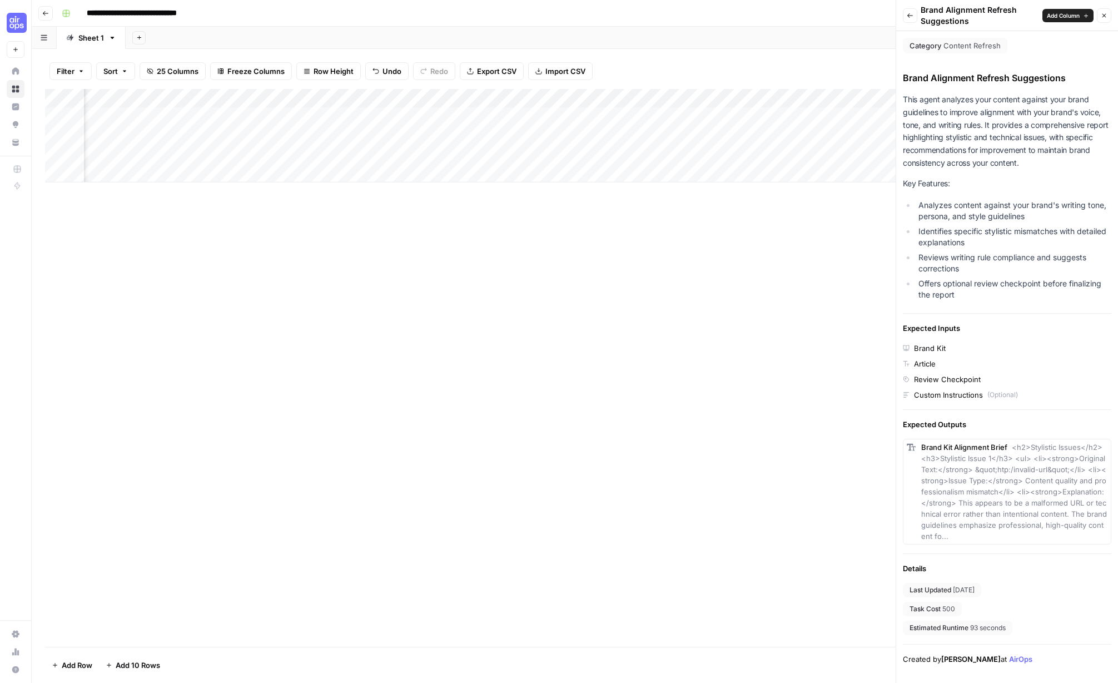
drag, startPoint x: 910, startPoint y: 12, endPoint x: 898, endPoint y: 23, distance: 16.1
click at [907, 12] on icon "button" at bounding box center [910, 15] width 7 height 7
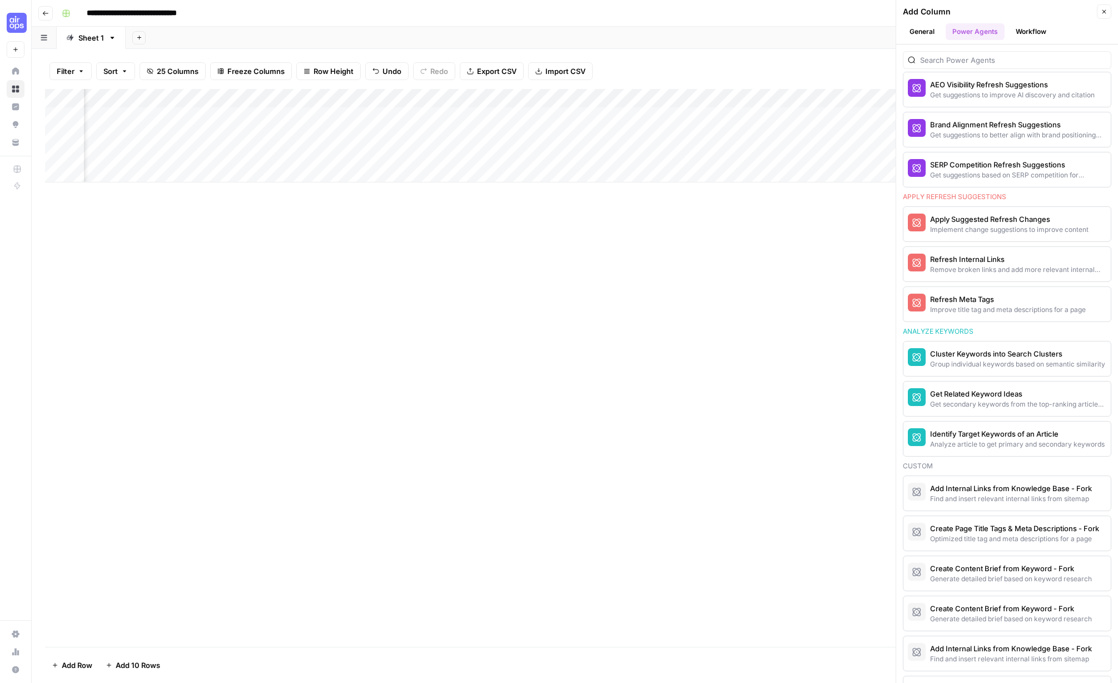
scroll to position [0, 1668]
click at [907, 222] on span "More Info" at bounding box center [1076, 224] width 31 height 10
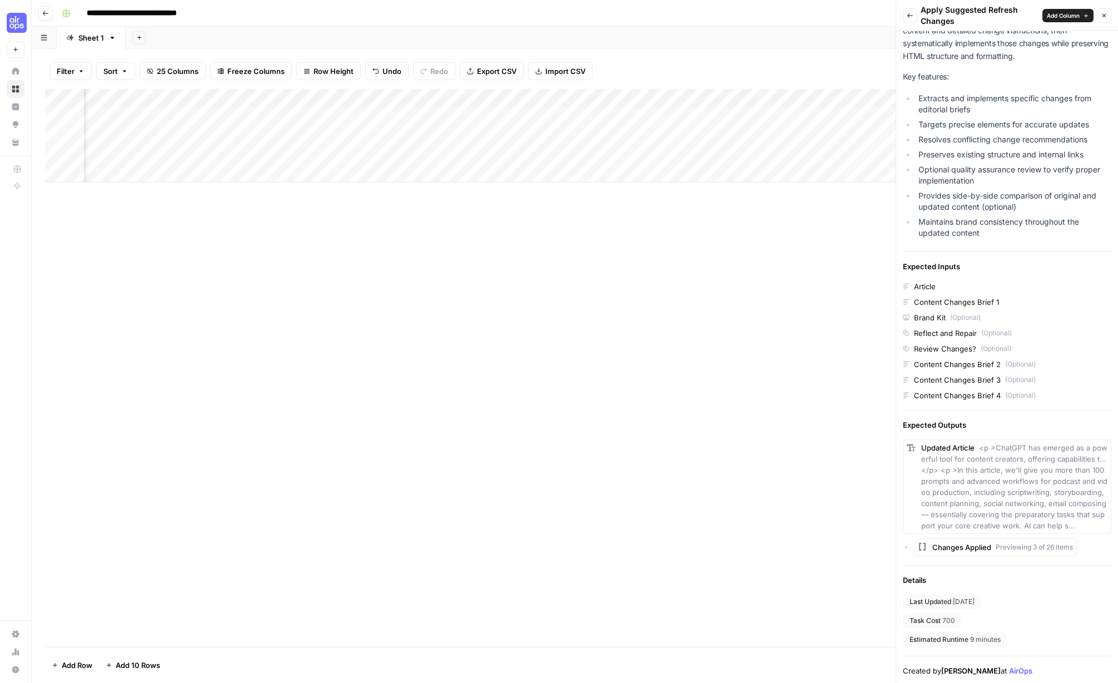
scroll to position [0, 0]
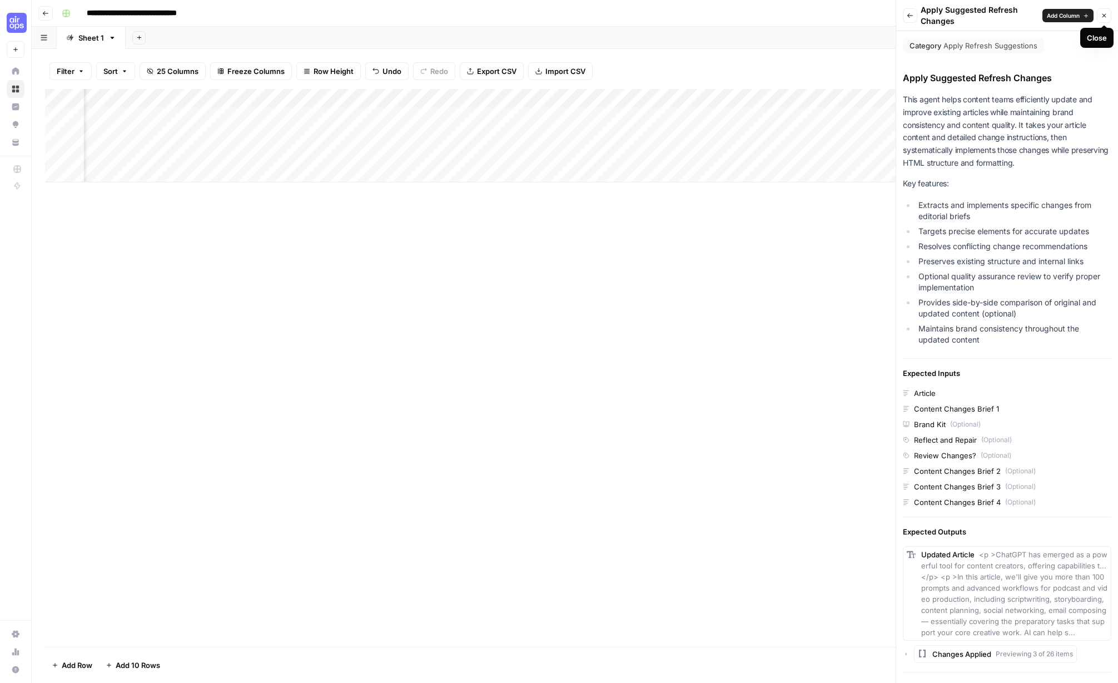
click at [907, 15] on icon "button" at bounding box center [1104, 16] width 4 height 4
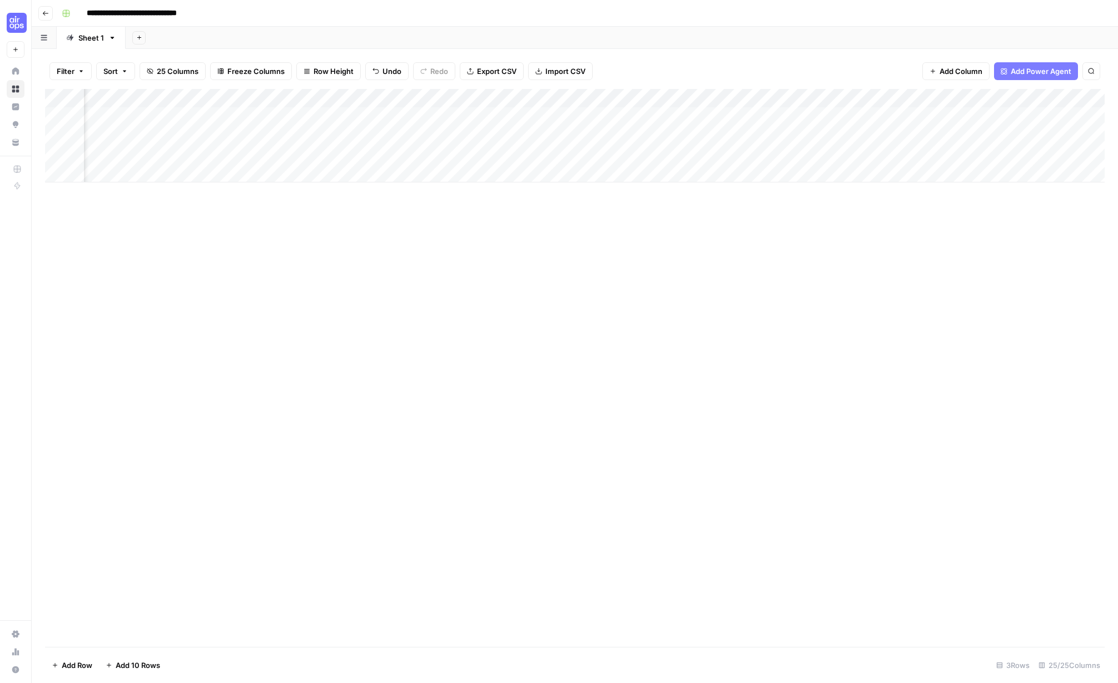
scroll to position [0, 713]
click at [907, 64] on button "Add Power Agent" at bounding box center [1036, 71] width 84 height 18
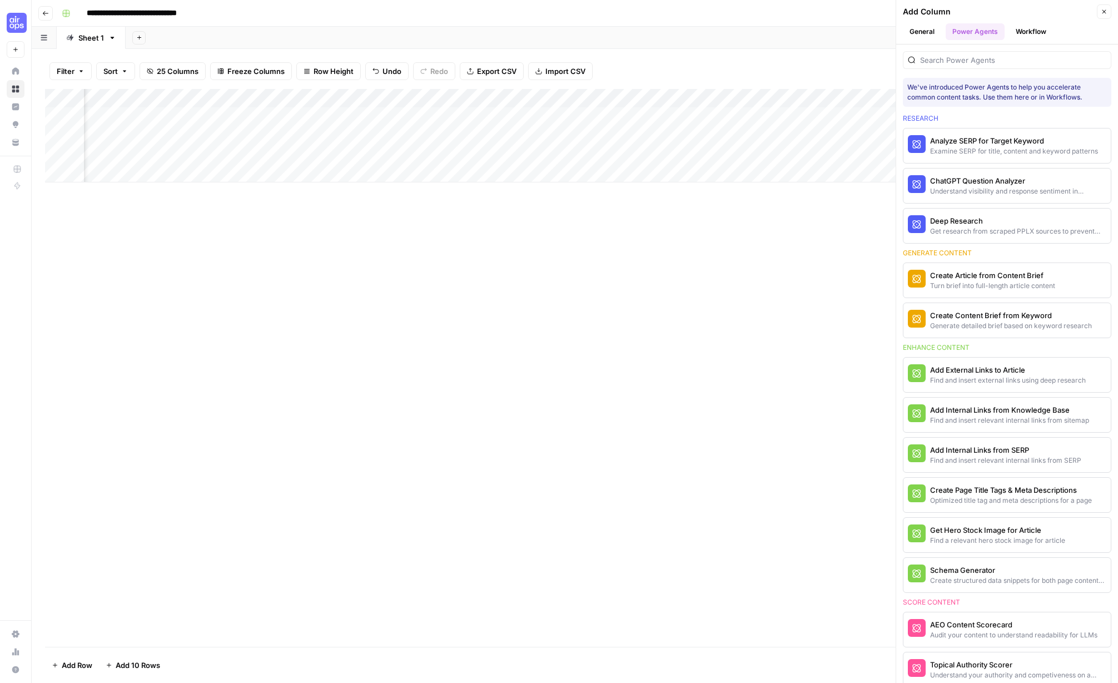
click at [907, 31] on button "General" at bounding box center [922, 31] width 38 height 17
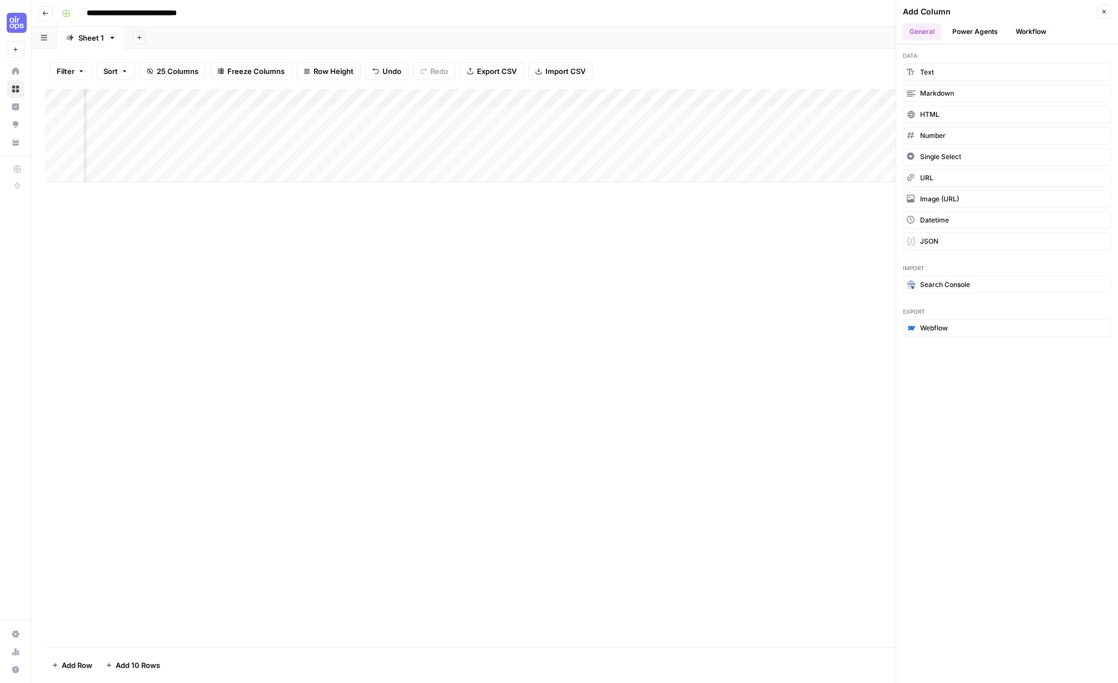
click at [907, 29] on button "Workflow" at bounding box center [1031, 31] width 44 height 17
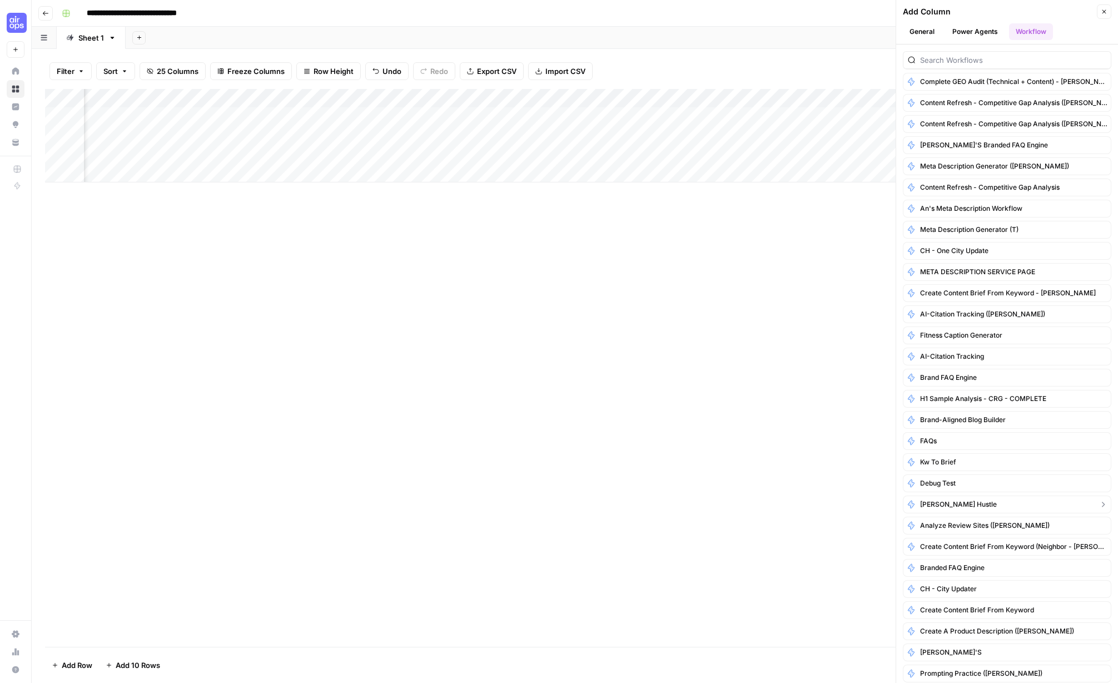
scroll to position [816, 0]
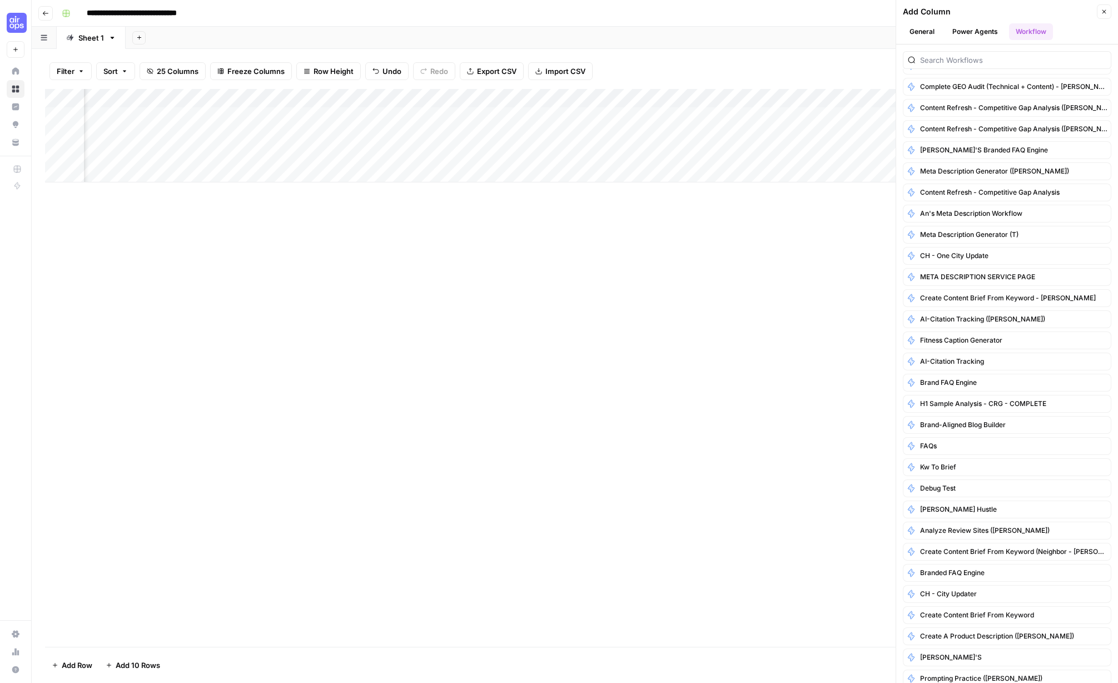
click at [907, 25] on button "Power Agents" at bounding box center [975, 31] width 59 height 17
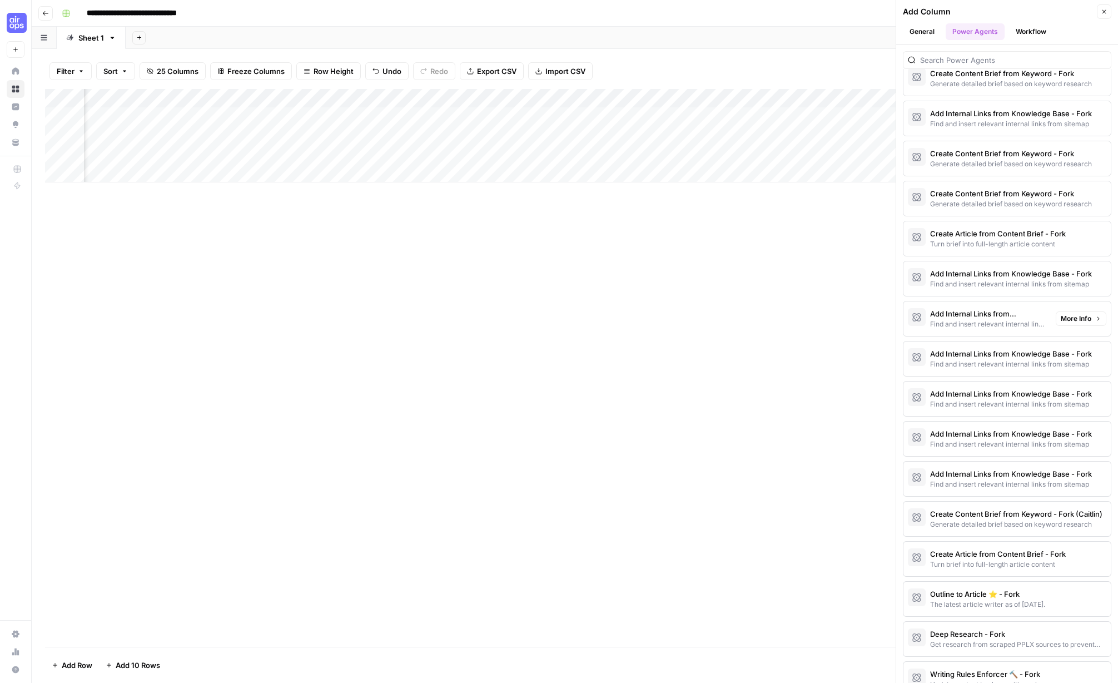
scroll to position [2551, 0]
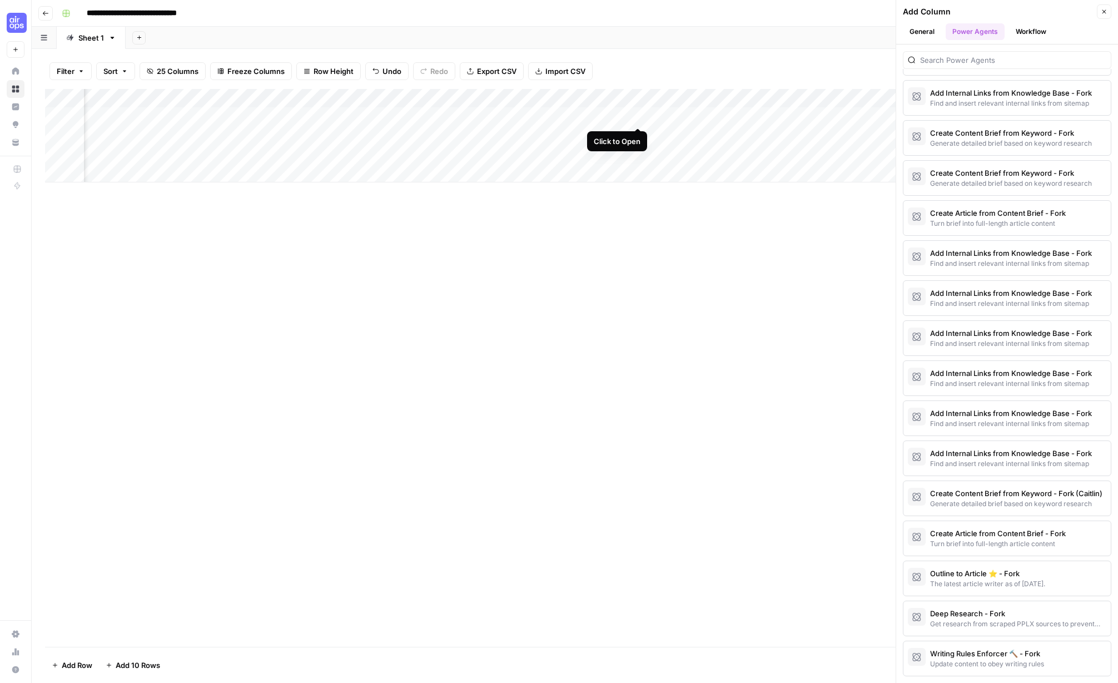
click at [637, 116] on div "Add Column" at bounding box center [575, 135] width 1060 height 93
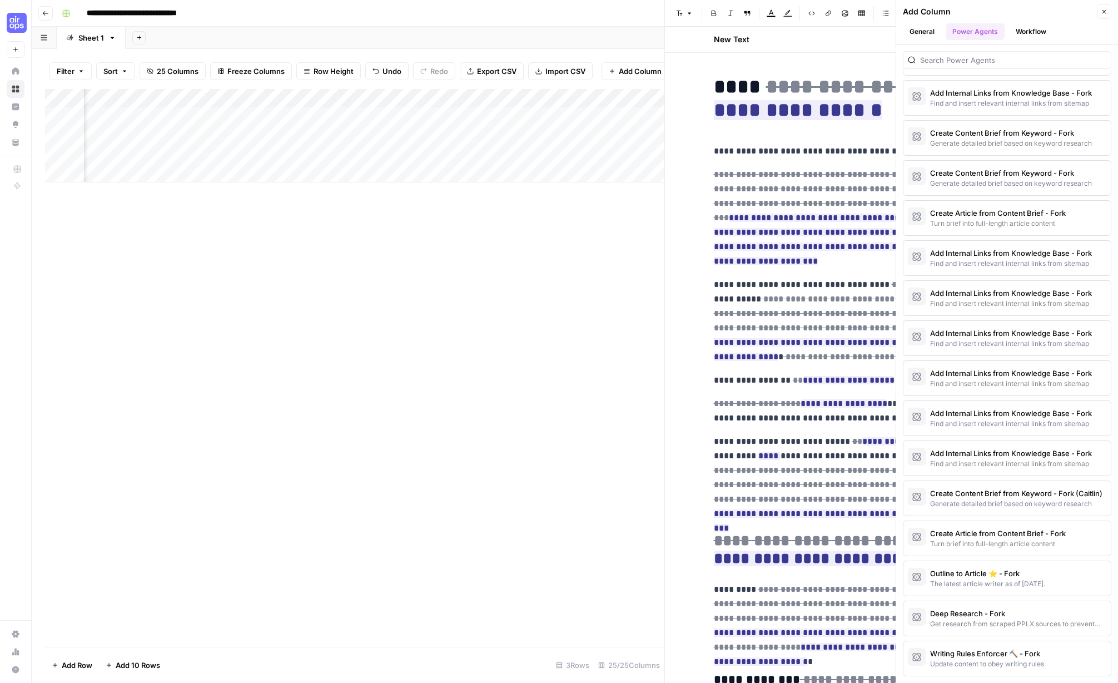
click at [907, 6] on button "Close" at bounding box center [1104, 11] width 14 height 14
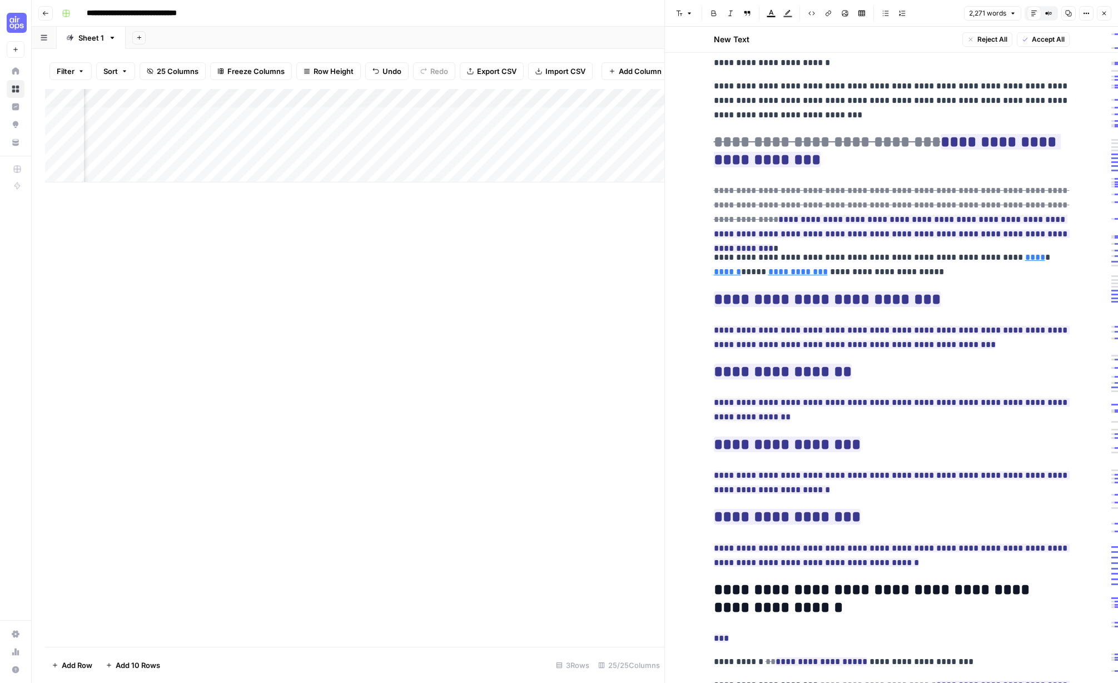
scroll to position [3268, 0]
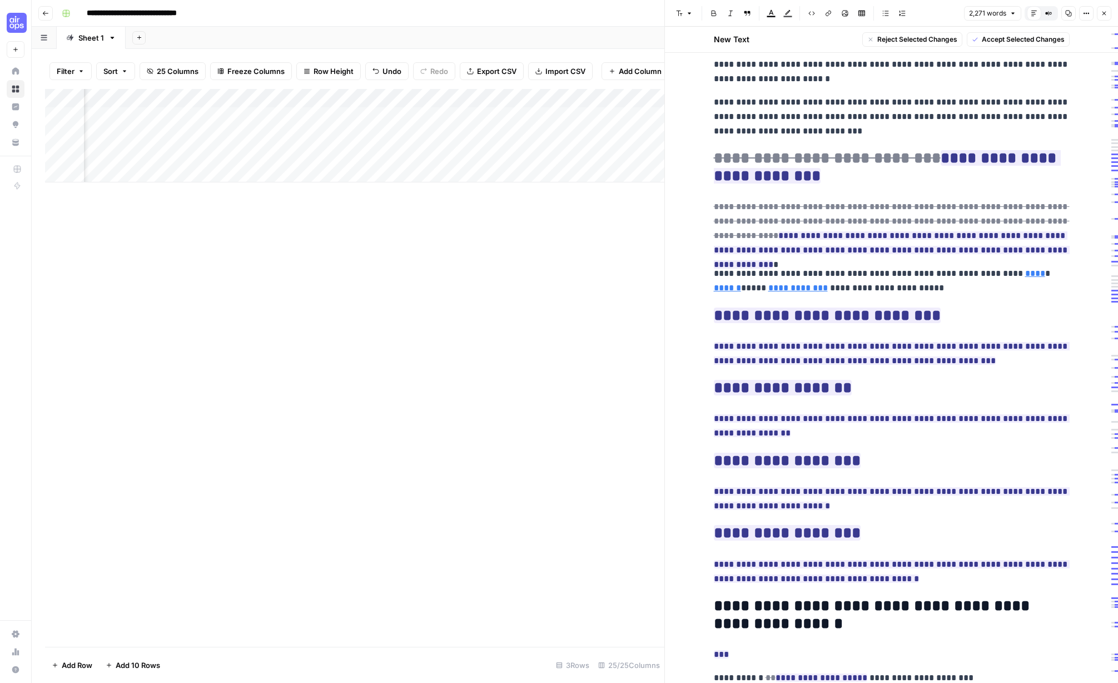
drag, startPoint x: 943, startPoint y: 316, endPoint x: 710, endPoint y: 271, distance: 237.8
click at [907, 339] on span "**********" at bounding box center [892, 353] width 356 height 29
click at [751, 374] on span "Reject" at bounding box center [745, 376] width 20 height 10
drag, startPoint x: 958, startPoint y: 315, endPoint x: 714, endPoint y: 274, distance: 247.4
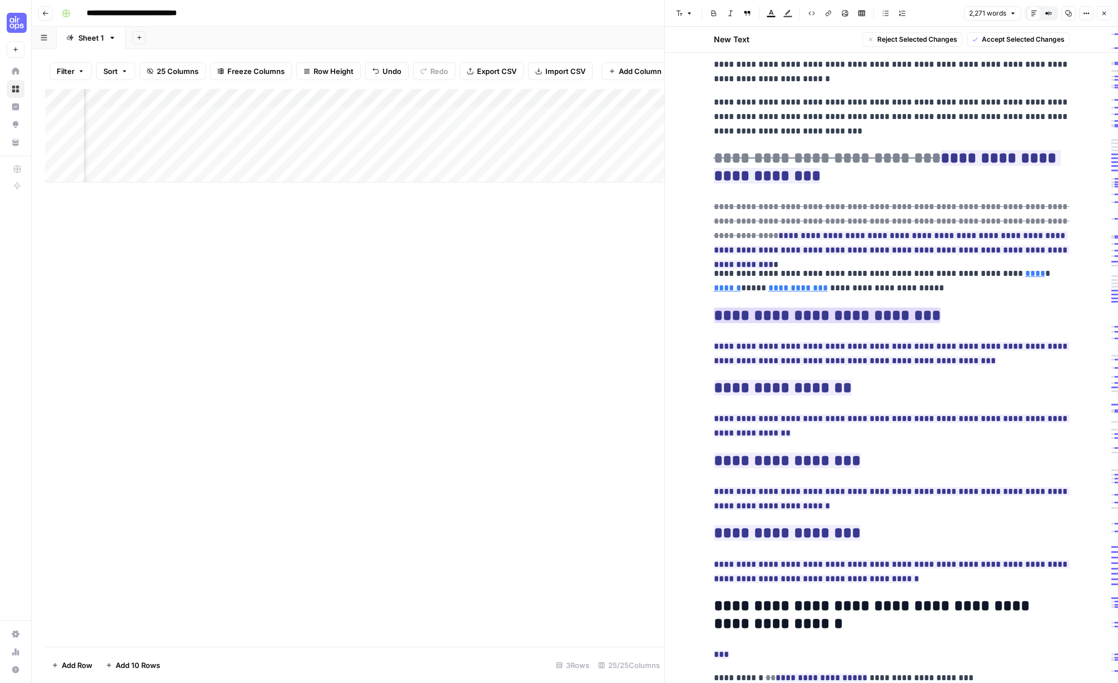
click at [788, 314] on span "Accept" at bounding box center [792, 319] width 23 height 10
click at [907, 342] on ins "**********" at bounding box center [892, 353] width 356 height 23
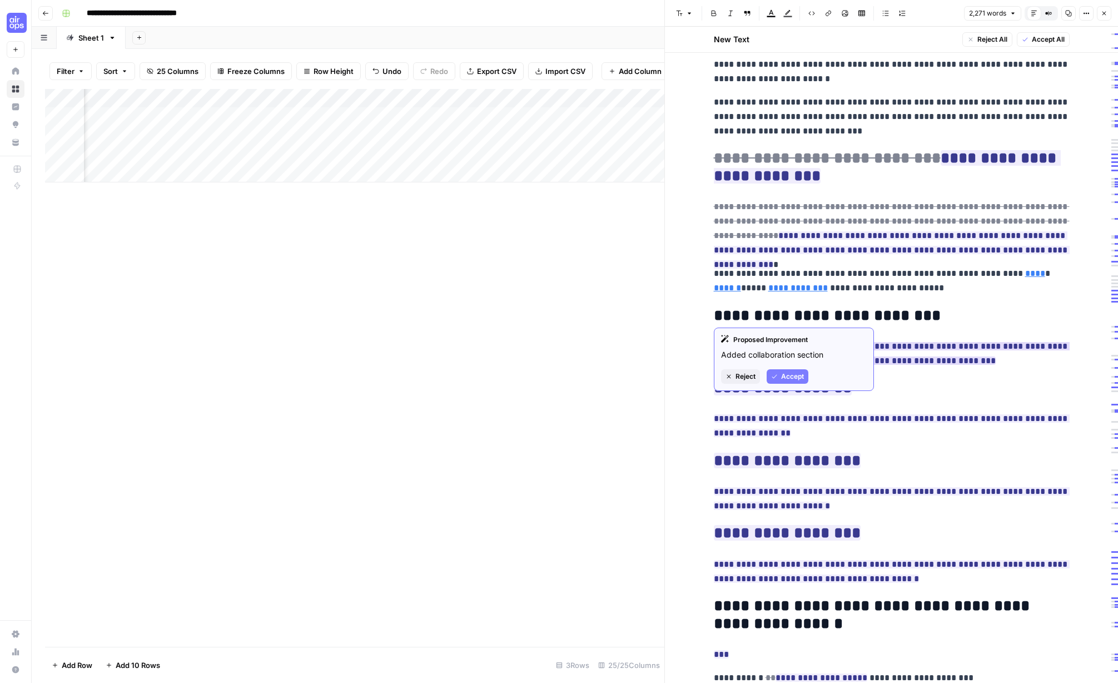
click at [787, 381] on button "Accept" at bounding box center [788, 376] width 42 height 14
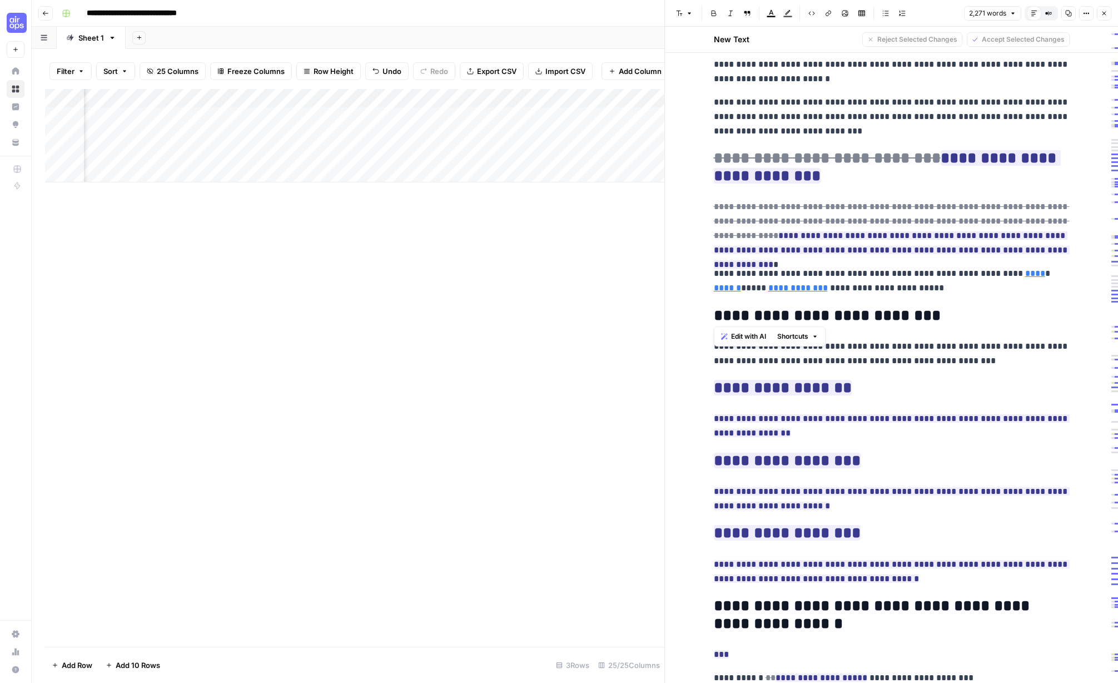
drag, startPoint x: 918, startPoint y: 312, endPoint x: 712, endPoint y: 266, distance: 211.5
click at [743, 329] on button "Edit with AI" at bounding box center [744, 336] width 54 height 14
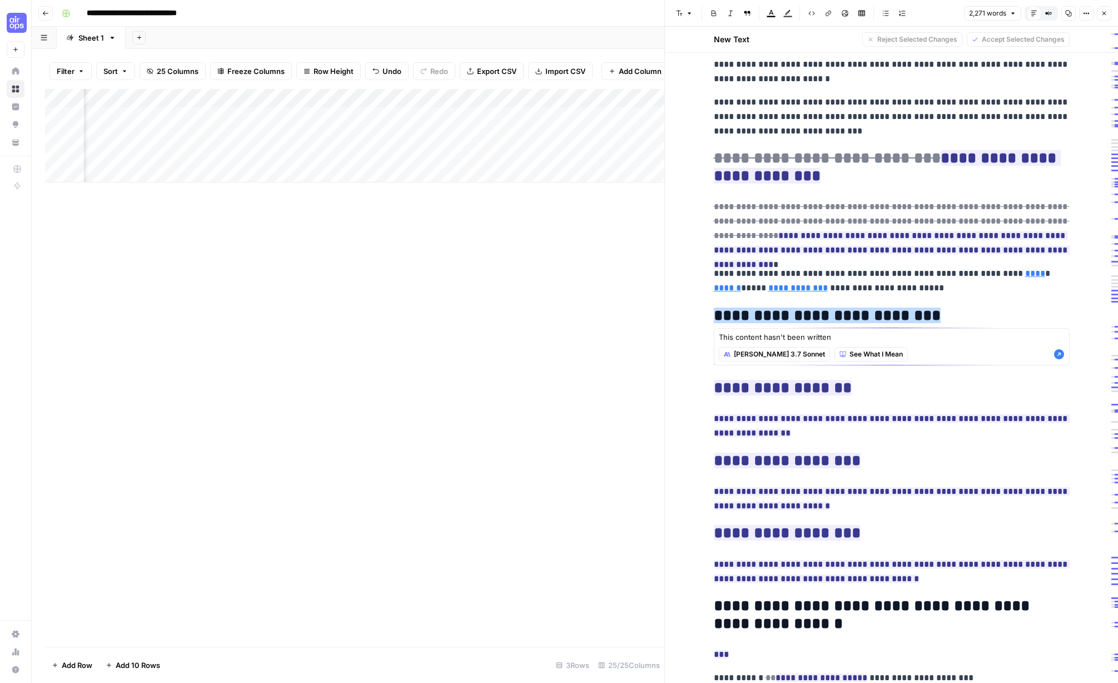
type textarea "This content hasn't been written"
click at [907, 352] on icon "button" at bounding box center [1059, 354] width 10 height 10
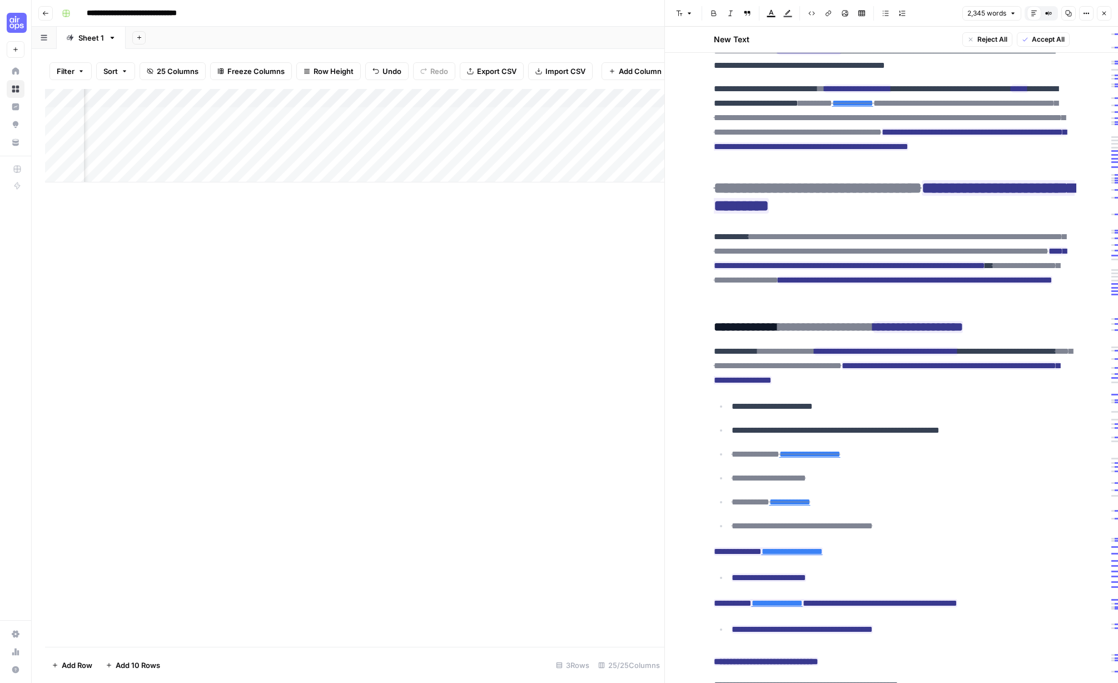
scroll to position [0, 1843]
click at [232, 116] on div "Add Column" at bounding box center [354, 135] width 619 height 93
click at [232, 115] on div "Add Column" at bounding box center [354, 135] width 619 height 93
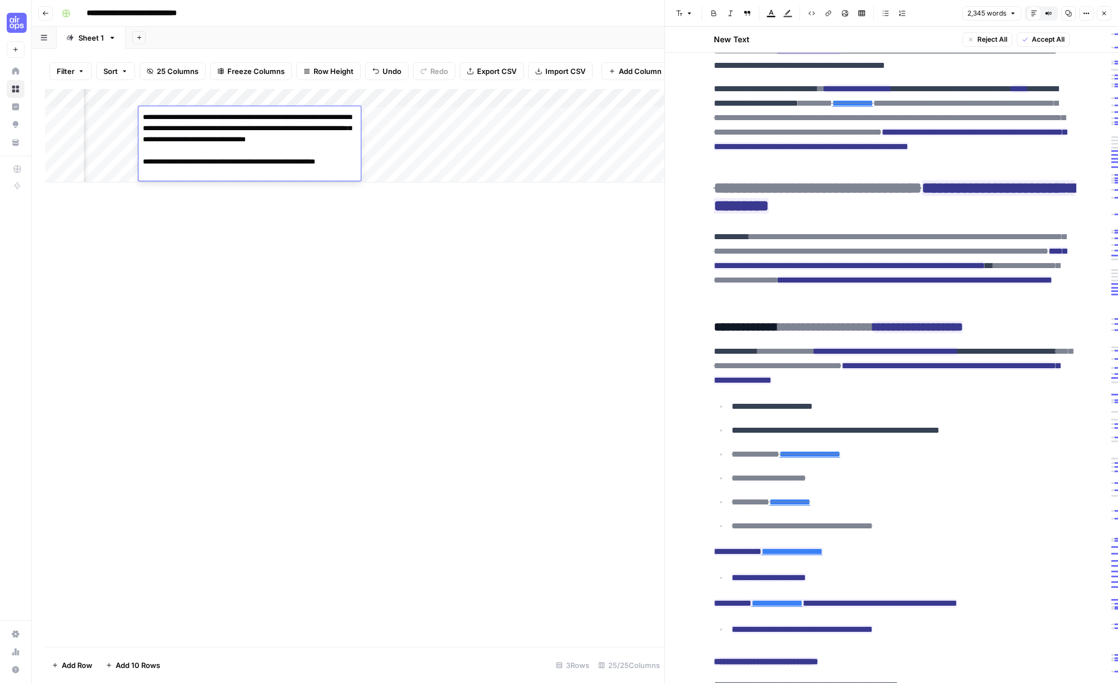
click at [251, 174] on textarea "**********" at bounding box center [249, 145] width 222 height 71
click at [342, 171] on textarea "**********" at bounding box center [249, 145] width 222 height 71
click at [346, 113] on textarea "**********" at bounding box center [249, 151] width 222 height 82
click at [254, 136] on textarea "**********" at bounding box center [249, 151] width 222 height 82
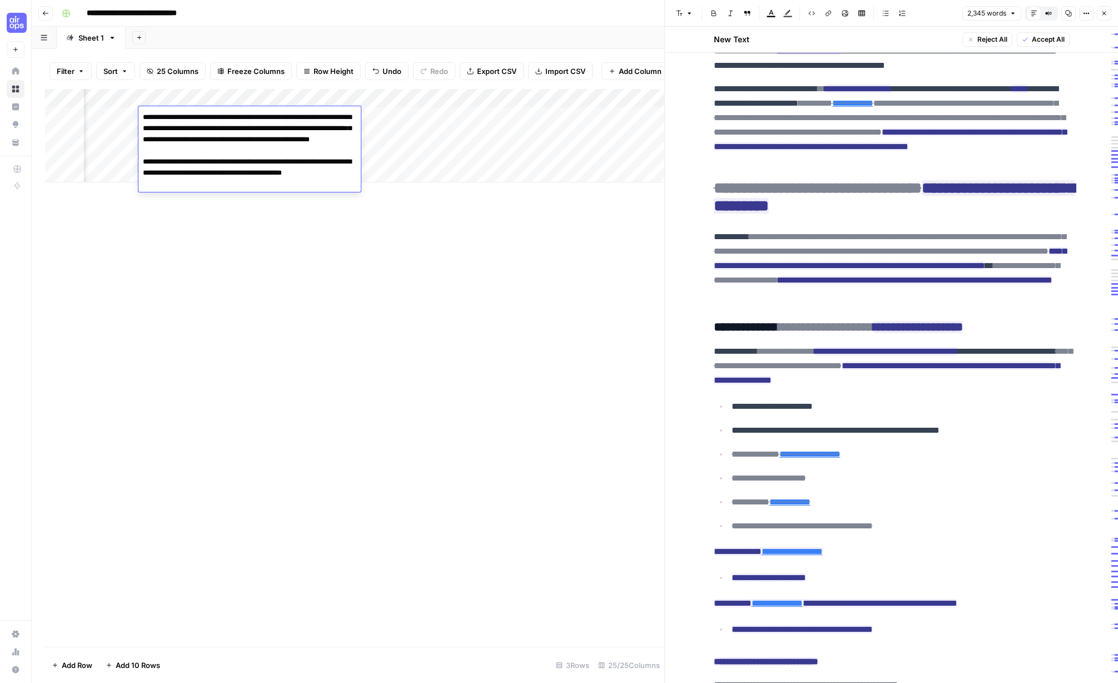
click at [250, 136] on textarea "**********" at bounding box center [249, 151] width 222 height 82
click at [212, 148] on textarea "**********" at bounding box center [249, 151] width 222 height 82
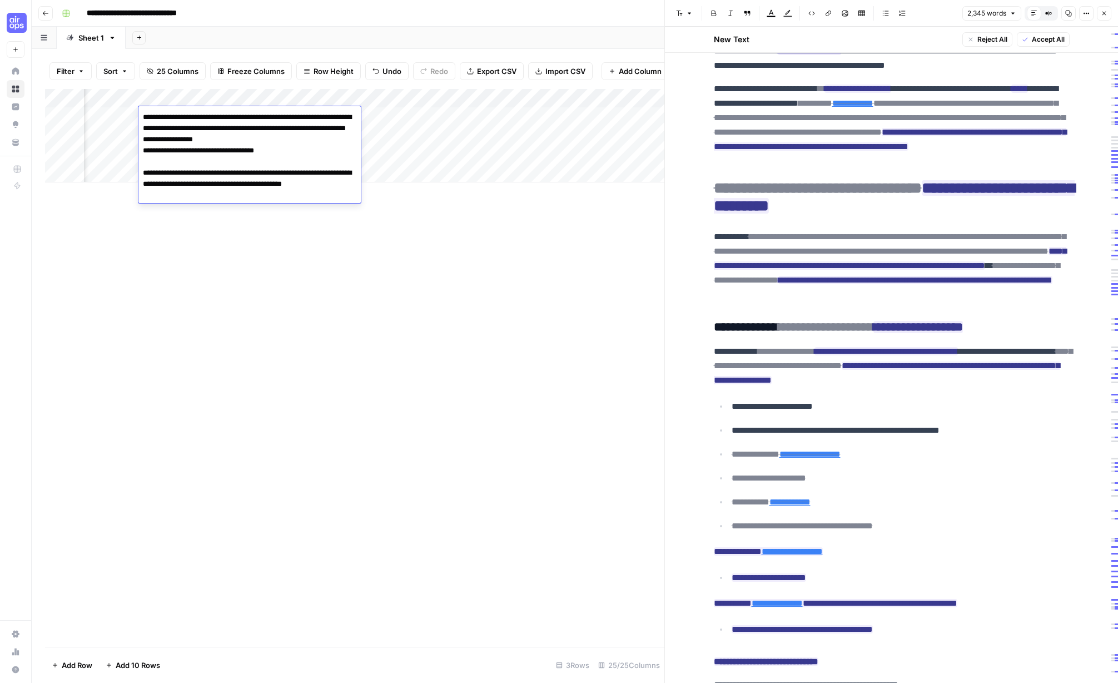
click at [212, 158] on textarea "**********" at bounding box center [249, 156] width 222 height 93
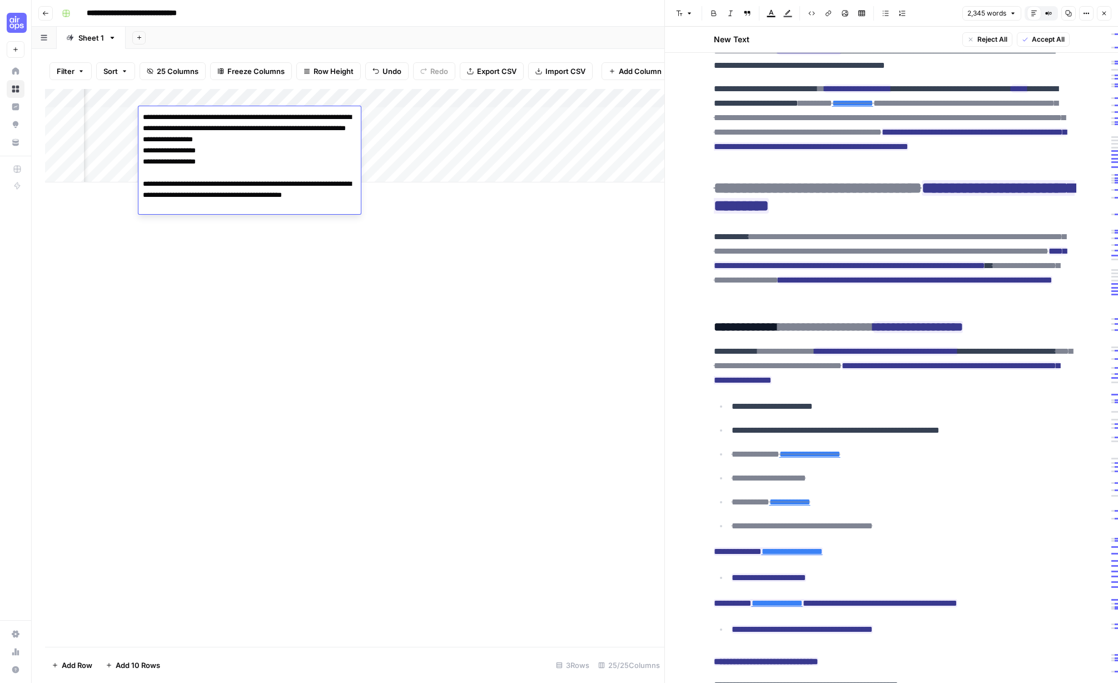
drag, startPoint x: 219, startPoint y: 126, endPoint x: 137, endPoint y: 127, distance: 82.3
click at [137, 128] on body "**********" at bounding box center [559, 341] width 1118 height 683
click at [218, 173] on textarea "**********" at bounding box center [249, 162] width 222 height 105
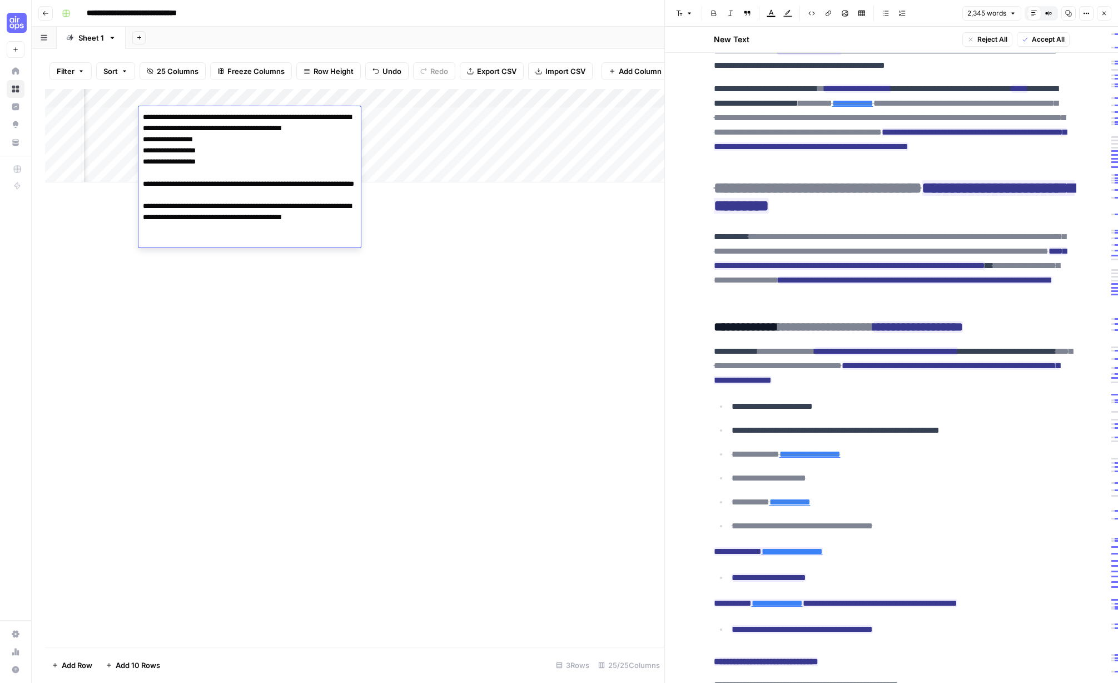
click at [202, 224] on textarea "**********" at bounding box center [249, 179] width 222 height 138
click at [201, 224] on textarea "**********" at bounding box center [249, 179] width 222 height 138
click at [158, 238] on textarea "**********" at bounding box center [249, 184] width 222 height 149
drag, startPoint x: 145, startPoint y: 237, endPoint x: 317, endPoint y: 247, distance: 172.1
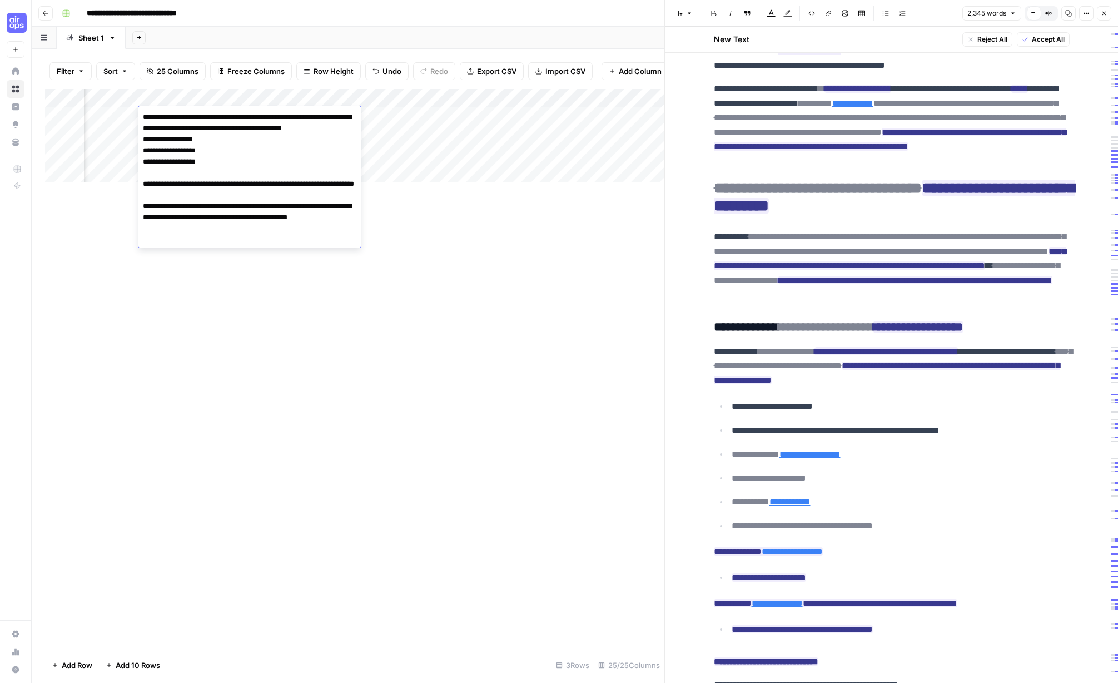
click at [317, 247] on body "**********" at bounding box center [559, 341] width 1118 height 683
type textarea "**********"
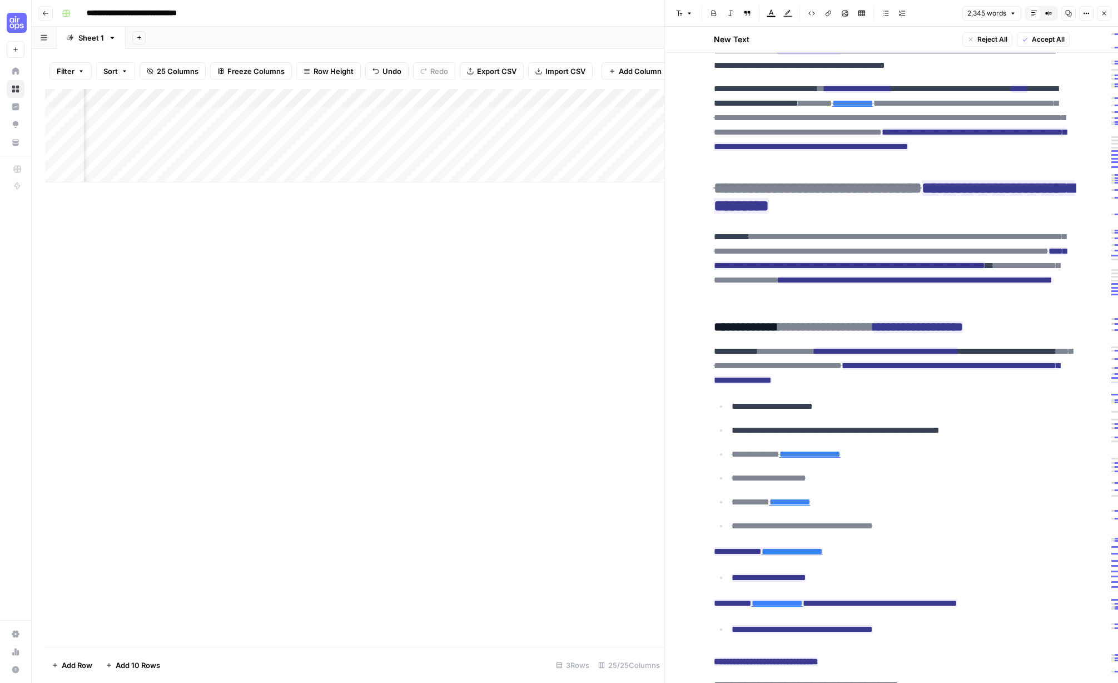
click at [385, 98] on div "Add Column" at bounding box center [354, 135] width 619 height 93
click at [368, 190] on span "Configure Inputs" at bounding box center [369, 191] width 97 height 11
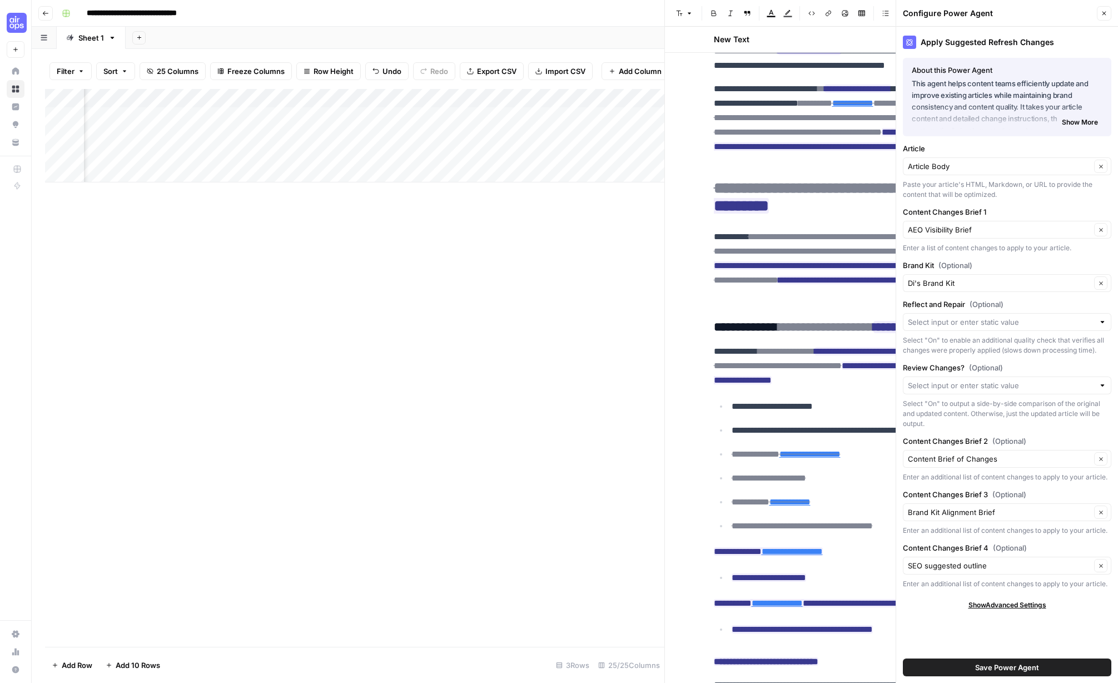
click at [907, 8] on button "Close" at bounding box center [1104, 13] width 14 height 14
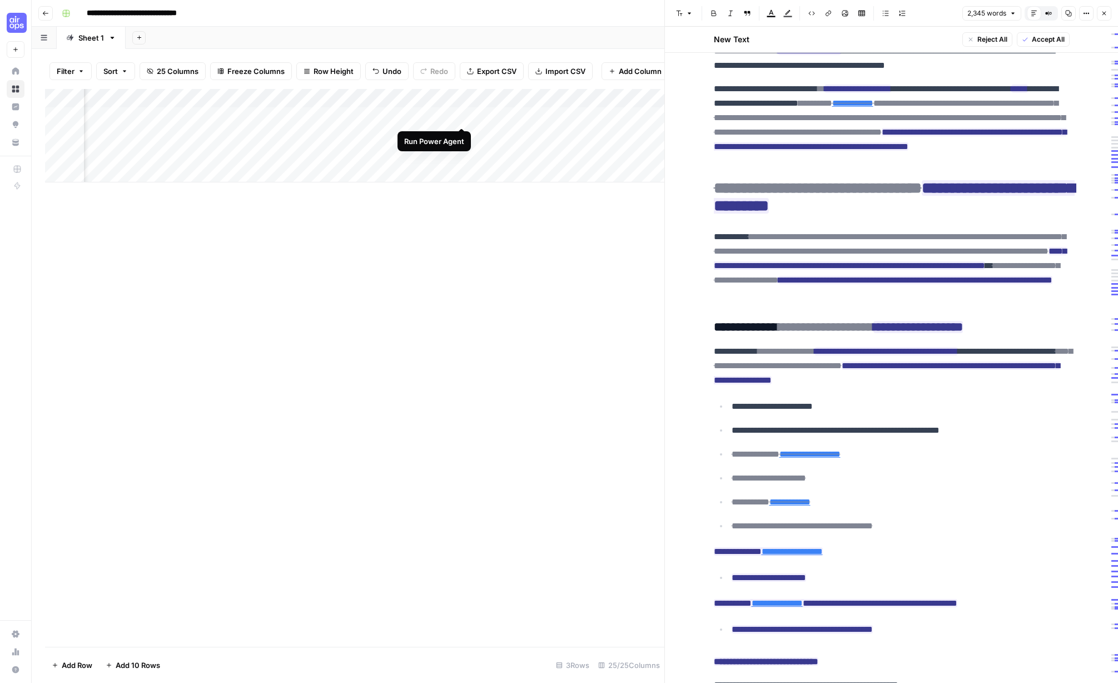
click at [460, 117] on div "Add Column" at bounding box center [354, 135] width 619 height 93
click at [907, 12] on icon "button" at bounding box center [1104, 13] width 7 height 7
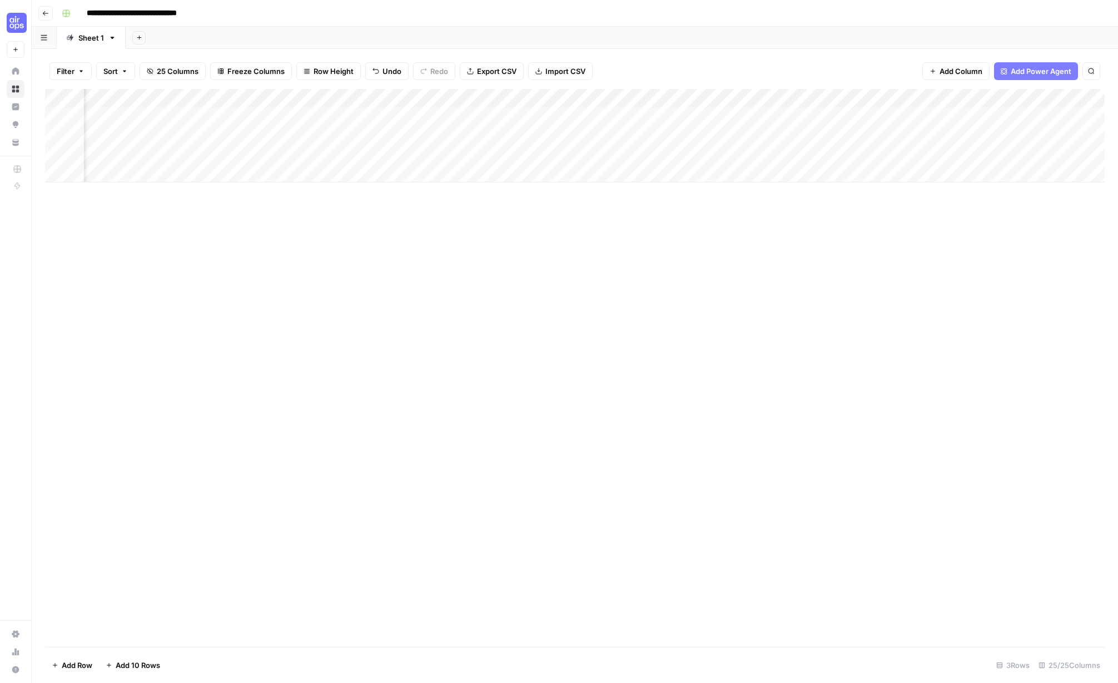
scroll to position [0, 1957]
click at [430, 115] on div "Add Column" at bounding box center [575, 135] width 1060 height 93
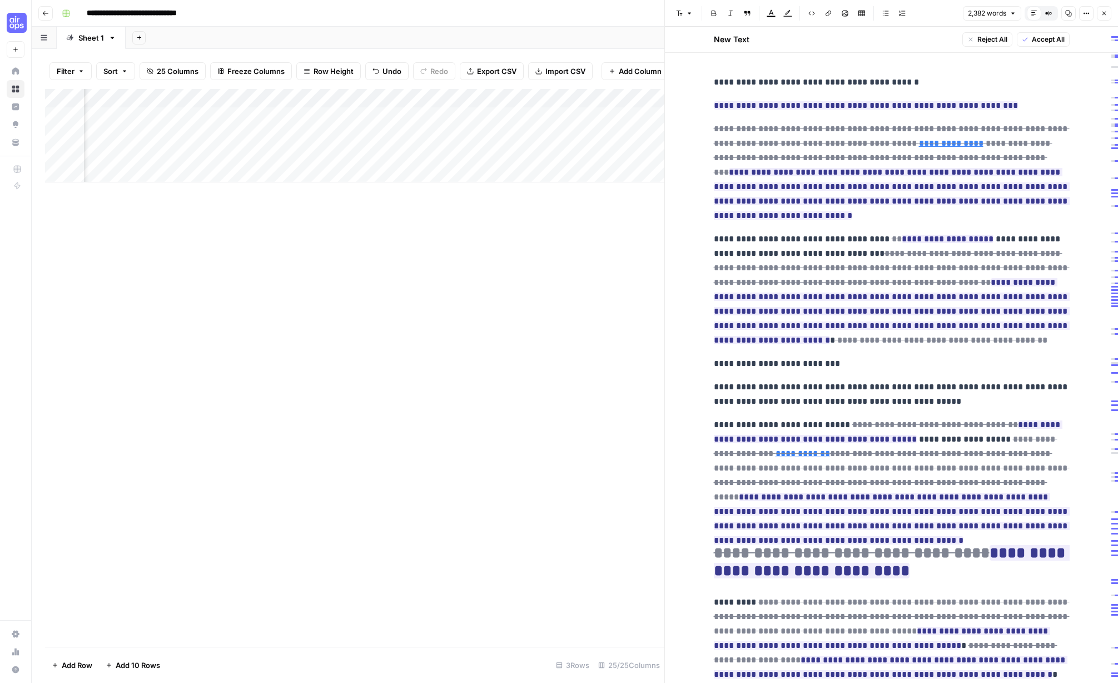
scroll to position [0, 657]
click at [44, 13] on icon "button" at bounding box center [46, 13] width 6 height 4
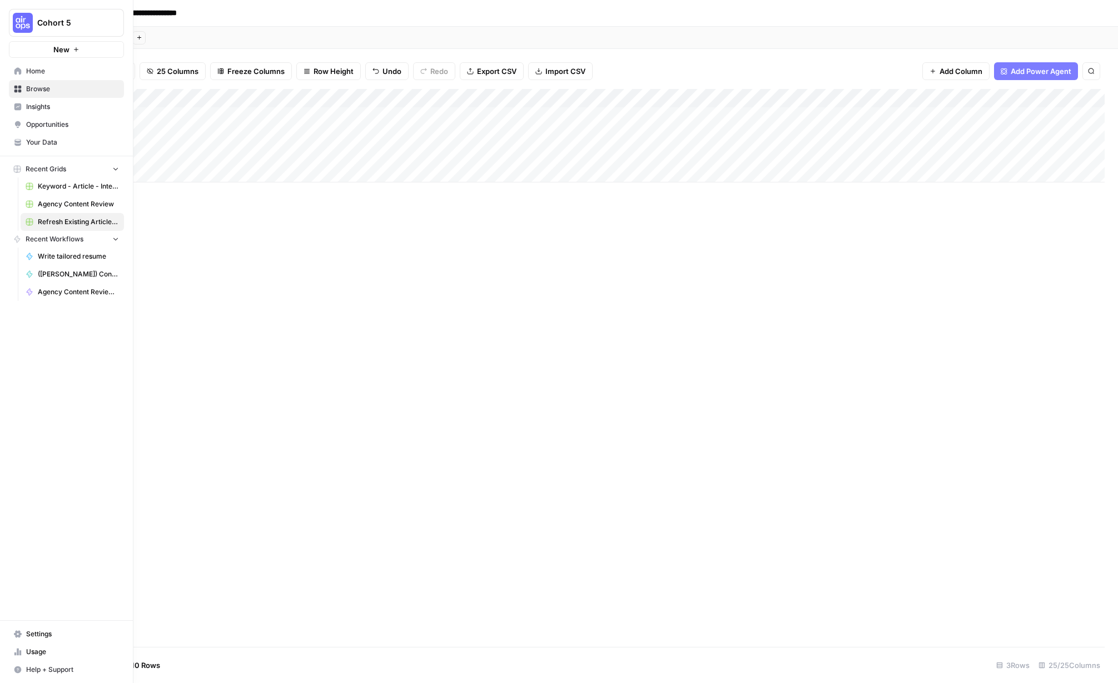
click at [22, 66] on link "Home" at bounding box center [66, 71] width 115 height 18
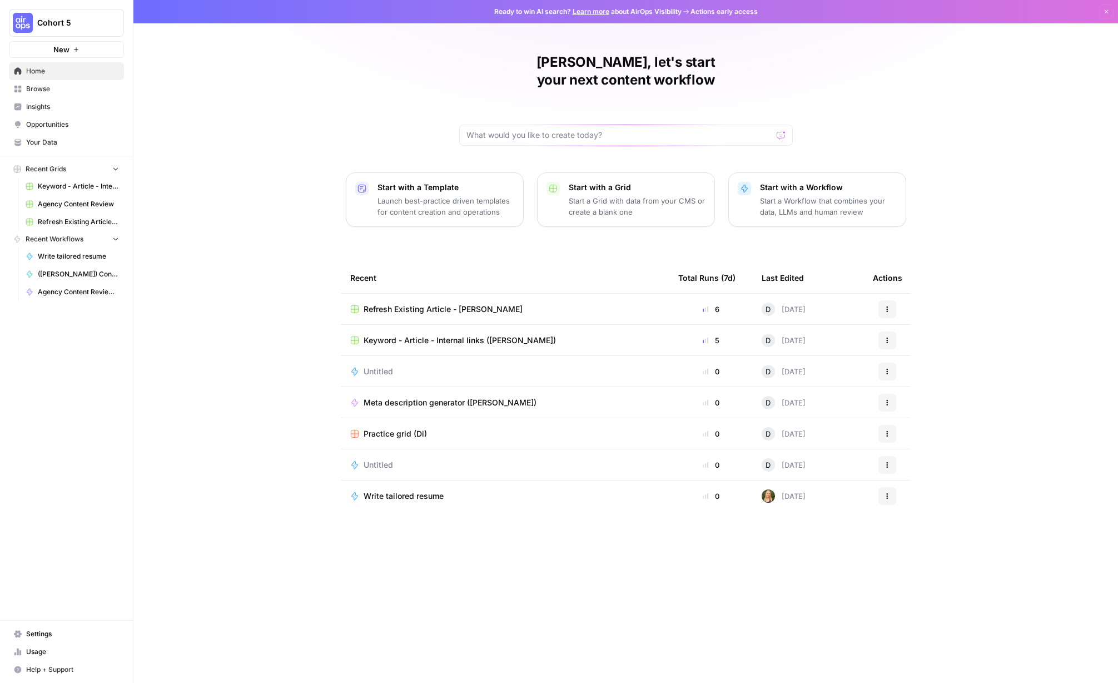
click at [33, 90] on span "Browse" at bounding box center [72, 89] width 93 height 10
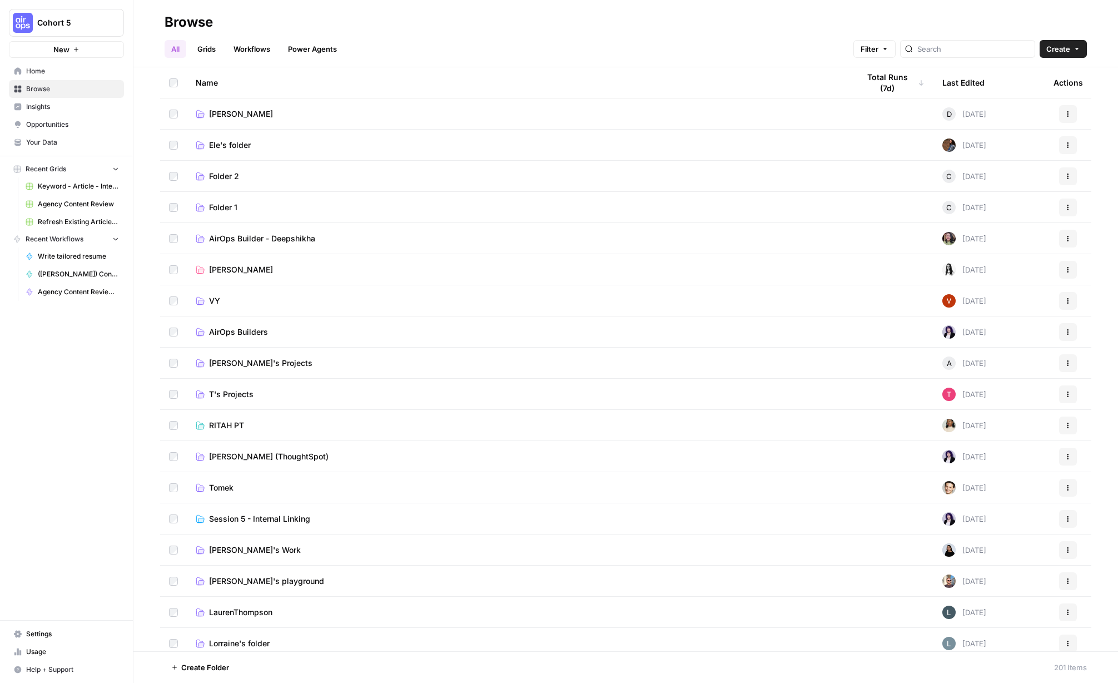
click at [269, 114] on link "[PERSON_NAME]" at bounding box center [518, 113] width 645 height 11
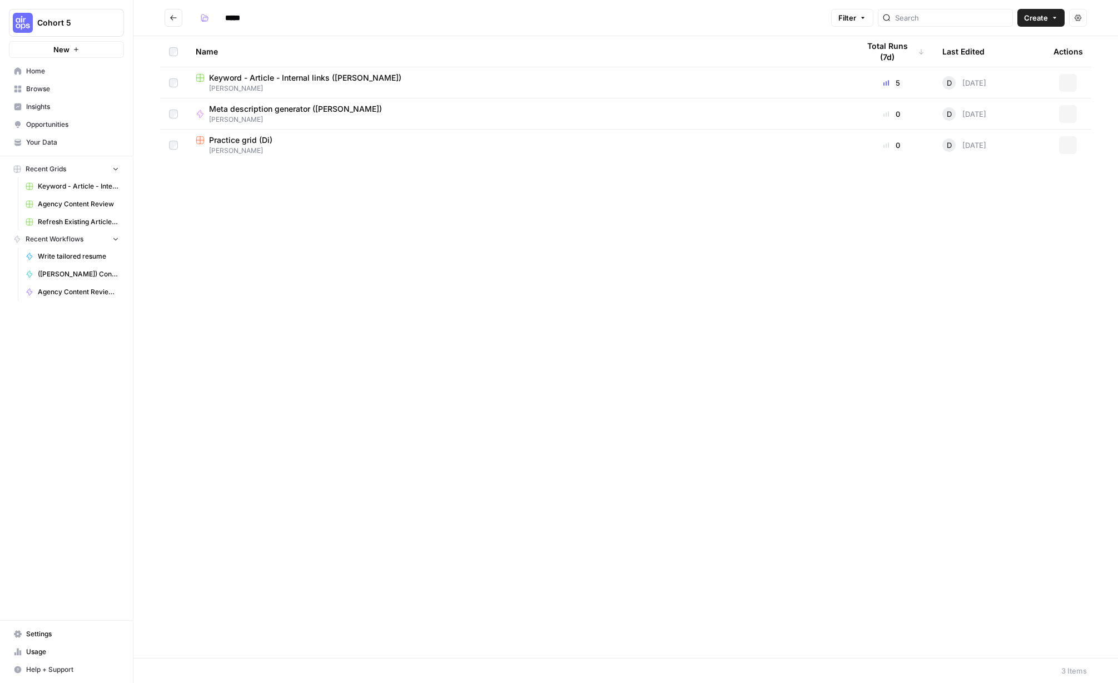
type input "*****"
click at [172, 11] on button "Go back" at bounding box center [174, 18] width 18 height 18
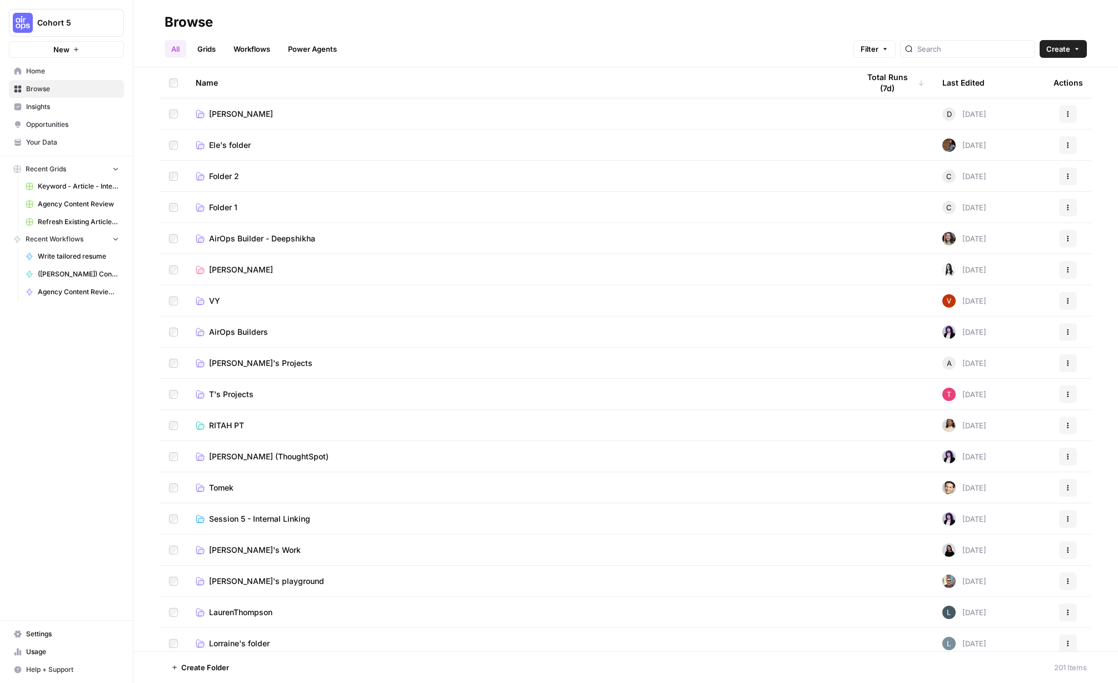
click at [226, 47] on ul "All Grids Workflows Power Agents" at bounding box center [254, 49] width 179 height 18
click at [249, 48] on link "Workflows" at bounding box center [252, 49] width 50 height 18
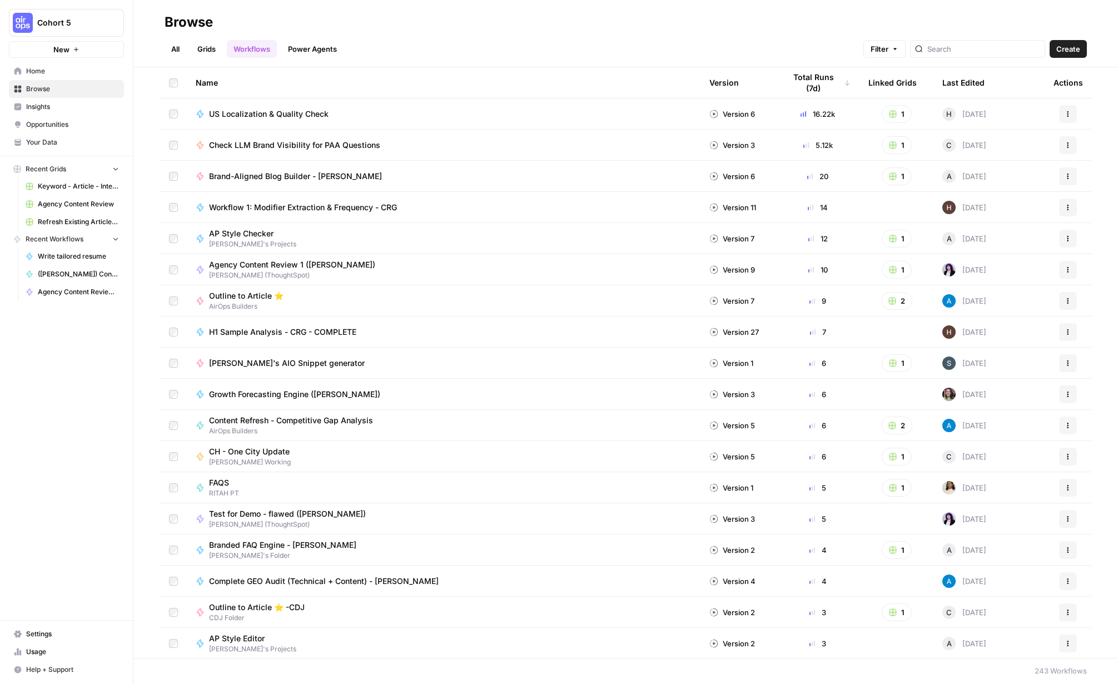
drag, startPoint x: 225, startPoint y: 46, endPoint x: 213, endPoint y: 47, distance: 11.8
click at [225, 46] on ul "All Grids Workflows Power Agents" at bounding box center [254, 49] width 179 height 18
click at [207, 47] on link "Grids" at bounding box center [207, 49] width 32 height 18
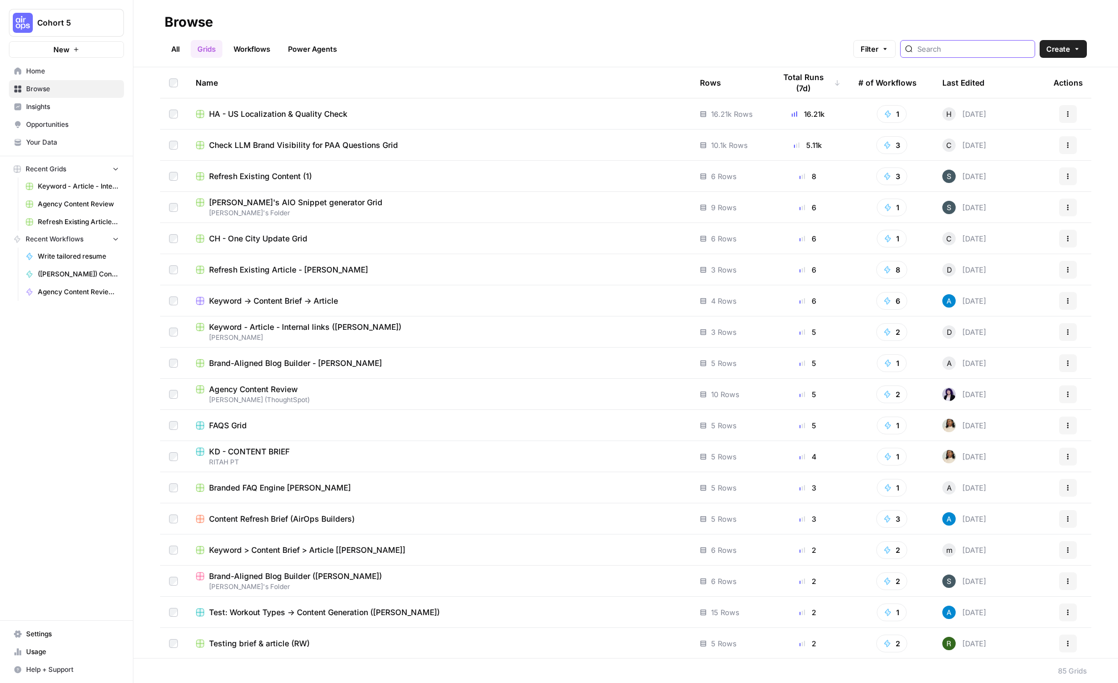
click at [907, 46] on input "search" at bounding box center [973, 48] width 113 height 11
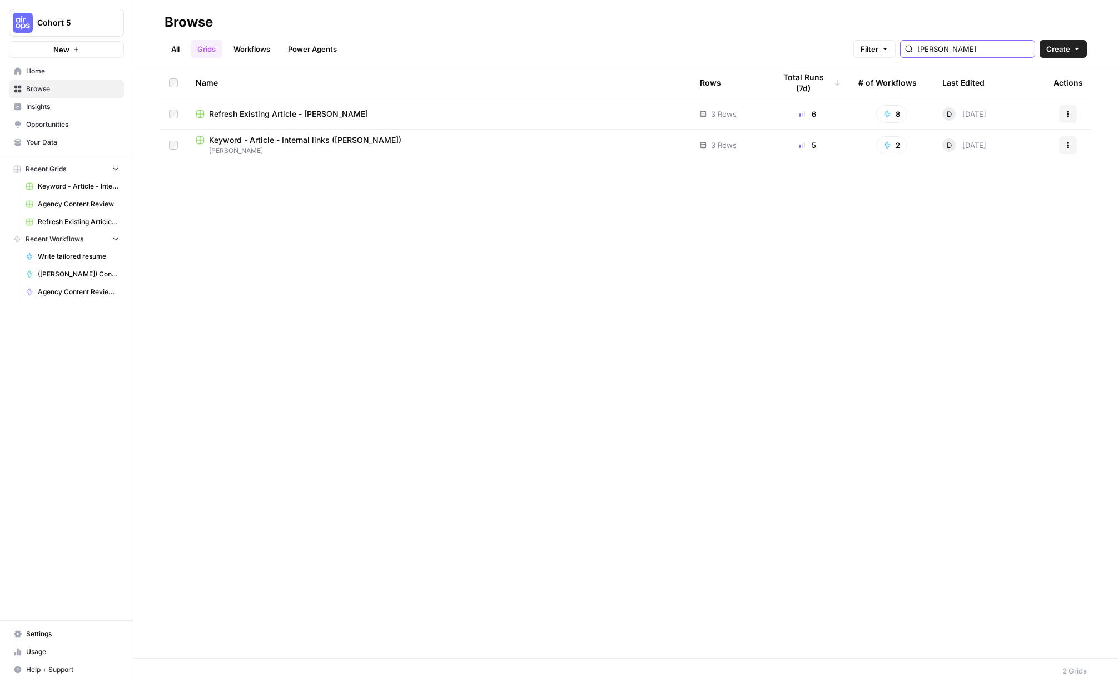
type input "[PERSON_NAME]"
click at [907, 115] on icon "button" at bounding box center [1068, 114] width 7 height 7
click at [907, 180] on span "Move To" at bounding box center [1018, 180] width 89 height 11
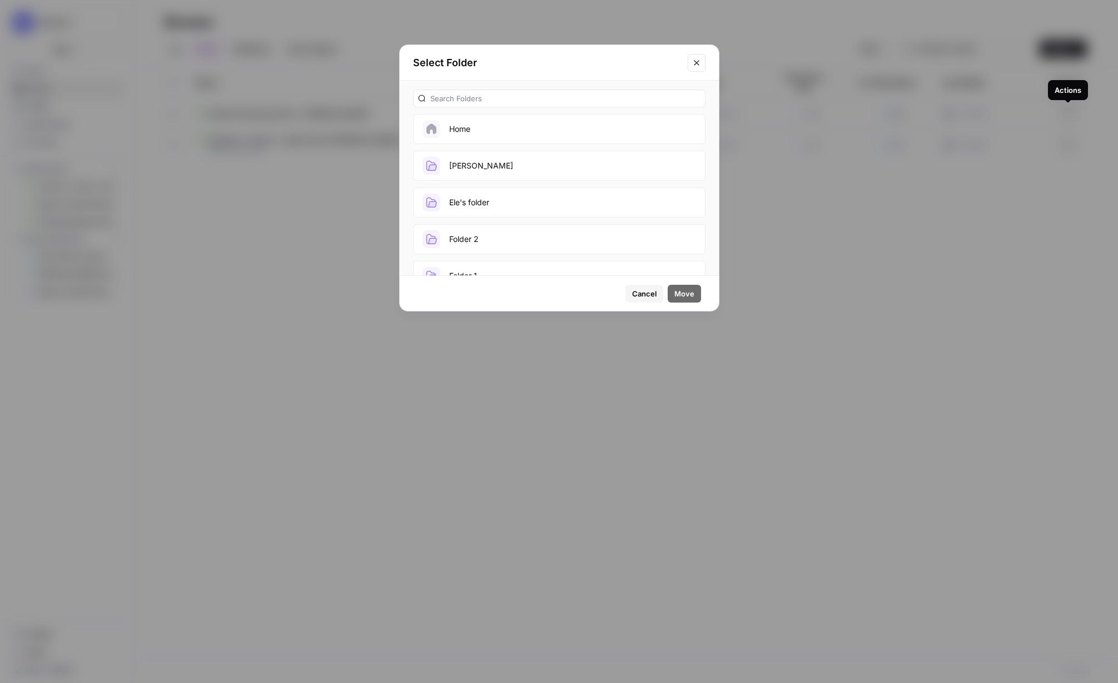
click at [460, 165] on button "[PERSON_NAME]" at bounding box center [559, 166] width 292 height 30
click at [680, 297] on span "Move" at bounding box center [684, 293] width 20 height 11
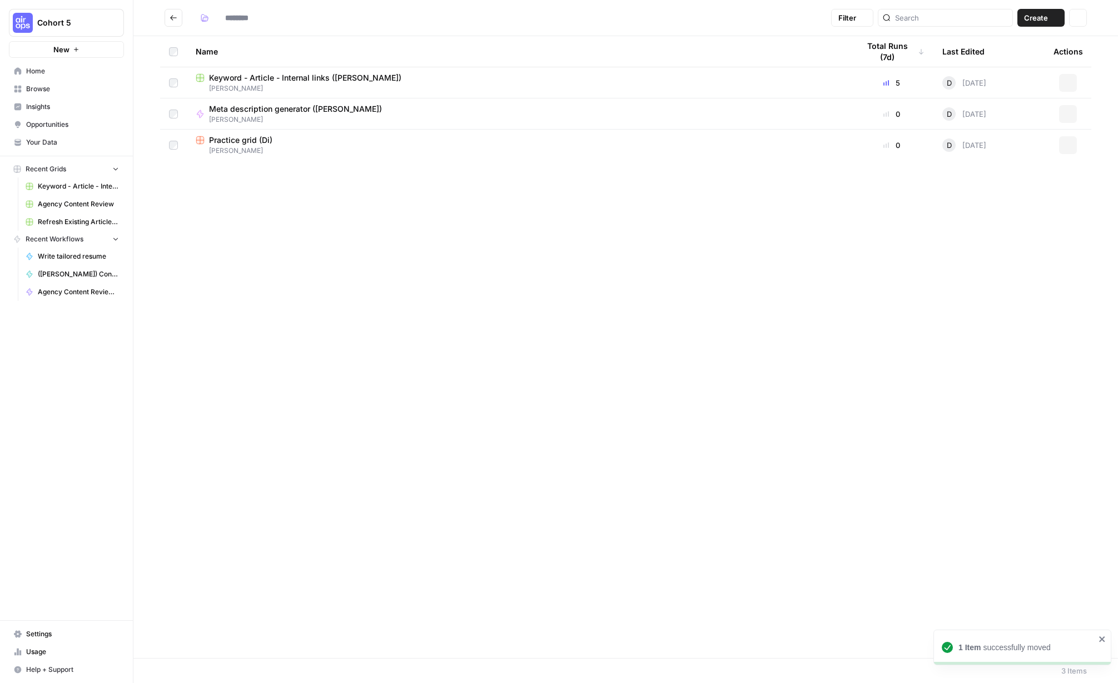
type input "*****"
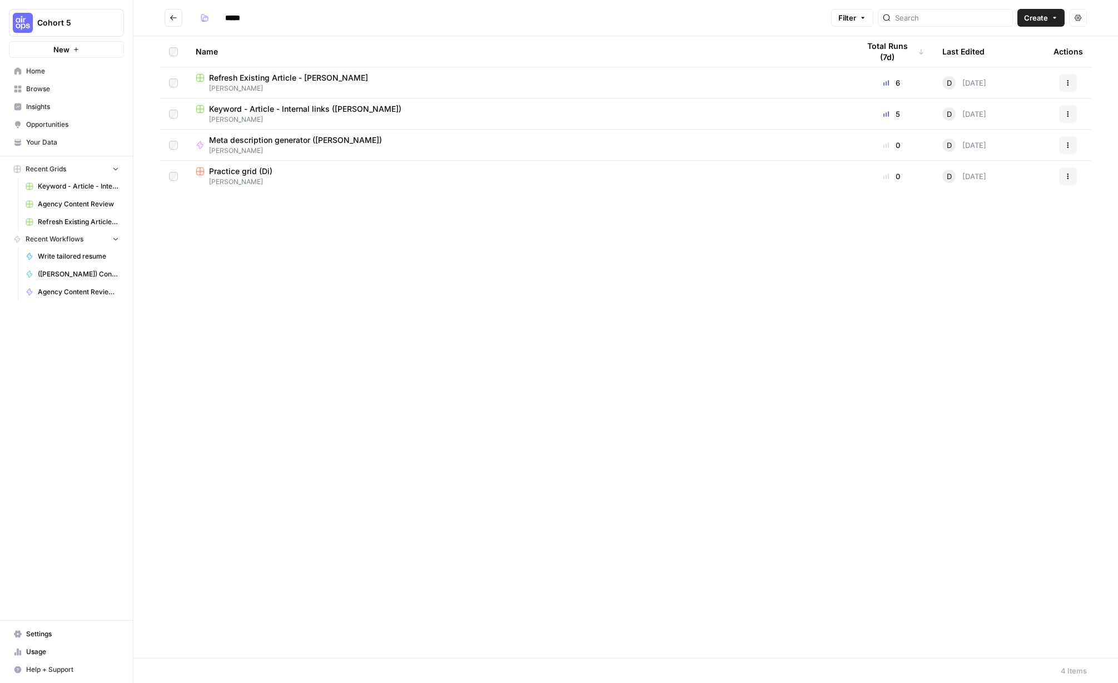
click at [45, 42] on button "New" at bounding box center [66, 49] width 115 height 17
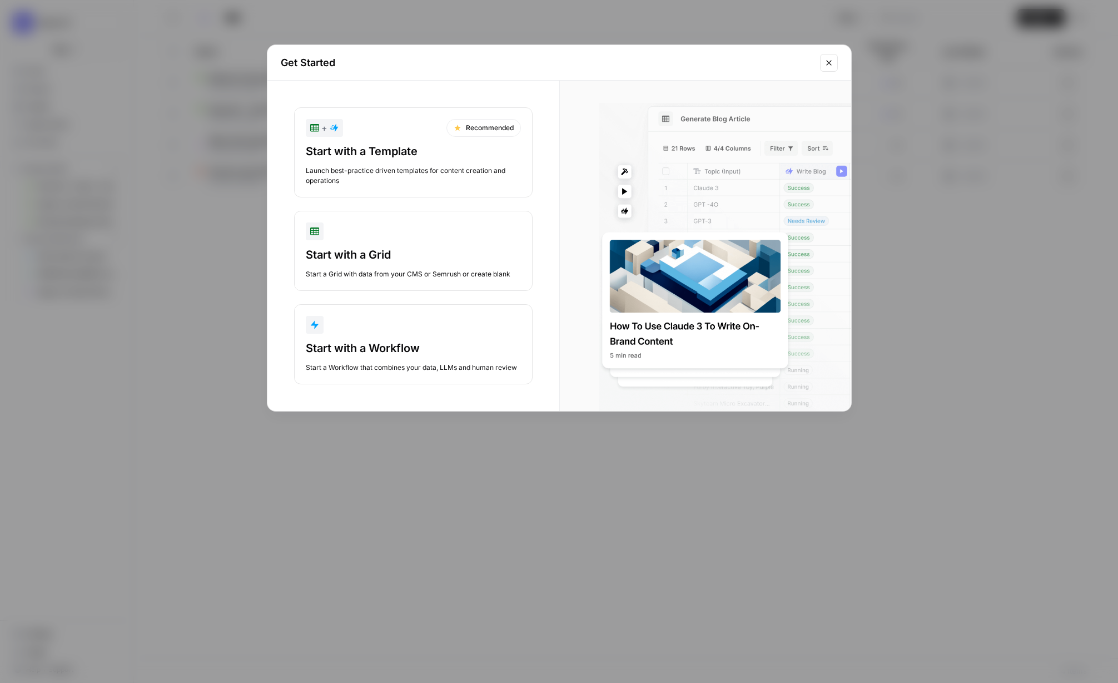
click at [280, 36] on div "Get Started + Recommended Start with a Template Launch best-practice driven tem…" at bounding box center [559, 341] width 1118 height 683
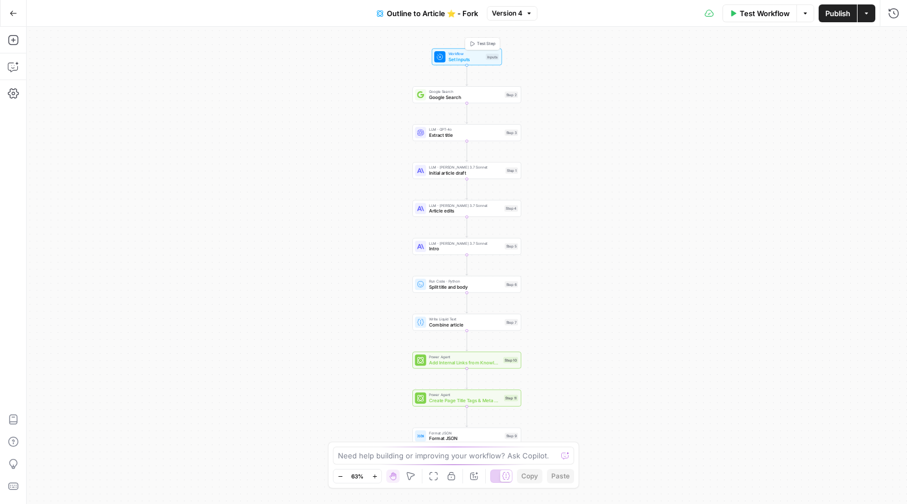
click at [461, 56] on span "Set Inputs" at bounding box center [466, 59] width 34 height 7
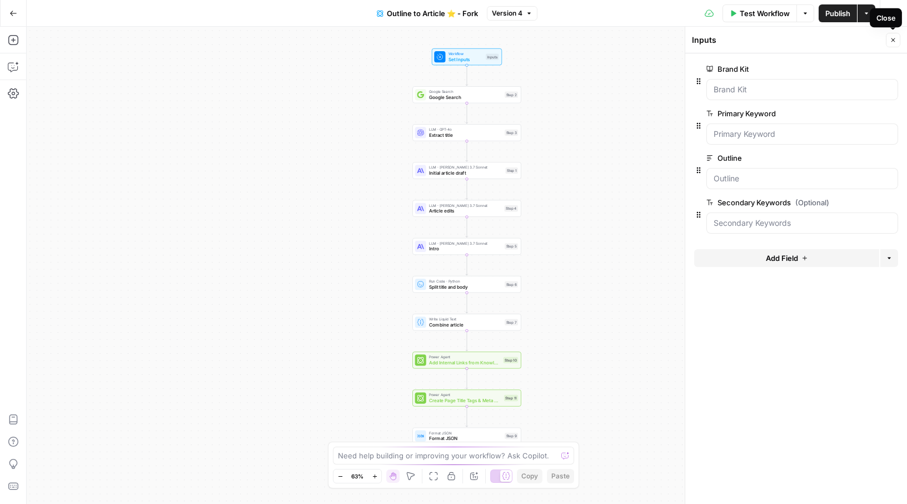
drag, startPoint x: 895, startPoint y: 39, endPoint x: 833, endPoint y: 27, distance: 62.8
click at [893, 39] on icon "button" at bounding box center [893, 40] width 7 height 7
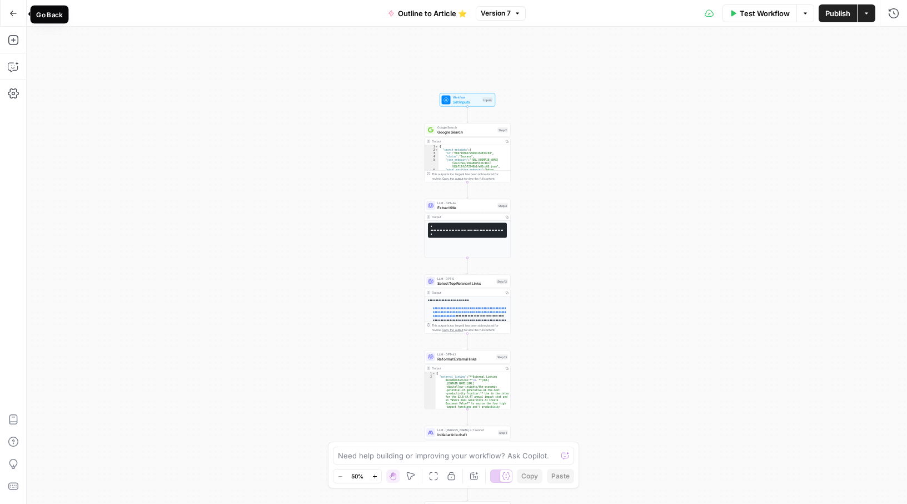
click at [9, 12] on icon "button" at bounding box center [13, 13] width 8 height 8
